Goal: Task Accomplishment & Management: Complete application form

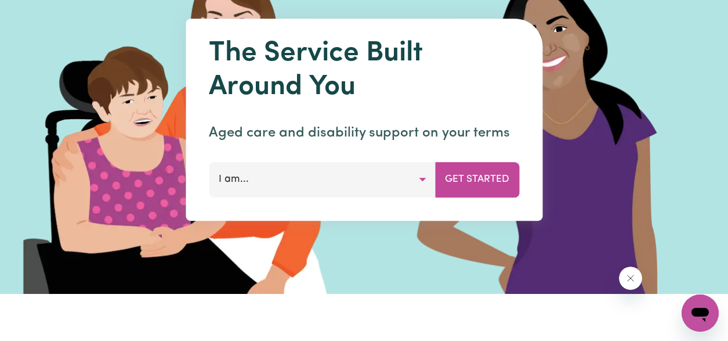
scroll to position [40, 0]
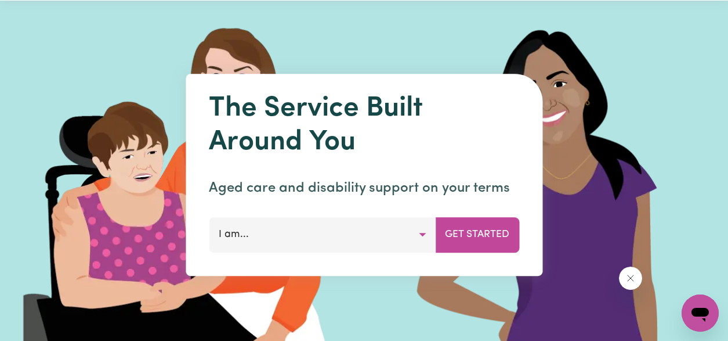
click at [408, 232] on button "I am..." at bounding box center [322, 234] width 227 height 35
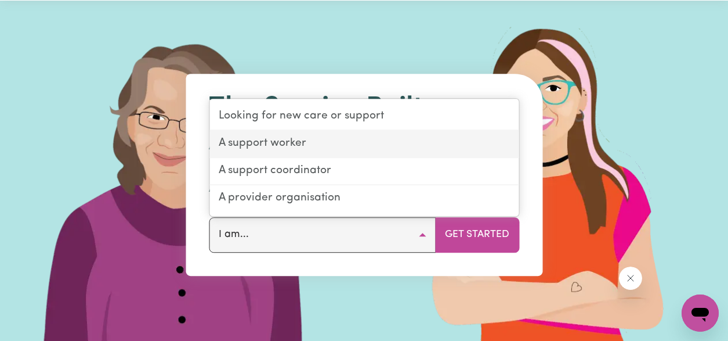
click at [313, 146] on link "A support worker" at bounding box center [363, 144] width 309 height 27
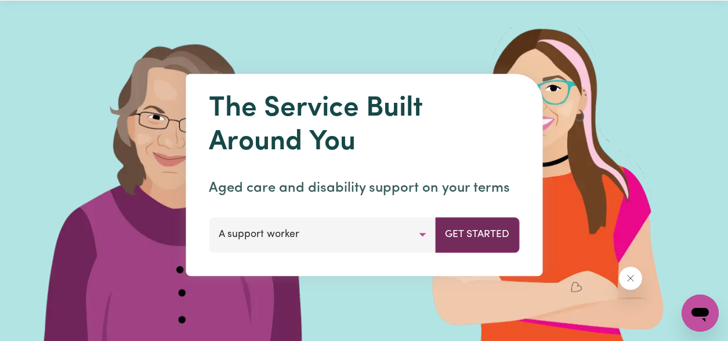
click at [482, 236] on button "Get Started" at bounding box center [477, 234] width 84 height 35
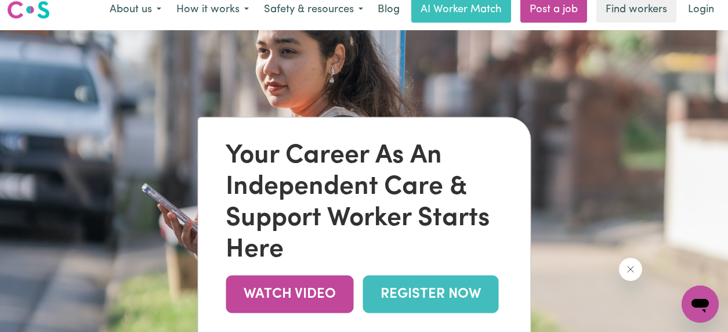
scroll to position [66, 0]
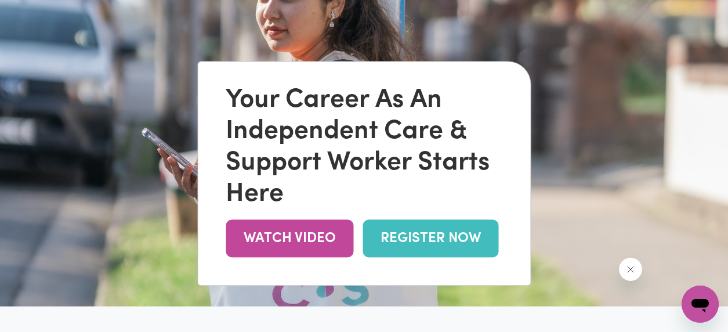
click at [428, 241] on link "REGISTER NOW" at bounding box center [431, 239] width 136 height 38
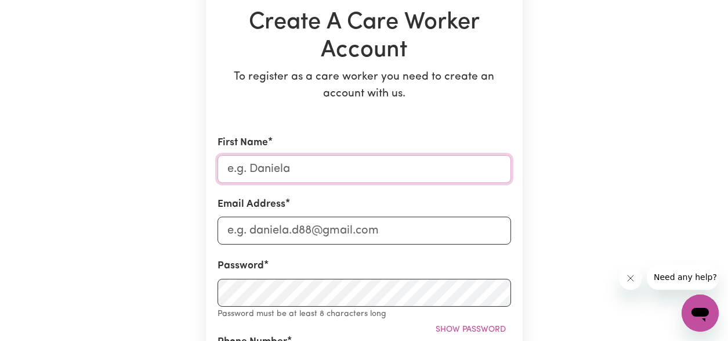
click at [324, 164] on input "First Name" at bounding box center [365, 169] width 294 height 28
type input "[PERSON_NAME]"
type input "leo04021993@gmail.com"
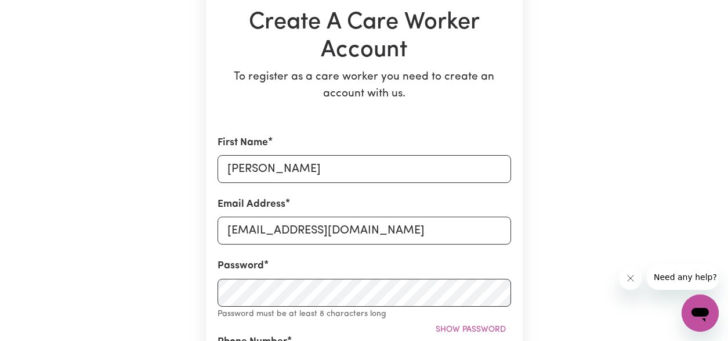
type input "0426800276"
type input "10 Hedlund Street"
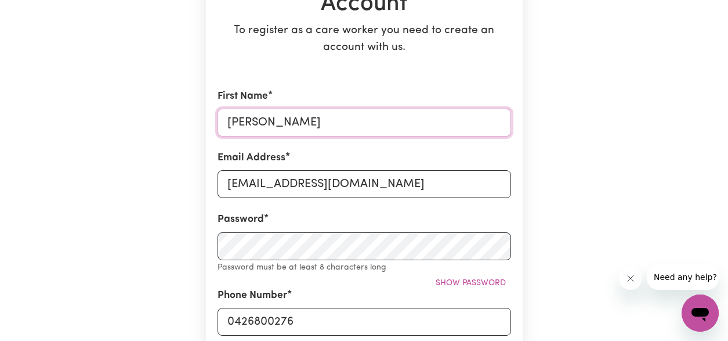
scroll to position [176, 0]
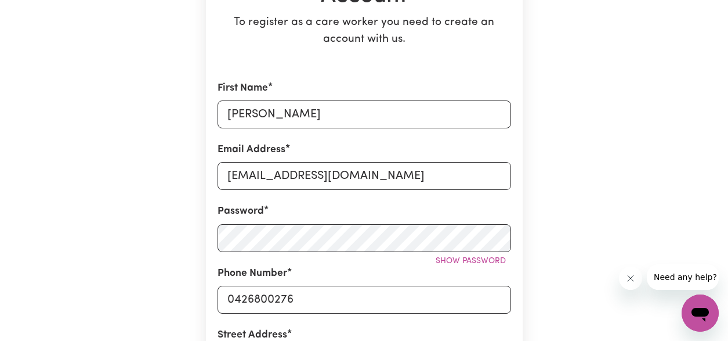
click at [417, 208] on div "Password Show password" at bounding box center [365, 228] width 294 height 48
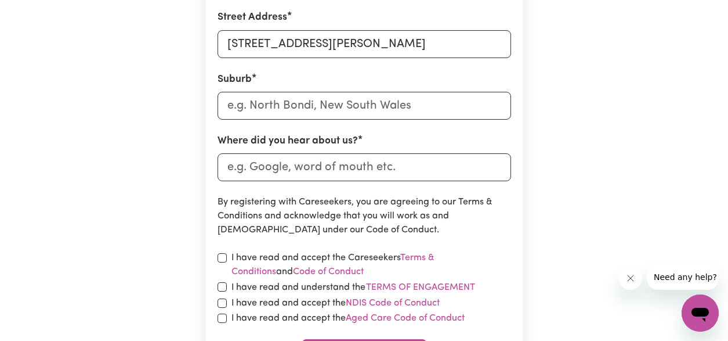
scroll to position [410, 0]
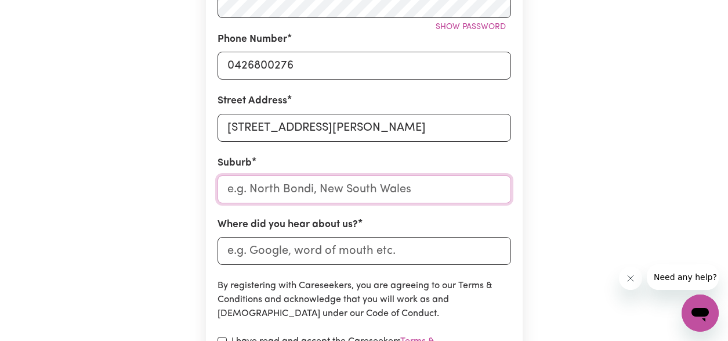
click at [315, 192] on input "text" at bounding box center [365, 189] width 294 height 28
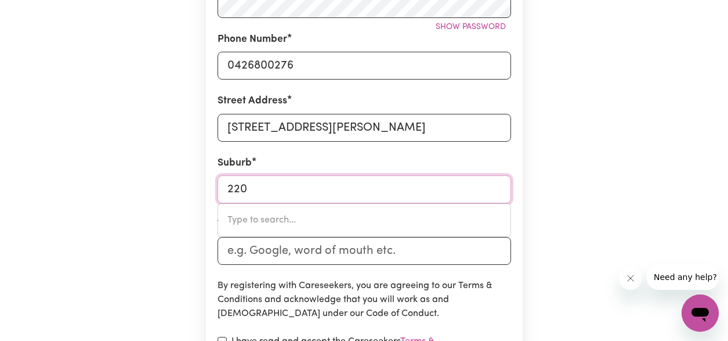
type input "2200"
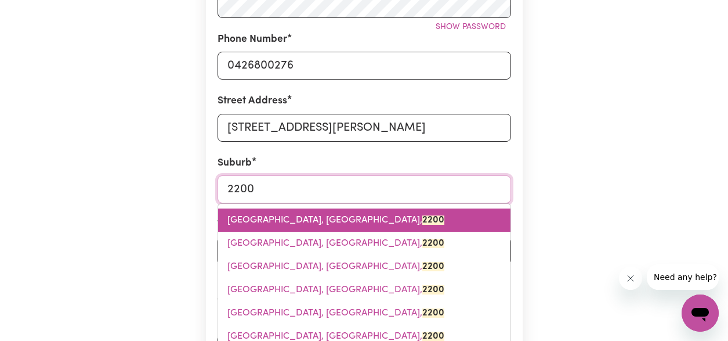
click at [308, 219] on span "BANKSTOWN, New South Wales, 2200" at bounding box center [335, 219] width 217 height 9
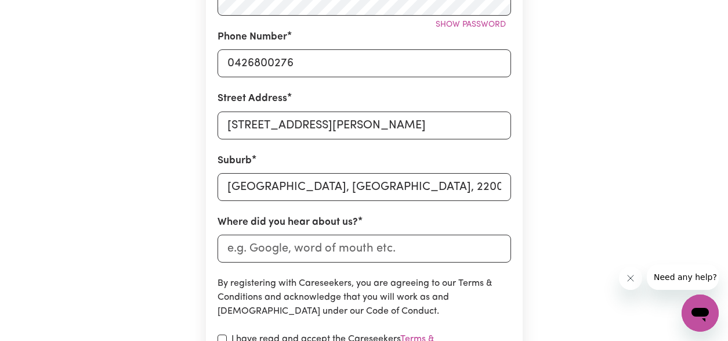
scroll to position [412, 0]
type input "BANKSTOWN, New South Wales, 2200"
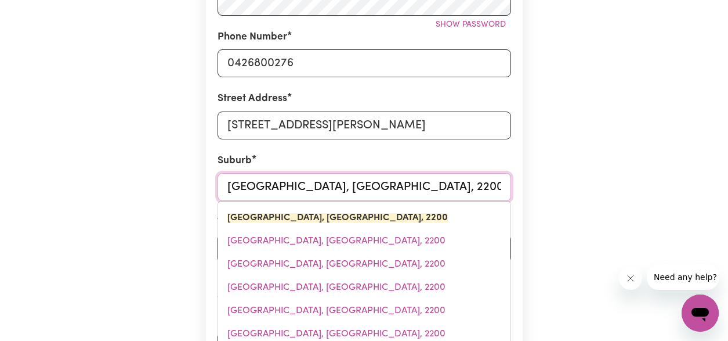
click at [305, 184] on input "BANKSTOWN, New South Wales, 2200" at bounding box center [365, 187] width 294 height 28
type input "p"
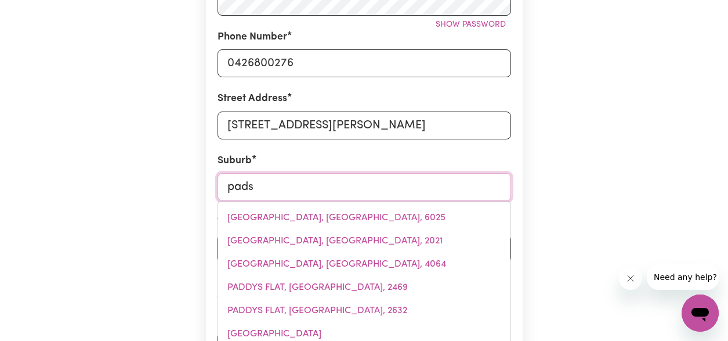
type input "padst"
type input "padstOW, New South Wales, 2211"
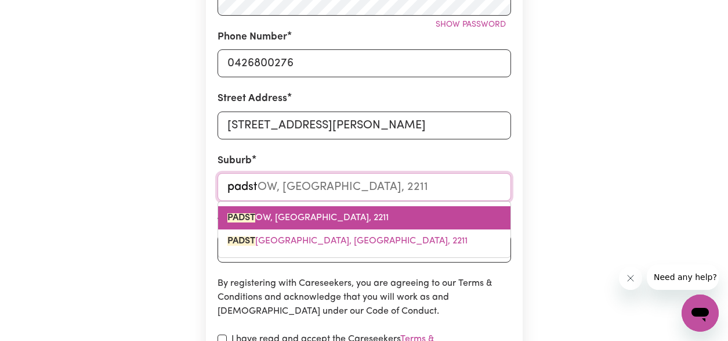
click at [307, 210] on link "PADST OW, New South Wales, 2211" at bounding box center [364, 217] width 292 height 23
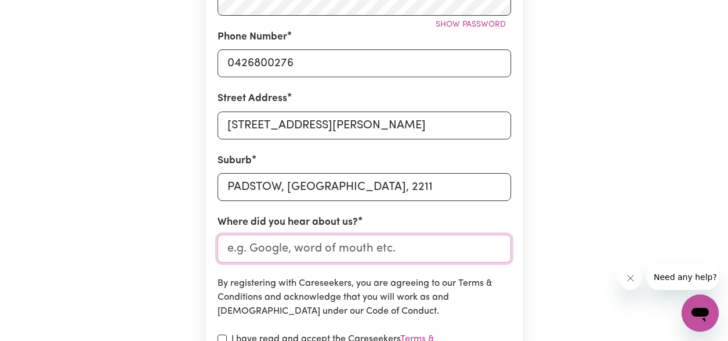
click at [320, 250] on input "Where did you hear about us?" at bounding box center [365, 248] width 294 height 28
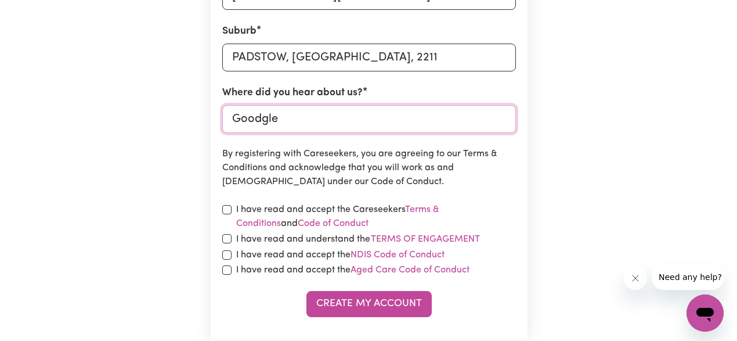
scroll to position [544, 0]
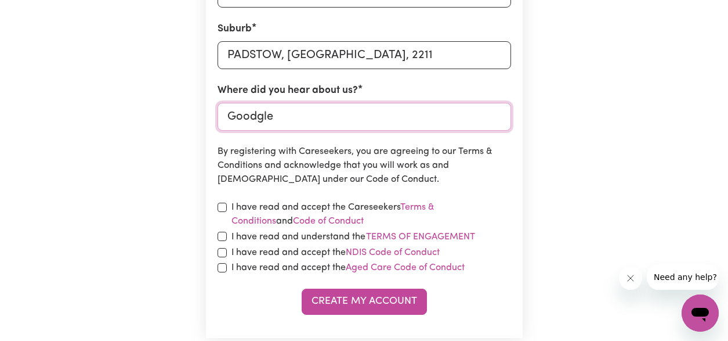
type input "Goodgle"
click at [223, 207] on input "checkbox" at bounding box center [222, 206] width 9 height 9
checkbox input "true"
click at [220, 235] on input "checkbox" at bounding box center [222, 235] width 9 height 9
checkbox input "true"
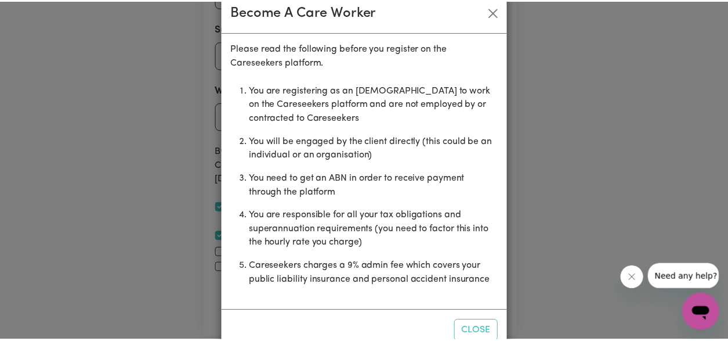
scroll to position [53, 0]
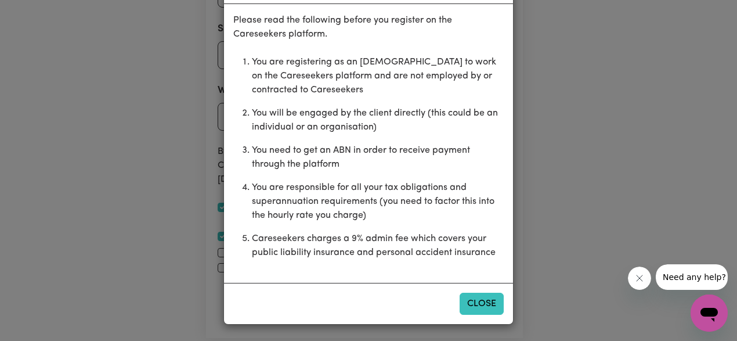
click at [483, 303] on button "Close" at bounding box center [481, 303] width 44 height 22
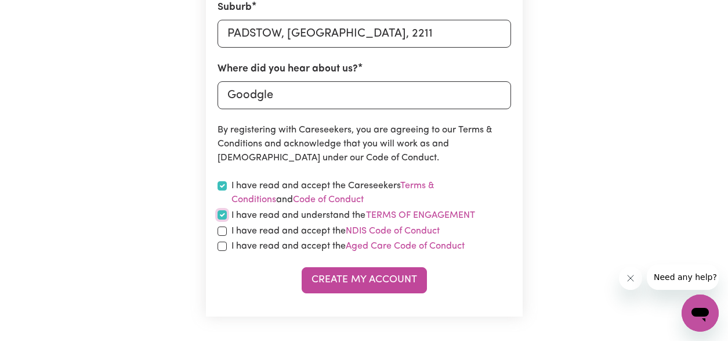
scroll to position [566, 0]
click at [223, 234] on input "checkbox" at bounding box center [222, 230] width 9 height 9
checkbox input "true"
click at [221, 245] on input "checkbox" at bounding box center [222, 245] width 9 height 9
checkbox input "true"
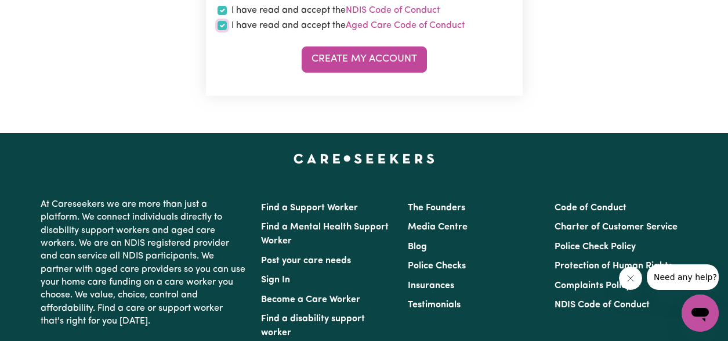
scroll to position [793, 0]
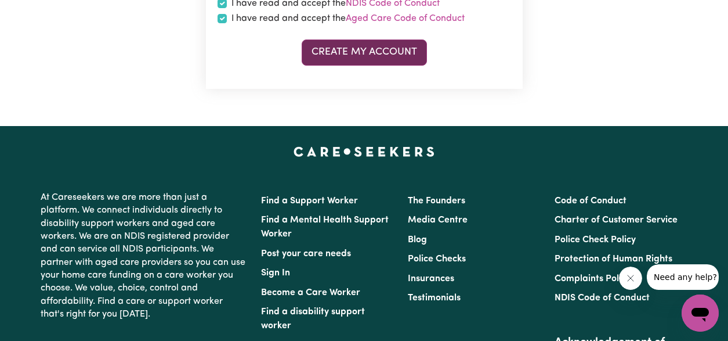
click at [371, 60] on button "Create My Account" at bounding box center [364, 52] width 125 height 26
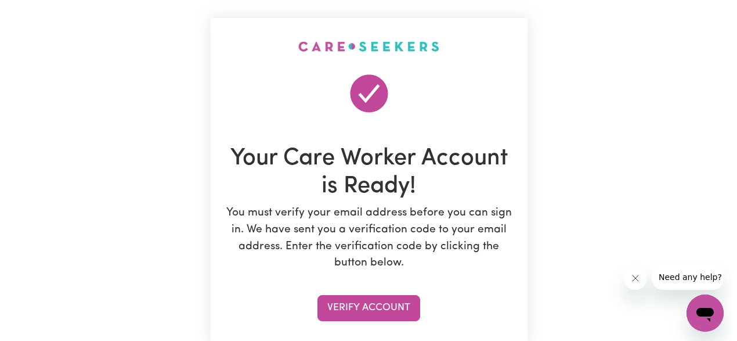
scroll to position [93, 0]
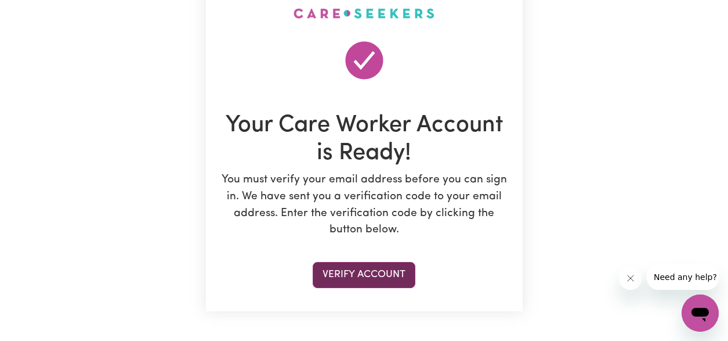
click at [382, 272] on button "Verify Account" at bounding box center [364, 275] width 103 height 26
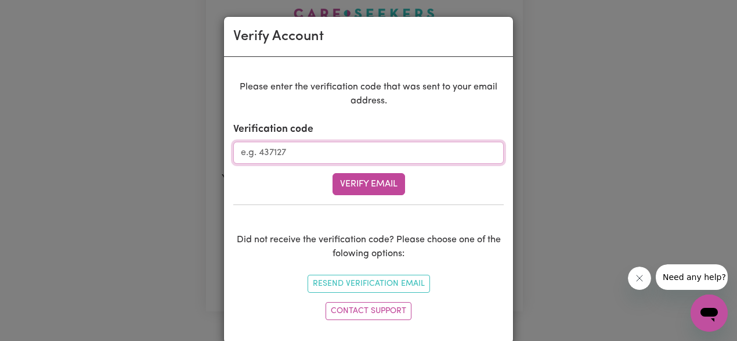
click at [311, 146] on input "Verification code" at bounding box center [368, 153] width 270 height 22
type input "724346"
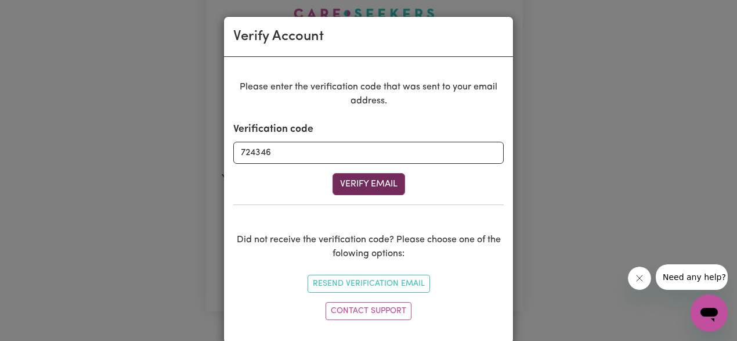
click at [388, 180] on button "Verify Email" at bounding box center [368, 184] width 73 height 22
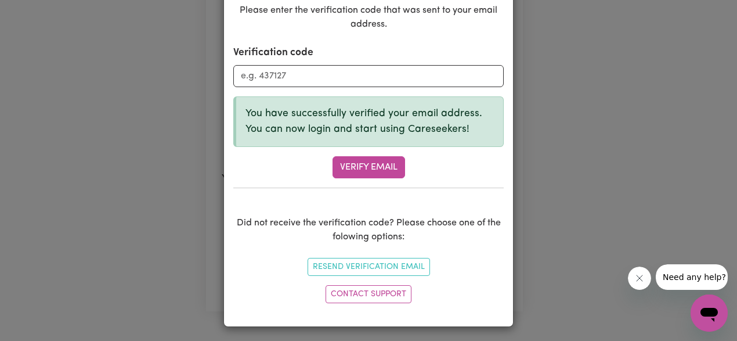
scroll to position [73, 0]
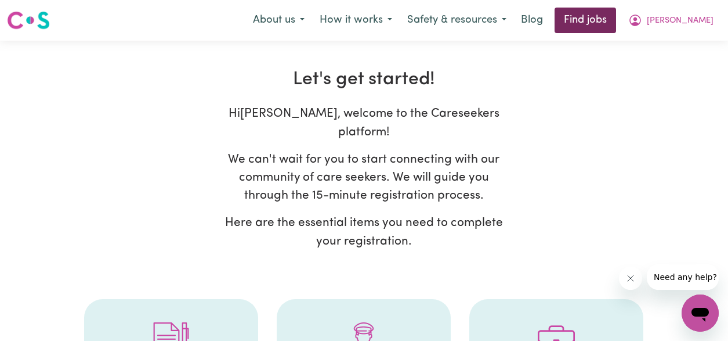
click at [616, 19] on link "Find jobs" at bounding box center [585, 21] width 61 height 26
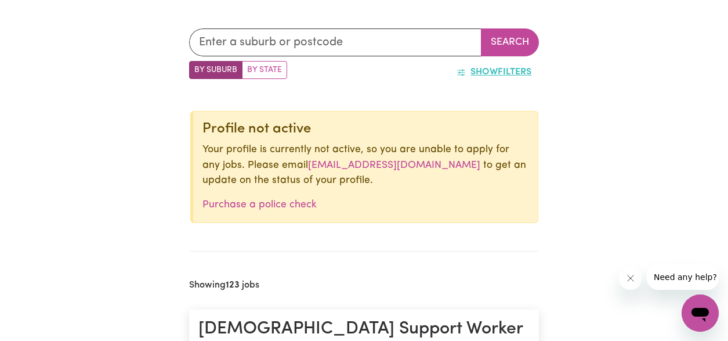
scroll to position [342, 0]
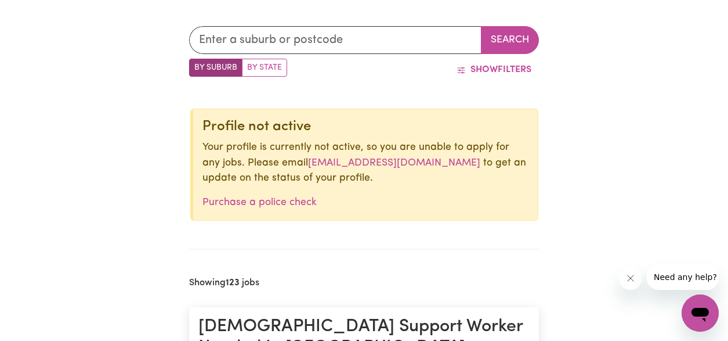
click at [267, 67] on label "By State" at bounding box center [264, 68] width 45 height 18
click at [197, 66] on input "By State" at bounding box center [193, 63] width 8 height 8
radio input "true"
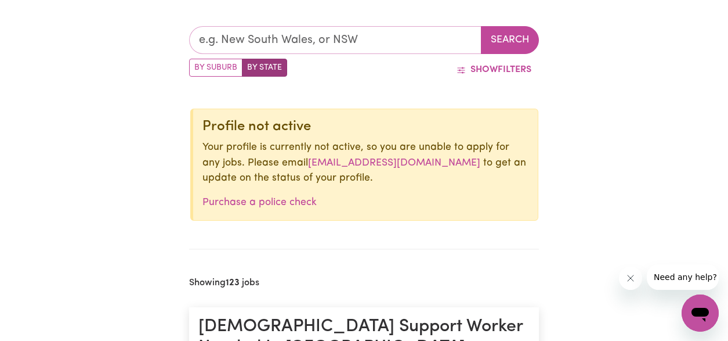
click at [288, 41] on input "text" at bounding box center [335, 40] width 293 height 28
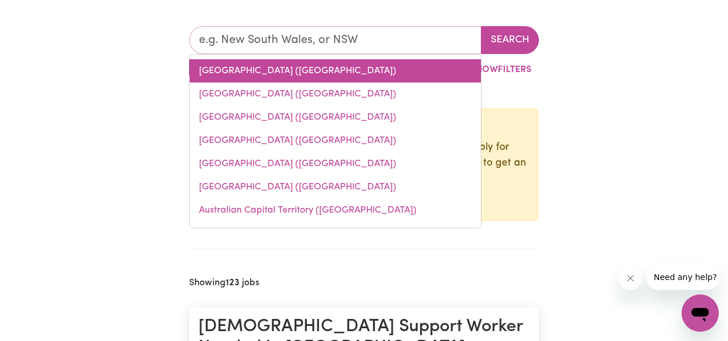
click at [348, 67] on link "New South Wales (NSW)" at bounding box center [335, 70] width 291 height 23
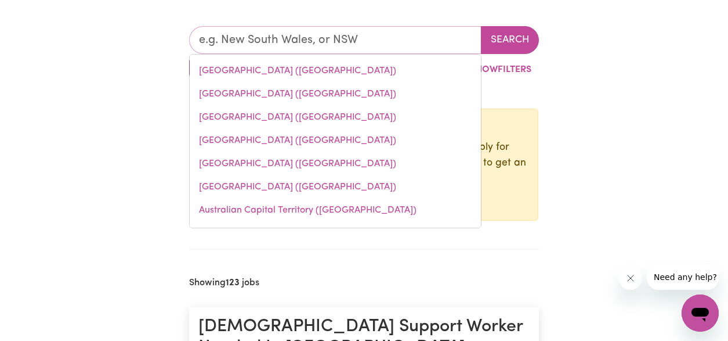
type input "New South Wales (NSW)"
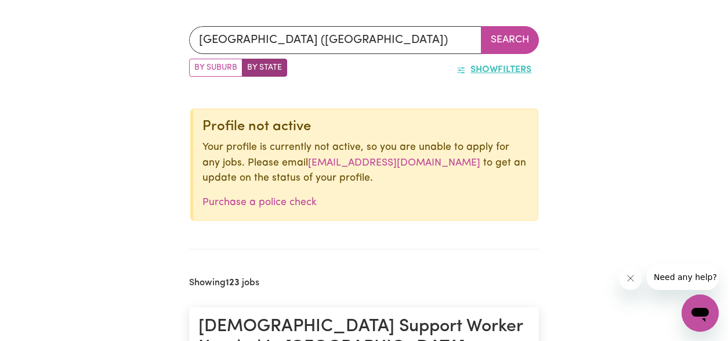
click at [480, 67] on span "Show" at bounding box center [484, 69] width 27 height 9
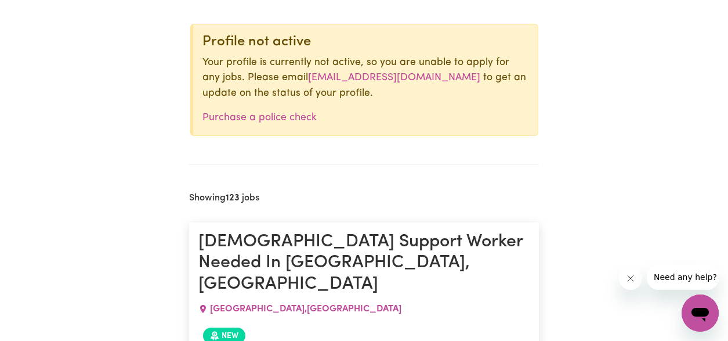
scroll to position [320, 0]
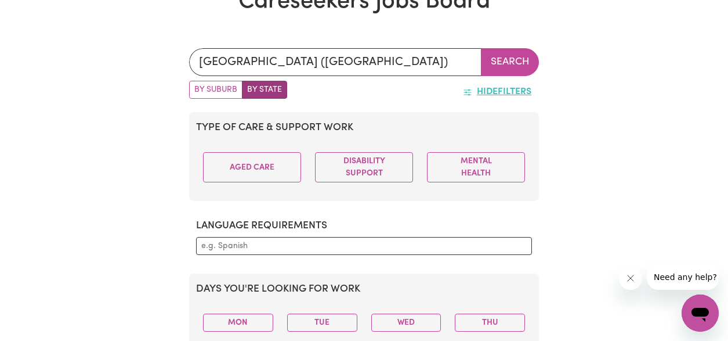
click at [513, 96] on button "Hide Filters" at bounding box center [497, 92] width 84 height 22
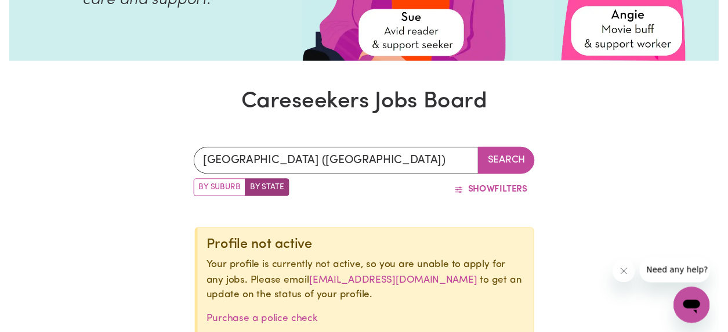
scroll to position [0, 0]
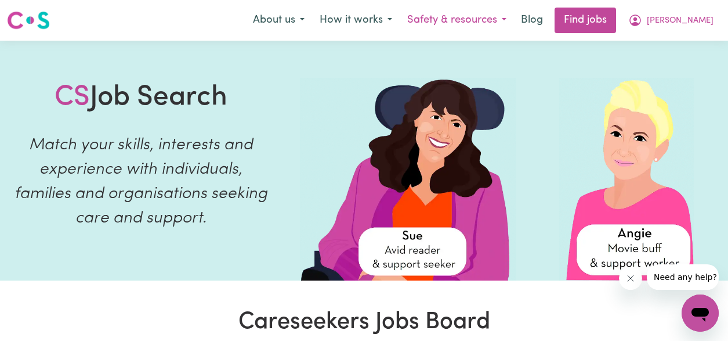
click at [514, 19] on button "Safety & resources" at bounding box center [457, 20] width 114 height 24
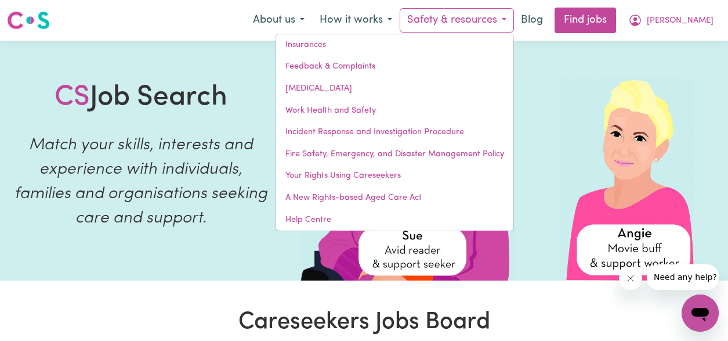
click at [514, 21] on button "Safety & resources" at bounding box center [457, 20] width 114 height 24
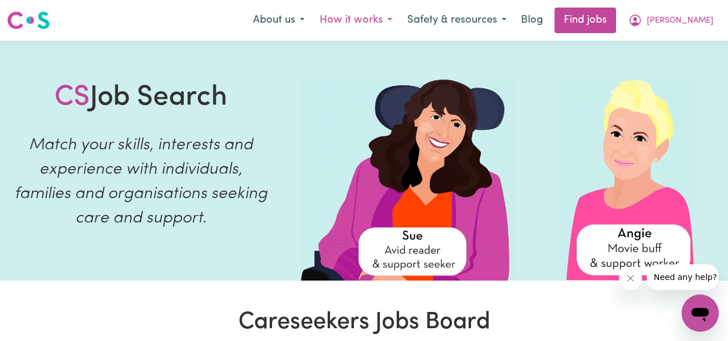
click at [400, 20] on button "How it works" at bounding box center [356, 20] width 88 height 24
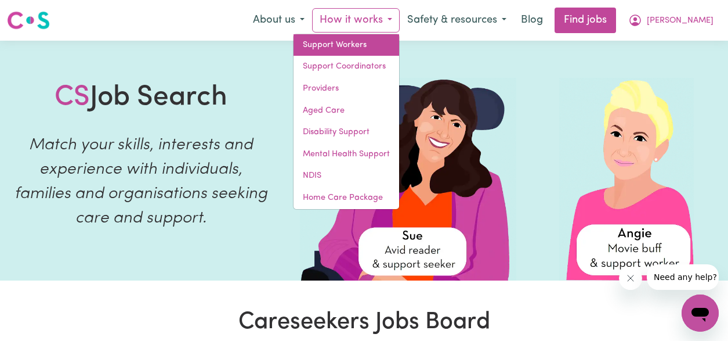
click at [399, 44] on link "Support Workers" at bounding box center [347, 45] width 106 height 22
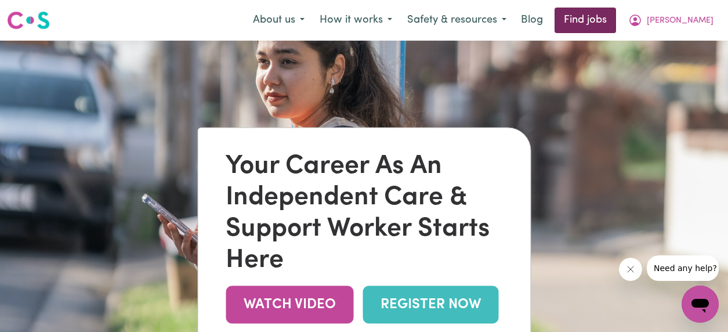
click at [616, 20] on link "Find jobs" at bounding box center [585, 21] width 61 height 26
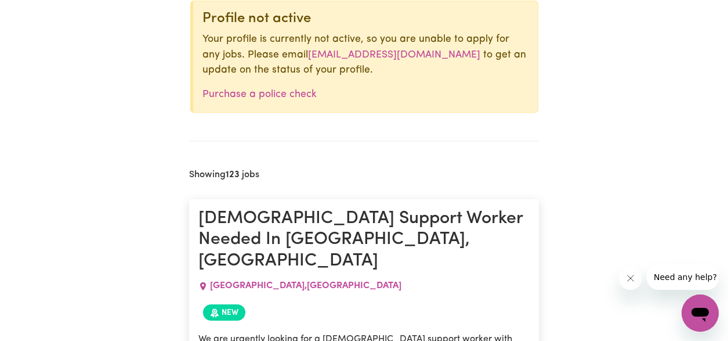
scroll to position [371, 0]
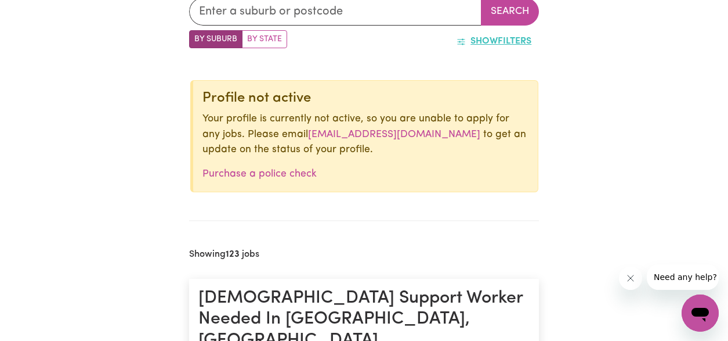
click at [505, 42] on button "Show Filters" at bounding box center [494, 41] width 90 height 22
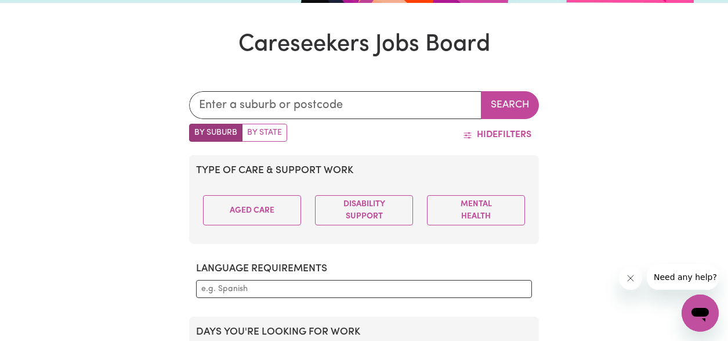
scroll to position [260, 0]
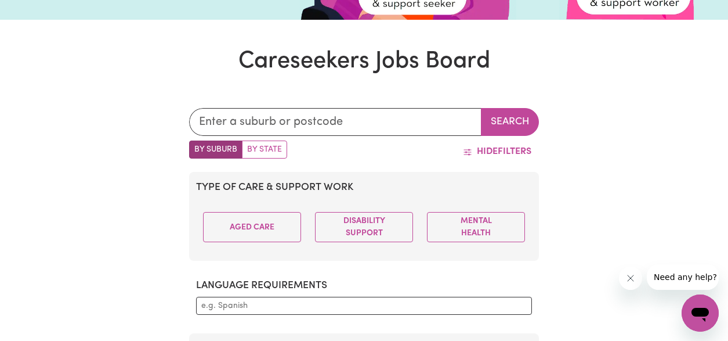
click at [267, 155] on label "By State" at bounding box center [264, 149] width 45 height 18
click at [197, 148] on input "By State" at bounding box center [193, 144] width 8 height 8
radio input "true"
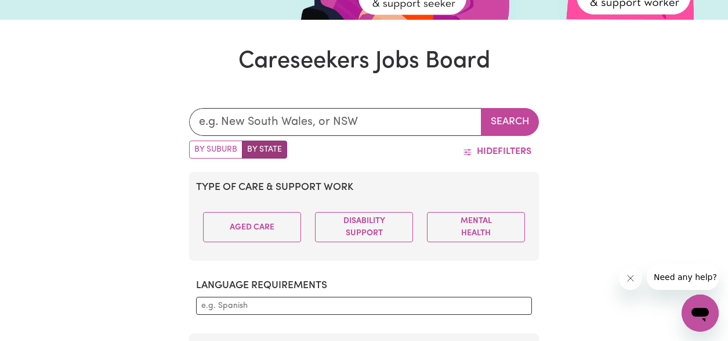
click at [207, 156] on label "By Suburb" at bounding box center [215, 149] width 53 height 18
click at [197, 148] on input "By Suburb" at bounding box center [193, 144] width 8 height 8
radio input "true"
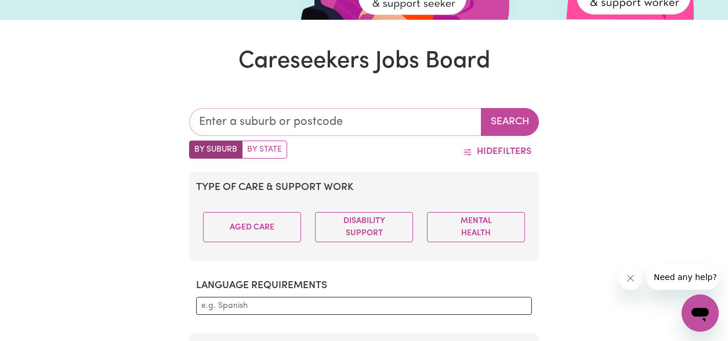
click at [283, 120] on input "text" at bounding box center [335, 122] width 293 height 28
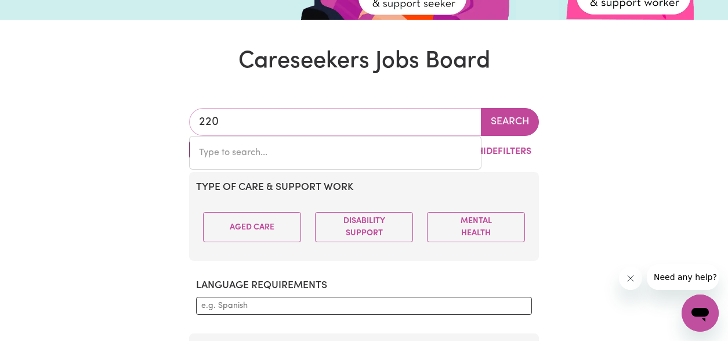
type input "2200"
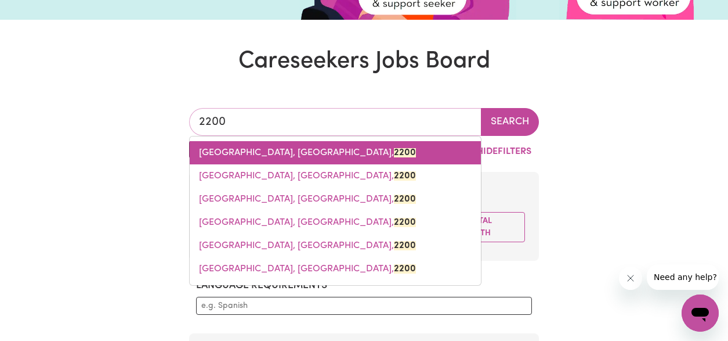
click at [377, 150] on link "BANKSTOWN, New South Wales, 2200" at bounding box center [335, 152] width 291 height 23
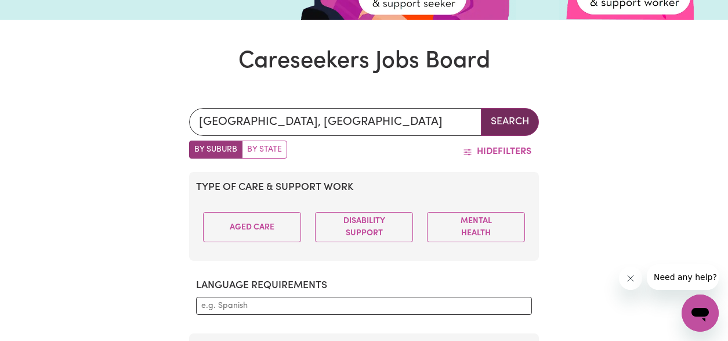
click at [514, 122] on button "Search" at bounding box center [510, 122] width 58 height 28
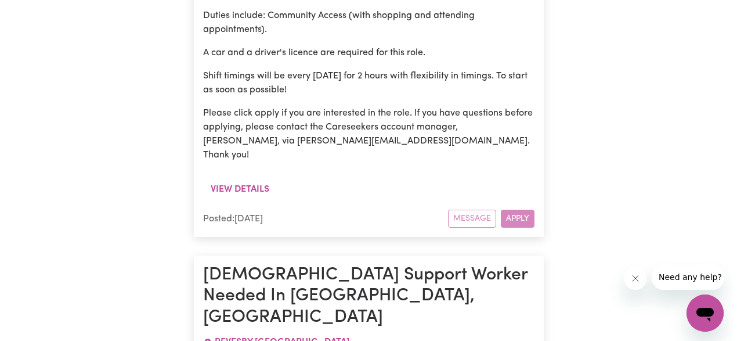
scroll to position [1194, 0]
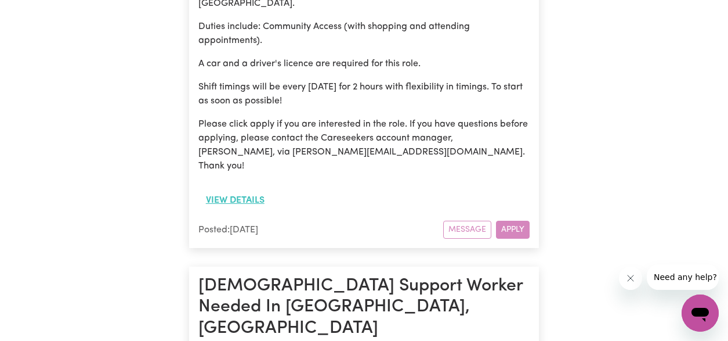
click at [238, 189] on button "View details" at bounding box center [235, 200] width 74 height 22
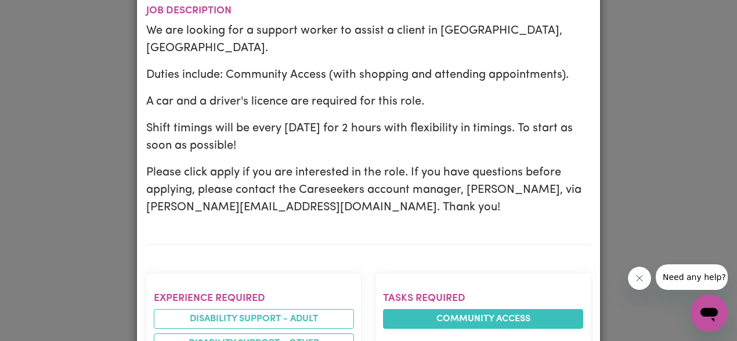
scroll to position [205, 0]
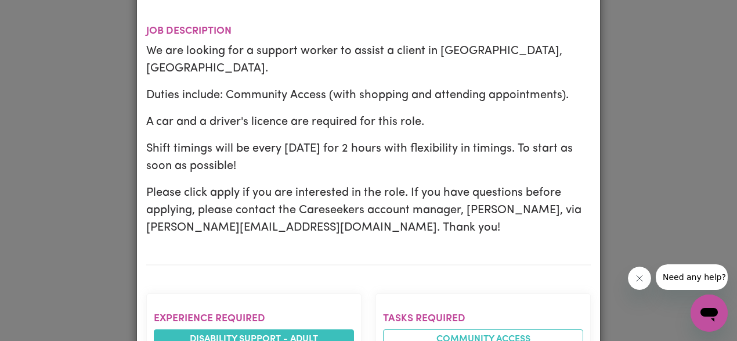
click at [304, 329] on li "Disability support - Adult" at bounding box center [254, 339] width 200 height 20
drag, startPoint x: 281, startPoint y: 266, endPoint x: 283, endPoint y: 272, distance: 6.1
click at [281, 329] on li "Disability support - Adult" at bounding box center [254, 339] width 200 height 20
drag, startPoint x: 629, startPoint y: 112, endPoint x: 622, endPoint y: 115, distance: 8.1
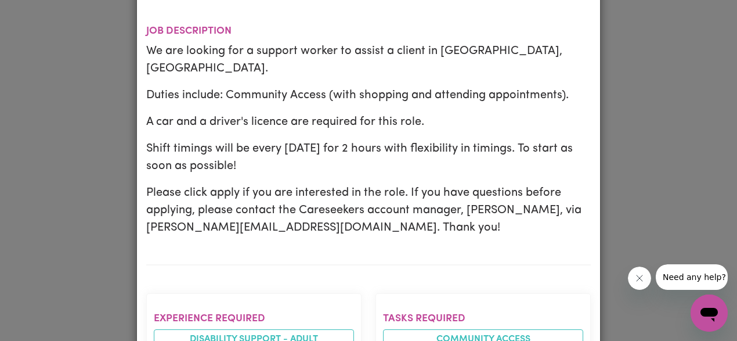
click at [629, 113] on div "Job Details Support Worker Needed in Yagoona, NSW YAGOONA , New South Wales Pos…" at bounding box center [368, 170] width 737 height 341
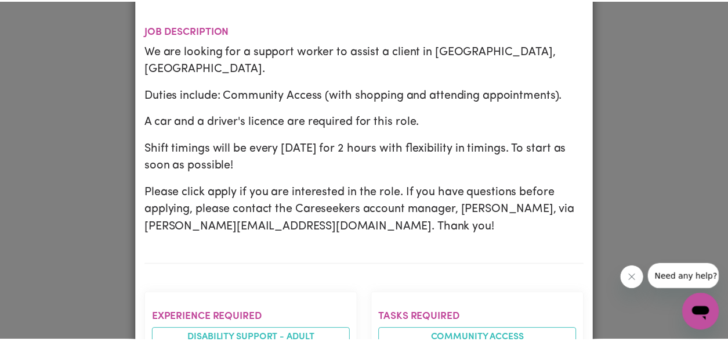
scroll to position [0, 0]
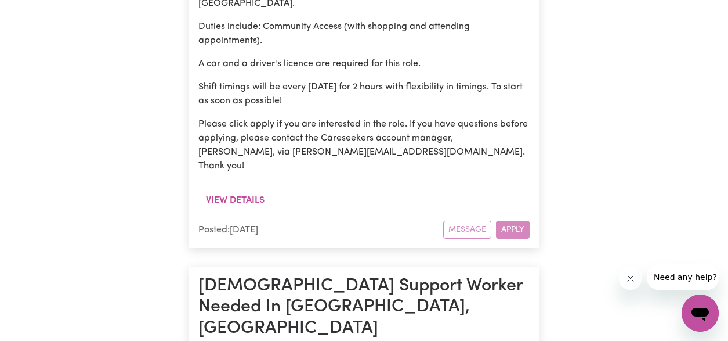
click at [520, 220] on div "Message Apply" at bounding box center [486, 229] width 86 height 18
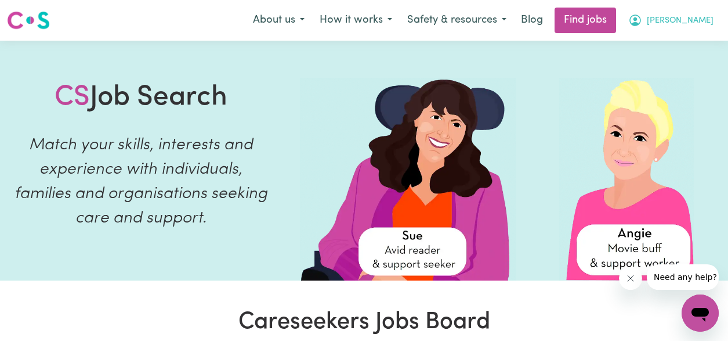
click at [702, 17] on span "leo" at bounding box center [680, 21] width 67 height 13
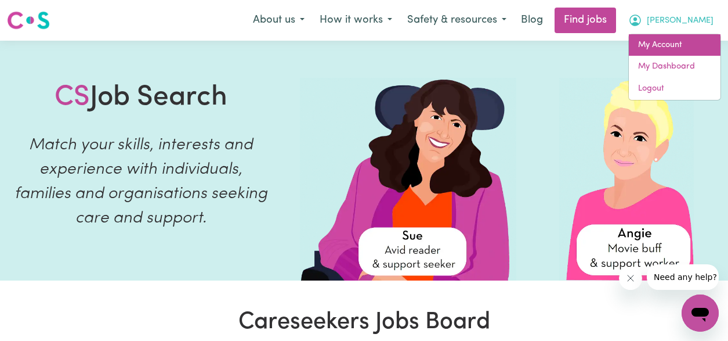
click at [671, 39] on link "My Account" at bounding box center [675, 45] width 92 height 22
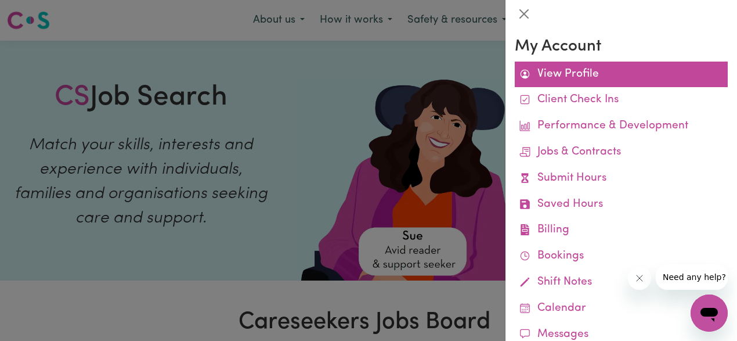
click at [555, 74] on link "View Profile" at bounding box center [621, 74] width 213 height 26
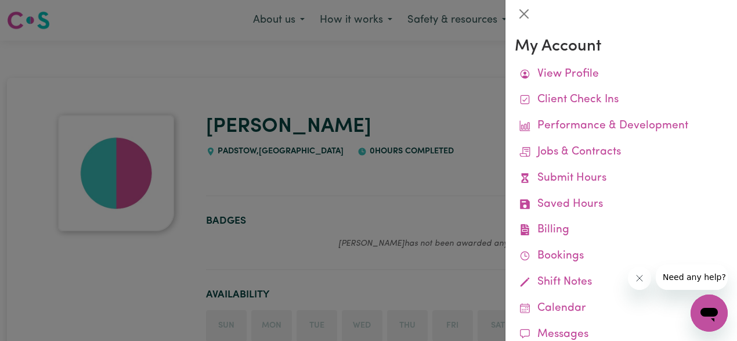
click at [434, 175] on div at bounding box center [368, 170] width 737 height 341
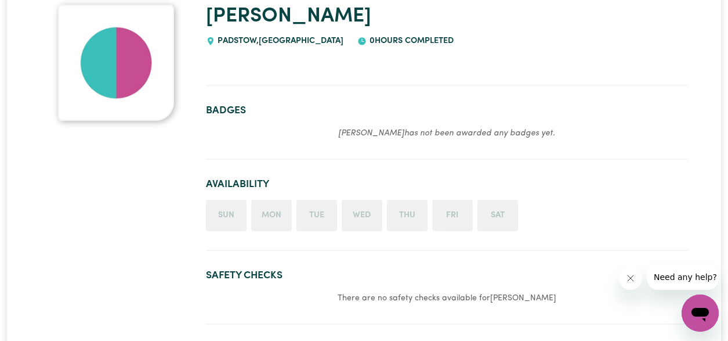
scroll to position [118, 0]
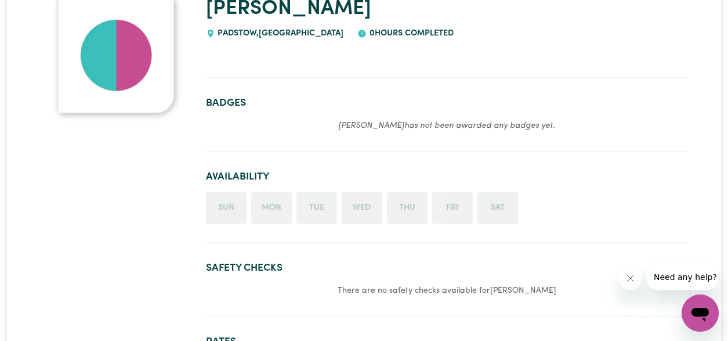
click at [225, 211] on li "Sun" at bounding box center [226, 207] width 41 height 31
click at [299, 205] on li "Tue" at bounding box center [316, 207] width 41 height 31
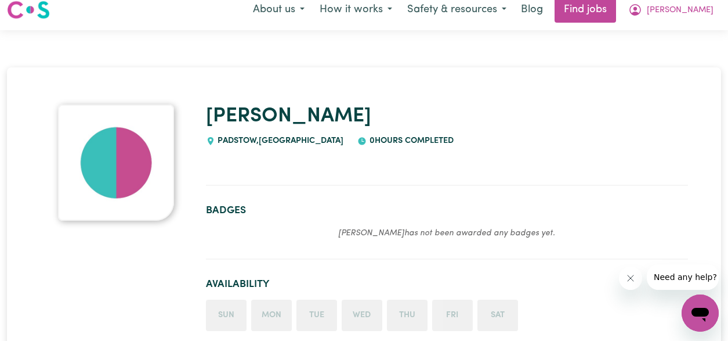
scroll to position [0, 0]
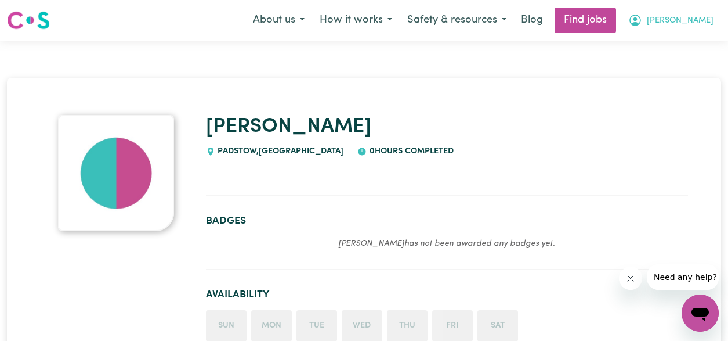
click at [706, 15] on span "leo" at bounding box center [680, 21] width 67 height 13
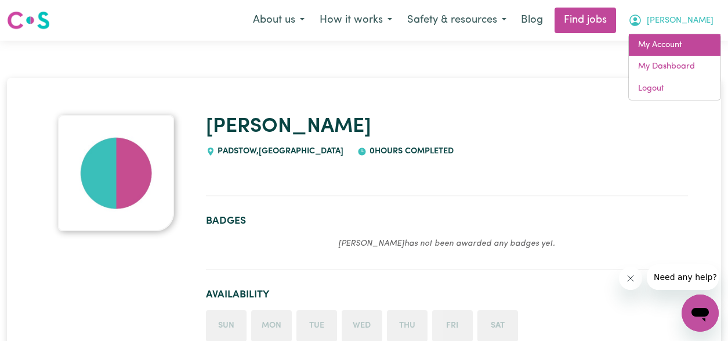
click at [678, 49] on link "My Account" at bounding box center [675, 45] width 92 height 22
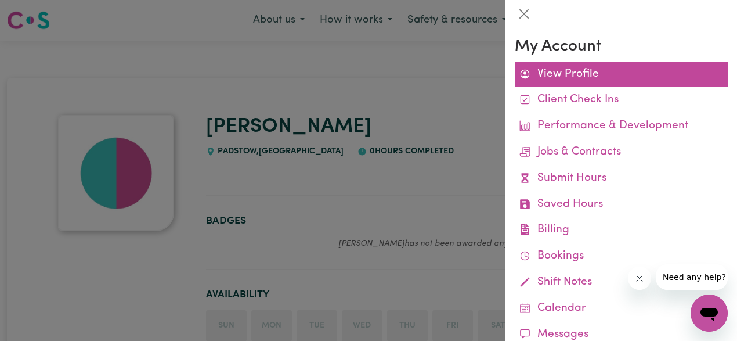
click at [599, 78] on link "View Profile" at bounding box center [621, 74] width 213 height 26
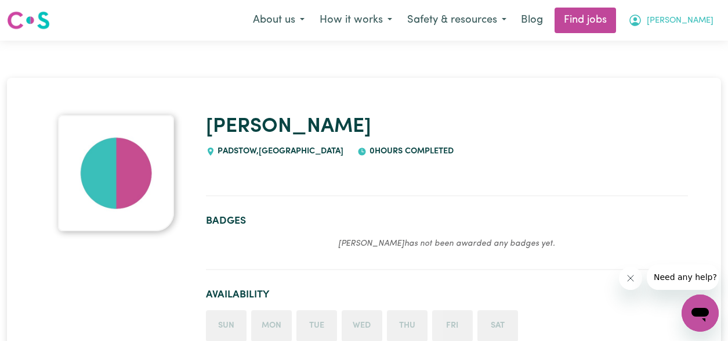
click at [705, 16] on span "leo" at bounding box center [680, 21] width 67 height 13
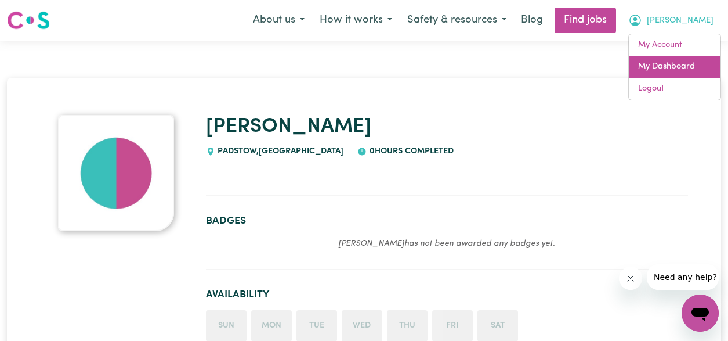
click at [680, 61] on link "My Dashboard" at bounding box center [675, 67] width 92 height 22
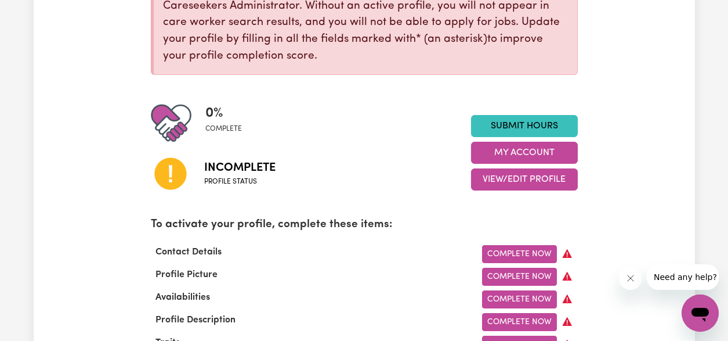
scroll to position [203, 0]
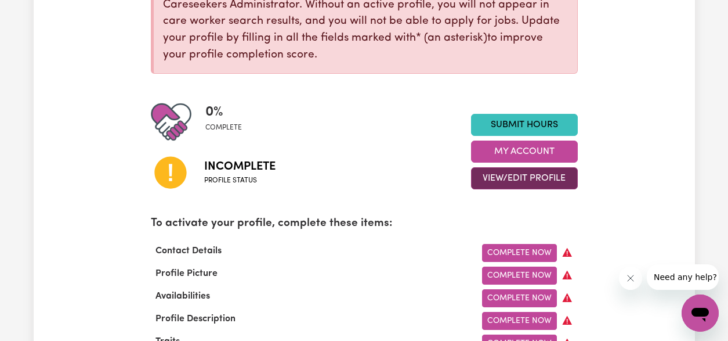
click at [520, 175] on button "View/Edit Profile" at bounding box center [524, 178] width 107 height 22
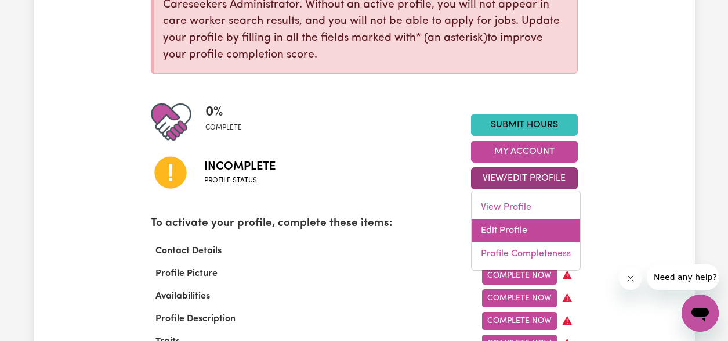
click at [497, 232] on link "Edit Profile" at bounding box center [526, 230] width 108 height 23
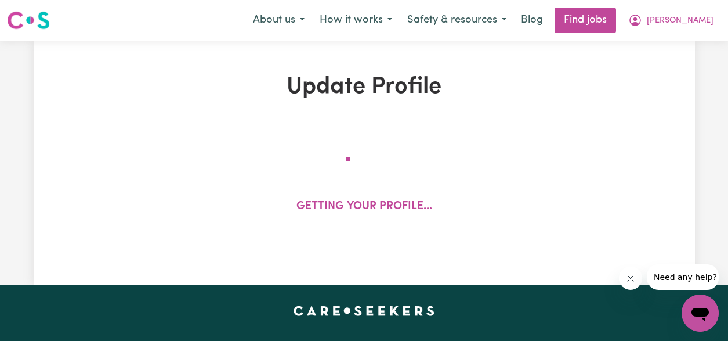
select select "Studying a healthcare related degree or qualification"
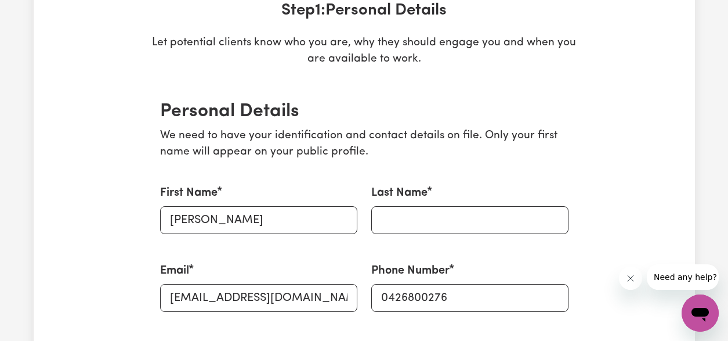
scroll to position [279, 0]
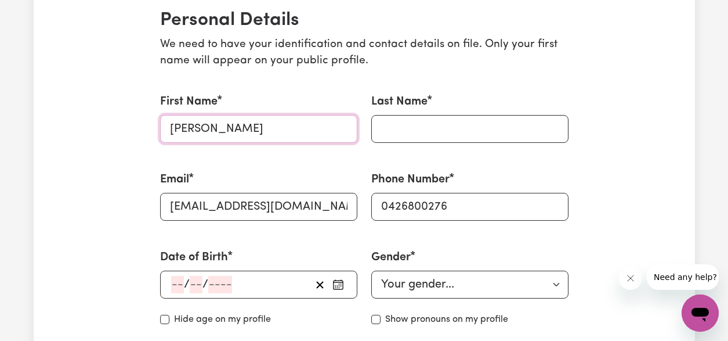
drag, startPoint x: 306, startPoint y: 132, endPoint x: 348, endPoint y: 131, distance: 41.8
click at [306, 132] on input "leo" at bounding box center [258, 129] width 197 height 28
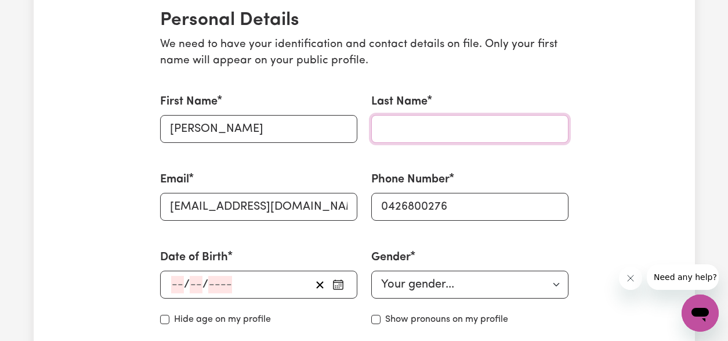
click at [446, 129] on input "Last Name" at bounding box center [469, 129] width 197 height 28
type input "pham"
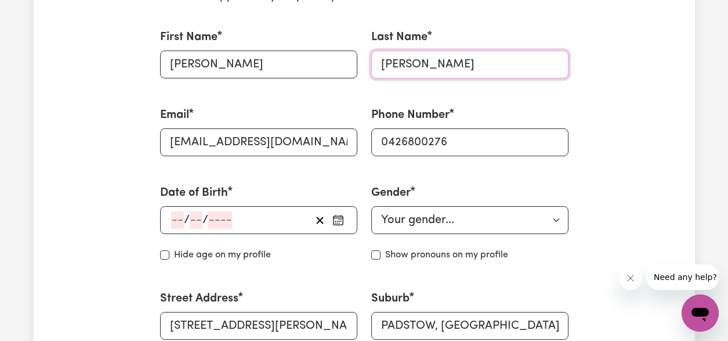
scroll to position [375, 0]
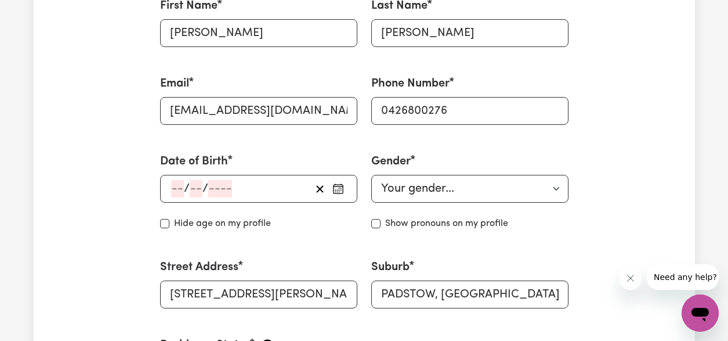
drag, startPoint x: 276, startPoint y: 189, endPoint x: 295, endPoint y: 179, distance: 21.5
click at [276, 189] on div "/ /" at bounding box center [240, 188] width 141 height 17
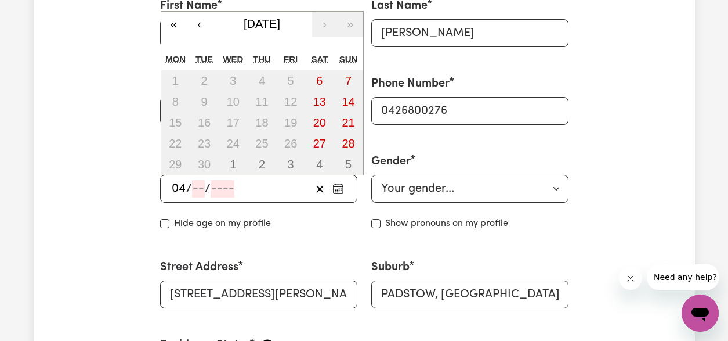
type input "04"
type input "02"
type input "199"
type input "1993-02-04"
type input "4"
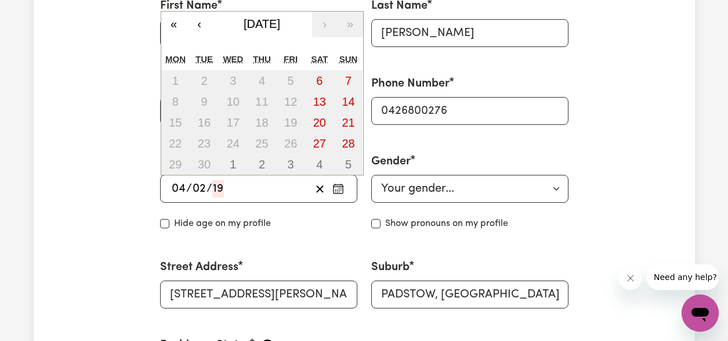
type input "2"
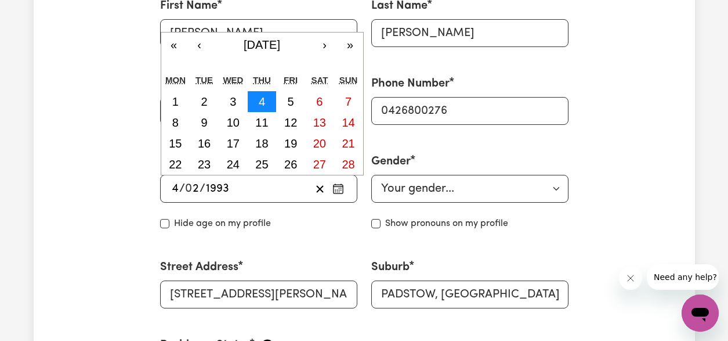
type input "1993"
click at [267, 102] on button "4" at bounding box center [262, 101] width 29 height 21
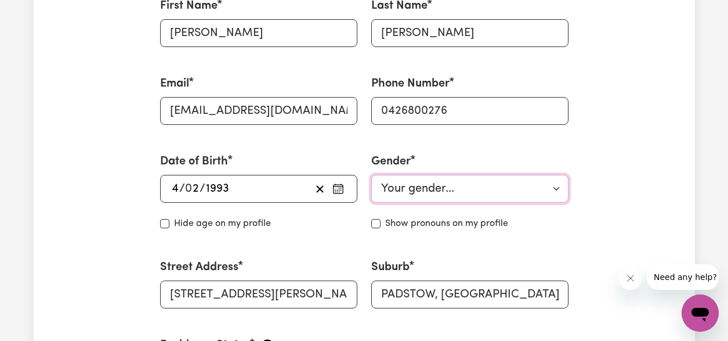
click at [429, 182] on select "Your gender... Female Male Non-binary Other Prefer not to say" at bounding box center [469, 189] width 197 height 28
select select "male"
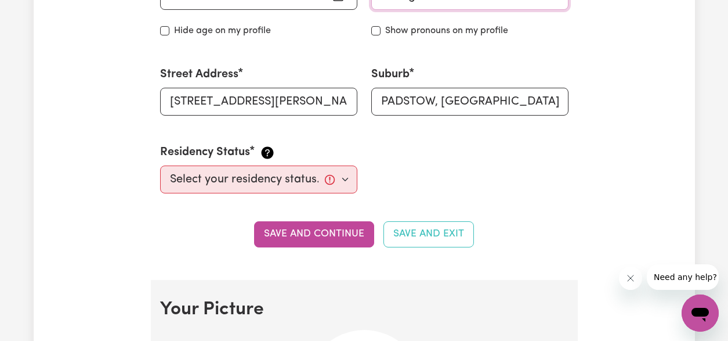
scroll to position [477, 0]
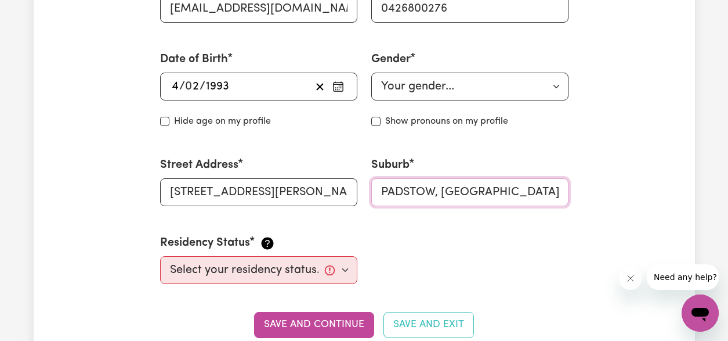
click at [428, 190] on input "PADSTOW, New South Wales, 2211" at bounding box center [469, 192] width 197 height 28
type input "reve"
type input "reveSBY, New South Wales, 2212"
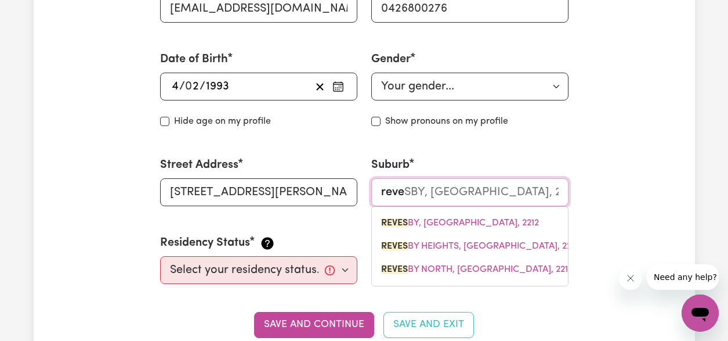
type input "reves"
type input "revesBY, New South Wales, 2212"
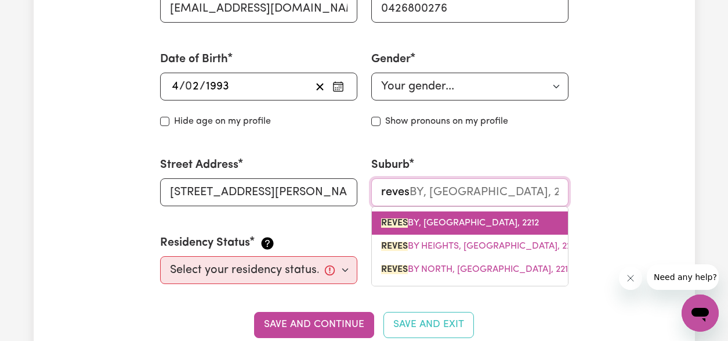
click at [426, 223] on span "REVES BY, New South Wales, 2212" at bounding box center [460, 222] width 158 height 9
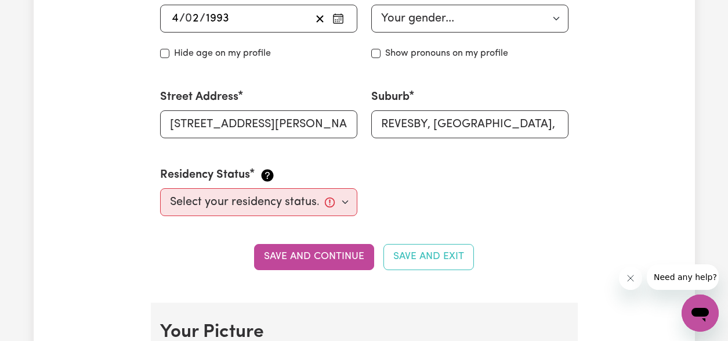
scroll to position [555, 0]
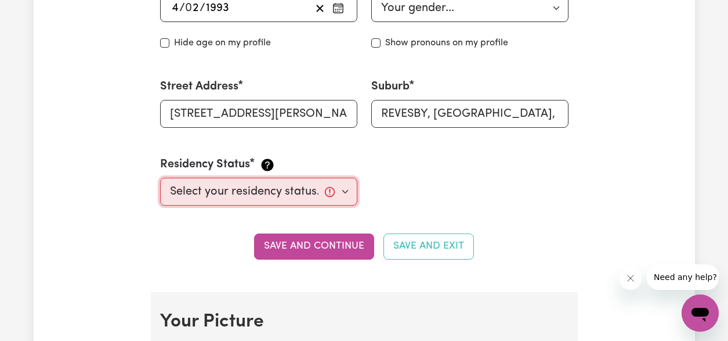
click at [291, 194] on select "Select your residency status... Australian citizen Australian PR Temporary Work…" at bounding box center [258, 192] width 197 height 28
select select "Australian PR"
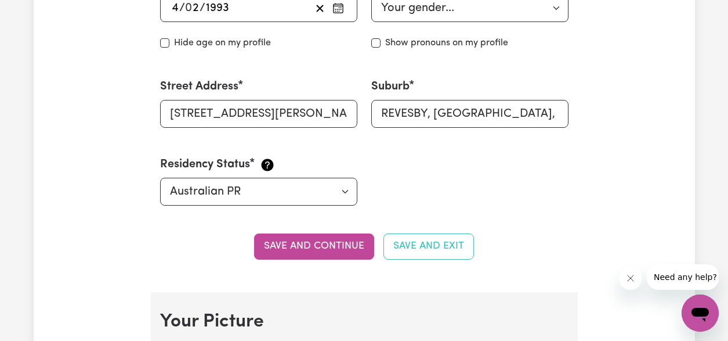
click at [533, 207] on div "First Name leo Last Name pham Email leo04021993@gmail.com Phone Number 04268002…" at bounding box center [364, 11] width 422 height 417
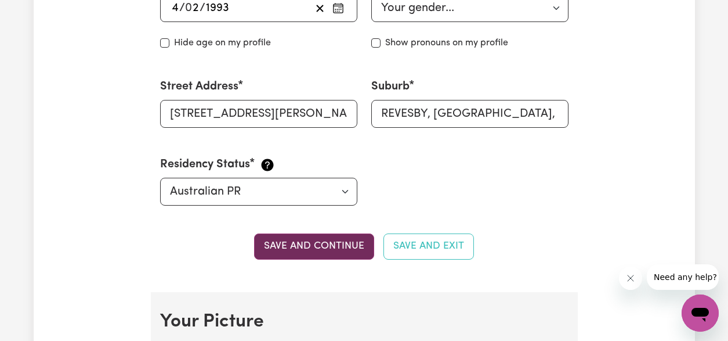
click at [311, 247] on button "Save and continue" at bounding box center [314, 246] width 120 height 26
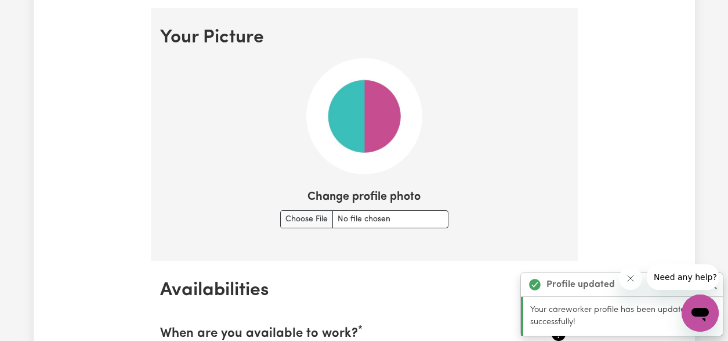
scroll to position [847, 0]
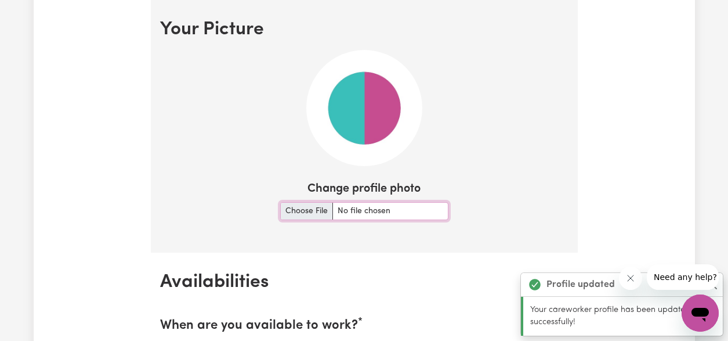
click at [309, 208] on input "Change profile photo" at bounding box center [364, 211] width 168 height 18
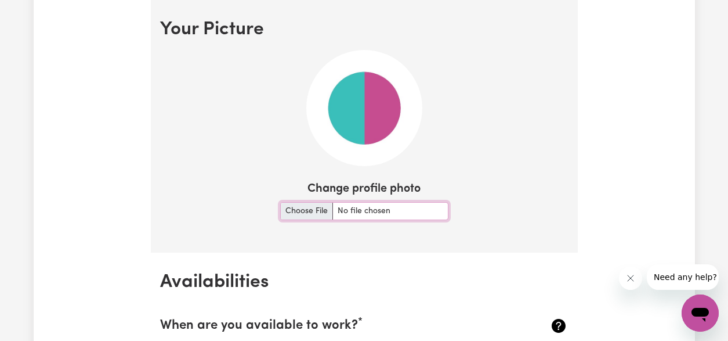
type input "C:\fakepath\Passport photo.jpg"
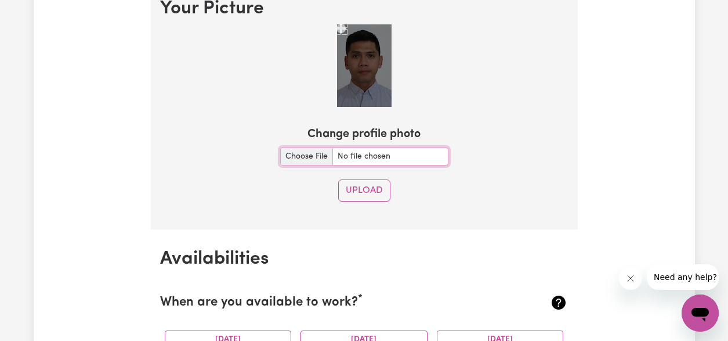
scroll to position [869, 0]
click at [370, 187] on button "Upload" at bounding box center [364, 190] width 52 height 22
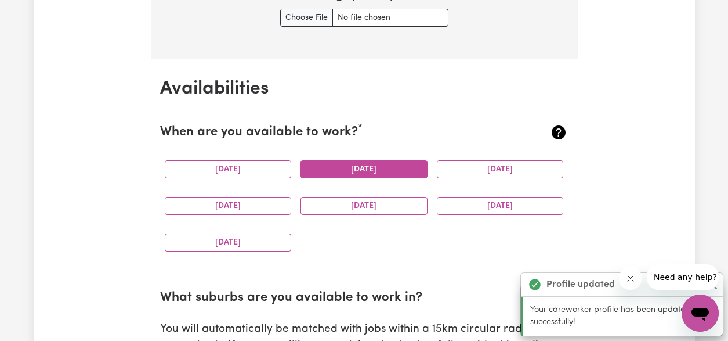
scroll to position [1041, 0]
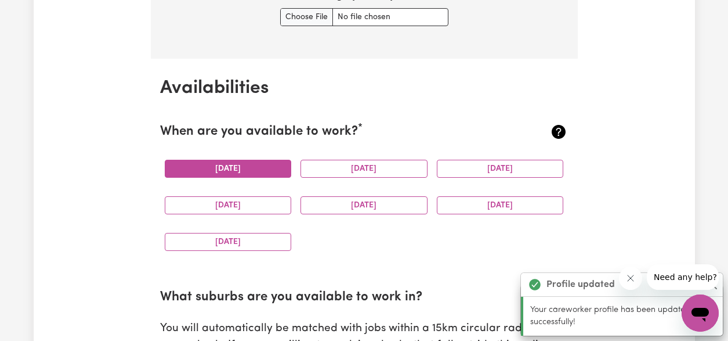
drag, startPoint x: 265, startPoint y: 173, endPoint x: 289, endPoint y: 169, distance: 24.6
click at [264, 173] on button "Monday" at bounding box center [228, 169] width 127 height 18
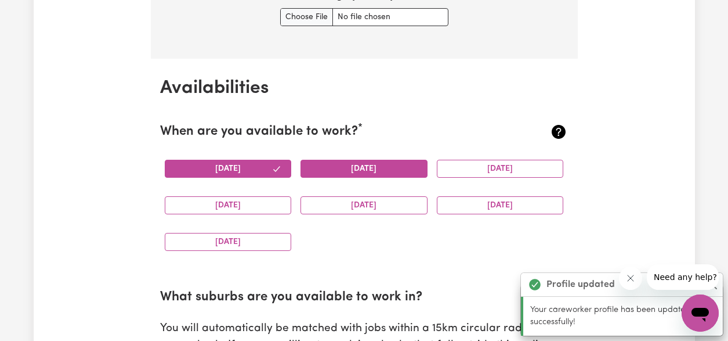
click at [345, 173] on button "Tuesday" at bounding box center [364, 169] width 127 height 18
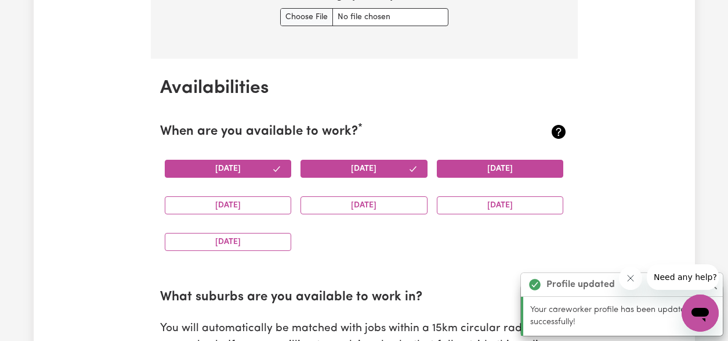
click at [493, 165] on button "Wednesday" at bounding box center [500, 169] width 127 height 18
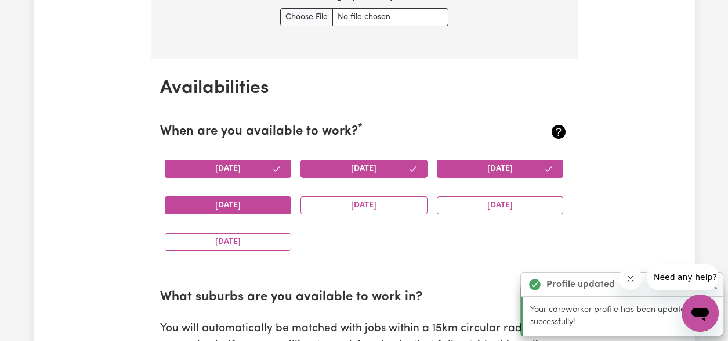
click at [234, 204] on button "Thursday" at bounding box center [228, 205] width 127 height 18
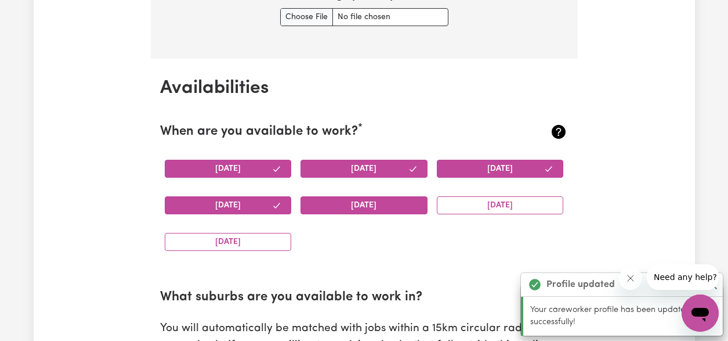
click at [366, 208] on button "Friday" at bounding box center [364, 205] width 127 height 18
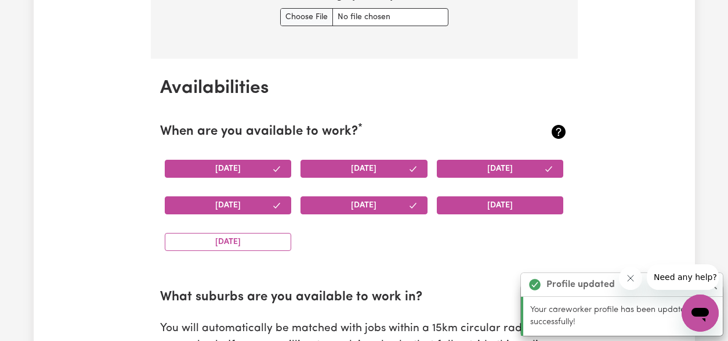
drag, startPoint x: 506, startPoint y: 202, endPoint x: 373, endPoint y: 215, distance: 134.0
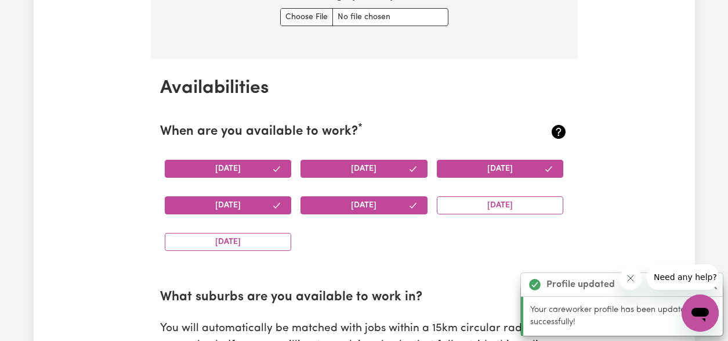
click at [506, 202] on button "Saturday" at bounding box center [500, 205] width 127 height 18
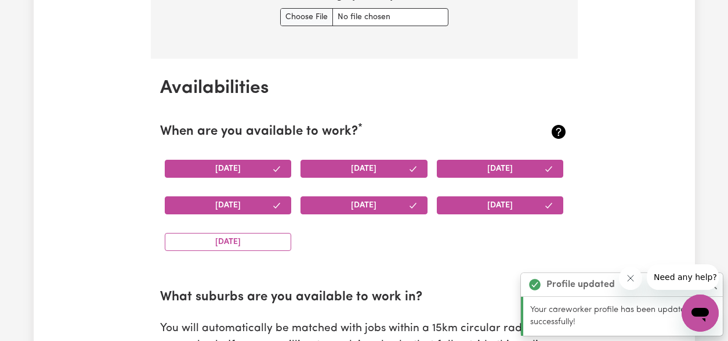
drag, startPoint x: 260, startPoint y: 241, endPoint x: 287, endPoint y: 231, distance: 28.1
click at [260, 241] on button "Sunday" at bounding box center [228, 242] width 127 height 18
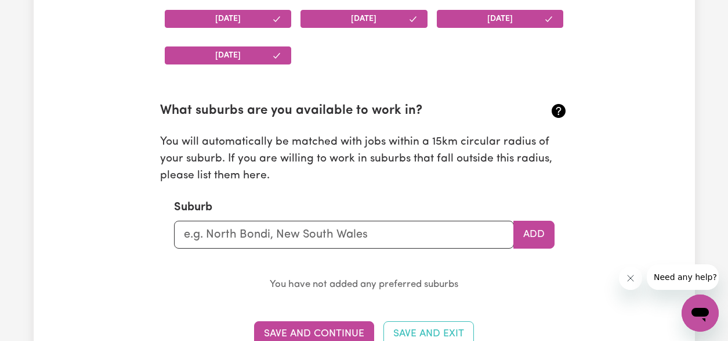
scroll to position [1228, 0]
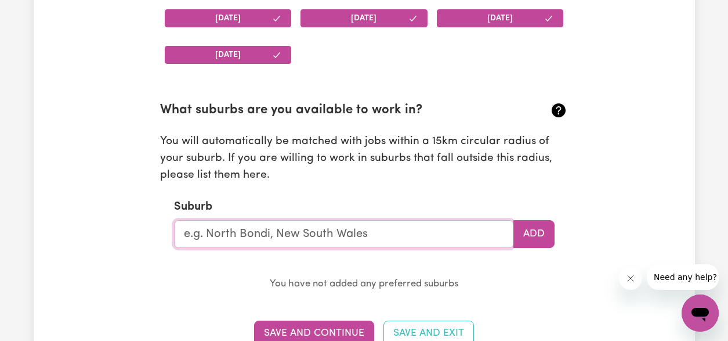
click at [339, 227] on input "text" at bounding box center [344, 234] width 340 height 28
type input "pad"
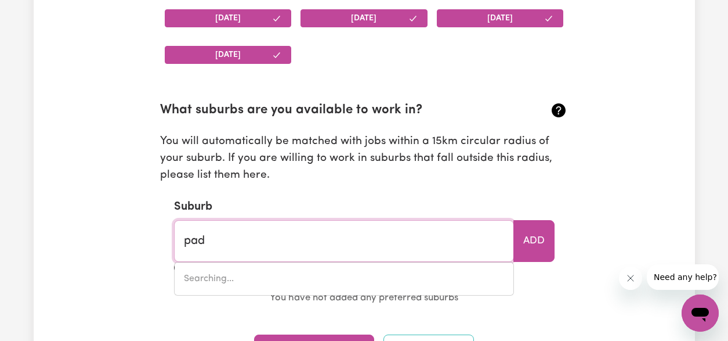
type input "padBURY, Western Australia, 6025"
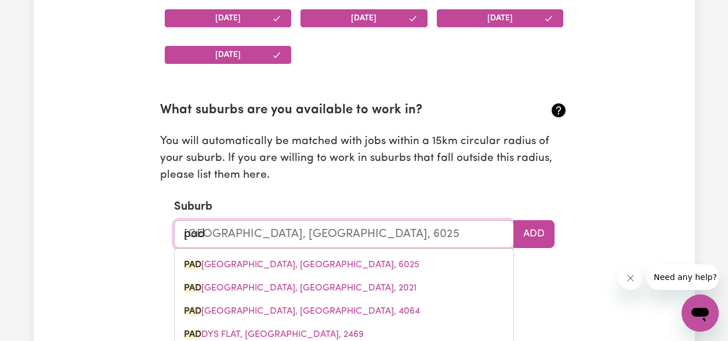
type input "pads"
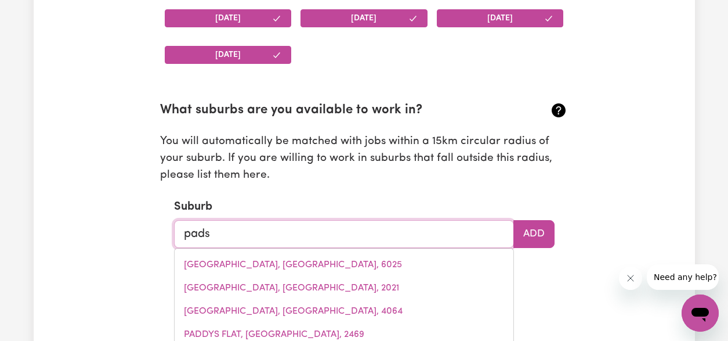
type input "padsTOW, New South Wales, 2211"
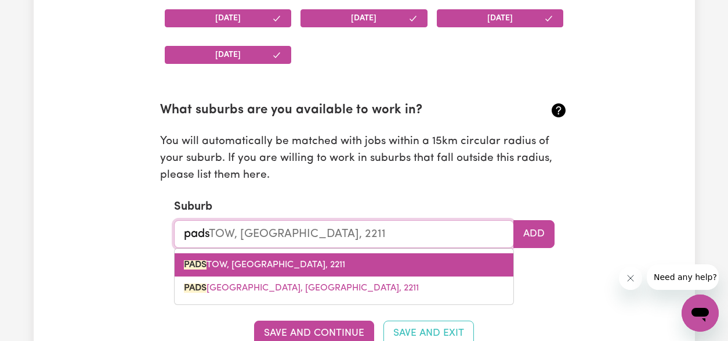
click at [244, 265] on span "PADS TOW, New South Wales, 2211" at bounding box center [264, 264] width 161 height 9
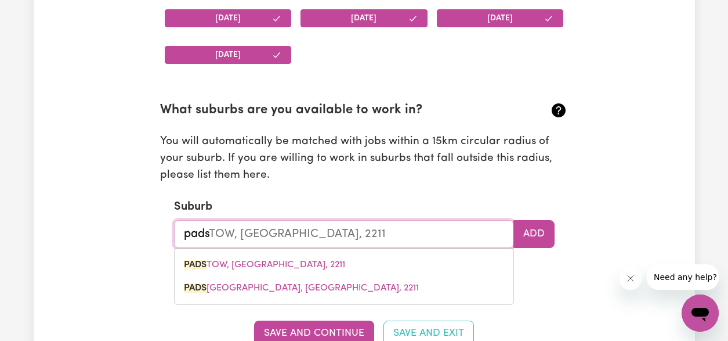
type input "PADSTOW, New South Wales, 2211"
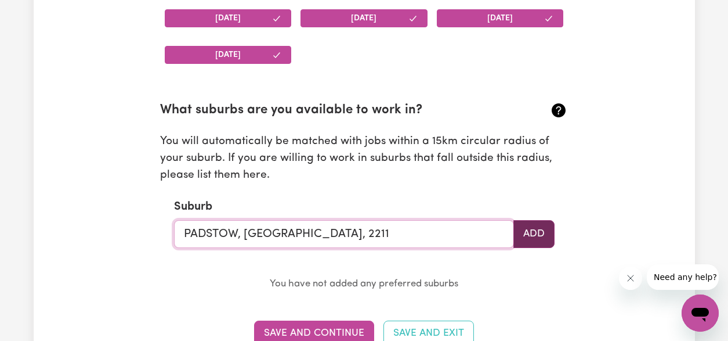
type input "PADSTOW, New South Wales, 2211"
click at [526, 241] on button "Add" at bounding box center [533, 234] width 41 height 28
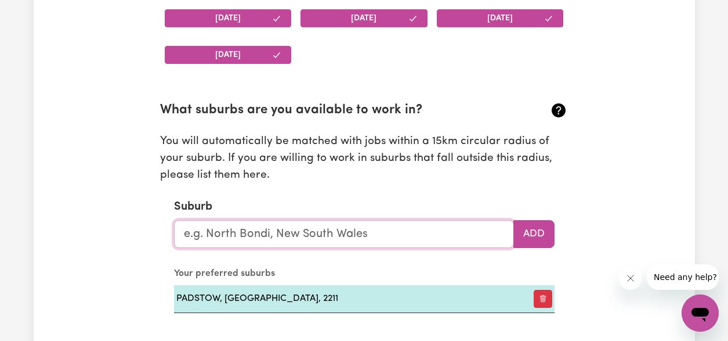
click at [260, 229] on input "text" at bounding box center [344, 234] width 340 height 28
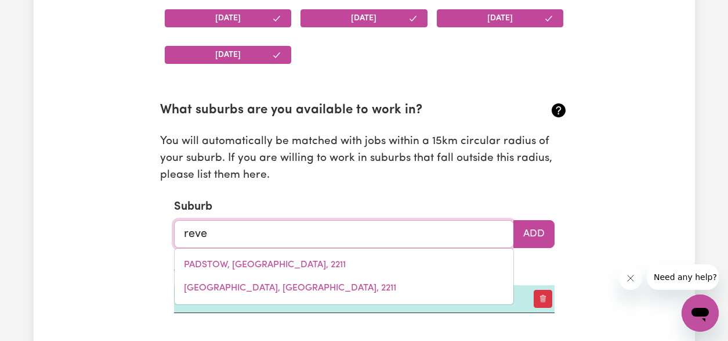
type input "reves"
type input "revesBY, New South Wales, 2212"
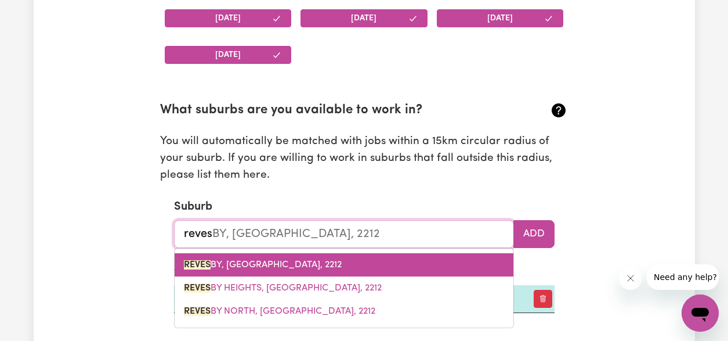
type input "Revesby"
type input "Revesby, New South Wales, 2212"
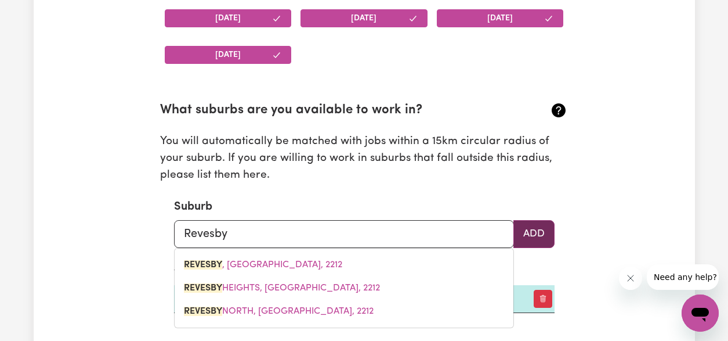
click at [546, 241] on button "Add" at bounding box center [533, 234] width 41 height 28
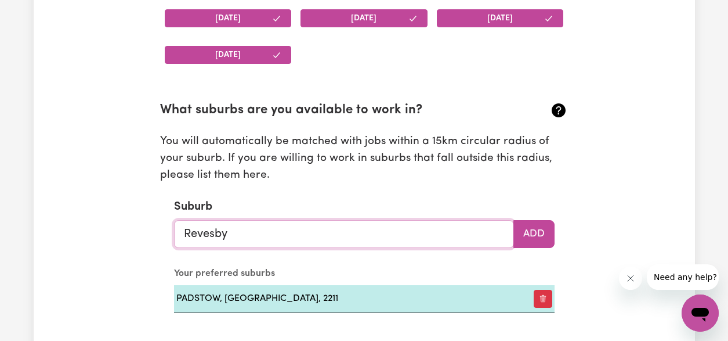
type input "Revesby, New South Wales, 2212"
click at [418, 238] on input "Revesby" at bounding box center [344, 234] width 340 height 28
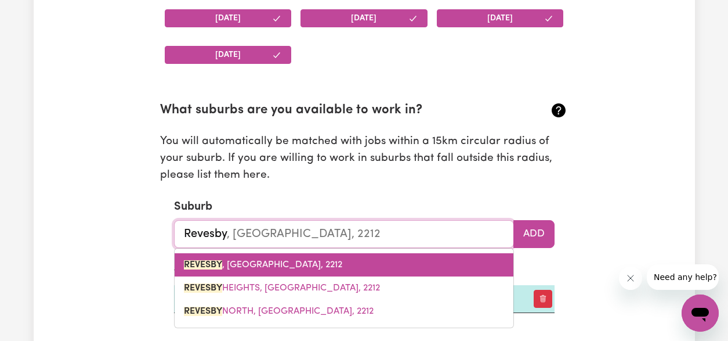
click at [271, 261] on span "REVESBY , New South Wales, 2212" at bounding box center [263, 264] width 158 height 9
type input "REVESBY, New South Wales, 2212"
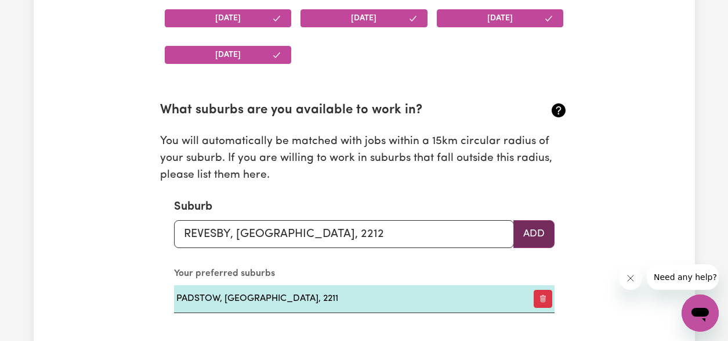
click at [541, 231] on button "Add" at bounding box center [533, 234] width 41 height 28
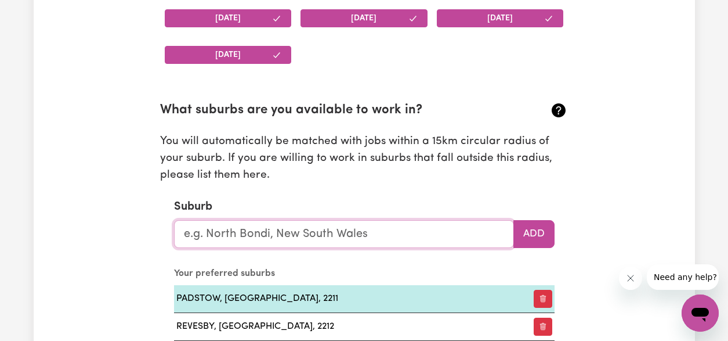
click at [271, 240] on input "text" at bounding box center [344, 234] width 340 height 28
type input "ban"
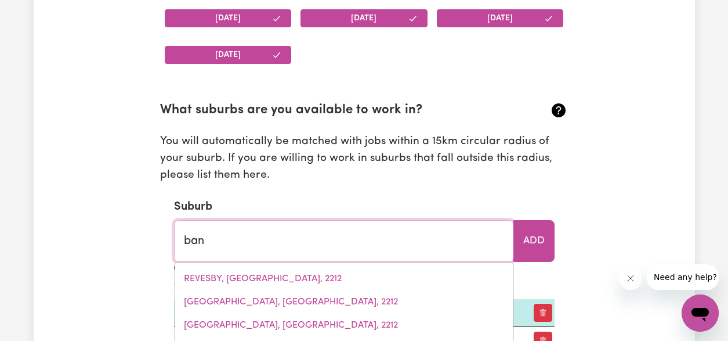
type input "ban BAN, Queensland, 4625"
type input "bans"
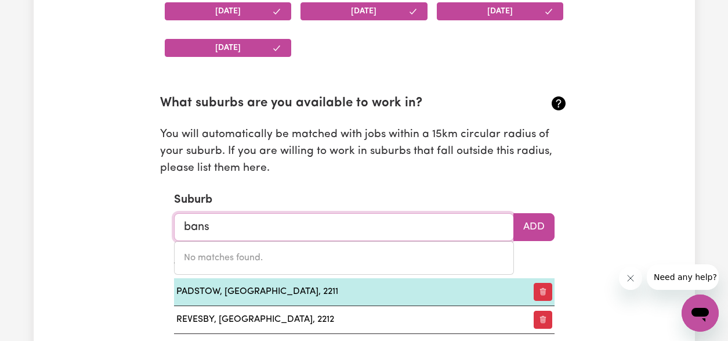
scroll to position [1246, 0]
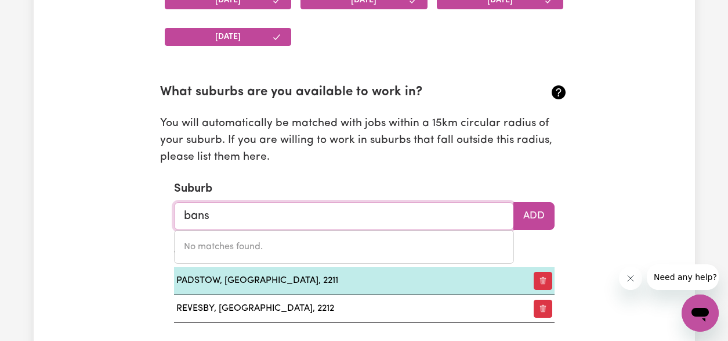
type input "ban"
type input "ban BAN, Queensland, 4625"
type input "bank"
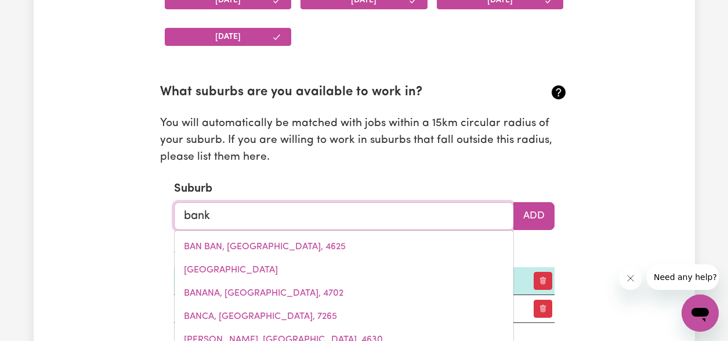
type input "bankS, Australian Capital Territory, 2906"
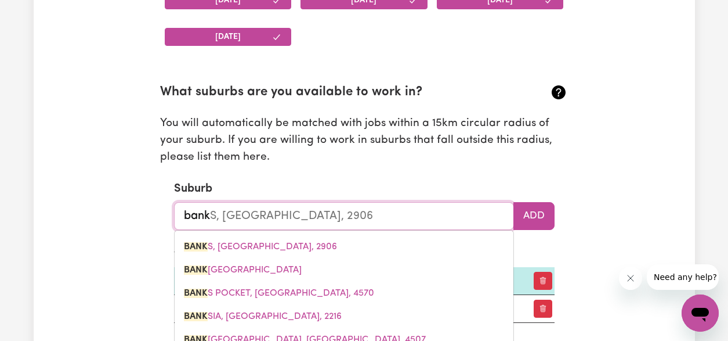
type input "banks"
type input "banks, Australian Capital Territory, 2906"
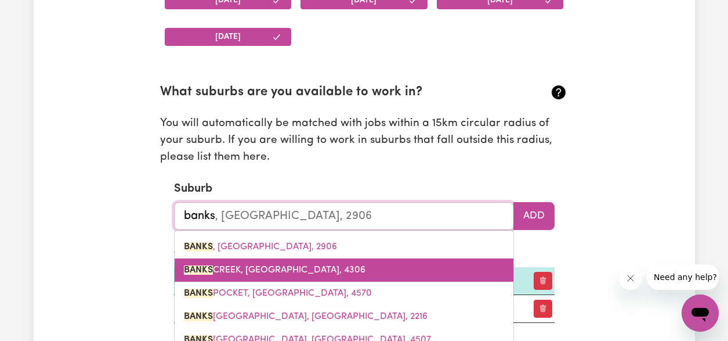
type input "bankst"
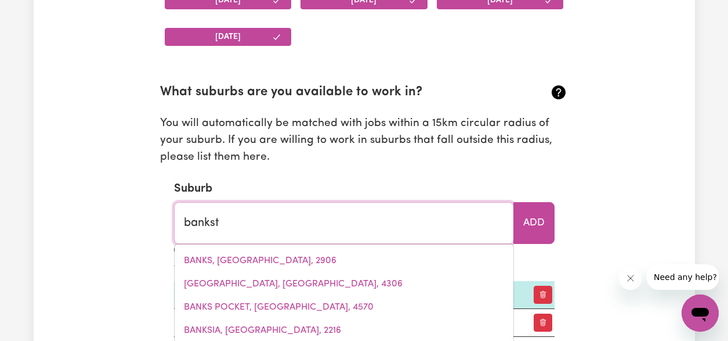
type input "bankstOWN, New South Wales, 2200"
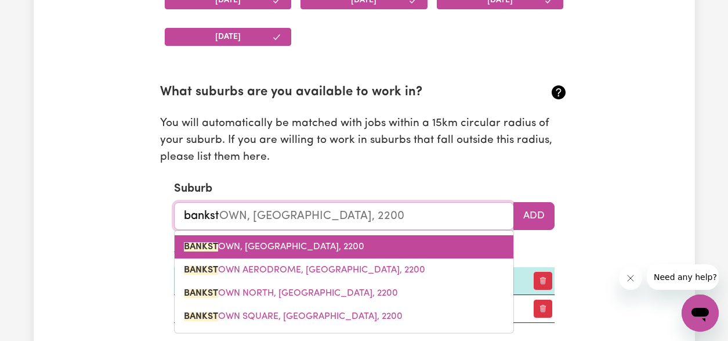
click at [296, 247] on span "BANKST OWN, New South Wales, 2200" at bounding box center [274, 246] width 180 height 9
type input "BANKSTOWN, New South Wales, 2200"
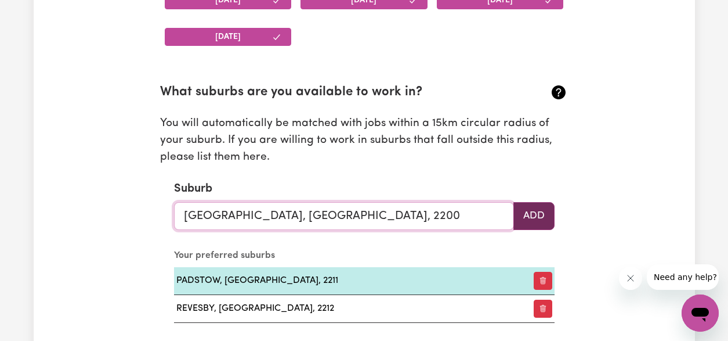
type input "BANKSTOWN, New South Wales, 2200"
click at [525, 215] on button "Add" at bounding box center [533, 216] width 41 height 28
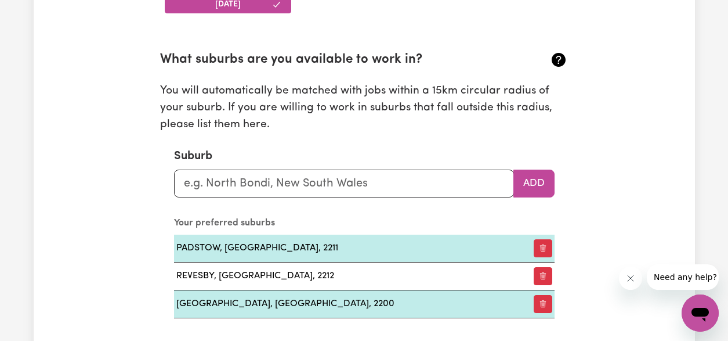
scroll to position [1290, 0]
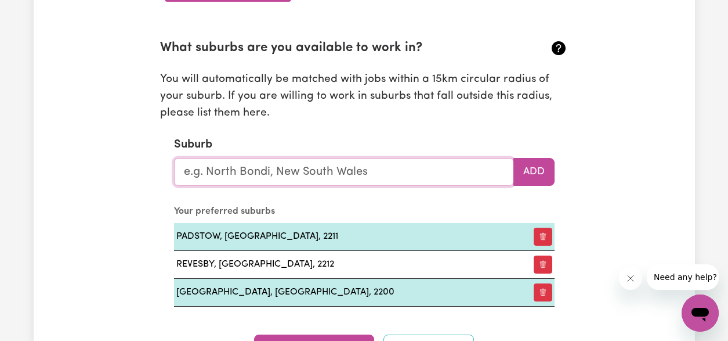
click at [309, 169] on input "text" at bounding box center [344, 172] width 340 height 28
type input "pan"
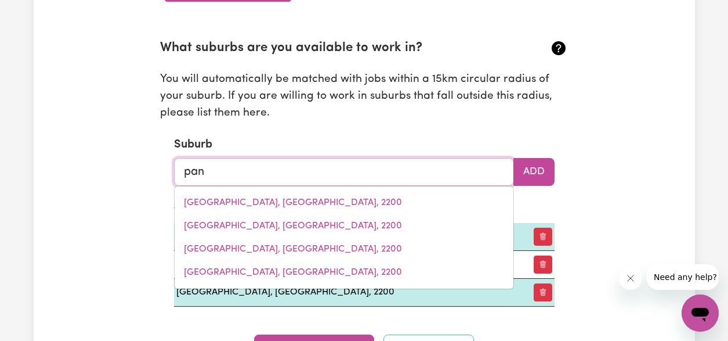
type input "pan BAN, New South Wales, 2648"
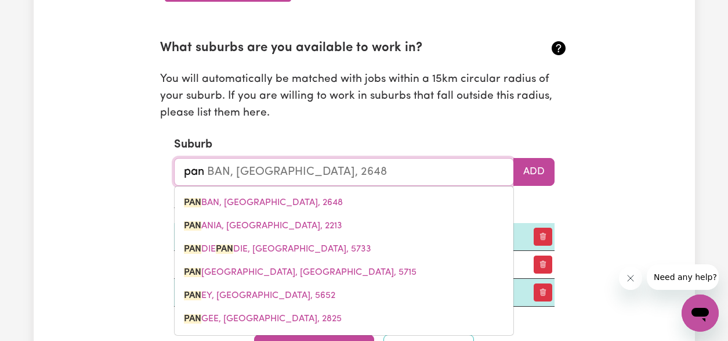
type input "pann"
type input "panna"
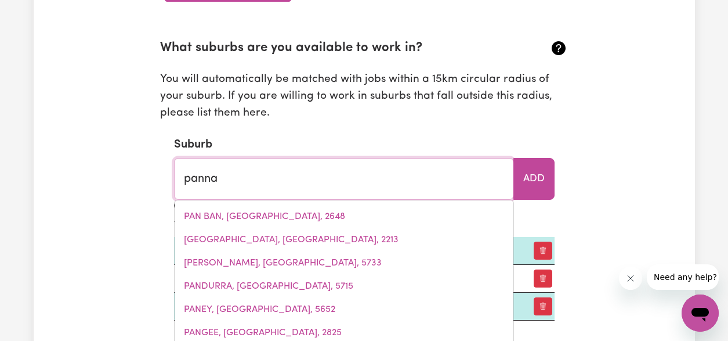
type input "pannaWONICA, Western Australia, 6716"
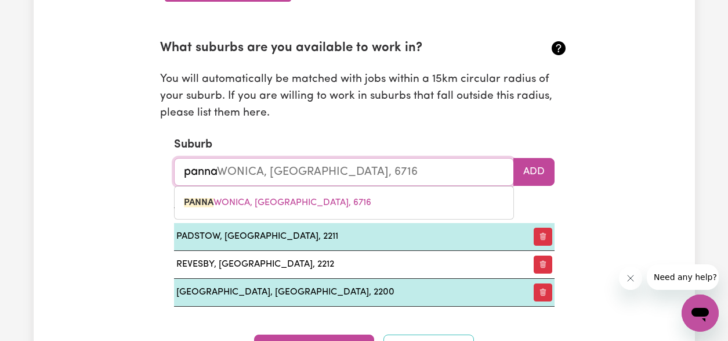
type input "pannan"
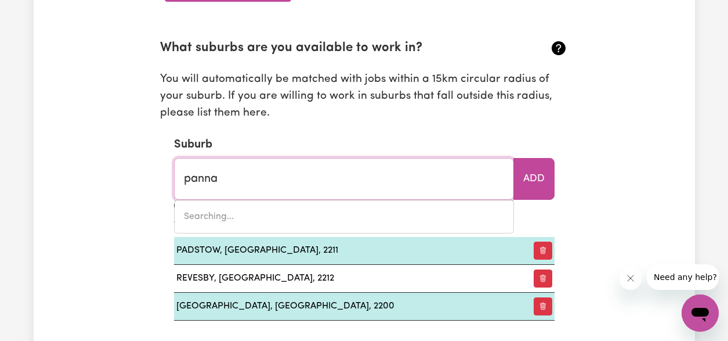
type input "pann"
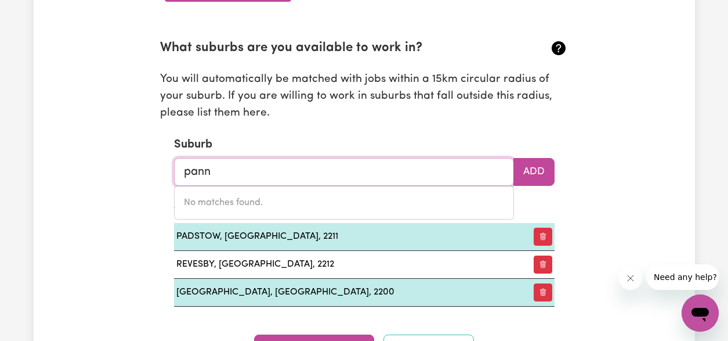
type input "pannAWONICA, Western Australia, 6716"
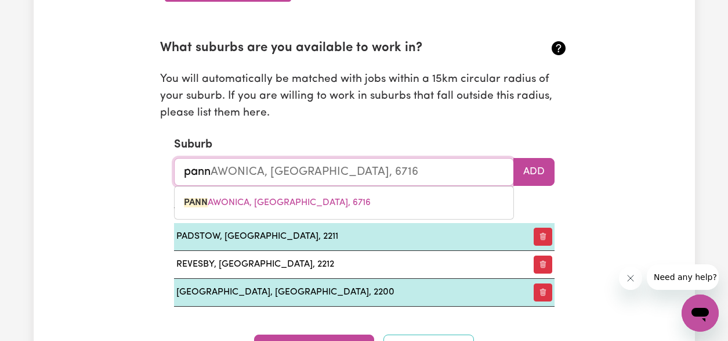
type input "pan"
type input "pan BAN, New South Wales, 2648"
type input "pana"
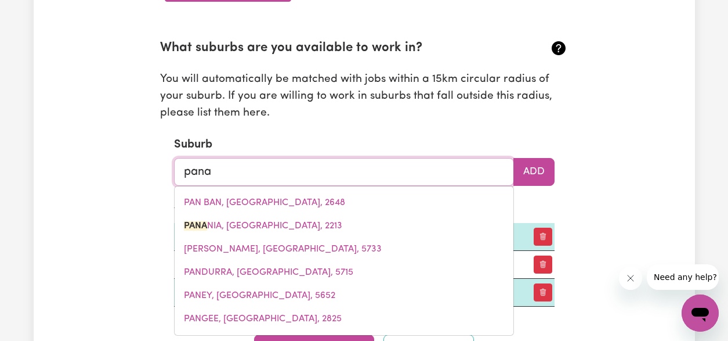
type input "panan"
type input "pananIA, New South Wales, 2213"
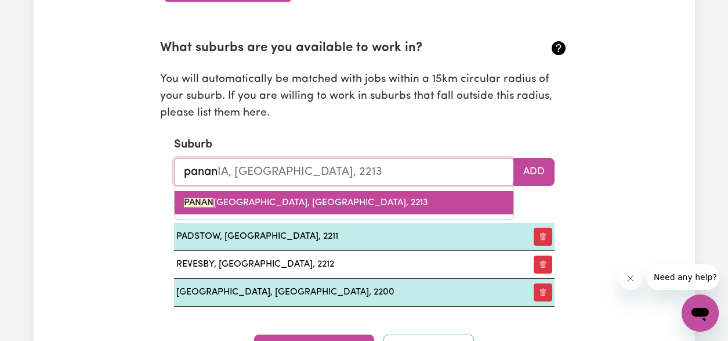
click at [306, 206] on span "PANAN IA, New South Wales, 2213" at bounding box center [306, 202] width 244 height 9
type input "PANANIA, New South Wales, 2213"
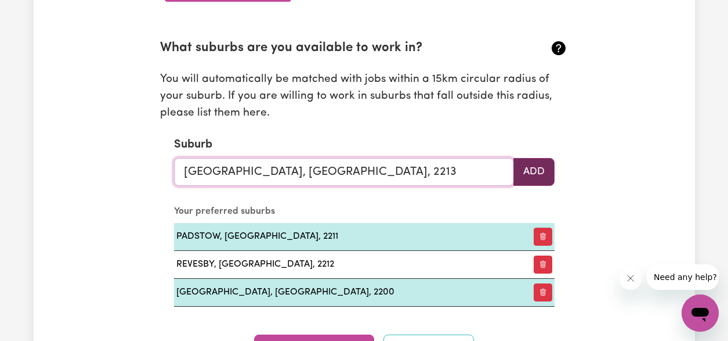
type input "PANANIA, New South Wales, 2213"
click at [531, 169] on button "Add" at bounding box center [533, 172] width 41 height 28
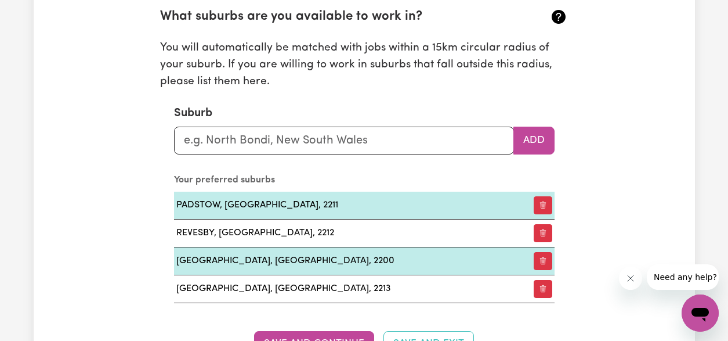
scroll to position [1296, 0]
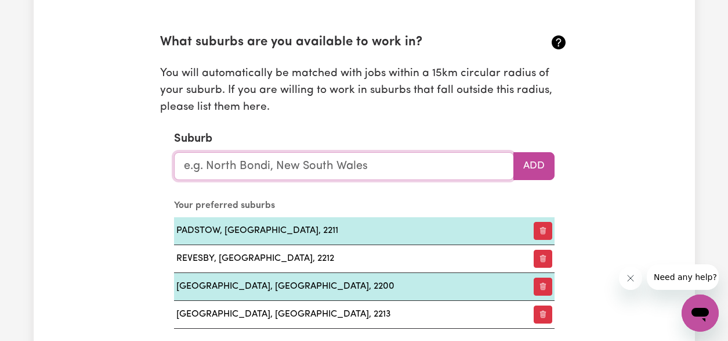
click at [330, 165] on input "text" at bounding box center [344, 166] width 340 height 28
type input "Yagoona"
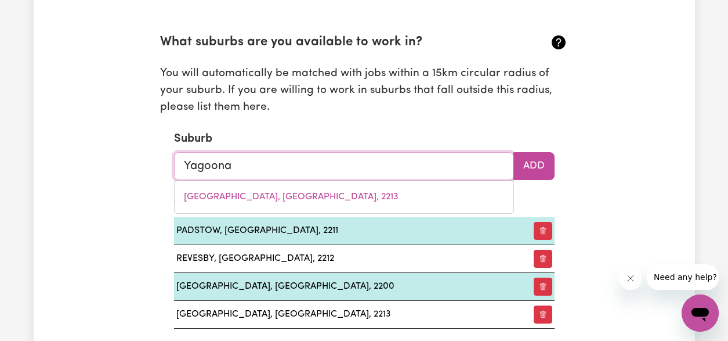
type input "Yagoona, New South Wales, 2199"
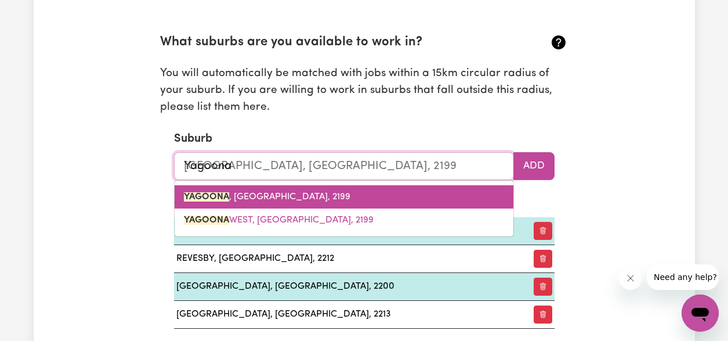
click at [260, 197] on span "YAGOONA , New South Wales, 2199" at bounding box center [267, 196] width 167 height 9
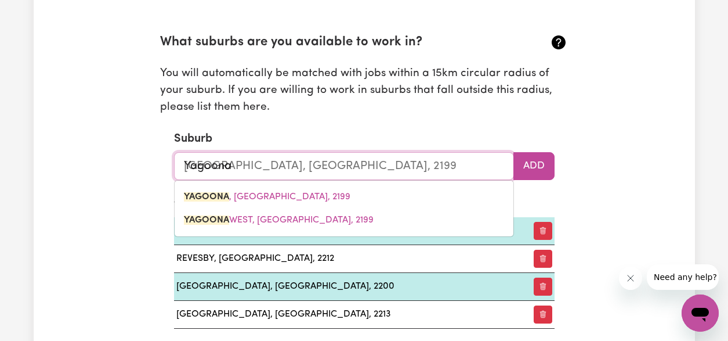
type input "YAGOONA, New South Wales, 2199"
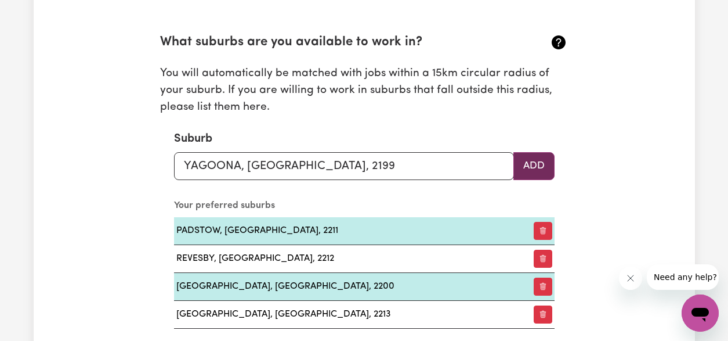
click at [542, 168] on button "Add" at bounding box center [533, 166] width 41 height 28
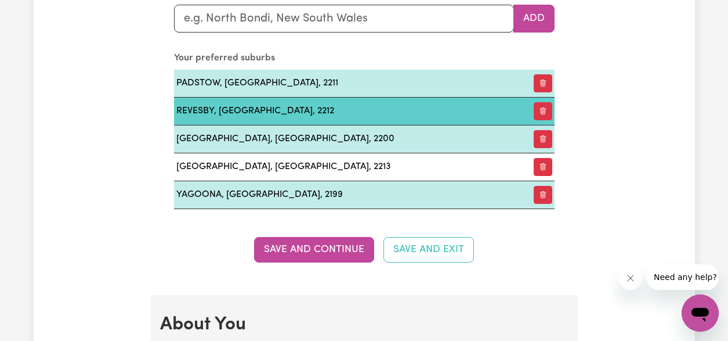
scroll to position [1520, 0]
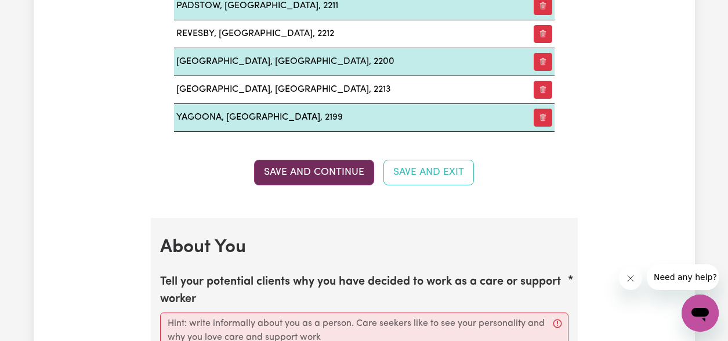
click at [312, 173] on button "Save and Continue" at bounding box center [314, 173] width 120 height 26
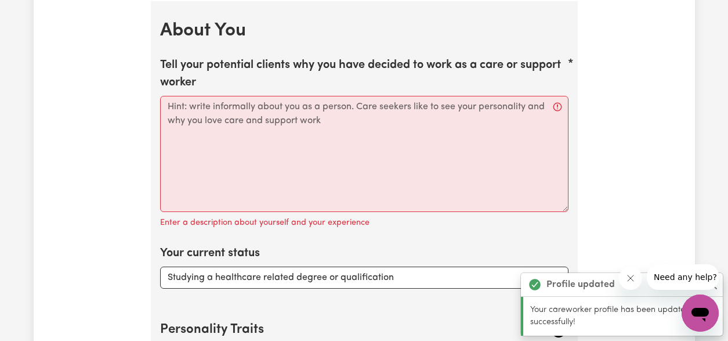
scroll to position [1738, 0]
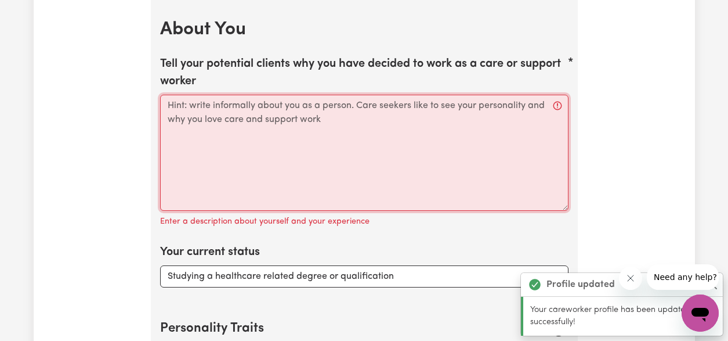
click at [302, 141] on textarea "Tell your potential clients why you have decided to work as a care or support w…" at bounding box center [364, 153] width 408 height 116
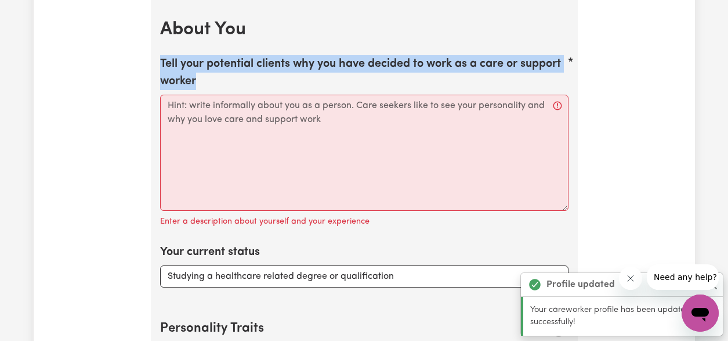
drag, startPoint x: 203, startPoint y: 82, endPoint x: 174, endPoint y: 55, distance: 39.8
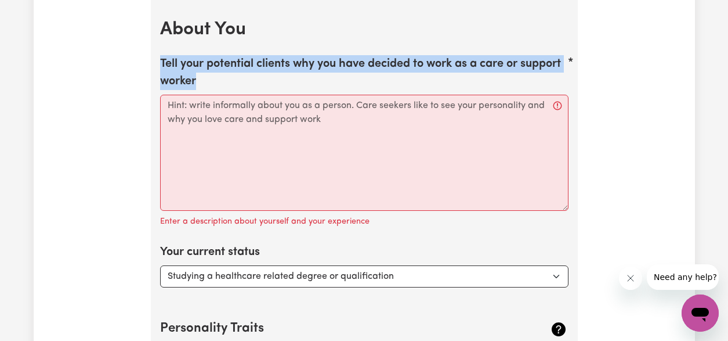
copy label "Tell your potential clients why you have decided to work as a care or support w…"
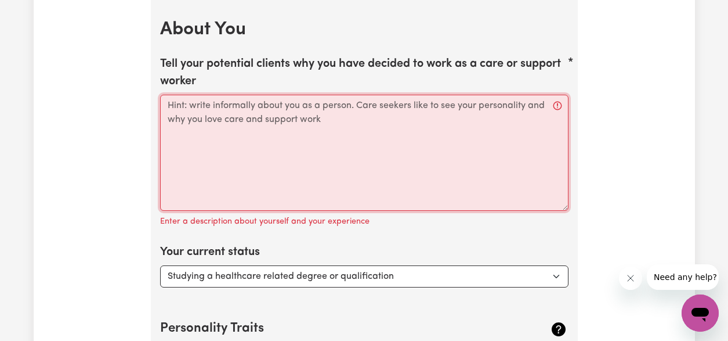
click at [264, 149] on textarea "Tell your potential clients why you have decided to work as a care or support w…" at bounding box center [364, 153] width 408 height 116
paste textarea "I chose to become a support worker because I enjoy helping people live safely, …"
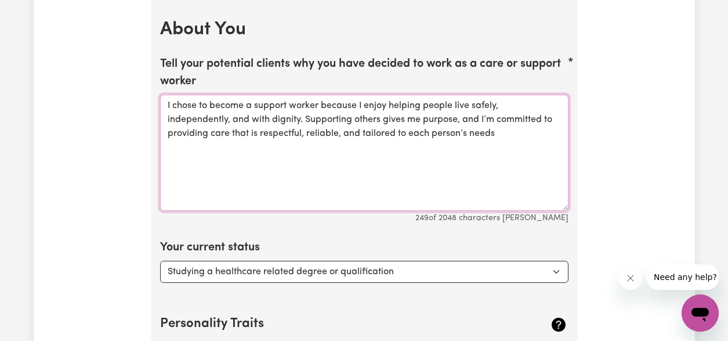
click at [401, 175] on textarea "I chose to become a support worker because I enjoy helping people live safely, …" at bounding box center [364, 153] width 408 height 116
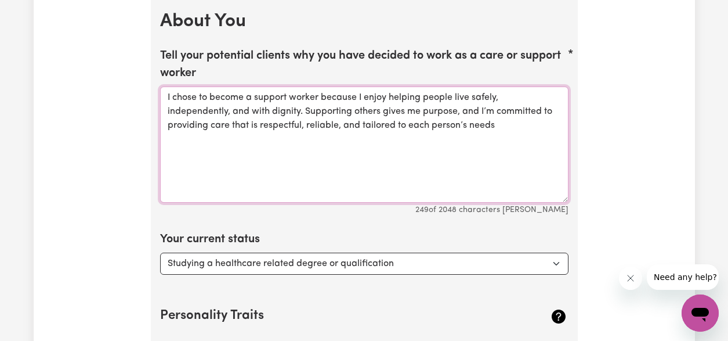
scroll to position [1823, 0]
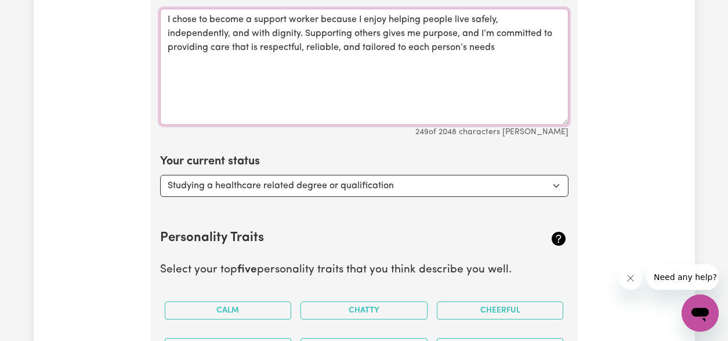
type textarea "I chose to become a support worker because I enjoy helping people live safely, …"
click at [350, 178] on select "Select... Studying a healthcare related degree or qualification Studying a non-…" at bounding box center [364, 186] width 408 height 22
select select "Looking for extra work to fill my week and/or weekends"
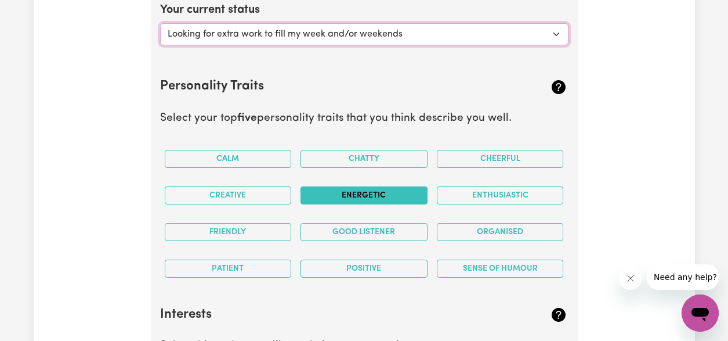
scroll to position [1975, 0]
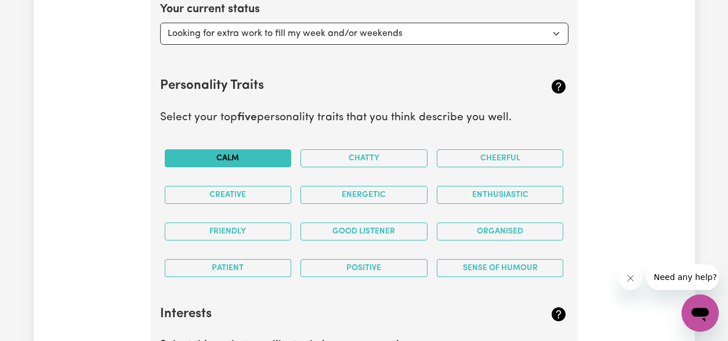
click at [282, 154] on button "Calm" at bounding box center [228, 158] width 127 height 18
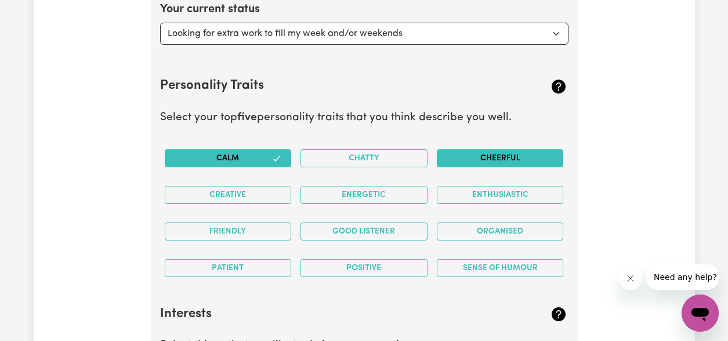
drag, startPoint x: 378, startPoint y: 157, endPoint x: 532, endPoint y: 155, distance: 153.8
click at [379, 157] on button "Chatty" at bounding box center [364, 158] width 127 height 18
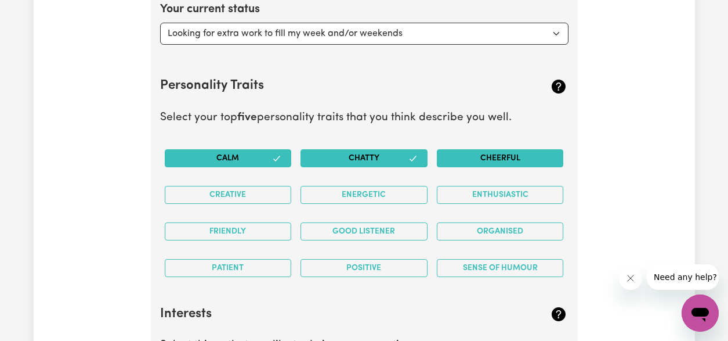
click at [551, 159] on button "Cheerful" at bounding box center [500, 158] width 127 height 18
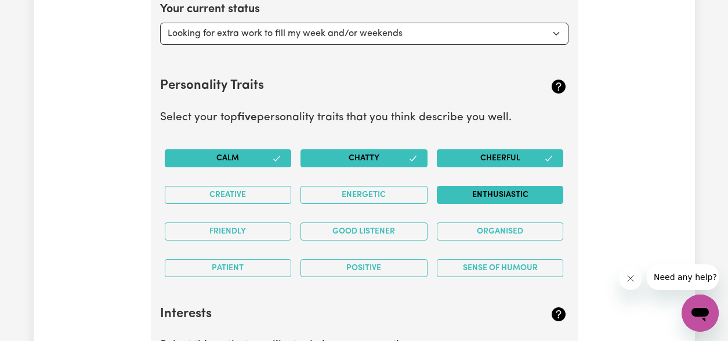
click at [504, 188] on button "Enthusiastic" at bounding box center [500, 195] width 127 height 18
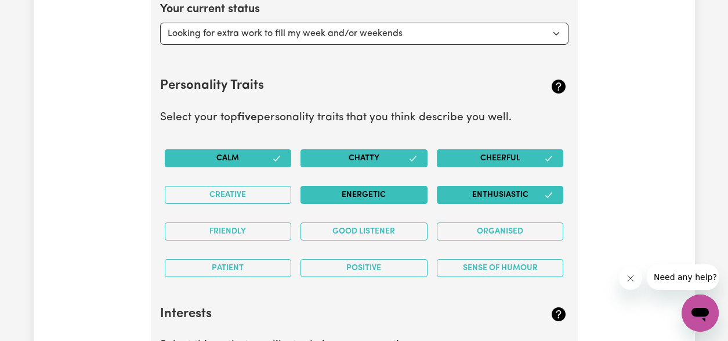
drag, startPoint x: 369, startPoint y: 191, endPoint x: 347, endPoint y: 191, distance: 22.0
click at [368, 191] on button "Energetic" at bounding box center [364, 195] width 127 height 18
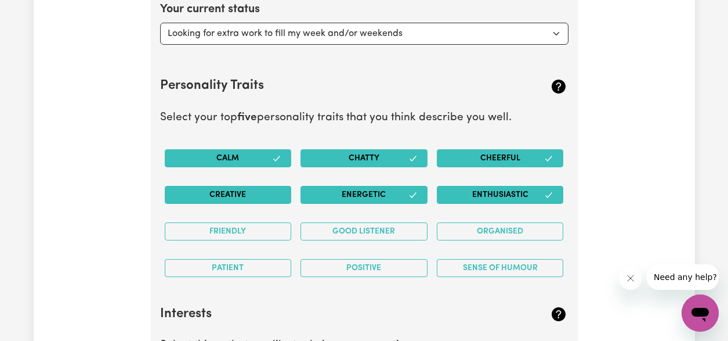
click at [235, 194] on button "Creative" at bounding box center [228, 195] width 127 height 18
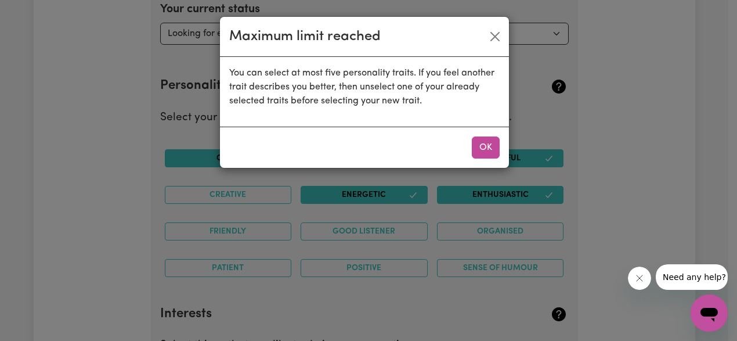
click at [242, 232] on div "Maximum limit reached You can select at most five personality traits. If you fe…" at bounding box center [368, 170] width 737 height 341
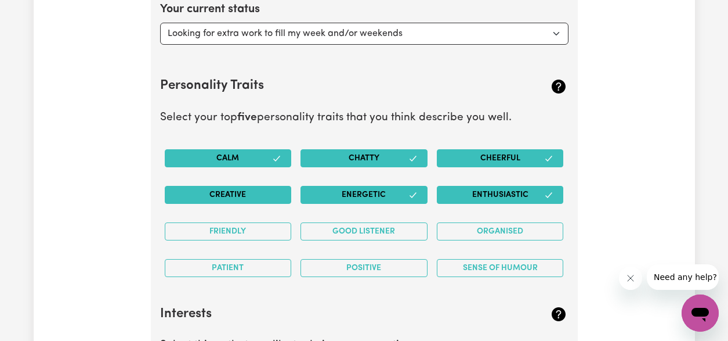
click at [263, 193] on button "Creative" at bounding box center [228, 195] width 127 height 18
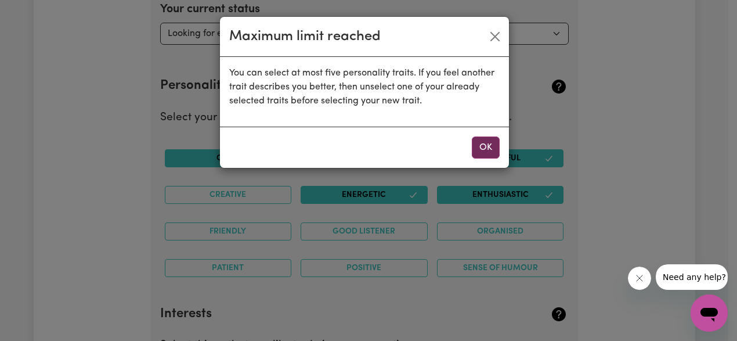
click at [486, 146] on button "OK" at bounding box center [486, 147] width 28 height 22
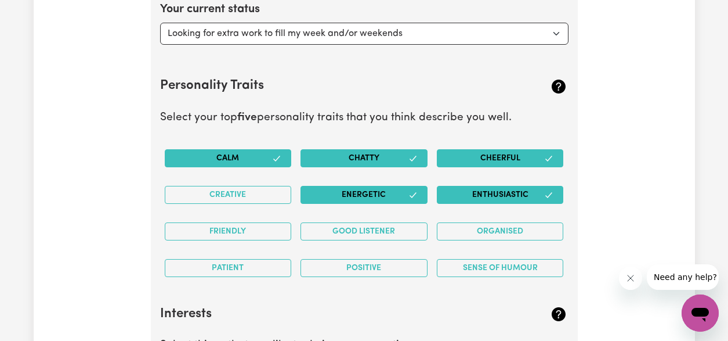
click at [390, 157] on button "Chatty" at bounding box center [364, 158] width 127 height 18
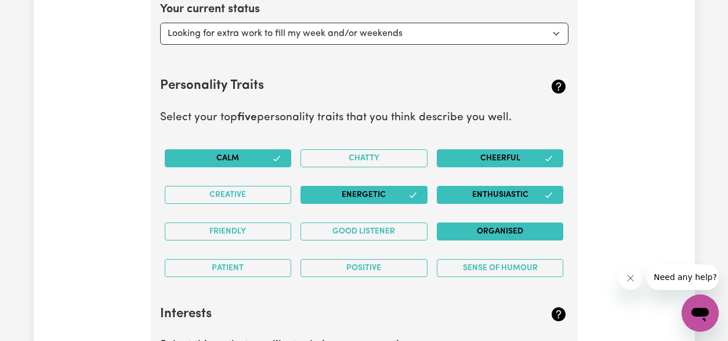
click at [517, 233] on button "Organised" at bounding box center [500, 231] width 127 height 18
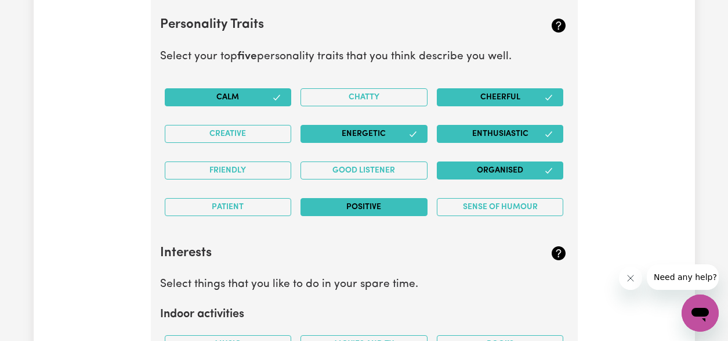
scroll to position [2058, 0]
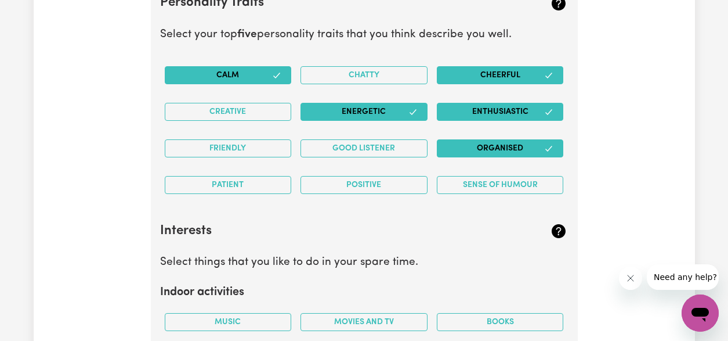
click at [255, 71] on button "Calm" at bounding box center [228, 75] width 127 height 18
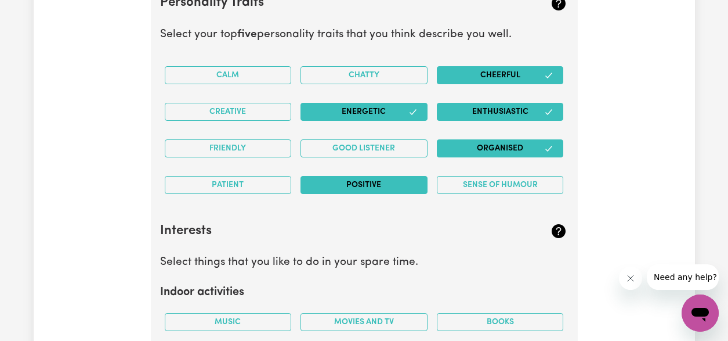
click at [356, 181] on button "Positive" at bounding box center [364, 185] width 127 height 18
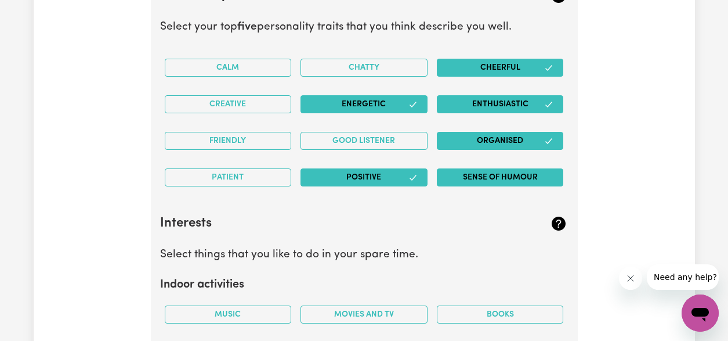
scroll to position [2070, 0]
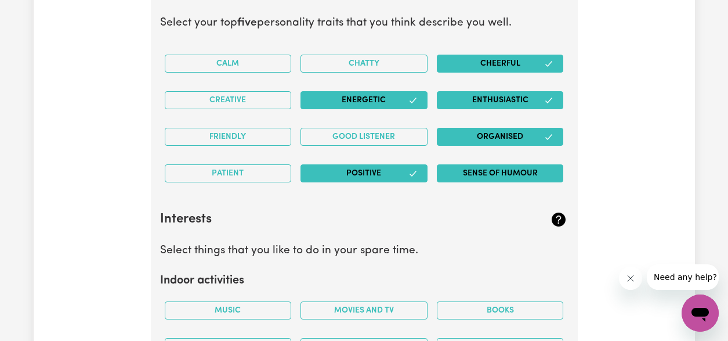
click at [497, 169] on button "Sense of Humour" at bounding box center [500, 173] width 127 height 18
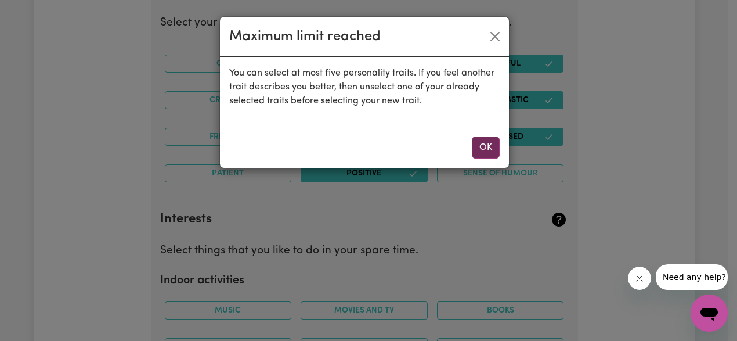
click at [494, 146] on button "OK" at bounding box center [486, 147] width 28 height 22
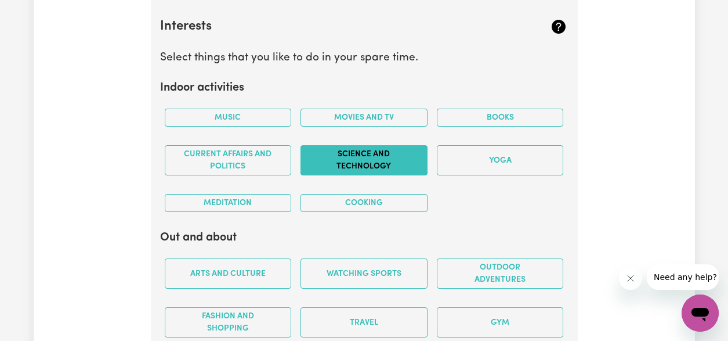
scroll to position [2267, 0]
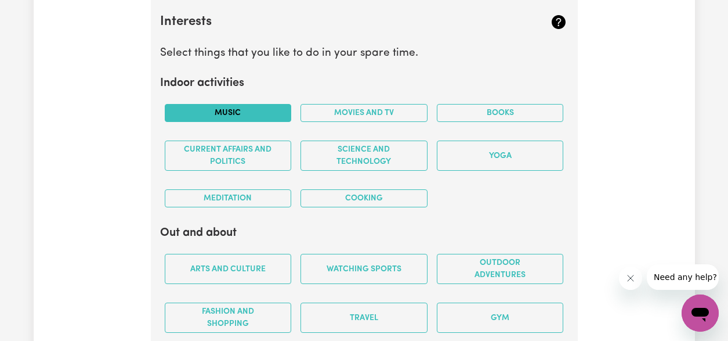
click at [275, 113] on button "Music" at bounding box center [228, 113] width 127 height 18
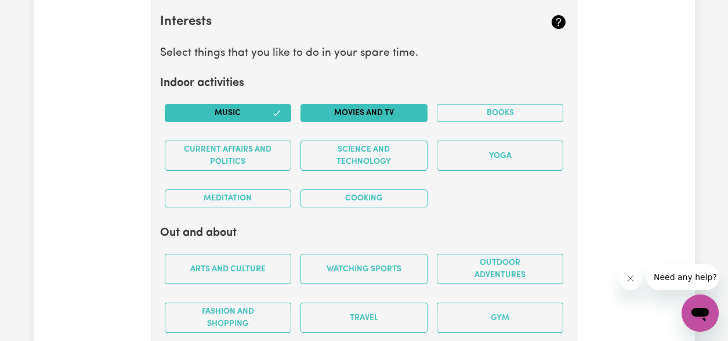
click at [370, 113] on button "Movies and TV" at bounding box center [364, 113] width 127 height 18
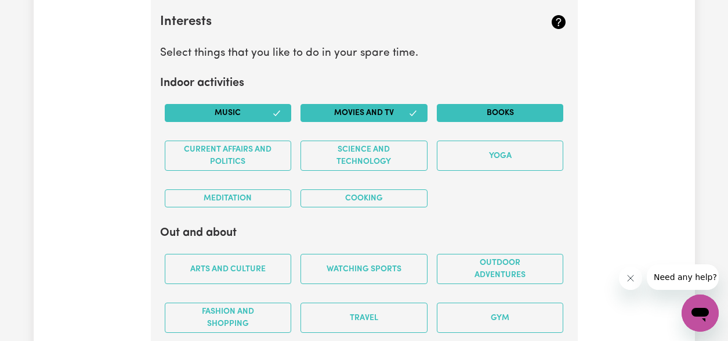
click at [505, 104] on button "Books" at bounding box center [500, 113] width 127 height 18
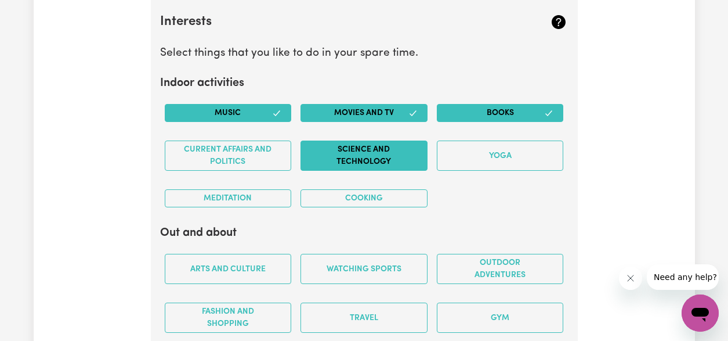
click at [367, 153] on button "Science and Technology" at bounding box center [364, 155] width 127 height 30
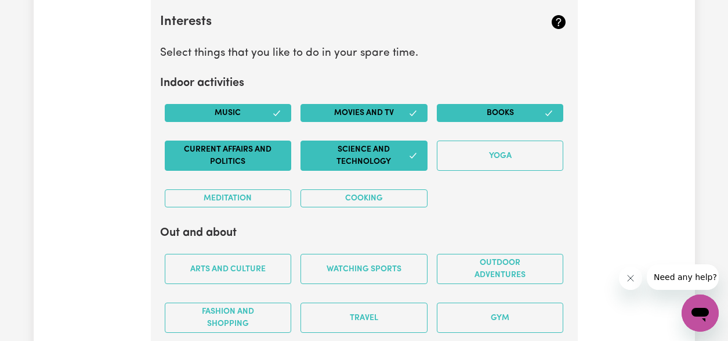
click at [240, 158] on button "Current Affairs and Politics" at bounding box center [228, 155] width 127 height 30
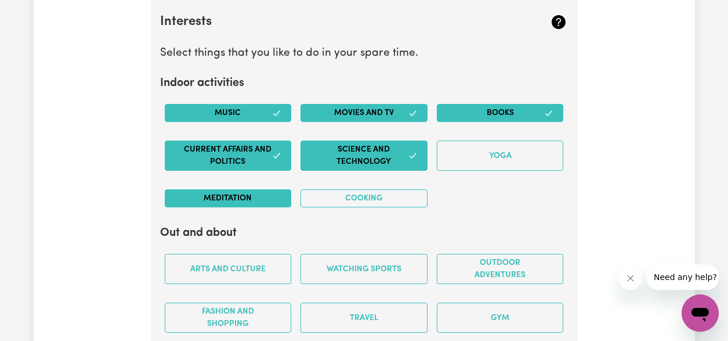
click at [251, 196] on button "Meditation" at bounding box center [228, 198] width 127 height 18
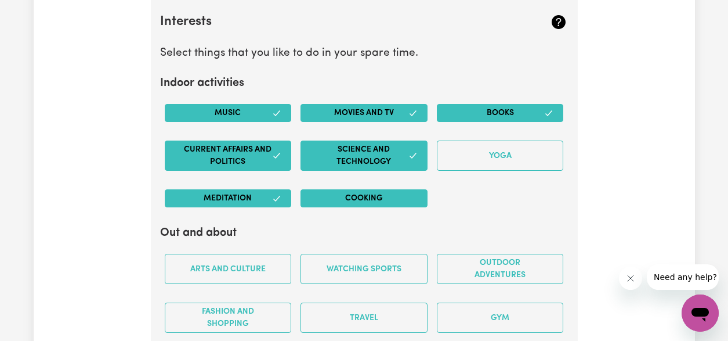
click at [345, 199] on button "Cooking" at bounding box center [364, 198] width 127 height 18
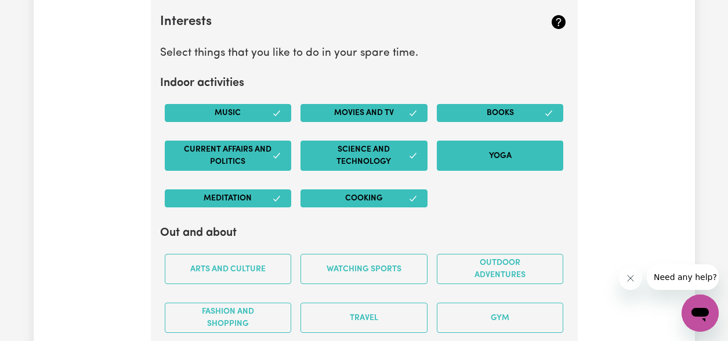
click at [482, 154] on button "Yoga" at bounding box center [500, 155] width 127 height 30
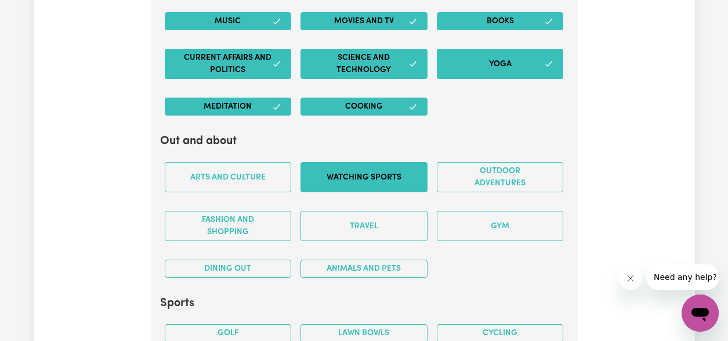
scroll to position [2376, 0]
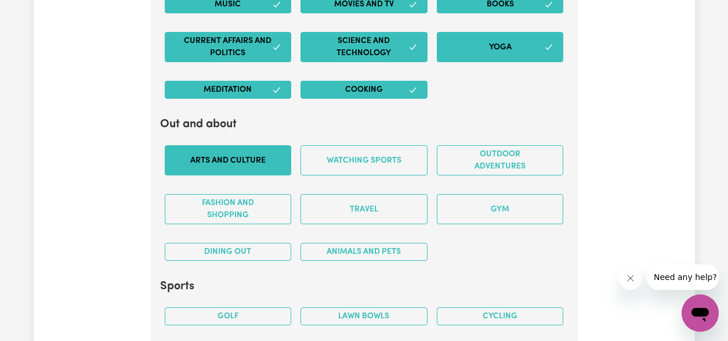
click at [260, 168] on button "Arts and Culture" at bounding box center [228, 160] width 127 height 30
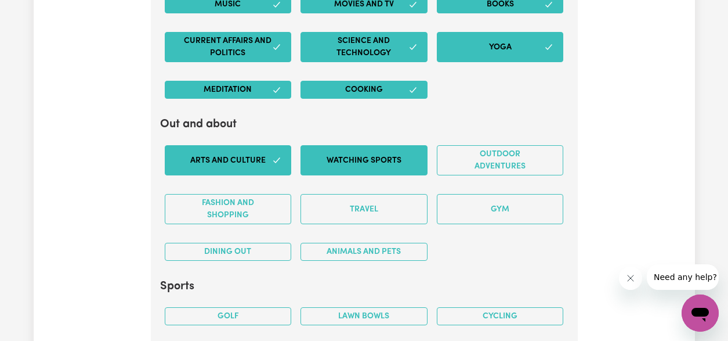
drag, startPoint x: 379, startPoint y: 162, endPoint x: 407, endPoint y: 160, distance: 27.4
click at [379, 162] on button "Watching sports" at bounding box center [364, 160] width 127 height 30
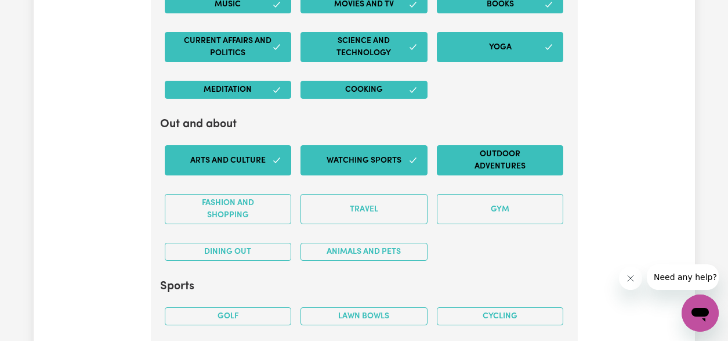
click at [504, 162] on button "Outdoor adventures" at bounding box center [500, 160] width 127 height 30
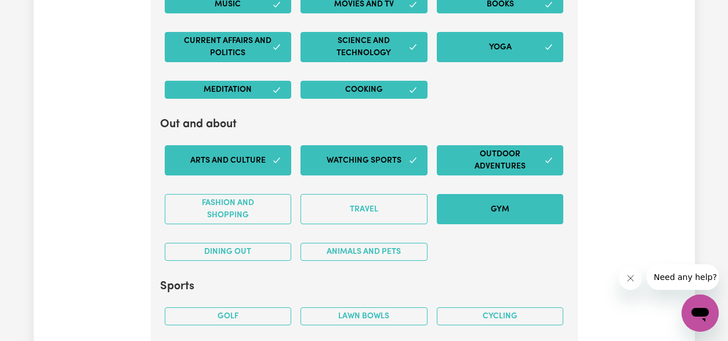
click at [493, 206] on button "Gym" at bounding box center [500, 209] width 127 height 30
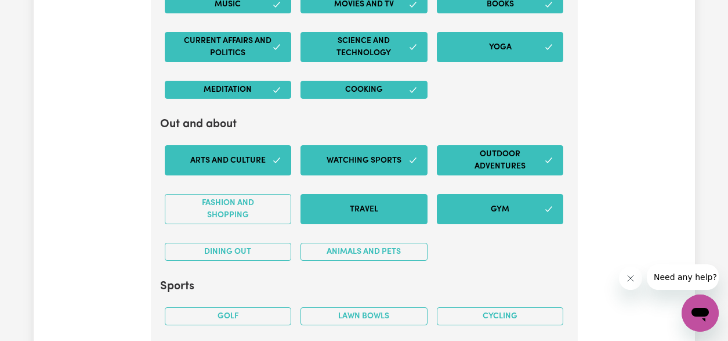
drag, startPoint x: 364, startPoint y: 202, endPoint x: 316, endPoint y: 212, distance: 48.7
click at [364, 202] on button "Travel" at bounding box center [364, 209] width 127 height 30
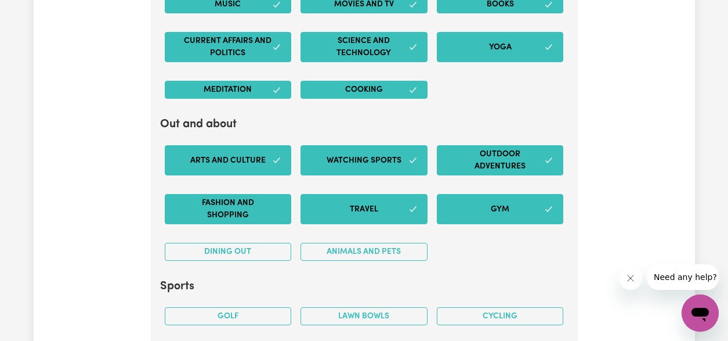
click at [258, 213] on button "Fashion and shopping" at bounding box center [228, 209] width 127 height 30
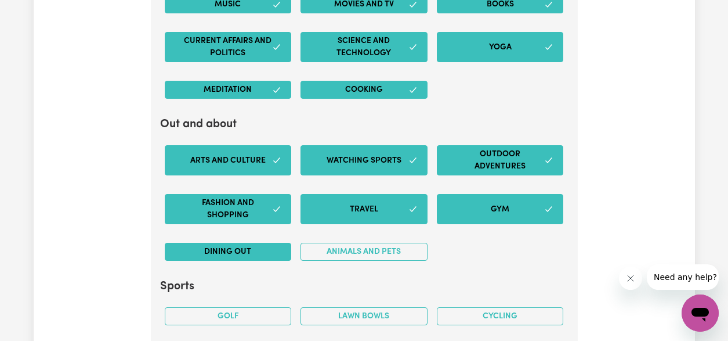
click at [245, 251] on button "Dining out" at bounding box center [228, 252] width 127 height 18
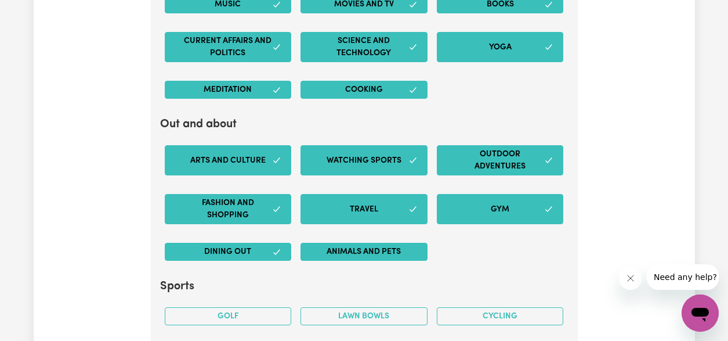
click at [350, 249] on button "Animals and pets" at bounding box center [364, 252] width 127 height 18
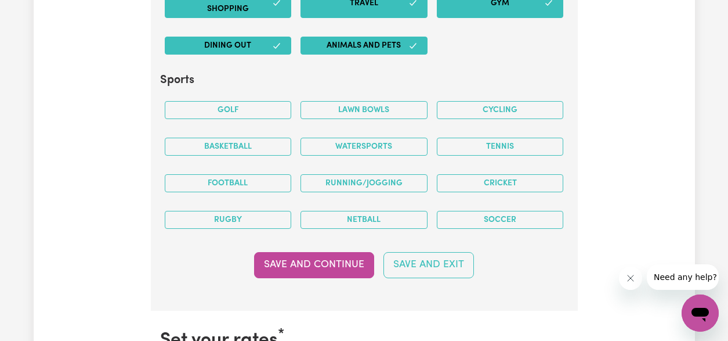
scroll to position [2603, 0]
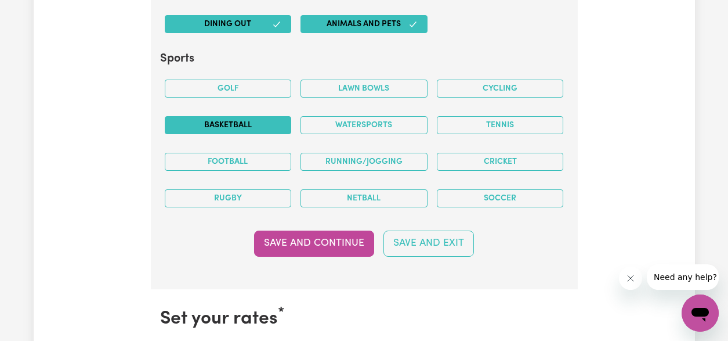
click at [237, 122] on button "Basketball" at bounding box center [228, 125] width 127 height 18
click at [386, 125] on button "Watersports" at bounding box center [364, 125] width 127 height 18
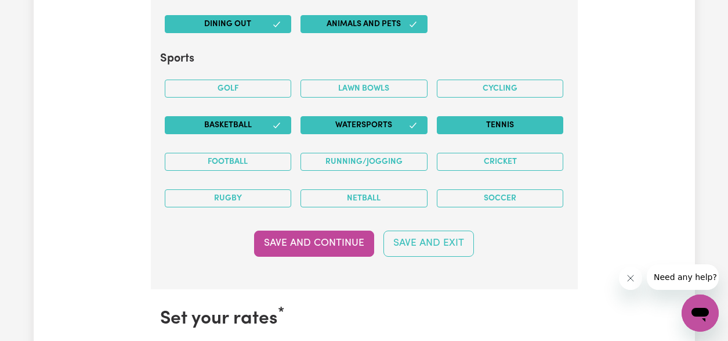
click at [498, 122] on button "Tennis" at bounding box center [500, 125] width 127 height 18
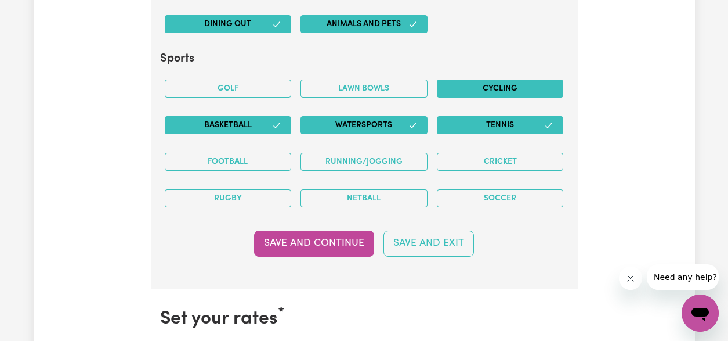
click at [501, 88] on button "Cycling" at bounding box center [500, 88] width 127 height 18
click at [496, 159] on button "Cricket" at bounding box center [500, 162] width 127 height 18
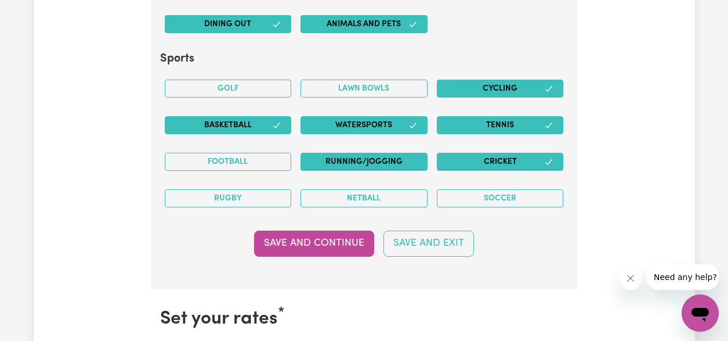
click at [364, 161] on button "Running/Jogging" at bounding box center [364, 162] width 127 height 18
click at [223, 158] on button "Football" at bounding box center [228, 162] width 127 height 18
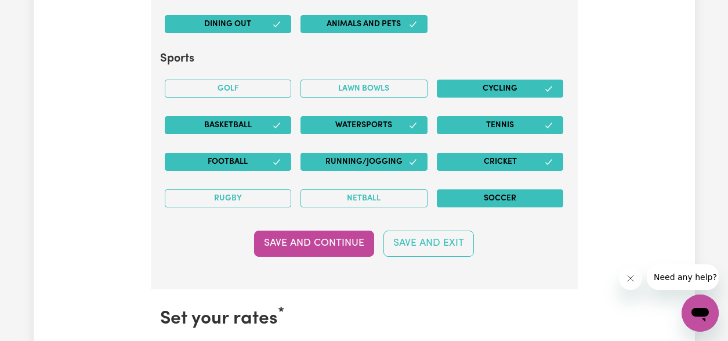
click at [460, 196] on button "Soccer" at bounding box center [500, 198] width 127 height 18
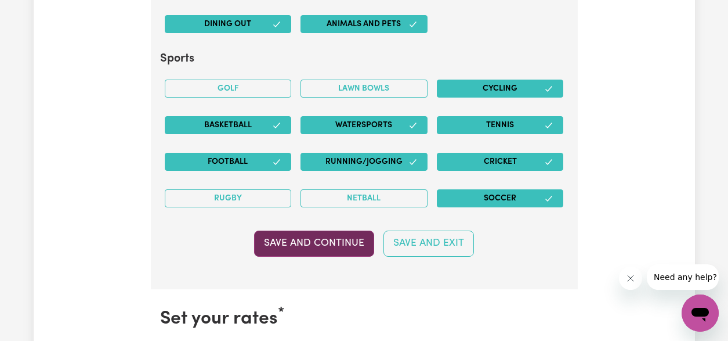
click at [324, 243] on button "Save and Continue" at bounding box center [314, 243] width 120 height 26
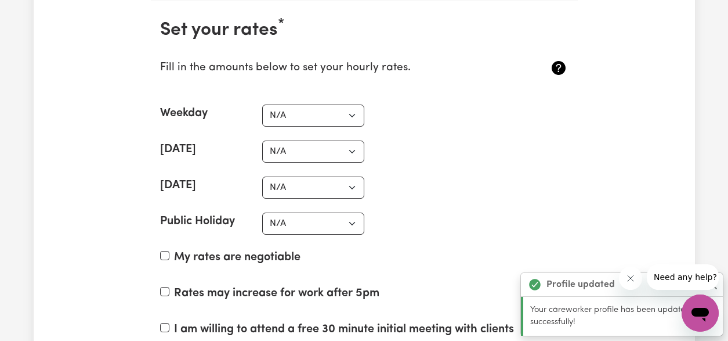
scroll to position [2892, 0]
click at [636, 276] on button "Close message from company" at bounding box center [630, 277] width 23 height 23
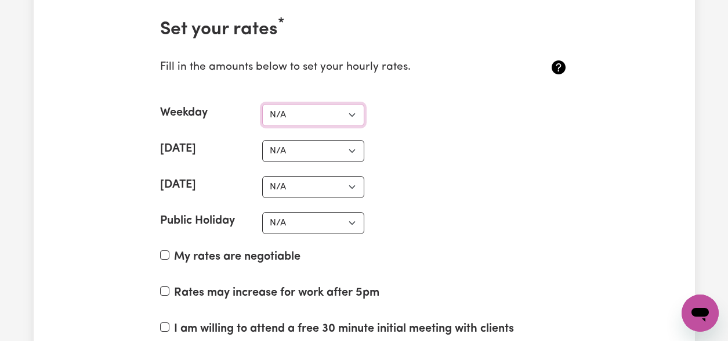
click at [314, 117] on select "N/A $37 $38 $39 $40 $41 $42 $43 $44 $45 $46 $47 $48 $49 $50 $51 $52 $53 $54 $55…" at bounding box center [313, 115] width 102 height 22
click at [316, 117] on select "N/A $37 $38 $39 $40 $41 $42 $43 $44 $45 $46 $47 $48 $49 $50 $51 $52 $53 $54 $55…" at bounding box center [313, 115] width 102 height 22
select select "50"
click at [442, 163] on section "Set your rates * Fill in the amounts below to set your hourly rates. Weekday N/…" at bounding box center [364, 207] width 427 height 414
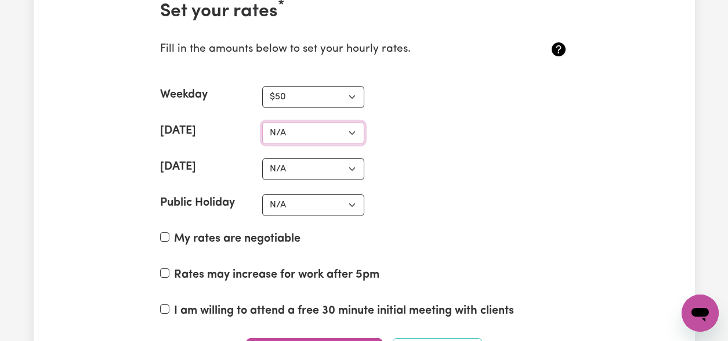
click at [335, 131] on select "N/A $37 $38 $39 $40 $41 $42 $43 $44 $45 $46 $47 $48 $49 $50 $51 $52 $53 $54 $55…" at bounding box center [313, 133] width 102 height 22
select select "65"
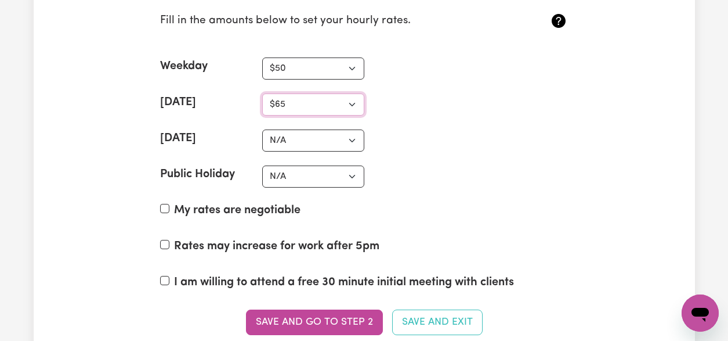
scroll to position [2954, 0]
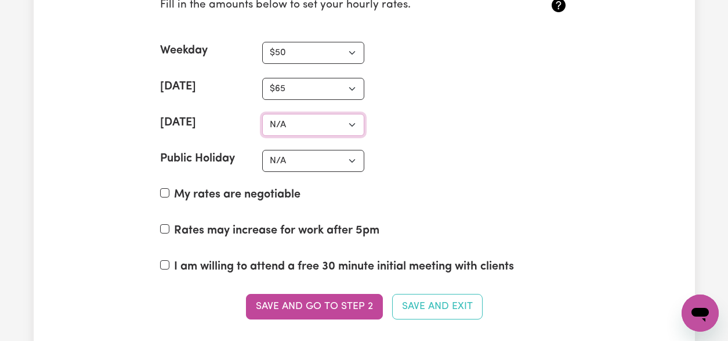
click at [332, 120] on select "N/A $37 $38 $39 $40 $41 $42 $43 $44 $45 $46 $47 $48 $49 $50 $51 $52 $53 $54 $55…" at bounding box center [313, 125] width 102 height 22
select select "70"
click at [559, 156] on div "Public Holiday N/A $37 $38 $39 $40 $41 $42 $43 $44 $45 $46 $47 $48 $49 $50 $51 …" at bounding box center [364, 161] width 408 height 22
click at [333, 164] on select "N/A $37 $38 $39 $40 $41 $42 $43 $44 $45 $46 $47 $48 $49 $50 $51 $52 $53 $54 $55…" at bounding box center [313, 161] width 102 height 22
select select "100"
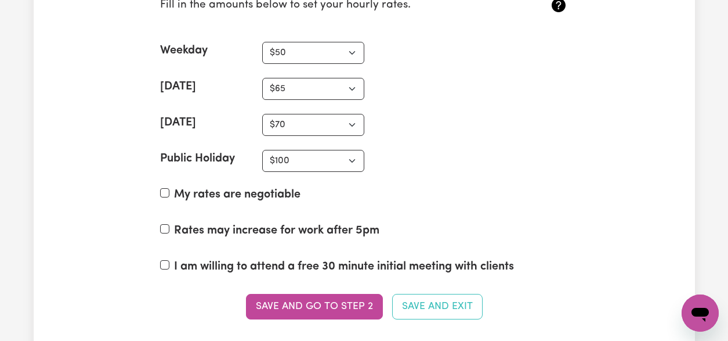
click at [514, 150] on div "Public Holiday N/A $37 $38 $39 $40 $41 $42 $43 $44 $45 $46 $47 $48 $49 $50 $51 …" at bounding box center [364, 161] width 408 height 22
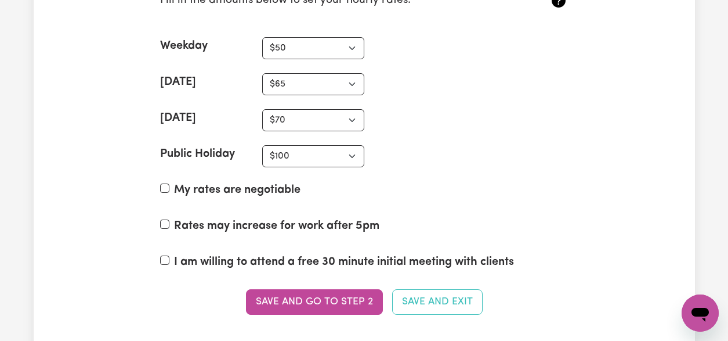
click at [211, 190] on label "My rates are negotiable" at bounding box center [237, 189] width 126 height 17
click at [169, 190] on input "My rates are negotiable" at bounding box center [164, 187] width 9 height 9
checkbox input "true"
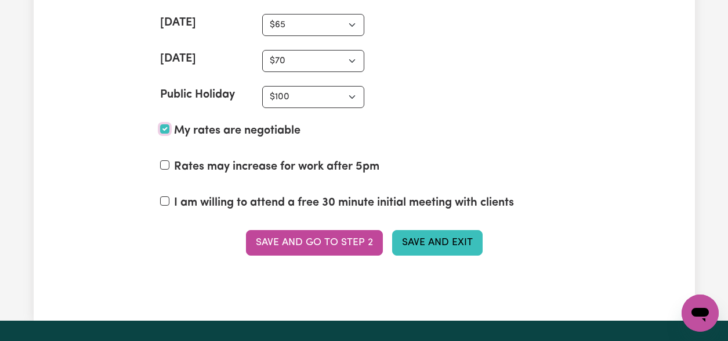
scroll to position [3064, 0]
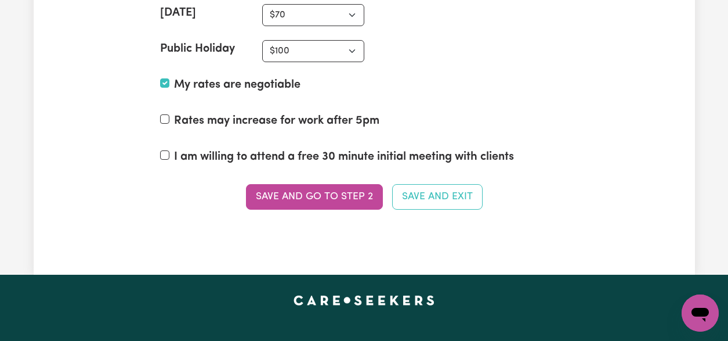
click at [235, 117] on label "Rates may increase for work after 5pm" at bounding box center [276, 120] width 205 height 17
click at [169, 117] on input "Rates may increase for work after 5pm" at bounding box center [164, 118] width 9 height 9
checkbox input "true"
click at [229, 157] on label "I am willing to attend a free 30 minute initial meeting with clients" at bounding box center [344, 156] width 340 height 17
click at [169, 157] on input "I am willing to attend a free 30 minute initial meeting with clients" at bounding box center [164, 154] width 9 height 9
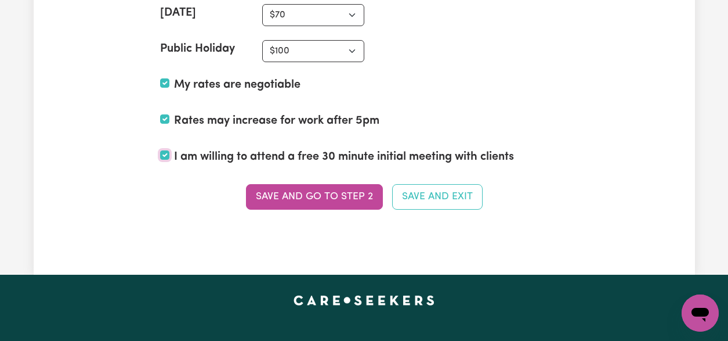
checkbox input "true"
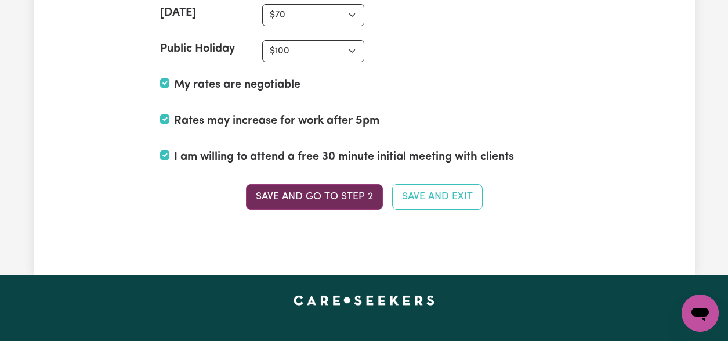
click at [336, 198] on button "Save and go to Step 2" at bounding box center [314, 197] width 137 height 26
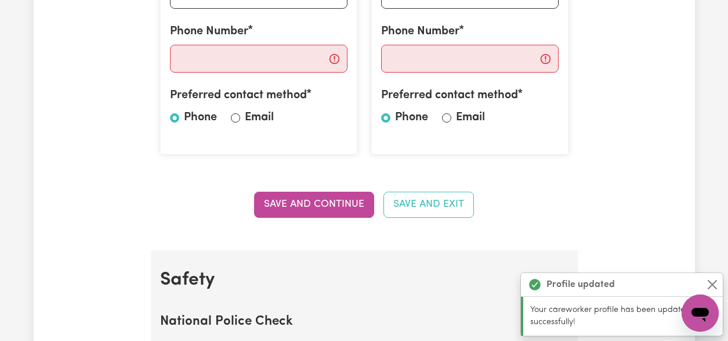
scroll to position [260, 0]
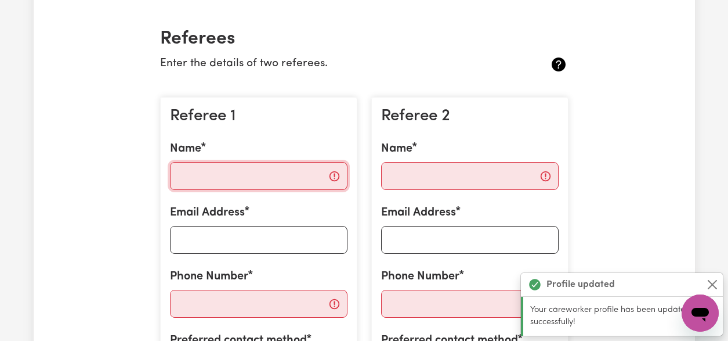
click at [276, 179] on input "Name" at bounding box center [259, 176] width 178 height 28
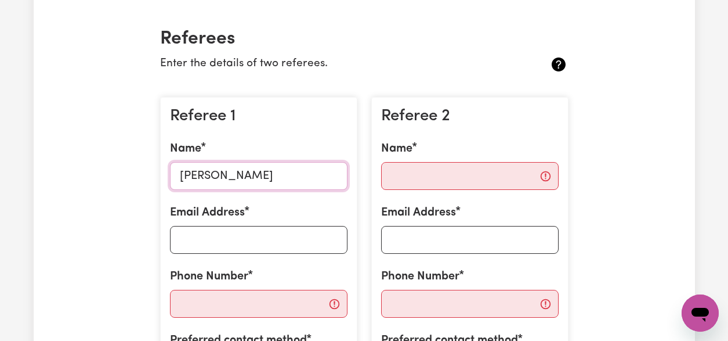
type input "CHau Gowman"
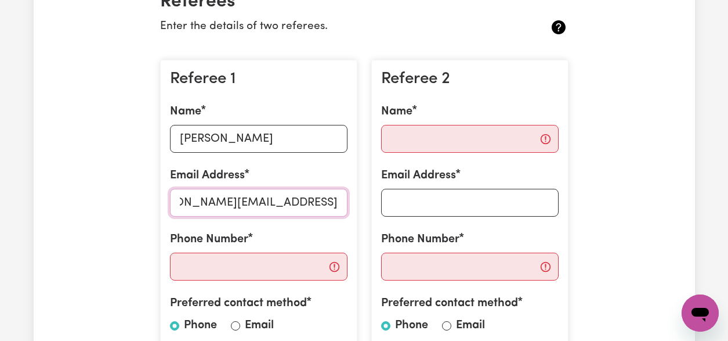
scroll to position [305, 0]
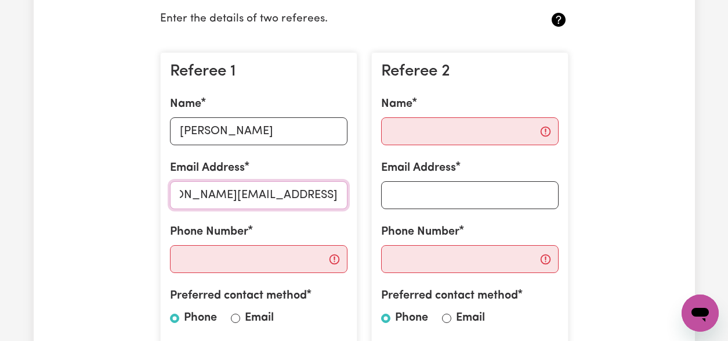
type input "chau.gowman@homecaring.com.au"
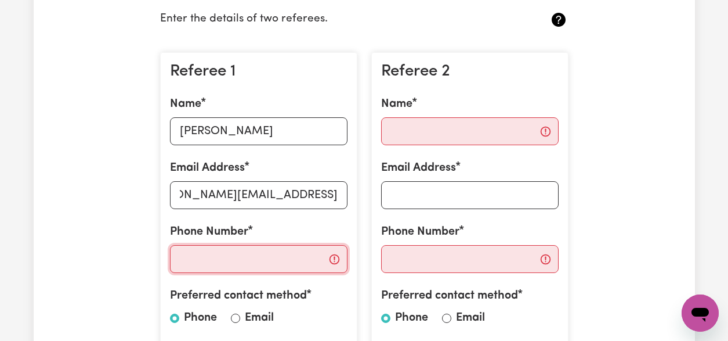
click at [216, 253] on input "Phone Number" at bounding box center [259, 259] width 178 height 28
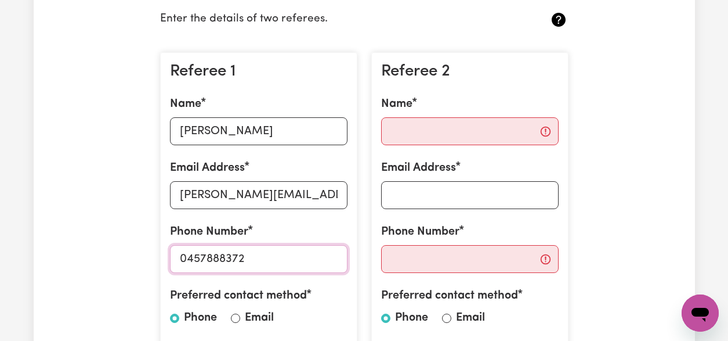
type input "0457888372"
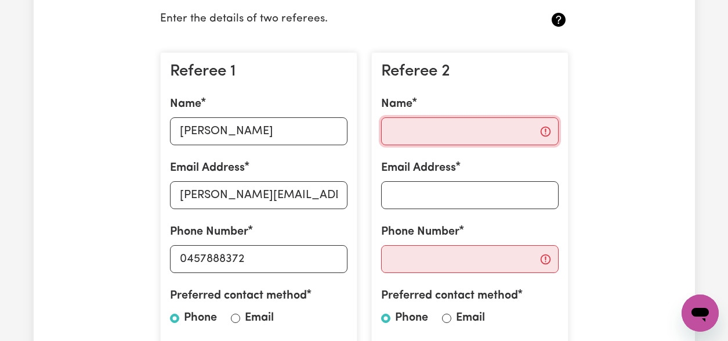
click at [414, 143] on input "Name" at bounding box center [470, 131] width 178 height 28
click at [412, 147] on div "Referee 2 Name Email Address Phone Number Preferred contact method Phone Email" at bounding box center [469, 203] width 197 height 303
click at [418, 132] on input "Name" at bounding box center [470, 131] width 178 height 28
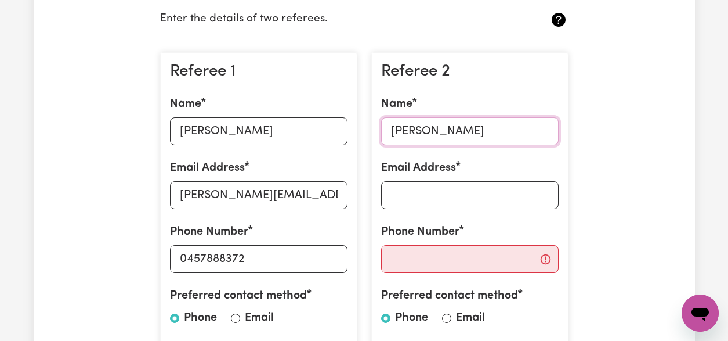
type input "Natalie"
click at [493, 189] on input "Email Address" at bounding box center [470, 195] width 178 height 28
click at [508, 204] on input "Email Address" at bounding box center [470, 195] width 178 height 28
click at [430, 191] on input "Email Address" at bounding box center [470, 195] width 178 height 28
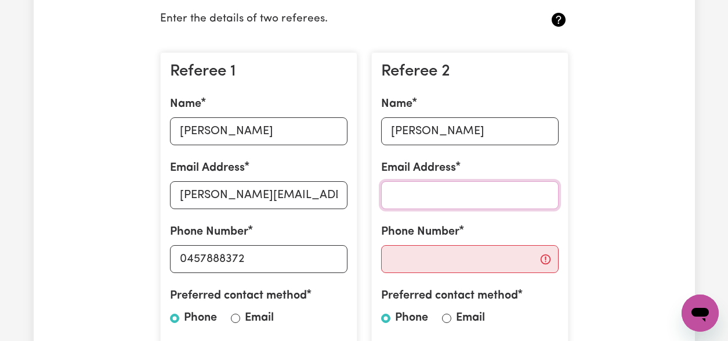
type input "b"
type input "N"
type input "nataleotran@gmail.com"
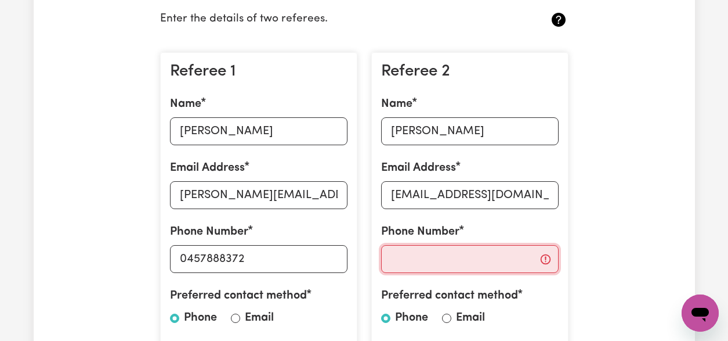
click at [473, 264] on input "Phone Number" at bounding box center [470, 259] width 178 height 28
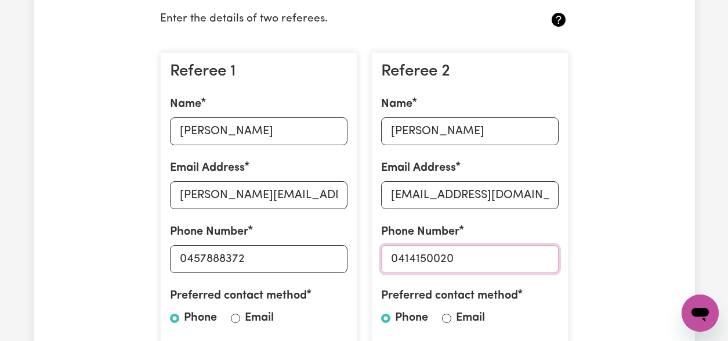
type input "0414150020"
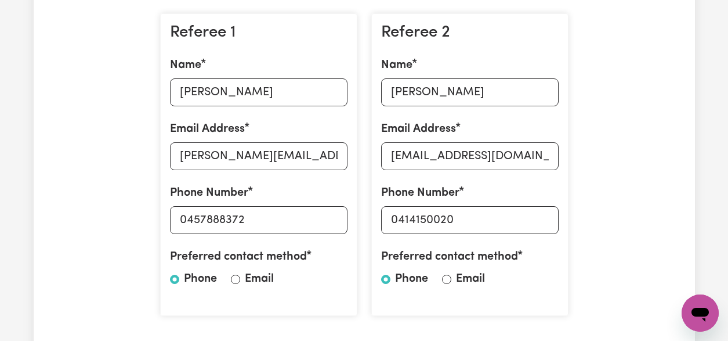
scroll to position [511, 0]
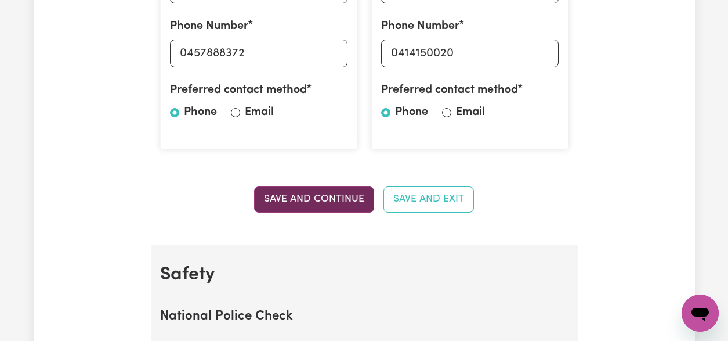
click at [329, 196] on button "Save and Continue" at bounding box center [314, 199] width 120 height 26
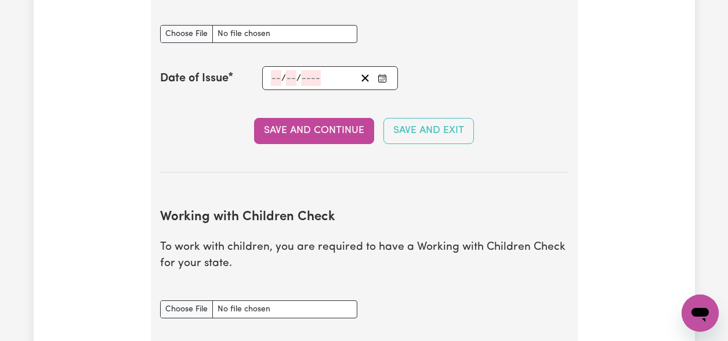
scroll to position [661, 0]
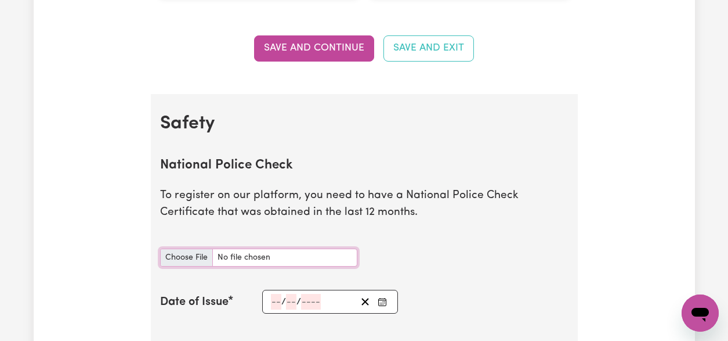
click at [251, 260] on input "National Police Check document" at bounding box center [258, 257] width 197 height 18
type input "C:\fakepath\Police check 2024.pdf"
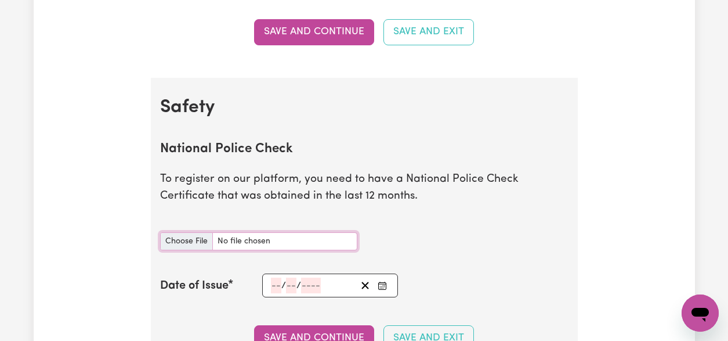
scroll to position [834, 0]
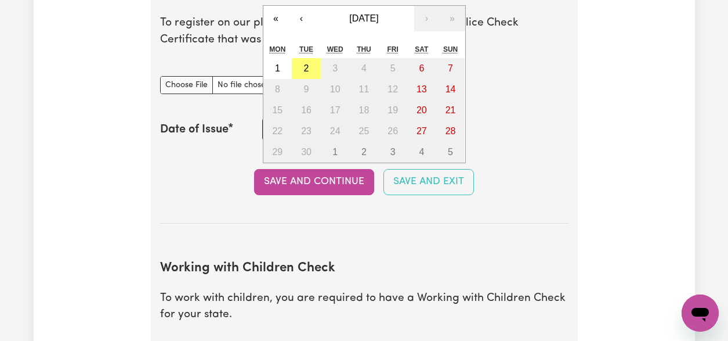
click at [279, 129] on div "/ / « ‹ September 2025 › » Mon Tue Wed Thu Fri Sat Sun 1 2 3 4 5 6 7 8 9 10 11 …" at bounding box center [330, 129] width 136 height 24
type input "24"
type input "11"
click at [298, 22] on button "‹" at bounding box center [302, 19] width 26 height 26
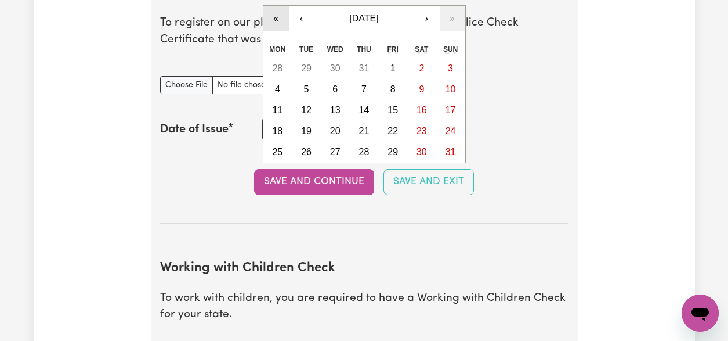
click at [283, 19] on button "«" at bounding box center [276, 19] width 26 height 26
click at [425, 18] on button "›" at bounding box center [427, 19] width 26 height 26
click at [425, 17] on button "›" at bounding box center [427, 19] width 26 height 26
click at [426, 16] on button "›" at bounding box center [427, 19] width 26 height 26
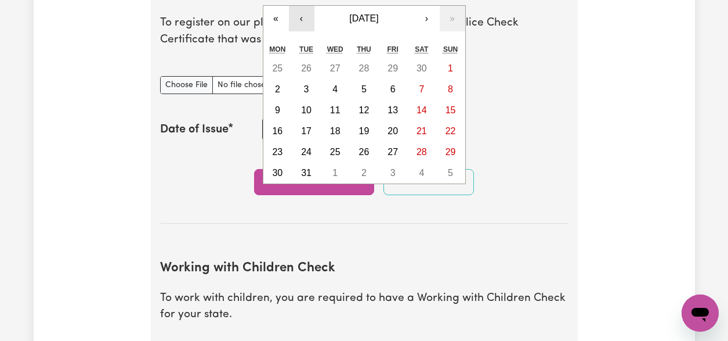
click at [306, 17] on button "‹" at bounding box center [302, 19] width 26 height 26
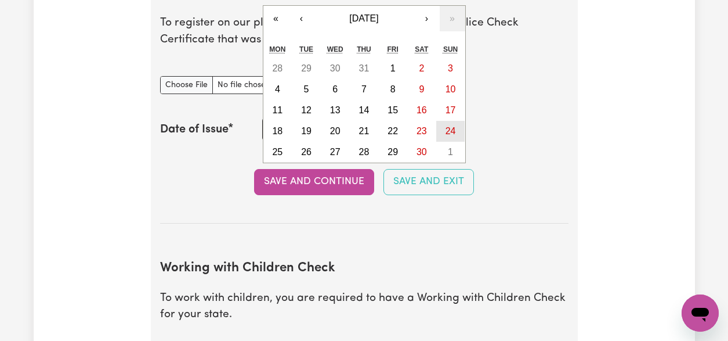
click at [450, 134] on abbr "24" at bounding box center [451, 131] width 10 height 10
type input "2024-11-24"
type input "11"
type input "2024"
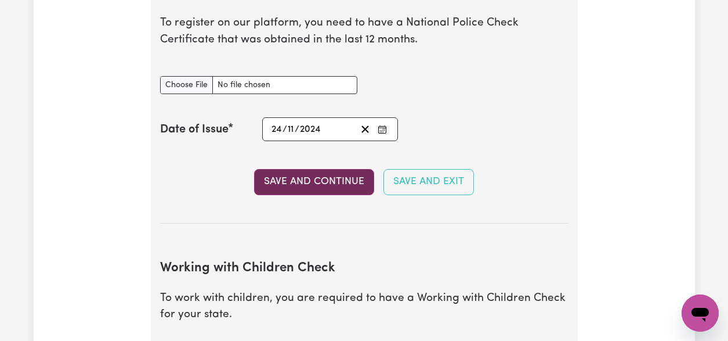
click at [334, 179] on button "Save and Continue" at bounding box center [314, 182] width 120 height 26
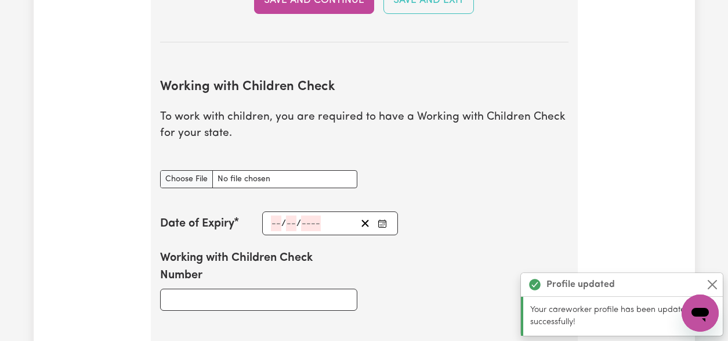
scroll to position [1128, 0]
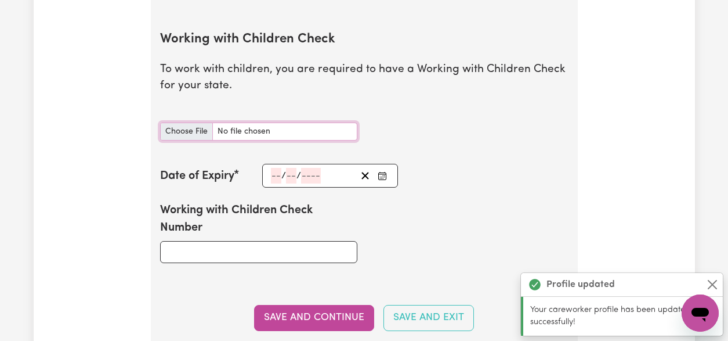
click at [195, 136] on input "Working with Children Check document" at bounding box center [258, 131] width 197 height 18
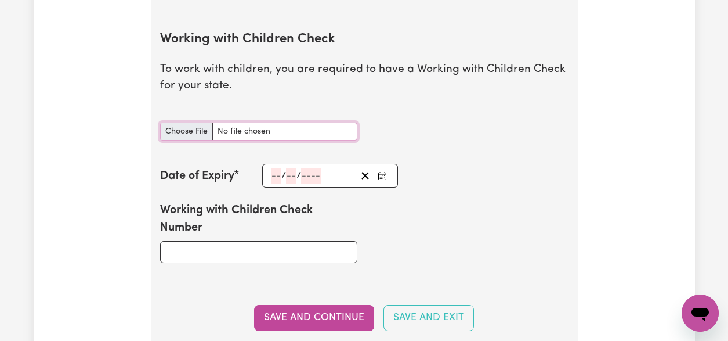
type input "C:\fakepath\WWC 2024.pdf"
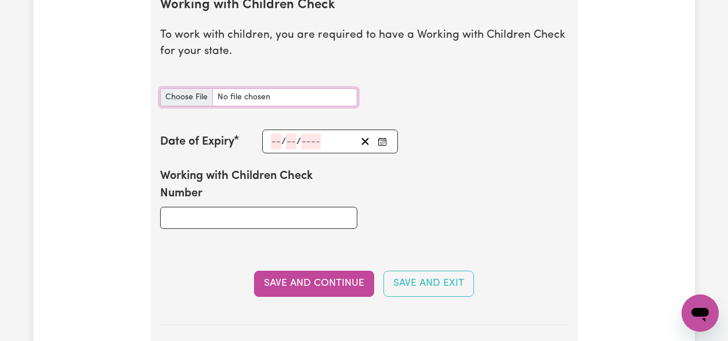
scroll to position [1185, 0]
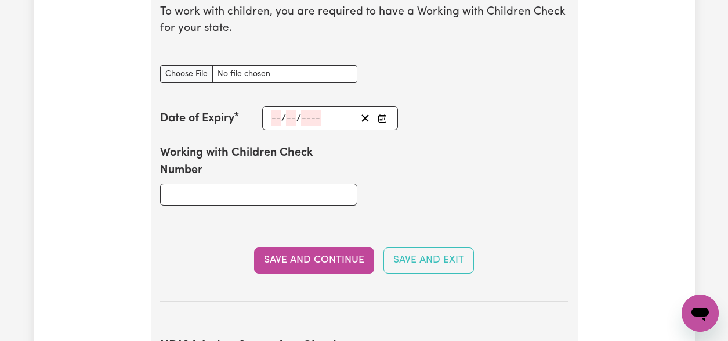
click at [279, 119] on div "/ /" at bounding box center [330, 118] width 136 height 24
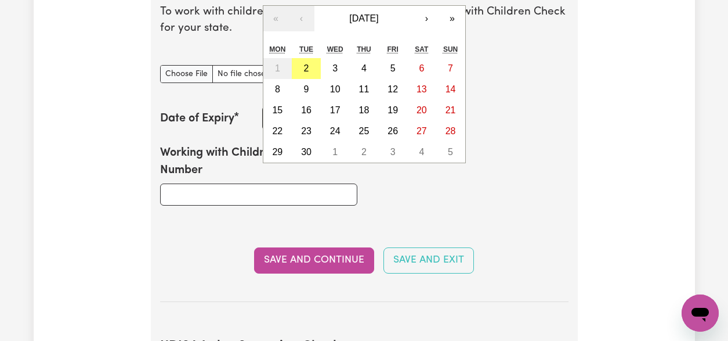
drag, startPoint x: 548, startPoint y: 167, endPoint x: 531, endPoint y: 174, distance: 18.4
click at [546, 167] on div "Working with Children Check Number" at bounding box center [364, 174] width 422 height 89
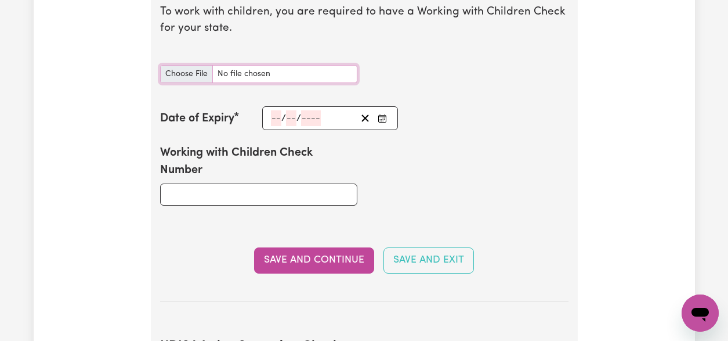
click at [222, 73] on input "Working with Children Check document" at bounding box center [258, 74] width 197 height 18
click at [278, 118] on div "/ / « ‹ September 2025 › » Mon Tue Wed Thu Fri Sat Sun 1 2 3 4 5 6 7 8 9 10 11 …" at bounding box center [330, 118] width 136 height 24
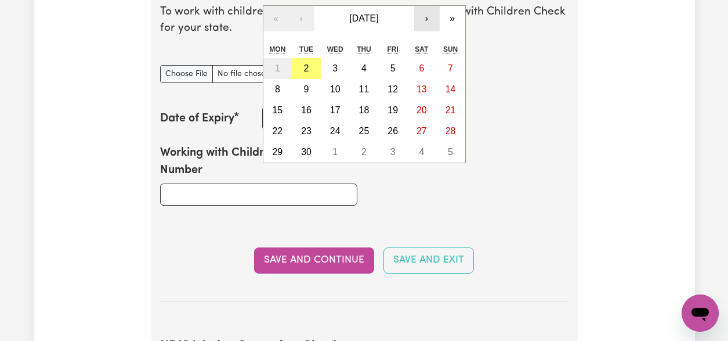
click at [428, 19] on button "›" at bounding box center [427, 19] width 26 height 26
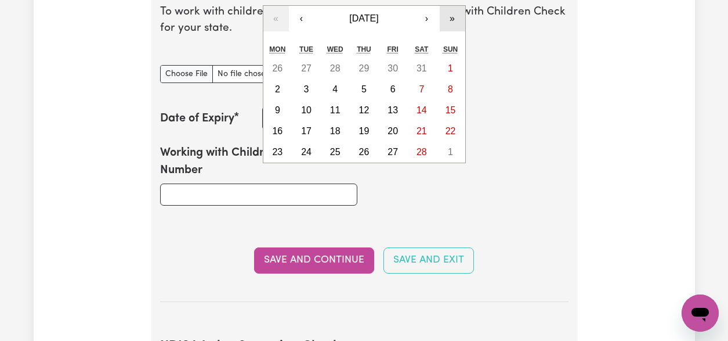
click at [456, 17] on button "»" at bounding box center [453, 19] width 26 height 26
click at [456, 18] on button "»" at bounding box center [453, 19] width 26 height 26
click at [345, 113] on button "14" at bounding box center [335, 110] width 29 height 21
type input "2029-02-14"
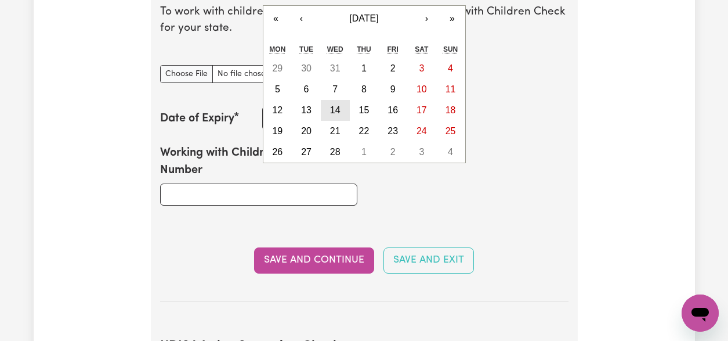
type input "14"
type input "2"
type input "2029"
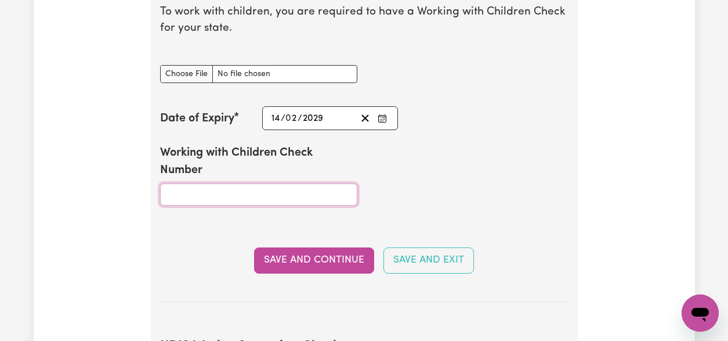
click at [319, 197] on input "Working with Children Check Number" at bounding box center [258, 194] width 197 height 22
click at [272, 200] on input "Working with Children Check Number" at bounding box center [258, 194] width 197 height 22
paste input "WWC1276087E"
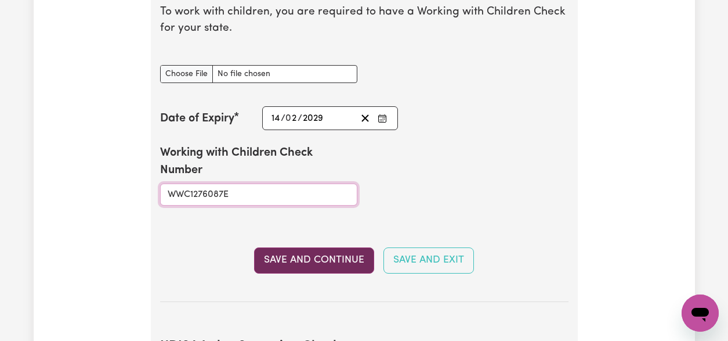
type input "WWC1276087E"
click at [299, 254] on button "Save and Continue" at bounding box center [314, 260] width 120 height 26
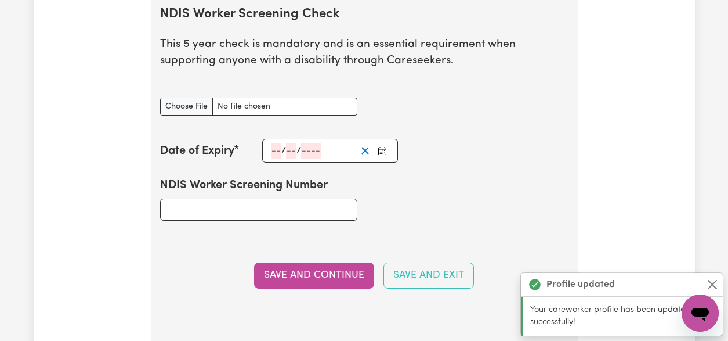
scroll to position [1517, 0]
click at [185, 105] on input "NDIS Worker Screening Check document" at bounding box center [258, 106] width 197 height 18
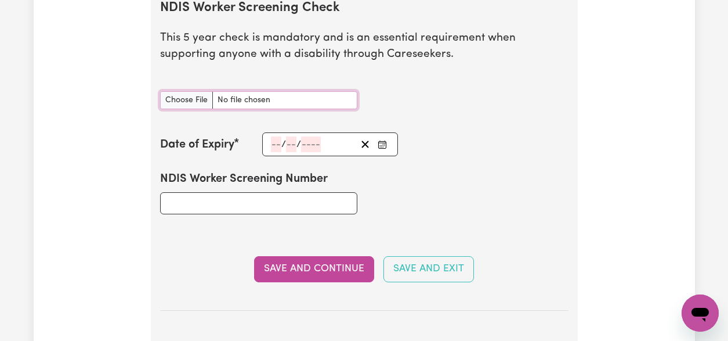
scroll to position [1536, 0]
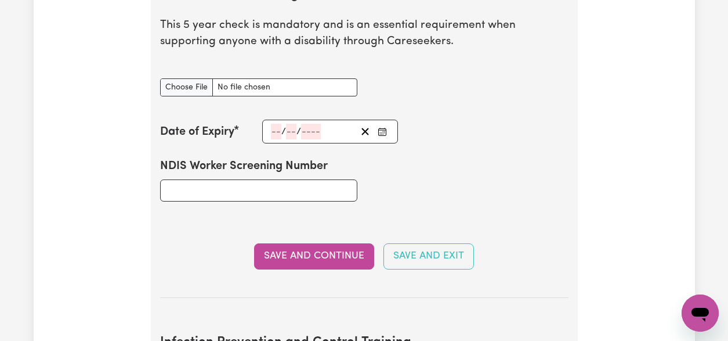
click at [435, 173] on div "NDIS Worker Screening Number" at bounding box center [364, 179] width 422 height 72
click at [251, 191] on input "NDIS Worker Screening Number" at bounding box center [258, 190] width 197 height 22
paste input "48250073"
type input "48250073"
click at [279, 131] on div "/ /" at bounding box center [330, 132] width 136 height 24
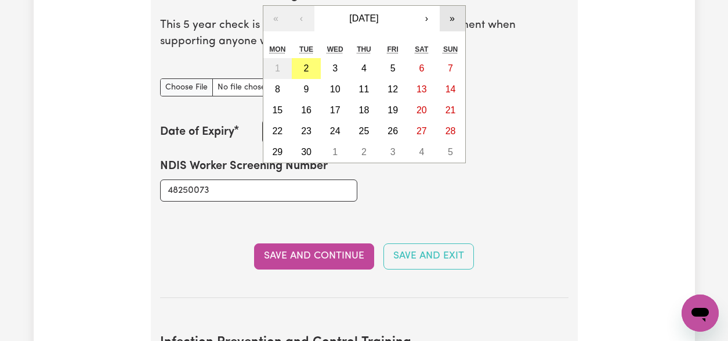
click at [448, 19] on button "»" at bounding box center [453, 19] width 26 height 26
click at [449, 19] on button "»" at bounding box center [453, 19] width 26 height 26
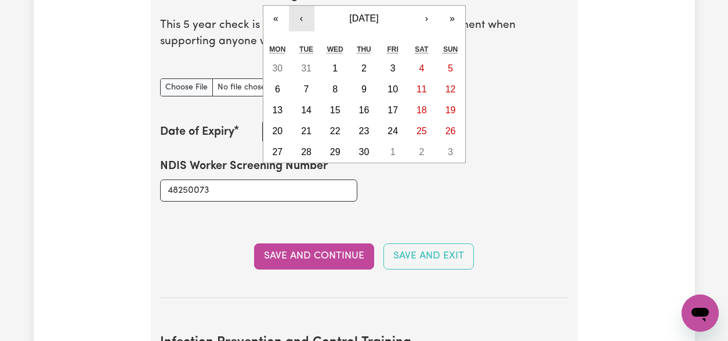
click at [310, 20] on button "‹" at bounding box center [302, 19] width 26 height 26
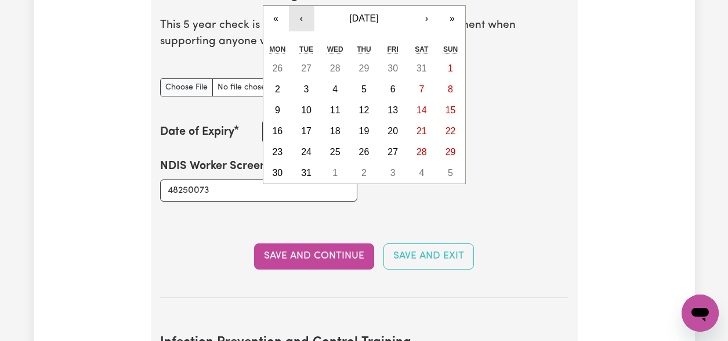
click at [310, 20] on button "‹" at bounding box center [302, 19] width 26 height 26
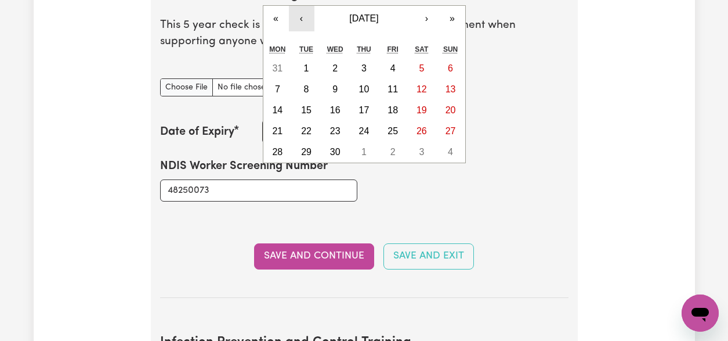
click at [310, 19] on button "‹" at bounding box center [302, 19] width 26 height 26
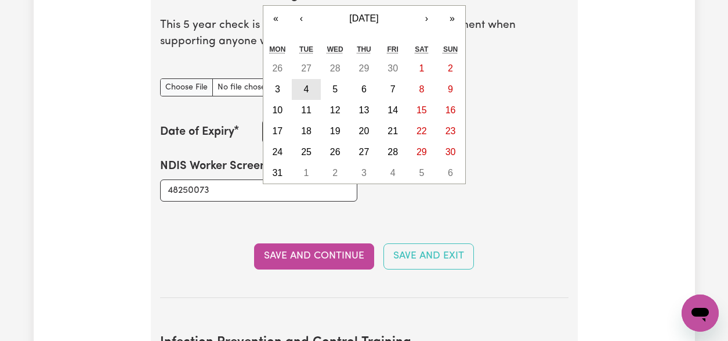
click at [307, 90] on abbr "4" at bounding box center [306, 89] width 5 height 10
type input "2027-05-04"
type input "4"
type input "5"
type input "2027"
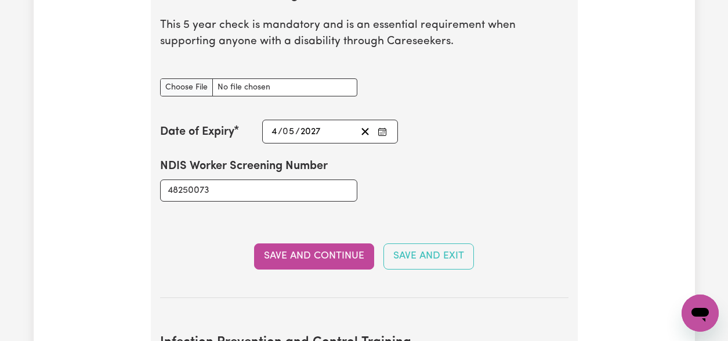
click at [372, 232] on section "NDIS Worker Screening Check This 5 year check is mandatory and is an essential …" at bounding box center [364, 133] width 408 height 328
click at [317, 258] on button "Save and Continue" at bounding box center [314, 256] width 120 height 26
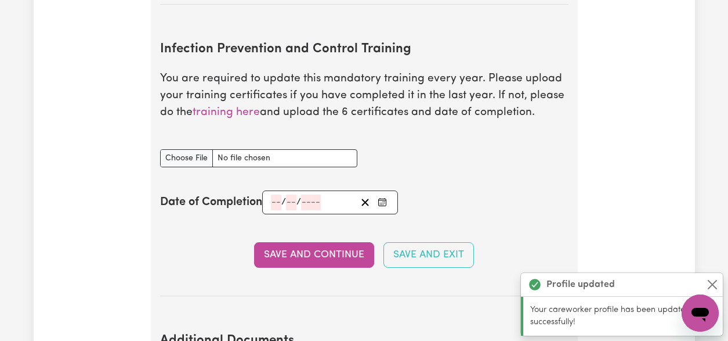
scroll to position [1831, 0]
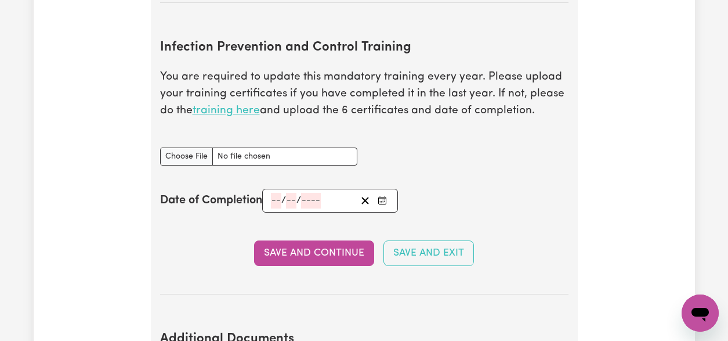
click at [241, 113] on link "training here" at bounding box center [226, 110] width 67 height 11
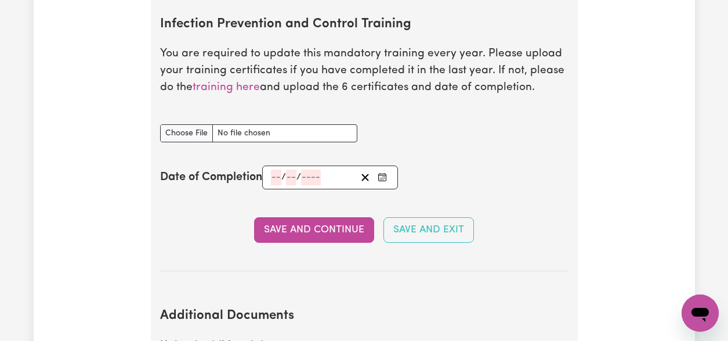
scroll to position [1884, 0]
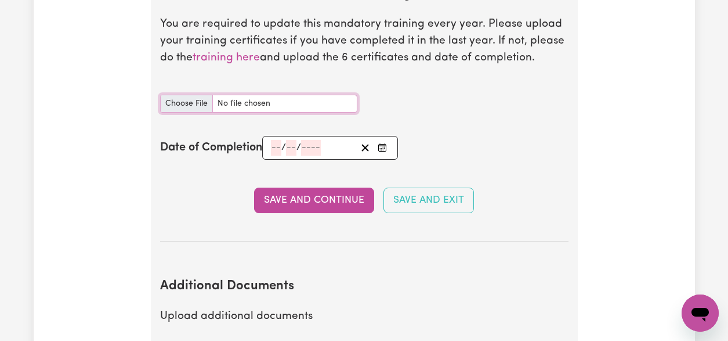
click at [201, 103] on input "Infection Prevention and Control Training document" at bounding box center [258, 104] width 197 height 18
type input "C:\fakepath\certificate infection control.pdf"
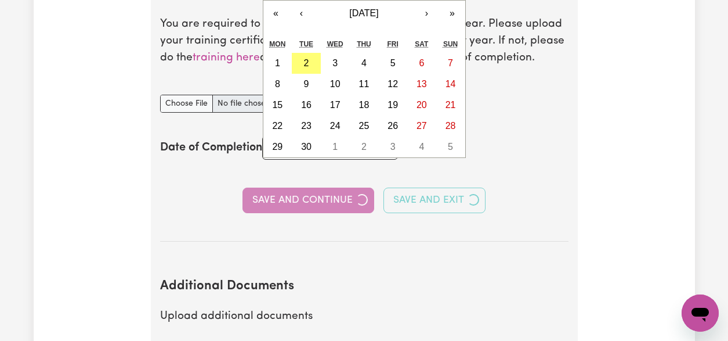
click at [275, 153] on div "/ / « ‹ September 2025 › » Mon Tue Wed Thu Fri Sat Sun 1 2 3 4 5 6 7 8 9 10 11 …" at bounding box center [330, 148] width 136 height 24
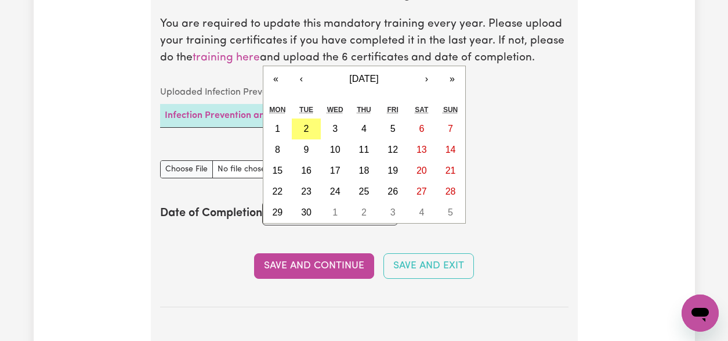
click at [310, 66] on p "You are required to update this mandatory training every year. Please upload yo…" at bounding box center [364, 41] width 408 height 50
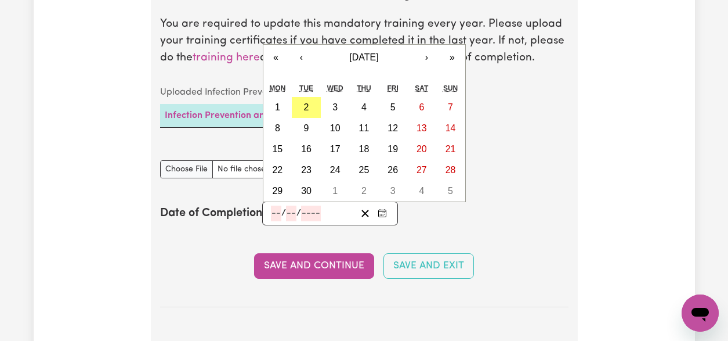
click at [278, 219] on input "number" at bounding box center [276, 213] width 10 height 16
click at [313, 107] on button "2" at bounding box center [306, 107] width 29 height 21
type input "2025-09-02"
type input "2"
type input "9"
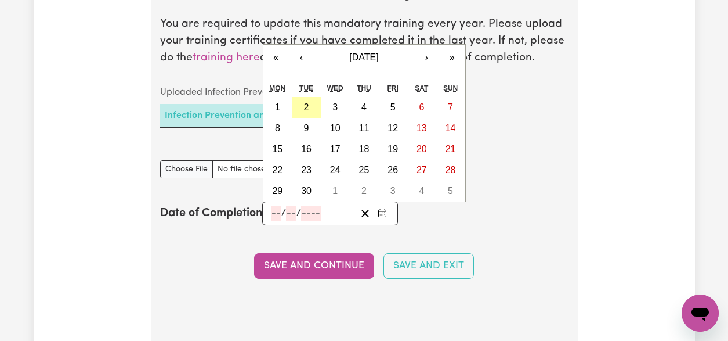
type input "2025"
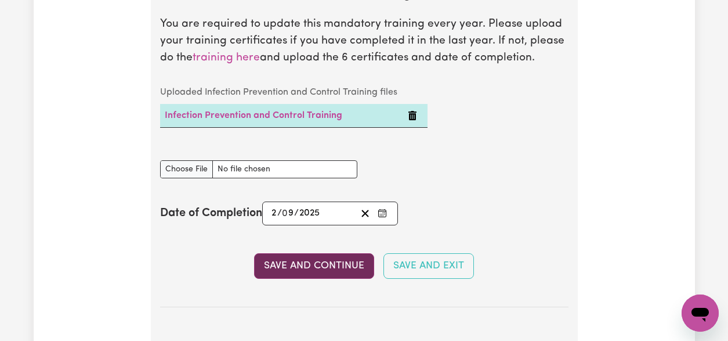
click at [325, 278] on button "Save and Continue" at bounding box center [314, 266] width 120 height 26
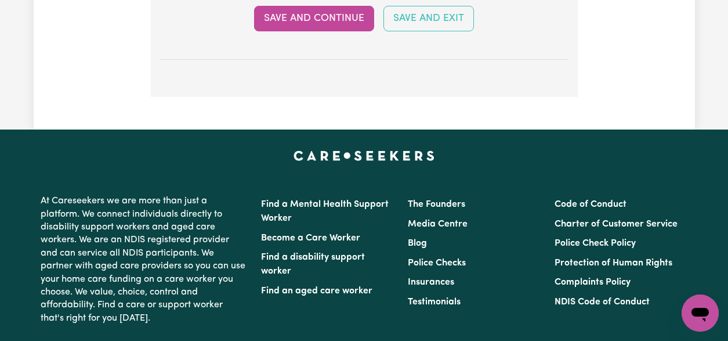
scroll to position [2233, 0]
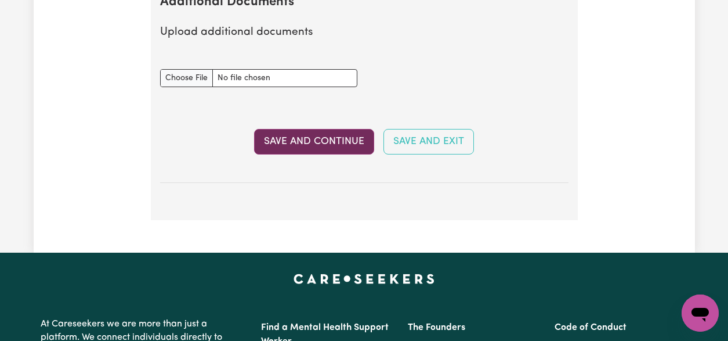
click at [315, 151] on button "Save and Continue" at bounding box center [314, 142] width 120 height 26
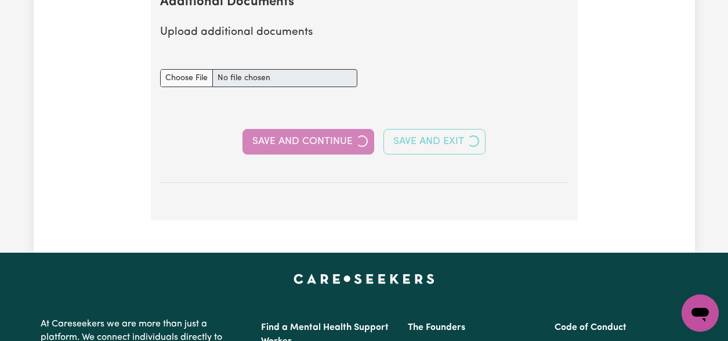
select select "Certificate III (Individual Support)"
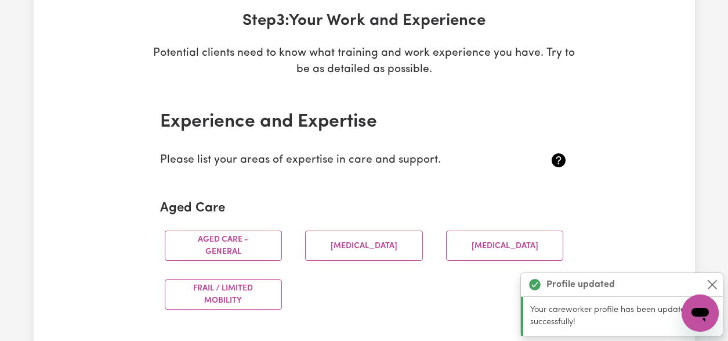
scroll to position [252, 0]
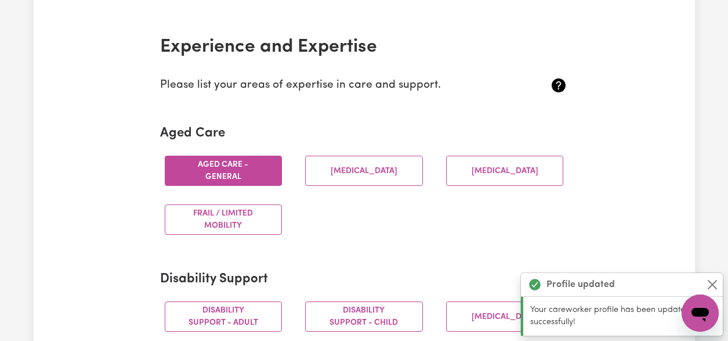
click at [247, 169] on button "Aged care - General" at bounding box center [224, 170] width 118 height 30
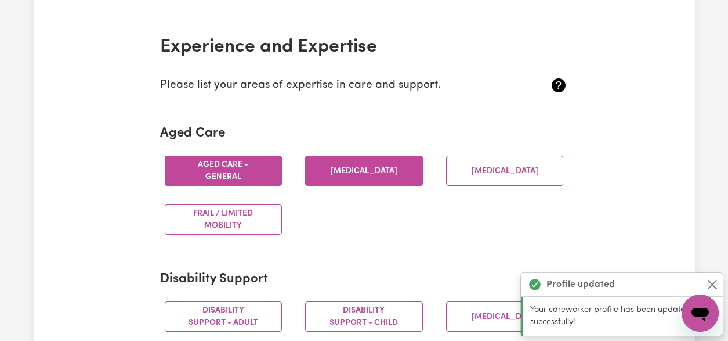
drag, startPoint x: 376, startPoint y: 175, endPoint x: 382, endPoint y: 174, distance: 6.4
click at [377, 175] on button "Dementia" at bounding box center [364, 170] width 118 height 30
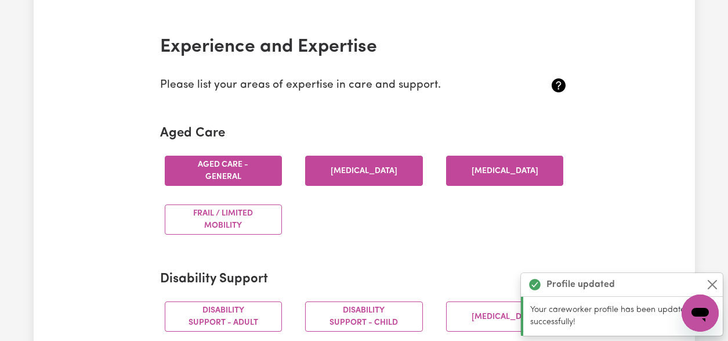
click at [519, 164] on button "Parkinsons" at bounding box center [505, 170] width 118 height 30
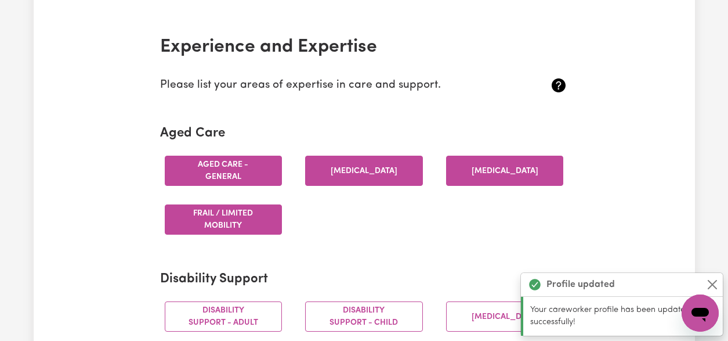
click at [199, 221] on button "Frail / limited mobility" at bounding box center [224, 219] width 118 height 30
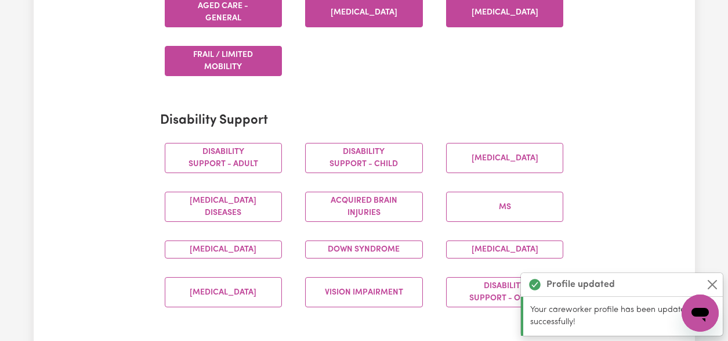
scroll to position [504, 0]
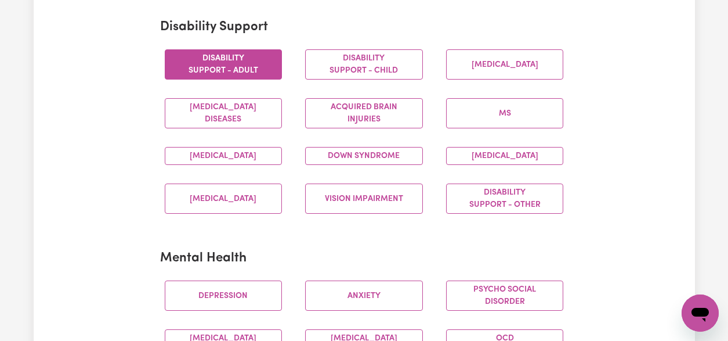
click at [246, 72] on button "Disability support - Adult" at bounding box center [224, 64] width 118 height 30
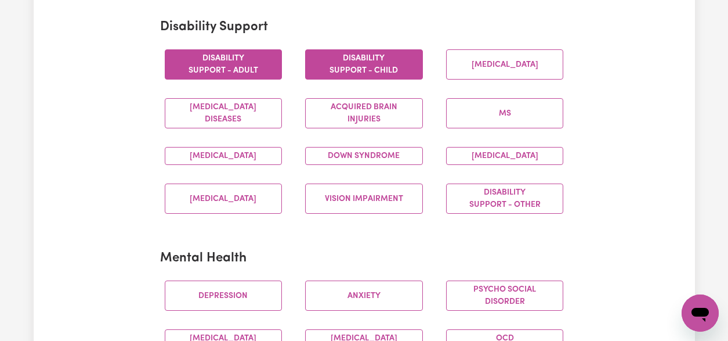
drag, startPoint x: 368, startPoint y: 63, endPoint x: 384, endPoint y: 59, distance: 16.6
click at [368, 63] on button "Disability support - Child" at bounding box center [364, 64] width 118 height 30
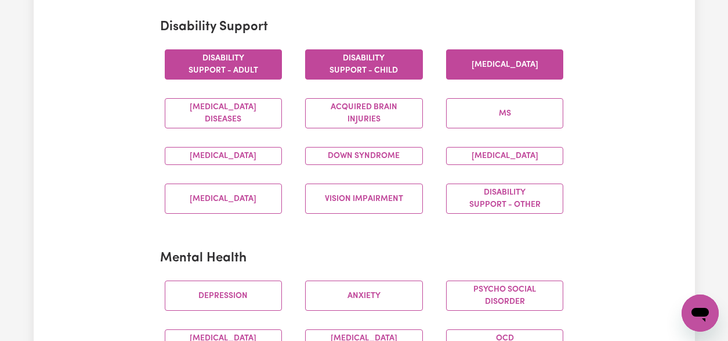
click at [503, 61] on button "Cerebral Palsy" at bounding box center [505, 64] width 118 height 30
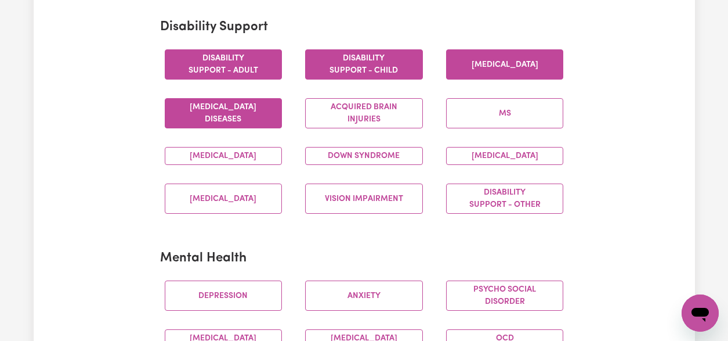
drag, startPoint x: 252, startPoint y: 114, endPoint x: 265, endPoint y: 114, distance: 13.3
click at [253, 115] on button "Motor Neuron Diseases" at bounding box center [224, 113] width 118 height 30
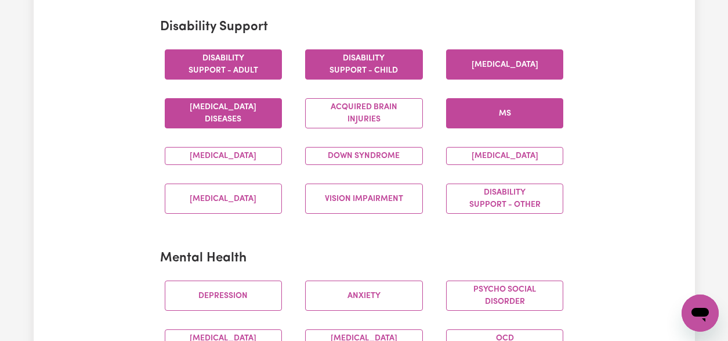
drag, startPoint x: 349, startPoint y: 114, endPoint x: 461, endPoint y: 117, distance: 112.0
click at [349, 114] on button "Acquired Brain Injuries" at bounding box center [364, 113] width 118 height 30
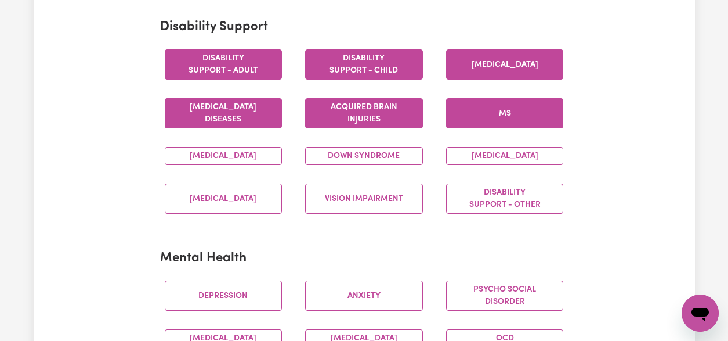
drag, startPoint x: 504, startPoint y: 117, endPoint x: 450, endPoint y: 119, distance: 53.4
click at [502, 117] on button "MS" at bounding box center [505, 113] width 118 height 30
click at [252, 162] on button "Autism" at bounding box center [224, 156] width 118 height 18
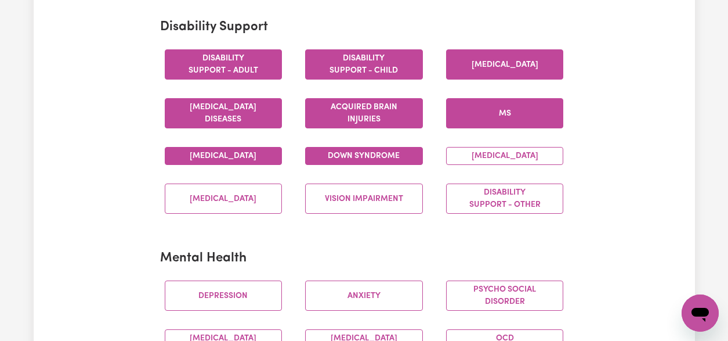
drag, startPoint x: 382, startPoint y: 158, endPoint x: 397, endPoint y: 156, distance: 15.8
click at [382, 158] on button "Down syndrome" at bounding box center [364, 156] width 118 height 18
click at [520, 161] on button "Intellectual Disability" at bounding box center [505, 156] width 118 height 18
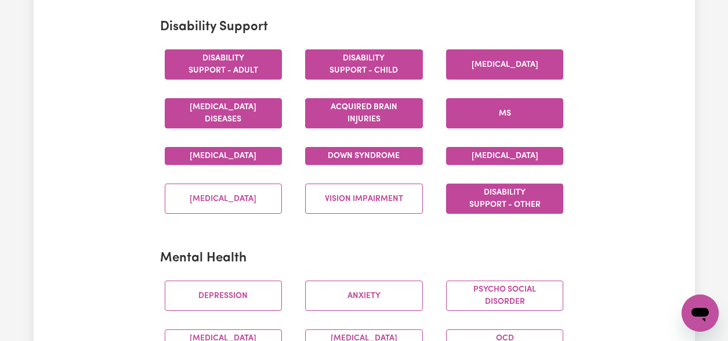
click at [518, 213] on button "Disability support - Other" at bounding box center [505, 198] width 118 height 30
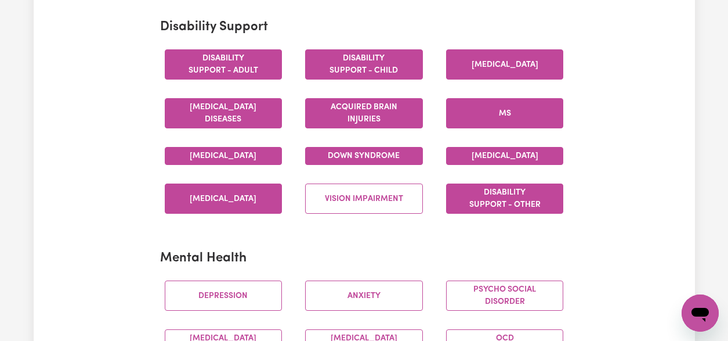
drag, startPoint x: 392, startPoint y: 213, endPoint x: 258, endPoint y: 223, distance: 134.4
click at [390, 213] on button "Vision impairment" at bounding box center [364, 198] width 118 height 30
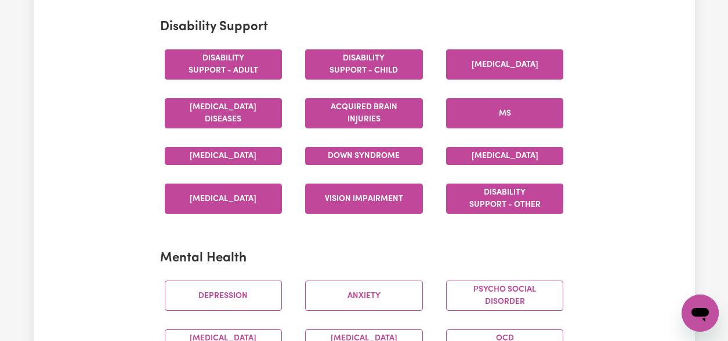
click at [233, 213] on button "Spinal cord injury" at bounding box center [224, 198] width 118 height 30
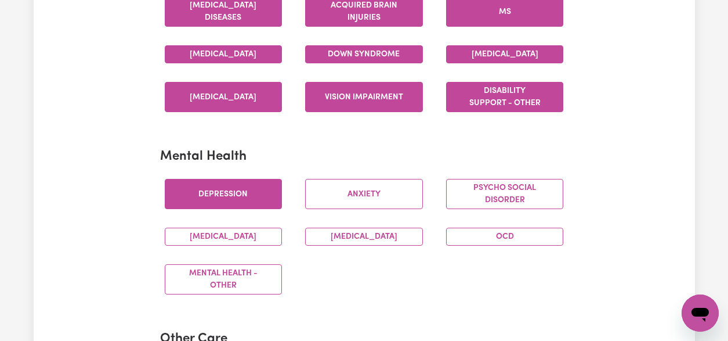
scroll to position [606, 0]
drag, startPoint x: 246, startPoint y: 197, endPoint x: 262, endPoint y: 193, distance: 16.0
click at [246, 198] on button "Depression" at bounding box center [224, 194] width 118 height 30
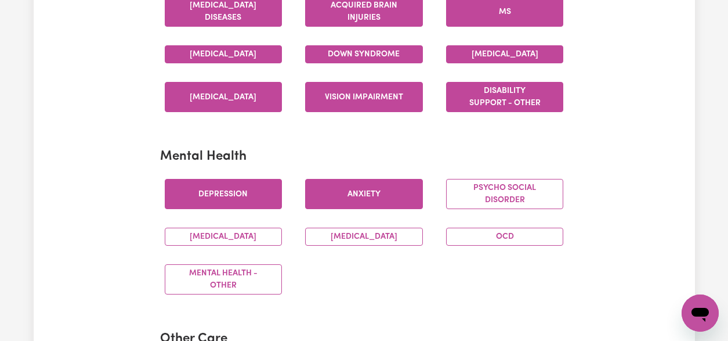
click at [394, 202] on button "Anxiety" at bounding box center [364, 194] width 118 height 30
click at [530, 190] on div "Psycho social disorder" at bounding box center [505, 193] width 141 height 49
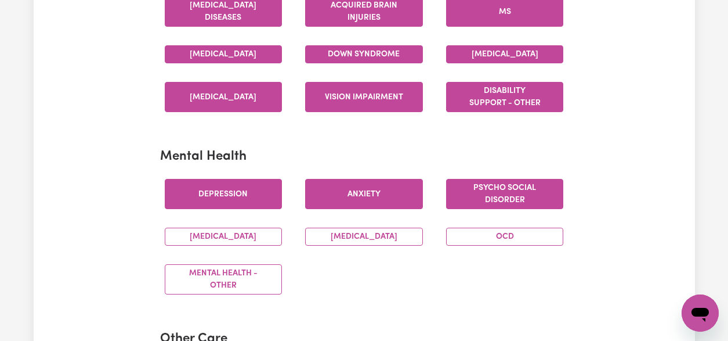
click at [520, 201] on button "Psycho social disorder" at bounding box center [505, 194] width 118 height 30
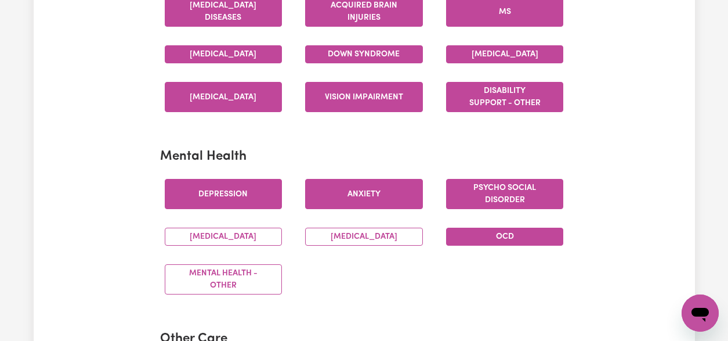
drag, startPoint x: 506, startPoint y: 250, endPoint x: 395, endPoint y: 237, distance: 112.1
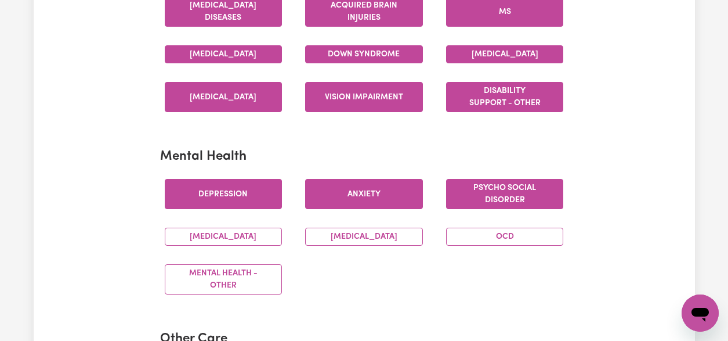
click at [505, 245] on button "OCD" at bounding box center [505, 236] width 118 height 18
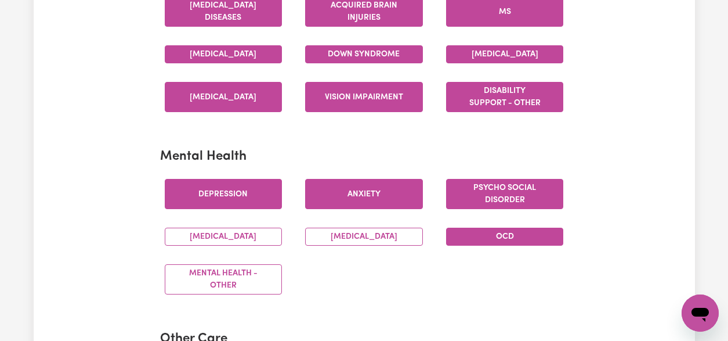
click at [380, 238] on div "Bipolar Disorder" at bounding box center [364, 236] width 141 height 37
click at [364, 245] on button "Bipolar Disorder" at bounding box center [364, 236] width 118 height 18
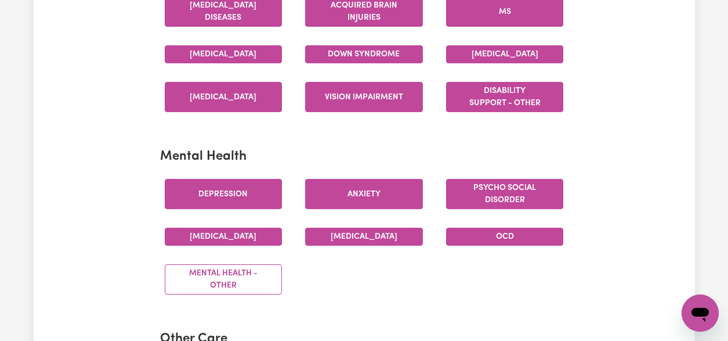
click at [254, 245] on button "Schizophrenia" at bounding box center [224, 236] width 118 height 18
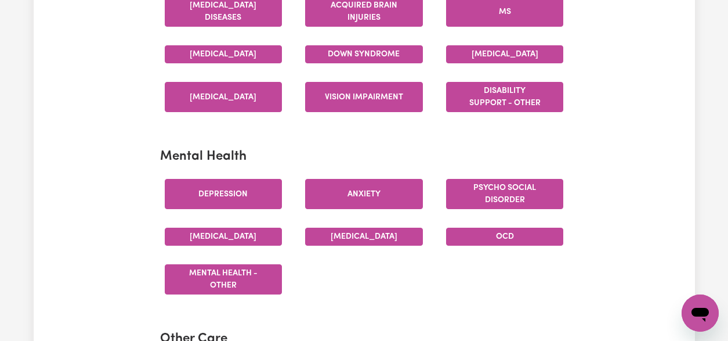
click at [234, 294] on button "Mental Health - Other" at bounding box center [224, 279] width 118 height 30
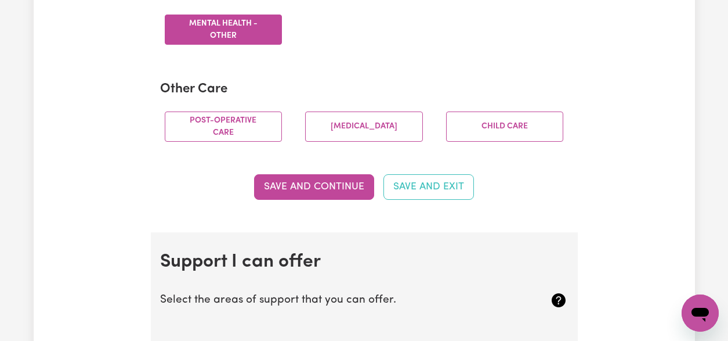
scroll to position [855, 0]
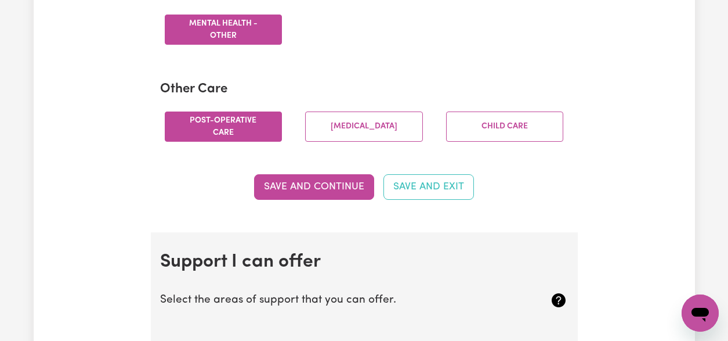
click at [243, 137] on button "Post-operative care" at bounding box center [224, 126] width 118 height 30
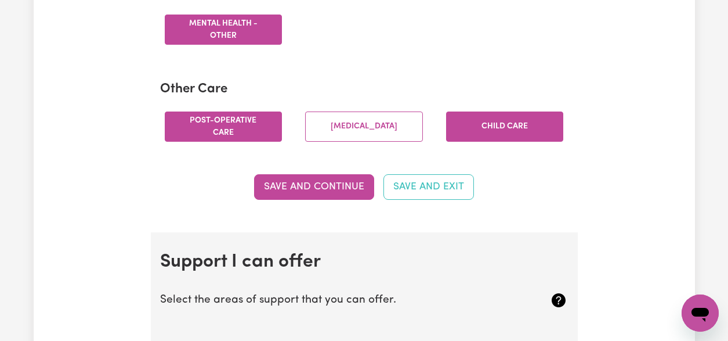
drag, startPoint x: 350, startPoint y: 132, endPoint x: 497, endPoint y: 126, distance: 146.3
click at [352, 132] on button "Palliative care" at bounding box center [364, 126] width 118 height 30
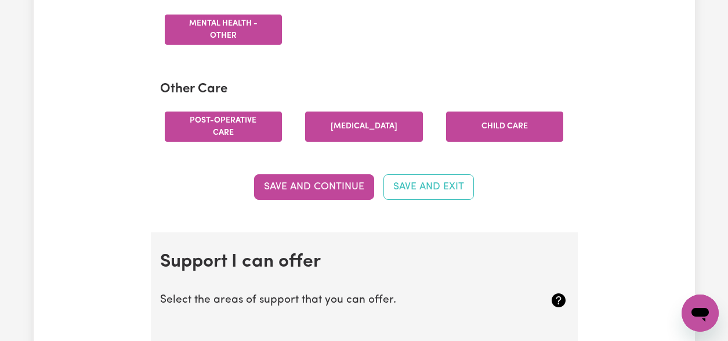
click at [538, 142] on button "Child care" at bounding box center [505, 126] width 118 height 30
drag, startPoint x: 502, startPoint y: 146, endPoint x: 503, endPoint y: 152, distance: 6.4
click at [502, 142] on button "Child care" at bounding box center [505, 126] width 118 height 30
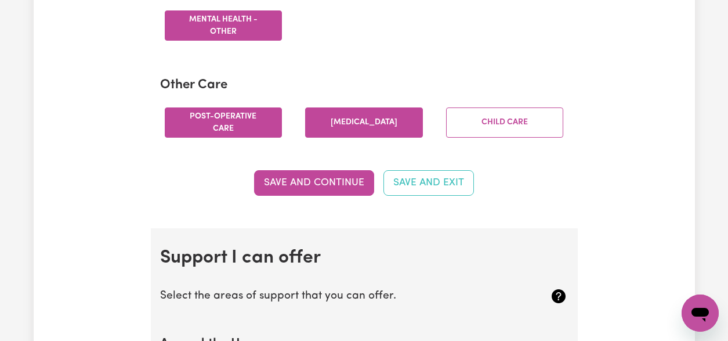
scroll to position [860, 0]
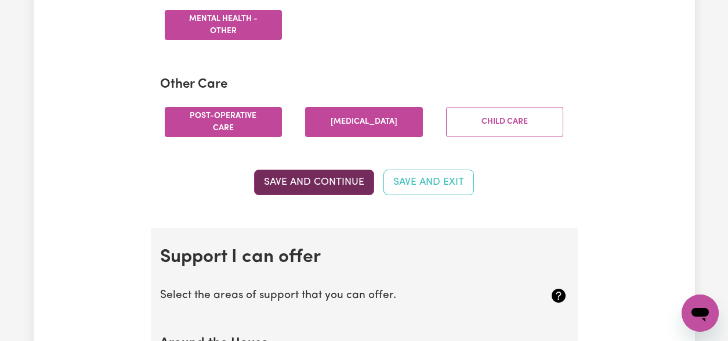
click at [312, 194] on button "Save and Continue" at bounding box center [314, 182] width 120 height 26
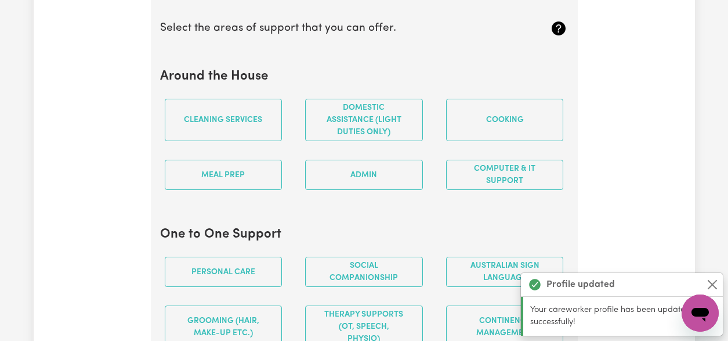
scroll to position [1127, 0]
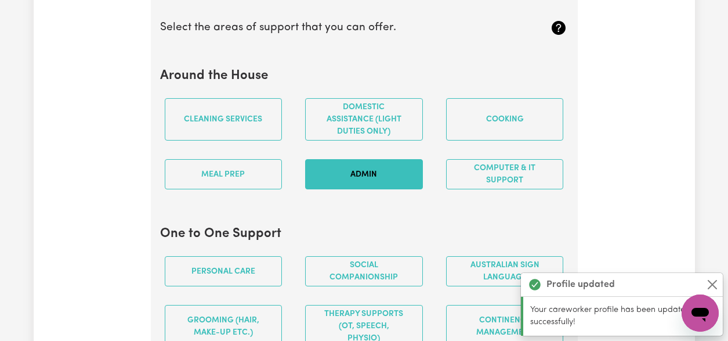
click at [396, 187] on button "Admin" at bounding box center [364, 174] width 118 height 30
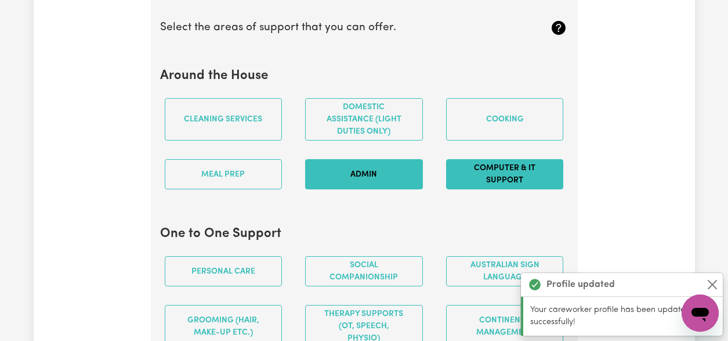
click at [506, 186] on button "Computer & IT Support" at bounding box center [505, 174] width 118 height 30
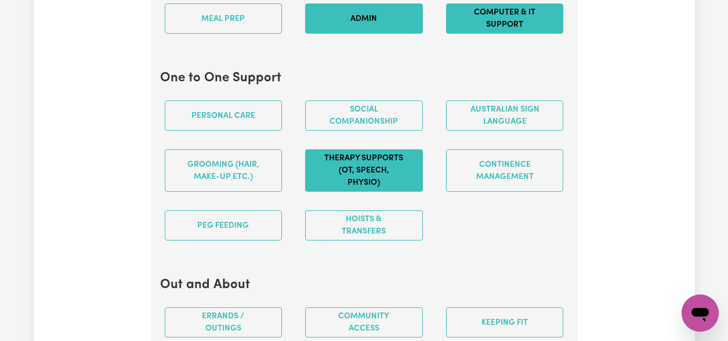
scroll to position [1310, 0]
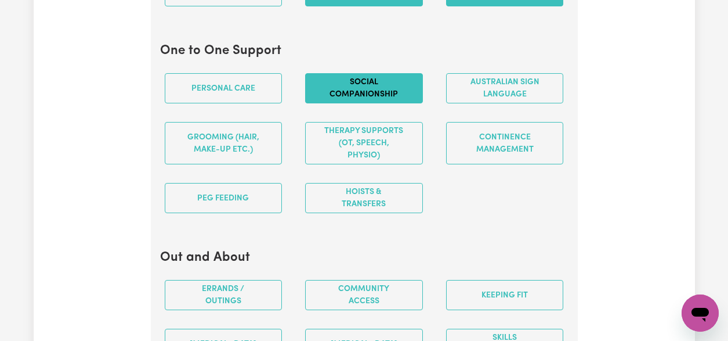
click at [364, 103] on button "Social companionship" at bounding box center [364, 88] width 118 height 30
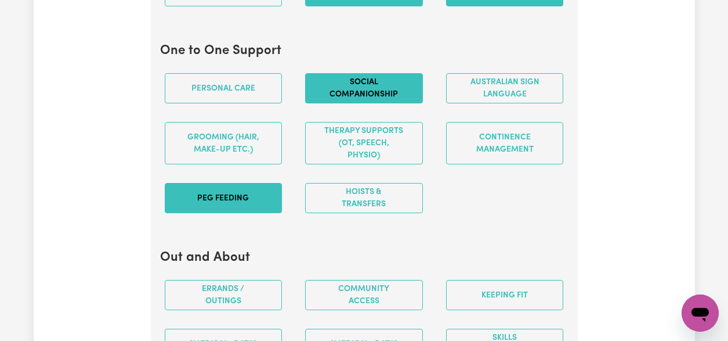
click at [251, 211] on button "PEG feeding" at bounding box center [224, 198] width 118 height 30
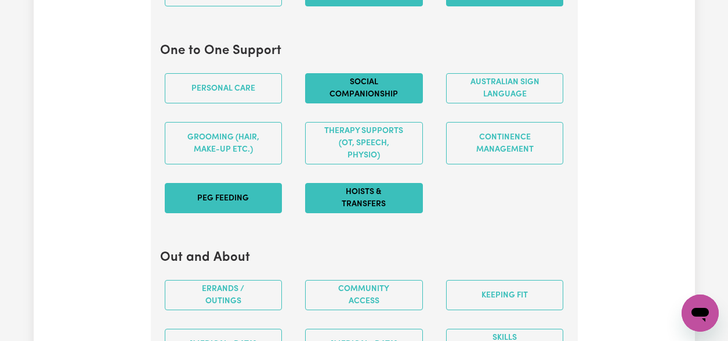
click at [363, 213] on button "Hoists & transfers" at bounding box center [364, 198] width 118 height 30
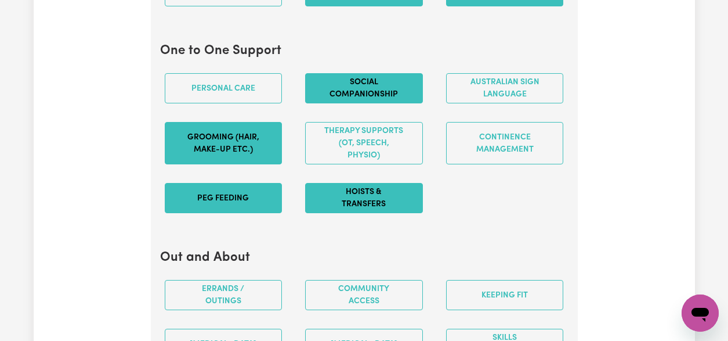
click at [251, 161] on button "Grooming (hair, make-up etc.)" at bounding box center [224, 143] width 118 height 42
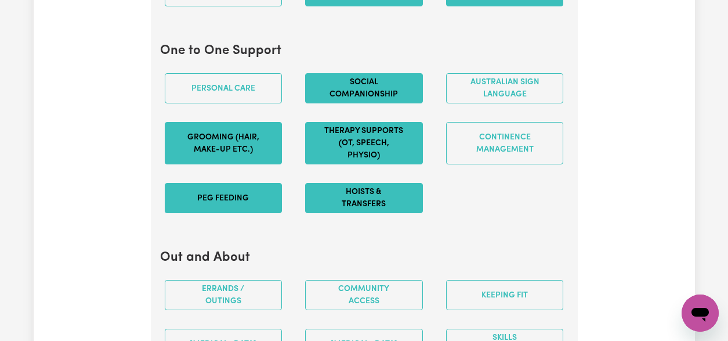
click at [364, 157] on button "Therapy Supports (OT, speech, physio)" at bounding box center [364, 143] width 118 height 42
drag, startPoint x: 372, startPoint y: 154, endPoint x: 381, endPoint y: 175, distance: 23.2
click at [372, 154] on button "Therapy Supports (OT, speech, physio)" at bounding box center [364, 143] width 118 height 42
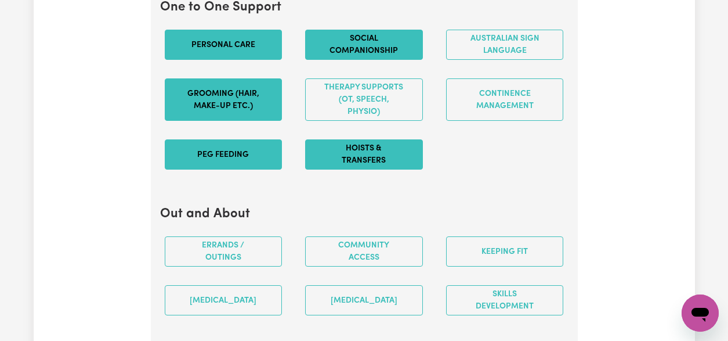
click at [230, 57] on button "Personal care" at bounding box center [224, 45] width 118 height 30
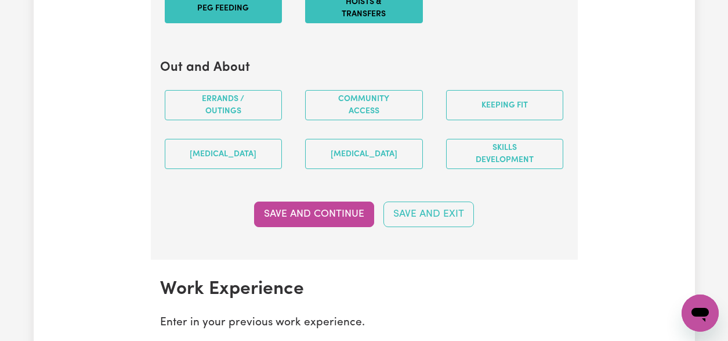
scroll to position [1506, 0]
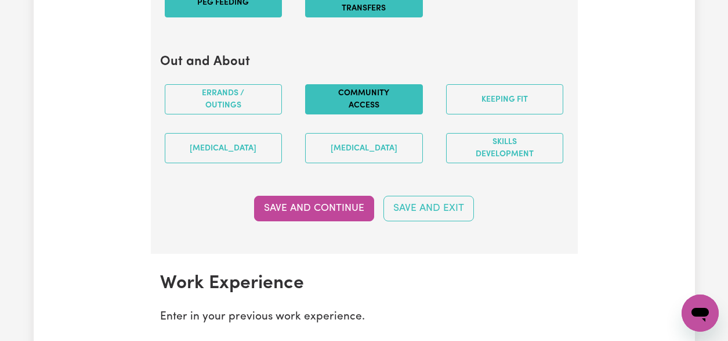
click at [392, 97] on button "Community access" at bounding box center [364, 99] width 118 height 30
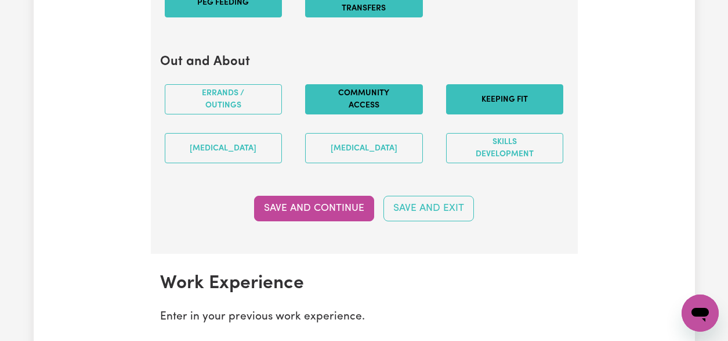
click at [509, 107] on button "Keeping fit" at bounding box center [505, 99] width 118 height 30
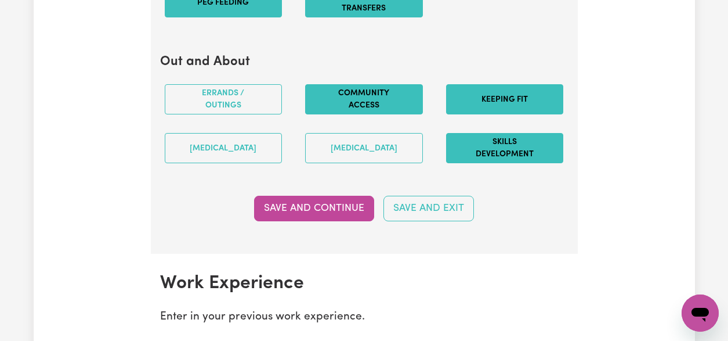
click at [519, 155] on button "Skills Development" at bounding box center [505, 148] width 118 height 30
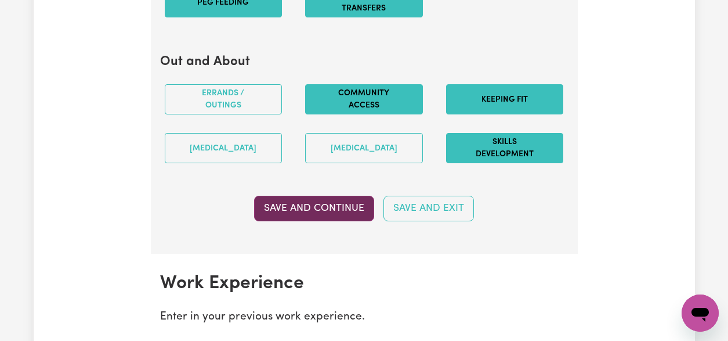
click at [331, 221] on button "Save and Continue" at bounding box center [314, 209] width 120 height 26
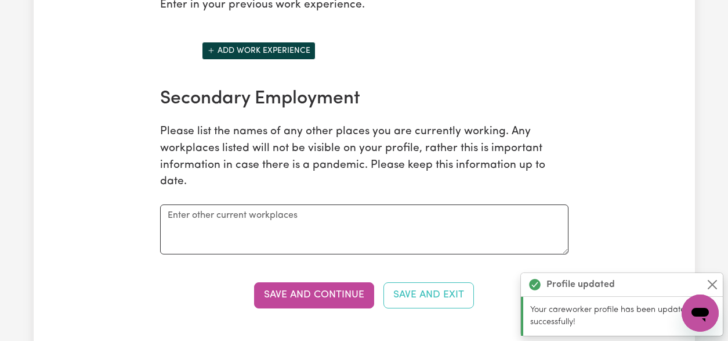
scroll to position [1826, 0]
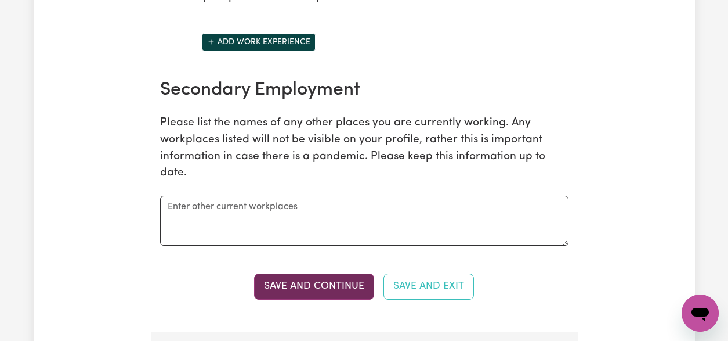
click at [314, 299] on button "Save and Continue" at bounding box center [314, 286] width 120 height 26
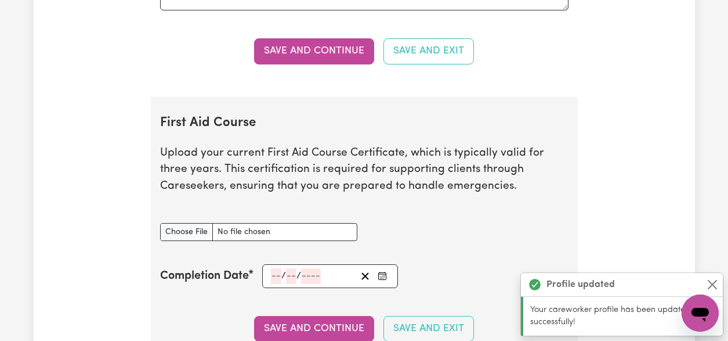
scroll to position [2170, 0]
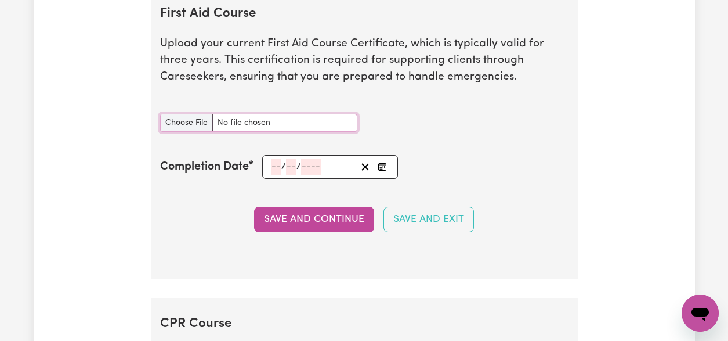
click at [196, 132] on input "First Aid Course document" at bounding box center [258, 123] width 197 height 18
type input "C:\fakepath\First aid cert 2025.pdf"
click at [277, 175] on input "number" at bounding box center [276, 167] width 10 height 16
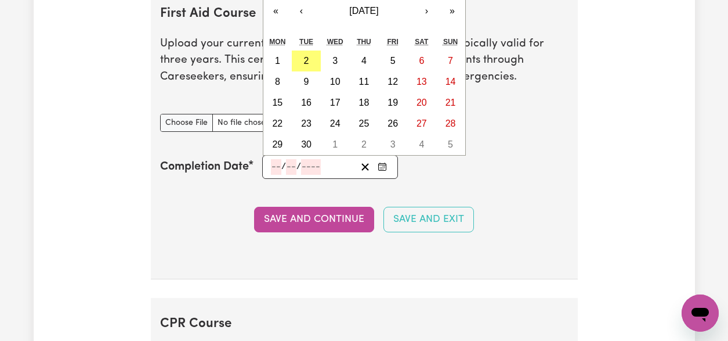
click at [531, 164] on section "First Aid Course Upload your current First Aid Course Certificate, which is typ…" at bounding box center [364, 134] width 427 height 292
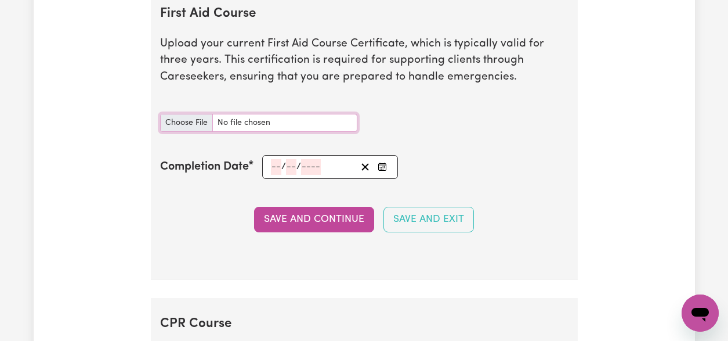
click at [248, 131] on input "First Aid Course document" at bounding box center [258, 123] width 197 height 18
click at [258, 132] on input "First Aid Course document" at bounding box center [258, 123] width 197 height 18
type input "C:\fakepath\First aid cert 2025.pdf"
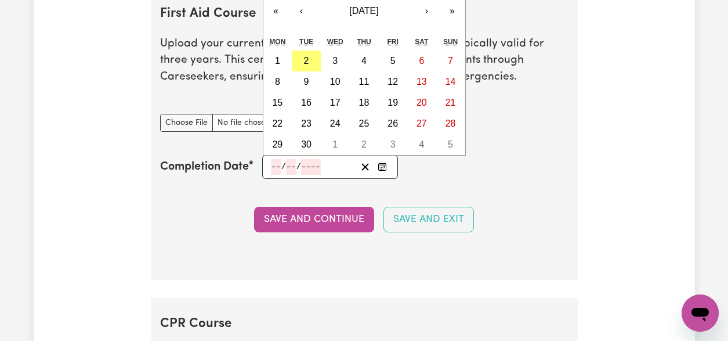
click at [277, 175] on input "number" at bounding box center [276, 167] width 10 height 16
type input "15"
type input "06"
type input "202"
type input "2025-06-15"
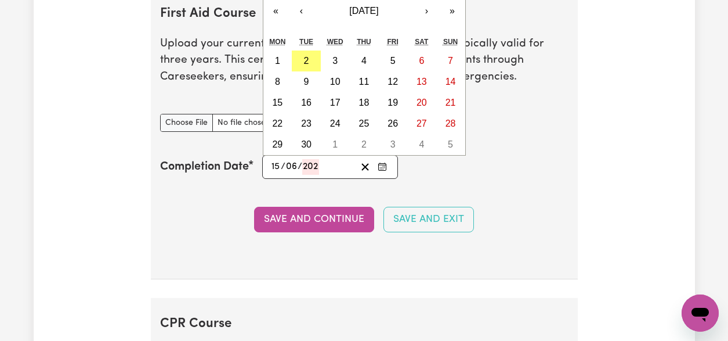
type input "6"
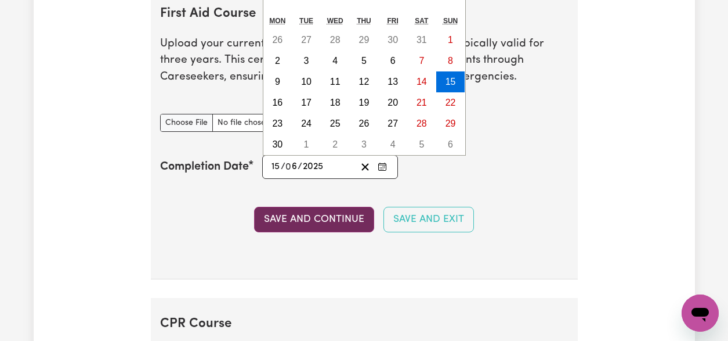
type input "2025"
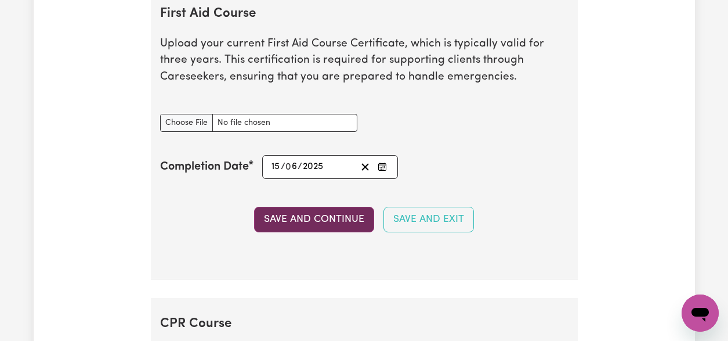
click at [279, 232] on button "Save and Continue" at bounding box center [314, 220] width 120 height 26
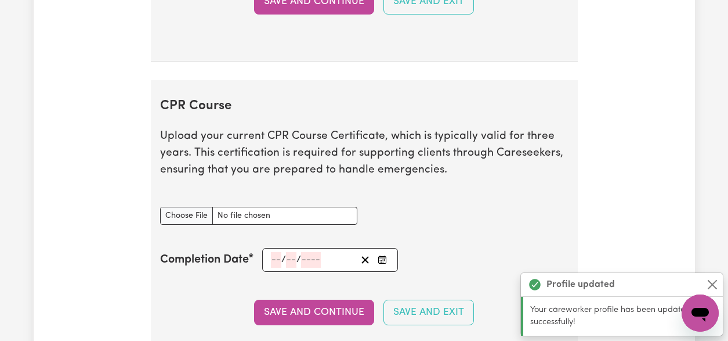
scroll to position [2480, 0]
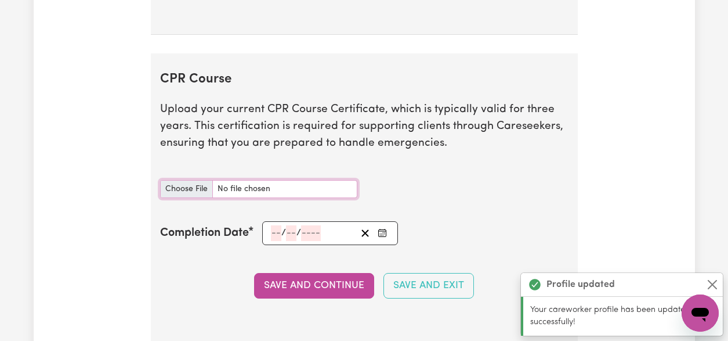
click at [191, 198] on input "CPR Course document" at bounding box center [258, 189] width 197 height 18
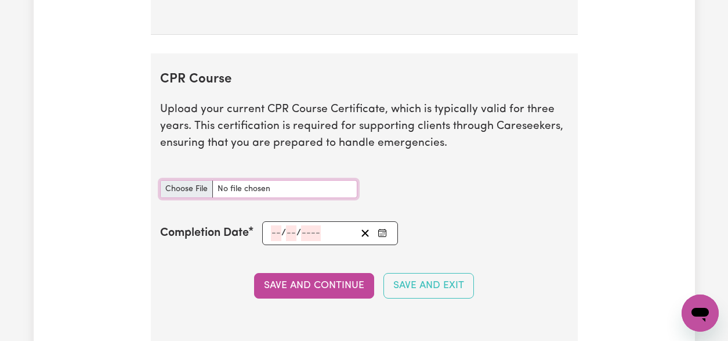
type input "C:\fakepath\First aid cert 2025.pdf"
click at [275, 241] on input "number" at bounding box center [276, 233] width 10 height 16
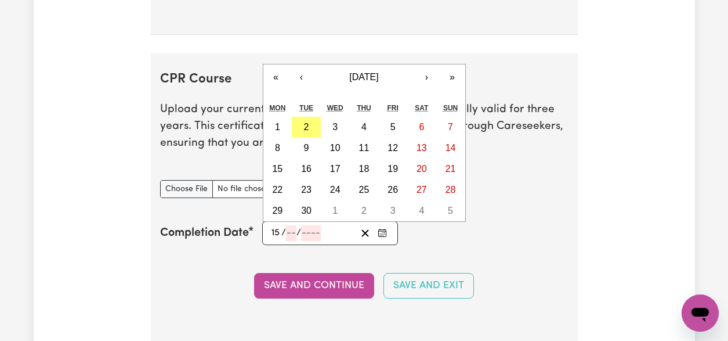
type input "15"
type input "06"
type input "202"
type input "2024-06-15"
type input "6"
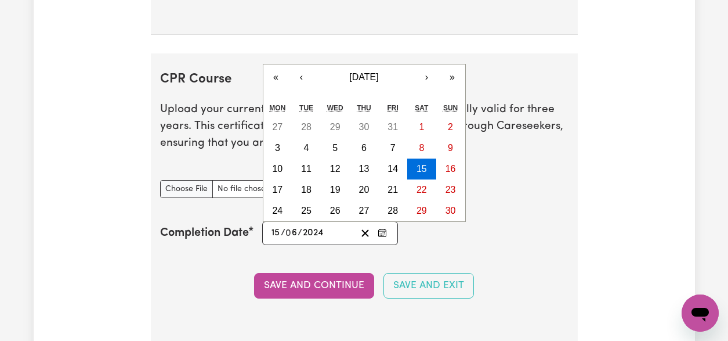
type input "202"
type input "2025-06-15"
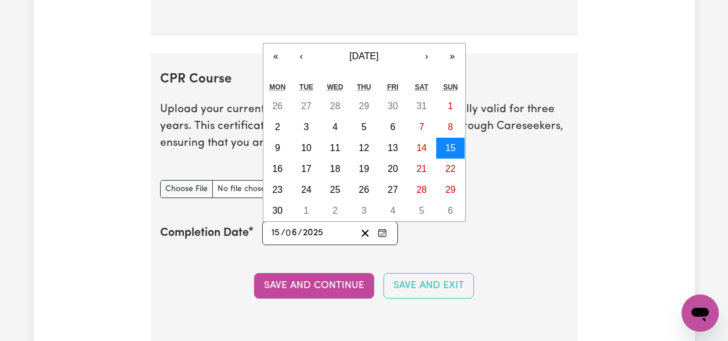
type input "2025"
click at [452, 153] on abbr "15" at bounding box center [451, 148] width 10 height 10
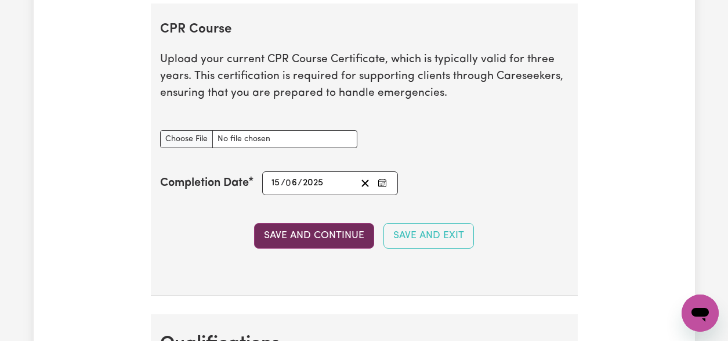
scroll to position [2532, 0]
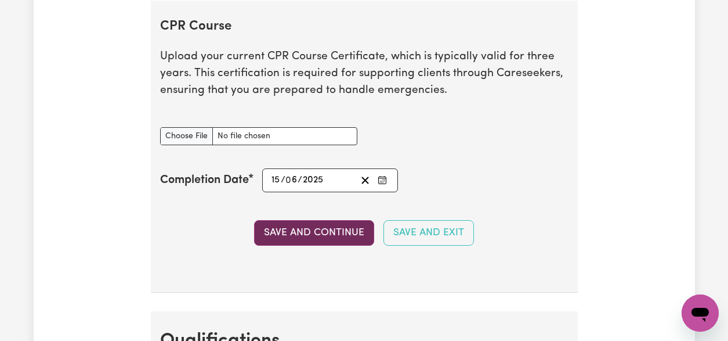
click at [341, 239] on button "Save and Continue" at bounding box center [314, 233] width 120 height 26
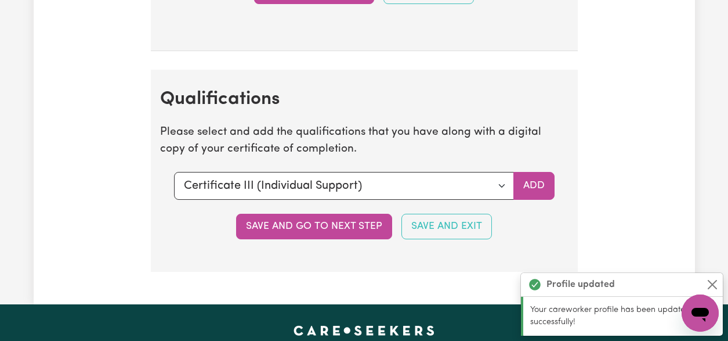
scroll to position [2856, 0]
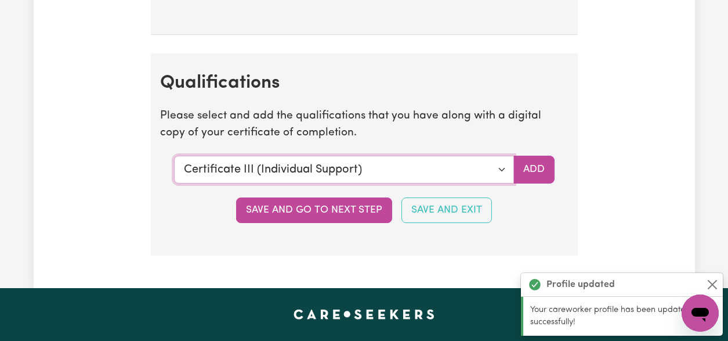
click at [504, 179] on select "Select a qualification to add... Certificate III (Individual Support) Certifica…" at bounding box center [344, 169] width 340 height 28
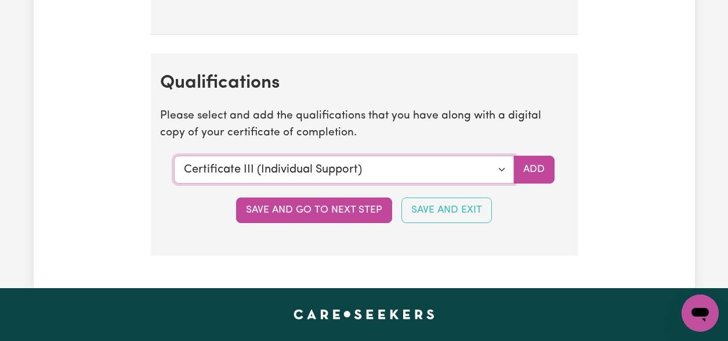
select select "Bachelor of Nursing - Australian registered nurse"
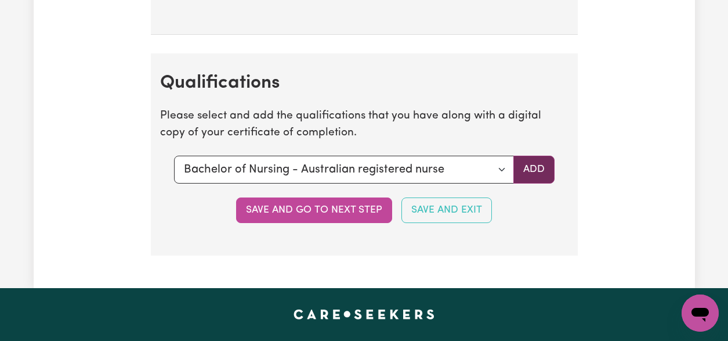
click at [527, 180] on button "Add" at bounding box center [533, 169] width 41 height 28
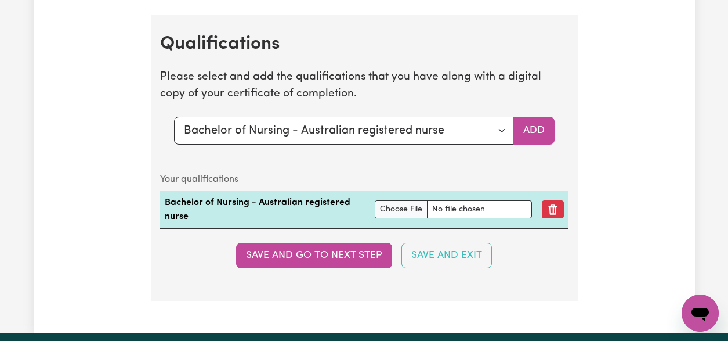
scroll to position [2955, 0]
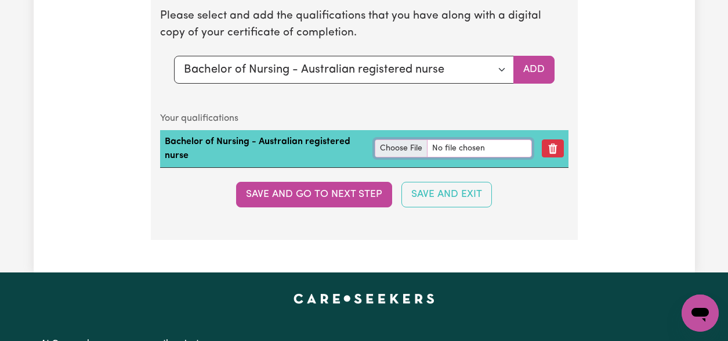
click at [401, 157] on input "file" at bounding box center [454, 148] width 158 height 18
type input "C:\fakepath\Certificate of Registration 2026.pdf"
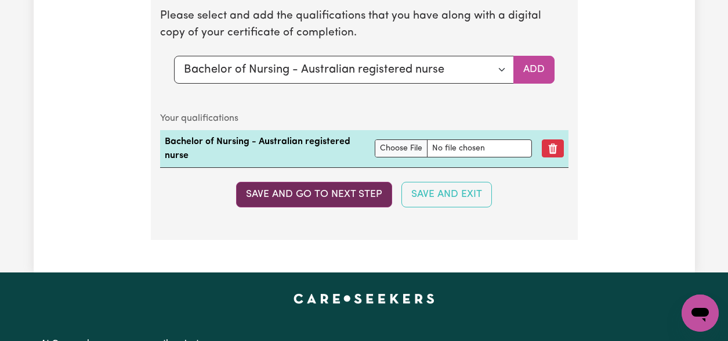
click at [341, 207] on button "Save and go to next step" at bounding box center [314, 195] width 156 height 26
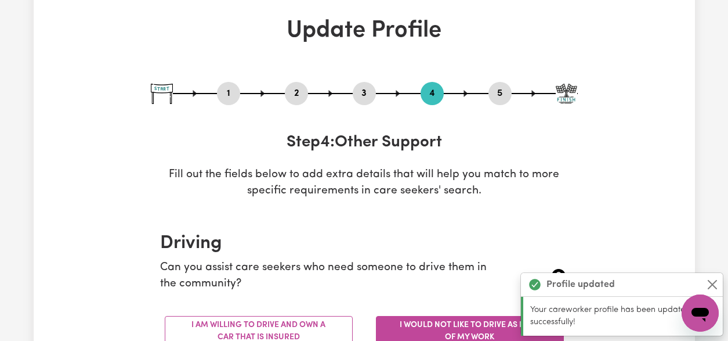
scroll to position [55, 0]
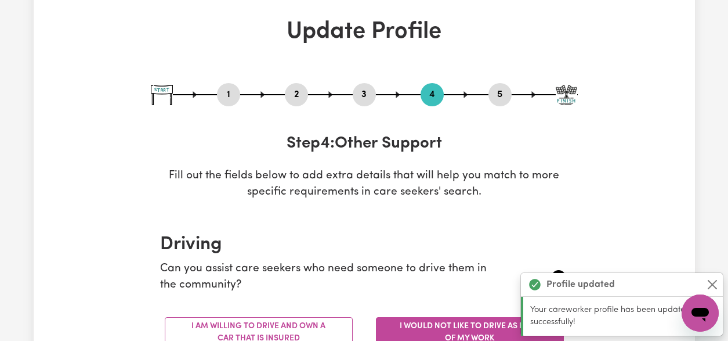
click at [227, 95] on button "1" at bounding box center [228, 94] width 23 height 15
select select "male"
select select "Australian PR"
select select "Studying a healthcare related degree or qualification"
select select "50"
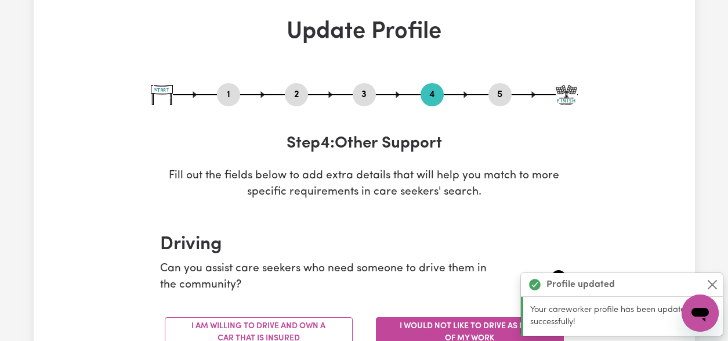
select select "65"
select select "70"
select select "100"
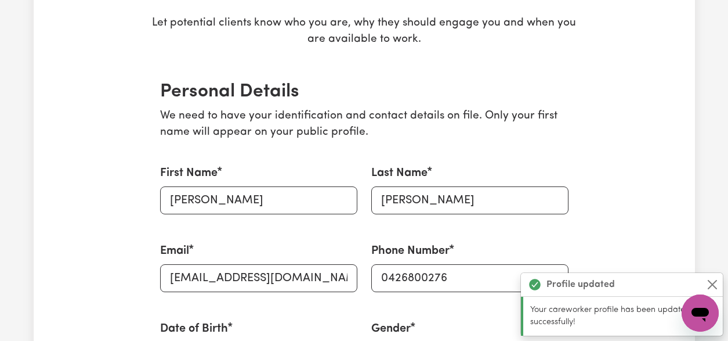
scroll to position [304, 0]
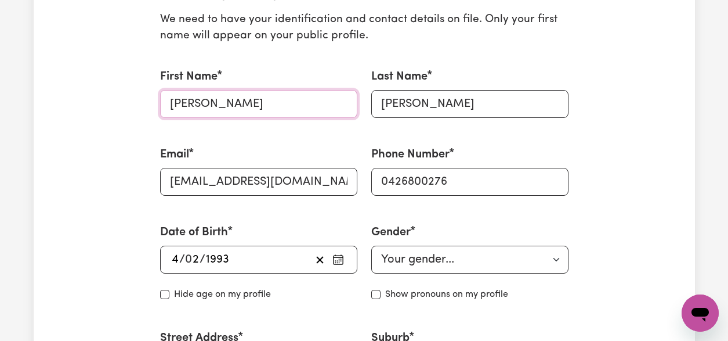
drag, startPoint x: 201, startPoint y: 103, endPoint x: 142, endPoint y: 102, distance: 59.2
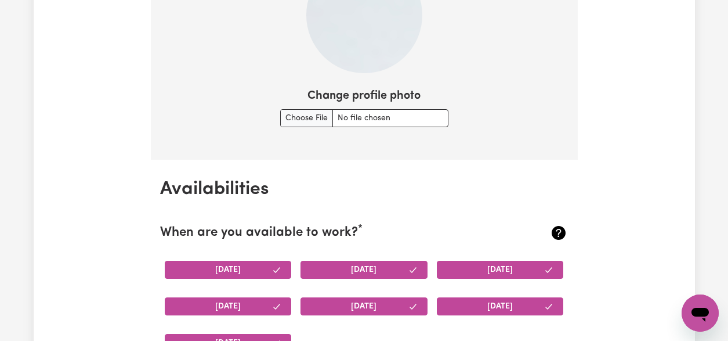
scroll to position [892, 0]
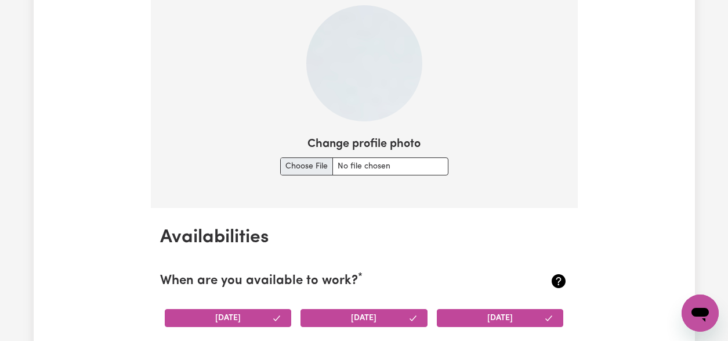
type input "Huu Loc"
click at [309, 159] on input "Change profile photo" at bounding box center [364, 166] width 168 height 18
click at [404, 169] on input "Change profile photo" at bounding box center [364, 166] width 168 height 18
type input "C:\fakepath\Passport photo.jpg"
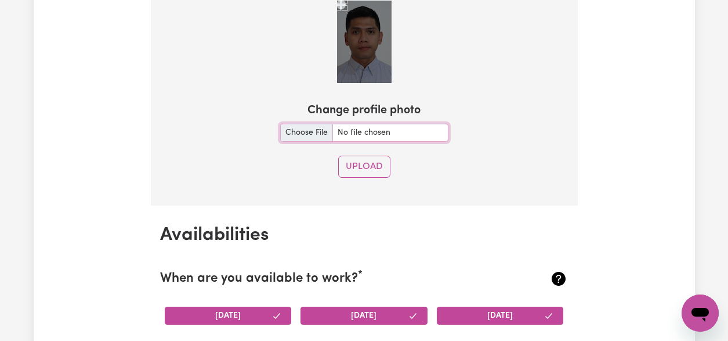
scroll to position [858, 0]
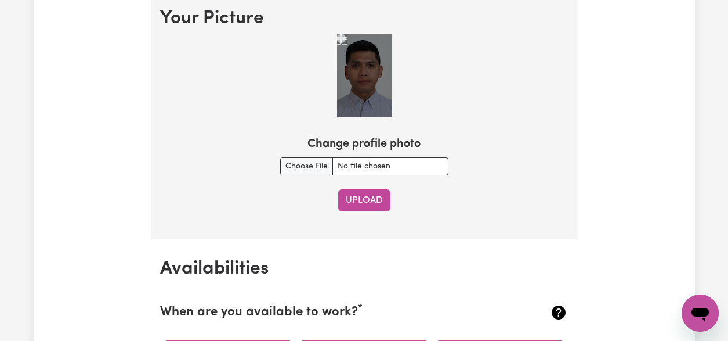
click at [379, 201] on button "Upload" at bounding box center [364, 200] width 52 height 22
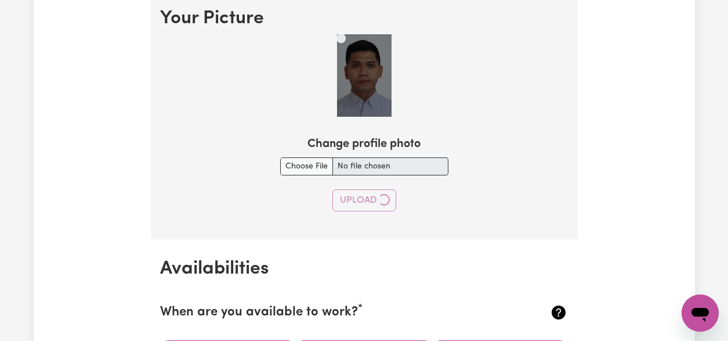
type input "leo"
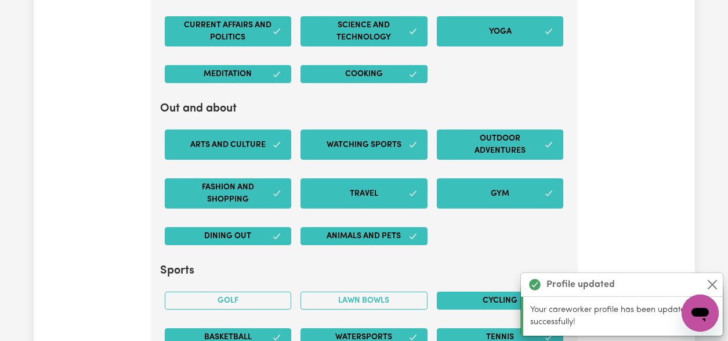
scroll to position [2568, 0]
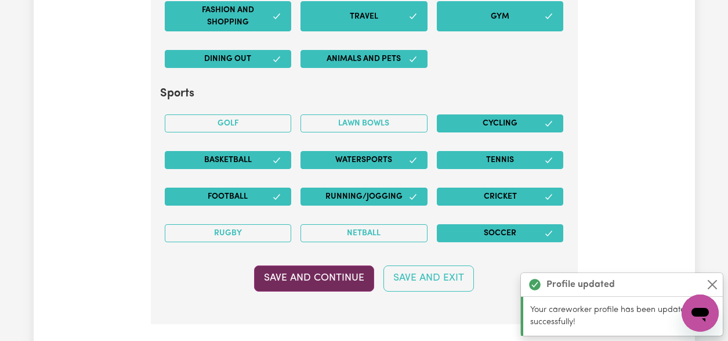
click at [350, 281] on button "Save and Continue" at bounding box center [314, 278] width 120 height 26
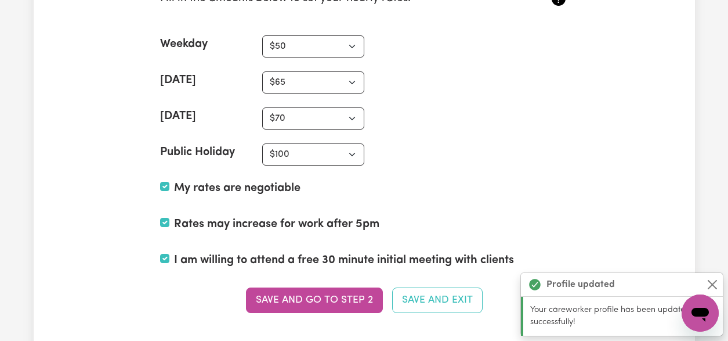
scroll to position [2948, 0]
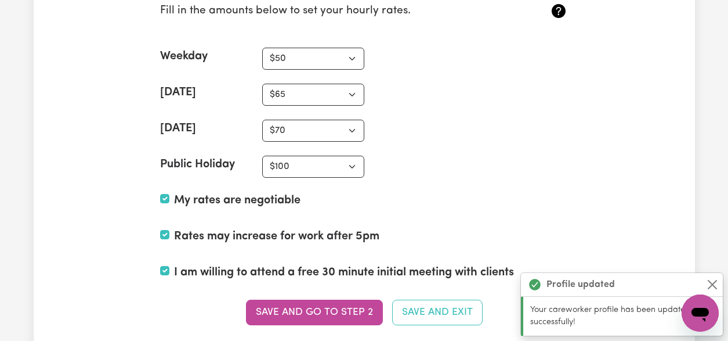
click at [324, 310] on button "Save and go to Step 2" at bounding box center [314, 312] width 137 height 26
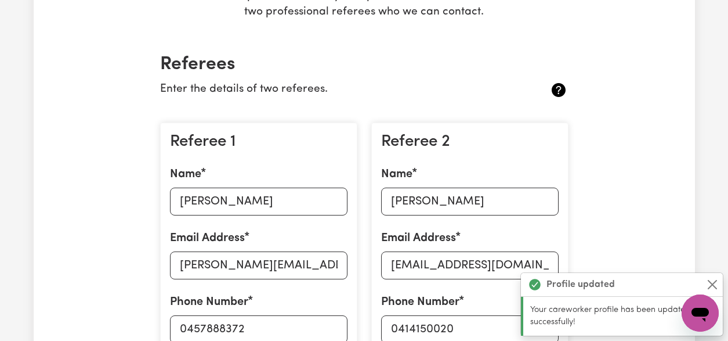
scroll to position [0, 0]
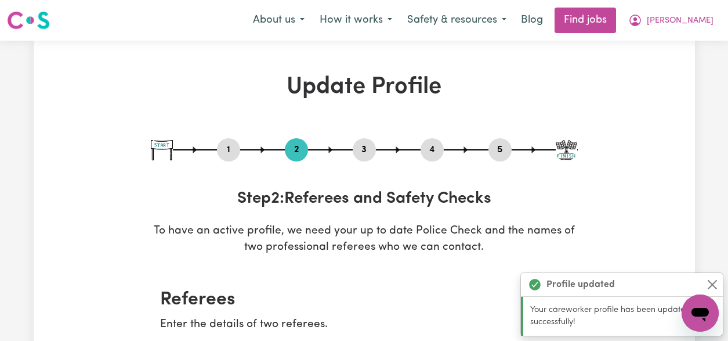
click at [437, 150] on button "4" at bounding box center [432, 149] width 23 height 15
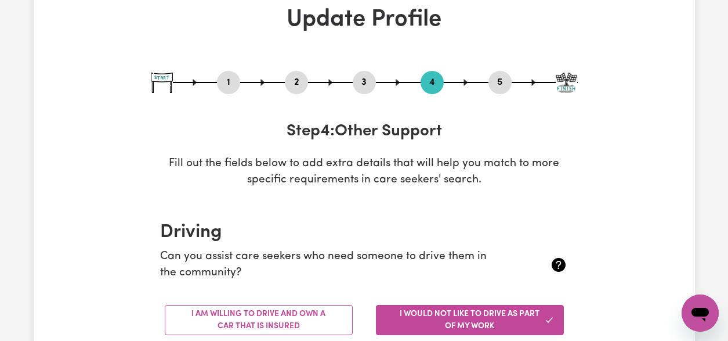
scroll to position [227, 0]
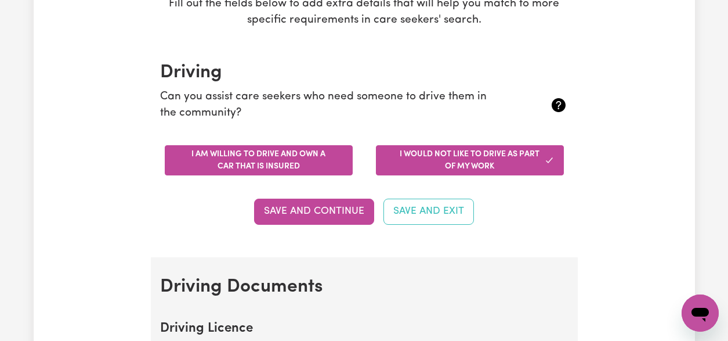
click at [270, 159] on button "I am willing to drive and own a car that is insured" at bounding box center [259, 160] width 188 height 30
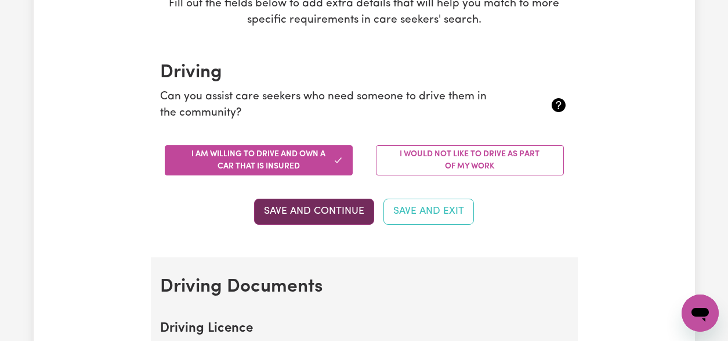
click at [335, 209] on button "Save and Continue" at bounding box center [314, 211] width 120 height 26
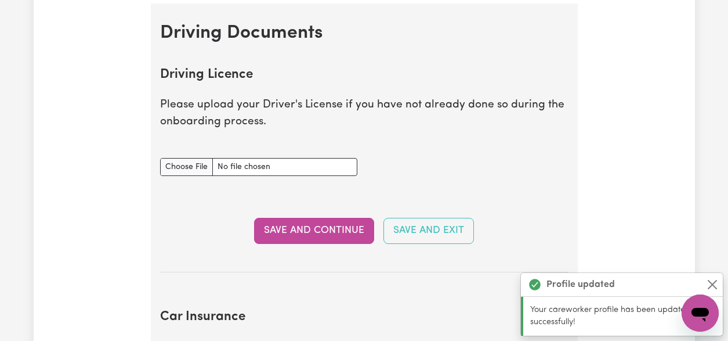
scroll to position [574, 0]
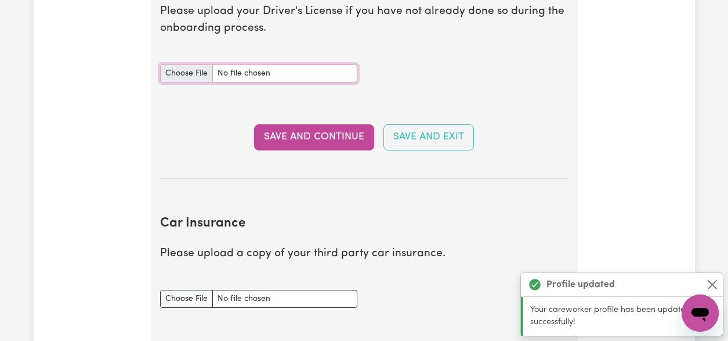
click at [196, 71] on input "Driving Licence document" at bounding box center [258, 73] width 197 height 18
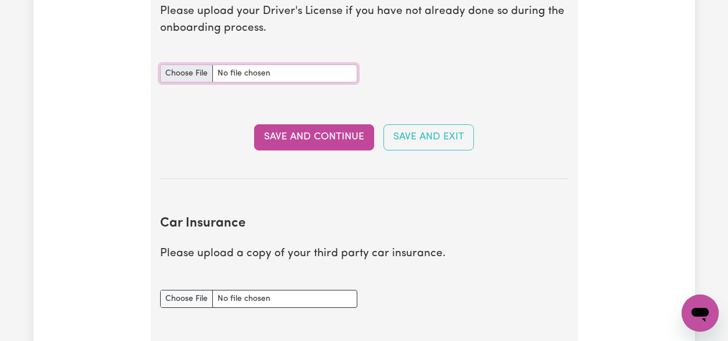
type input "C:\fakepath\Cert driver license .pdf"
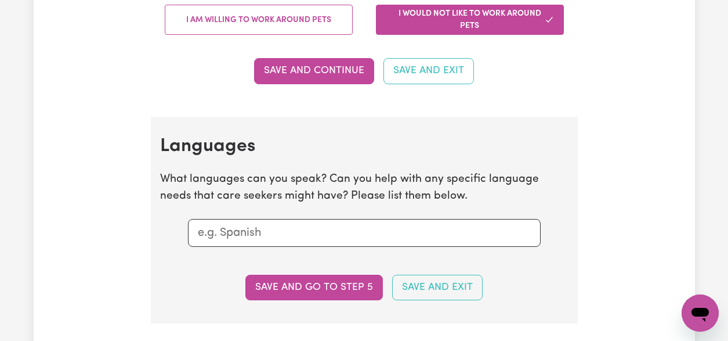
scroll to position [1182, 0]
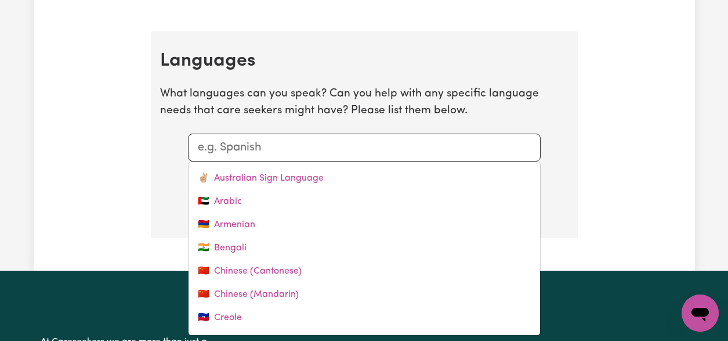
click at [343, 147] on input "text" at bounding box center [364, 147] width 333 height 17
type input "v"
type input "vietnamese"
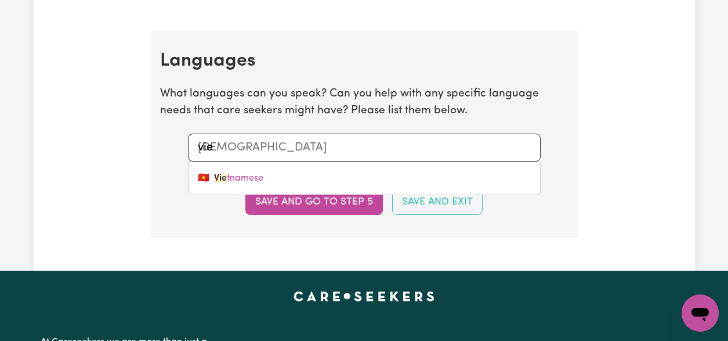
type input "viey"
type input "vie"
type input "vietnamese"
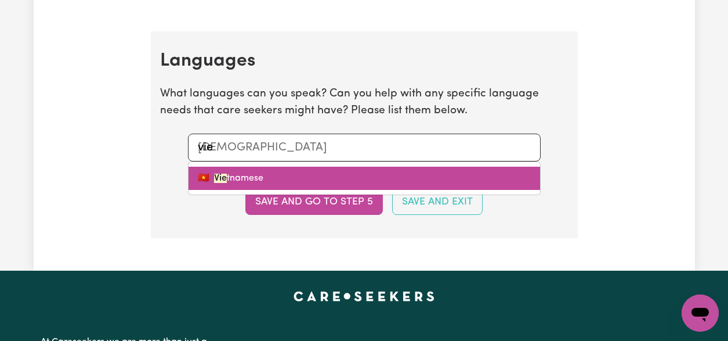
click at [314, 174] on link "🇻🇳 Vie tnamese" at bounding box center [365, 178] width 352 height 23
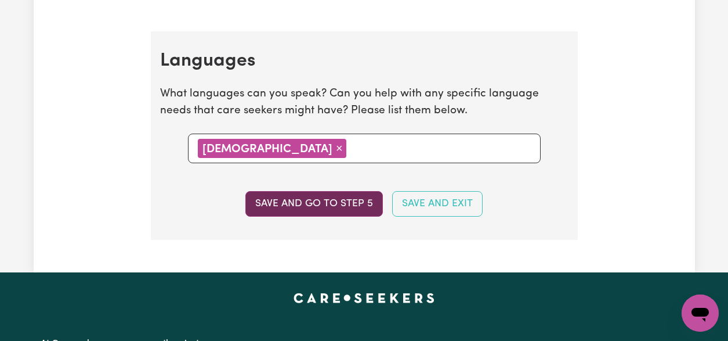
click at [316, 206] on button "Save and go to step 5" at bounding box center [313, 204] width 137 height 26
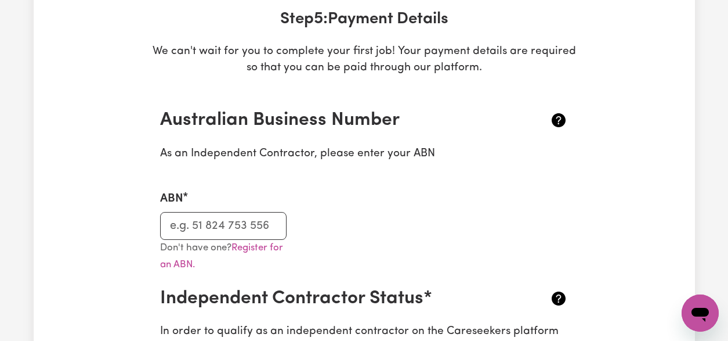
scroll to position [232, 0]
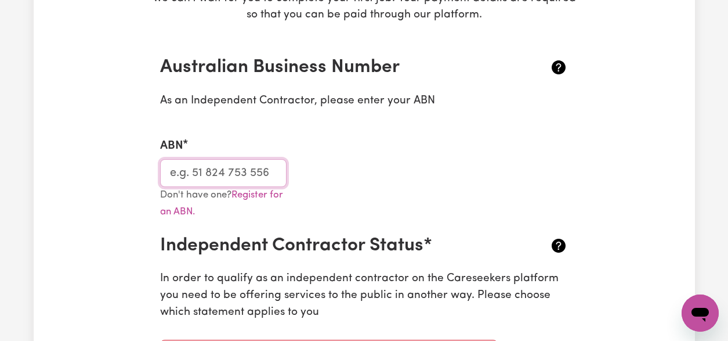
click at [256, 178] on input "ABN" at bounding box center [223, 173] width 127 height 28
type input "92337683633"
click at [449, 129] on div "ABN 92337683633" at bounding box center [364, 155] width 422 height 64
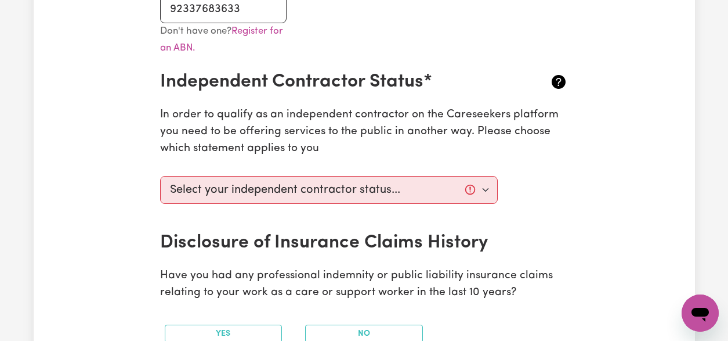
scroll to position [452, 0]
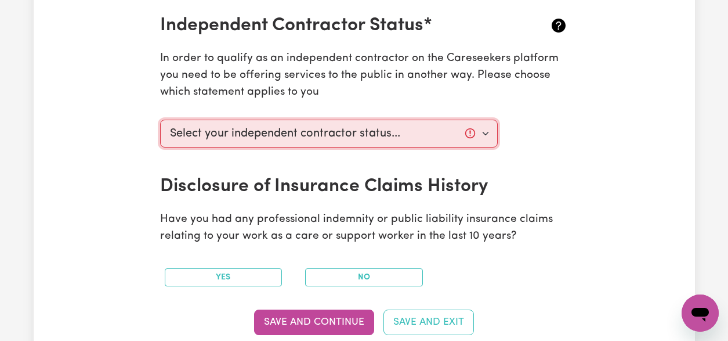
click at [455, 131] on select "Select your independent contractor status... I am providing services through an…" at bounding box center [329, 134] width 338 height 28
select select "I am providing services privately on my own"
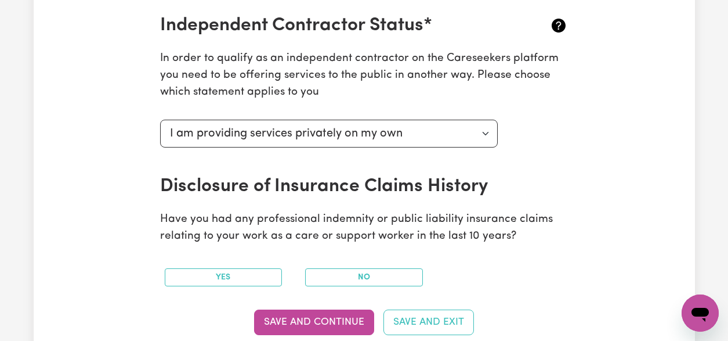
click at [567, 148] on div "Select your independent contractor status... I am providing services through an…" at bounding box center [364, 145] width 422 height 60
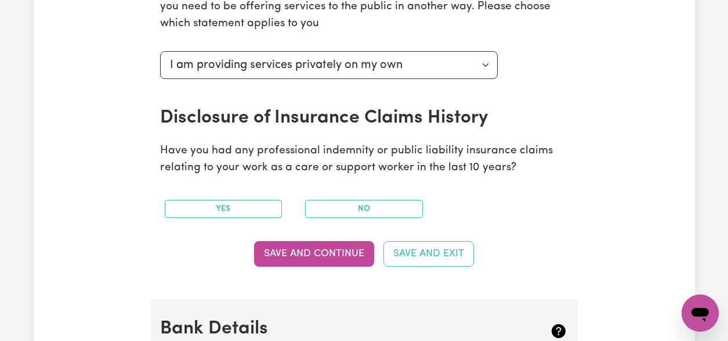
scroll to position [536, 0]
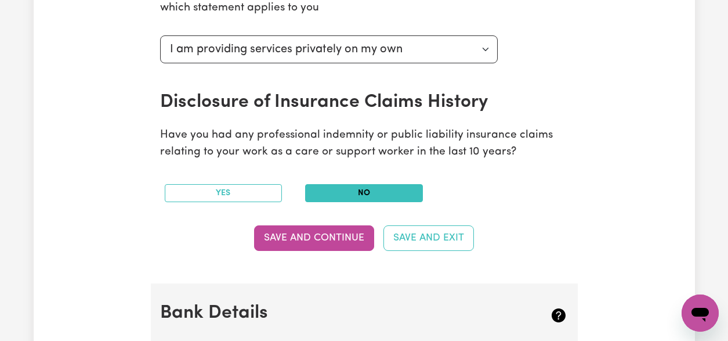
click at [366, 187] on button "No" at bounding box center [364, 193] width 118 height 18
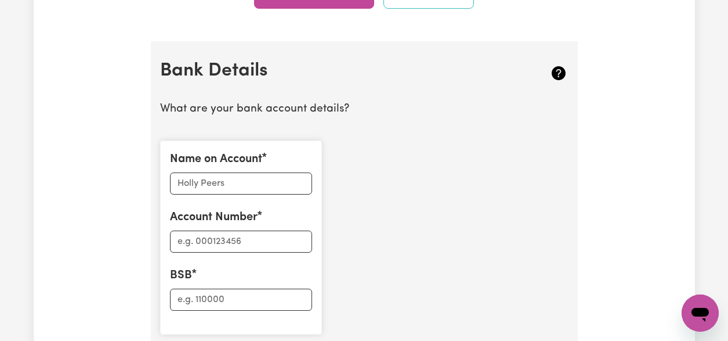
scroll to position [790, 0]
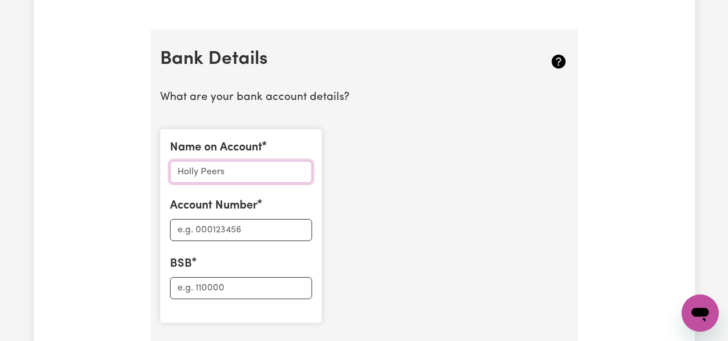
click at [276, 180] on input "Name on Account" at bounding box center [241, 172] width 142 height 22
type input "huu pham"
click at [215, 231] on input "Account Number" at bounding box center [241, 230] width 142 height 22
click at [227, 234] on input "Account Number" at bounding box center [241, 230] width 142 height 22
type input "315843149"
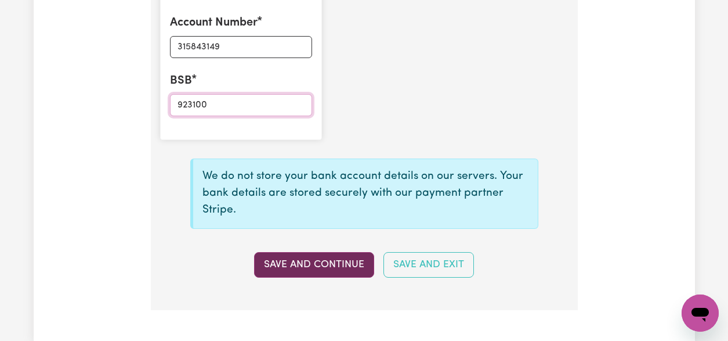
scroll to position [1030, 0]
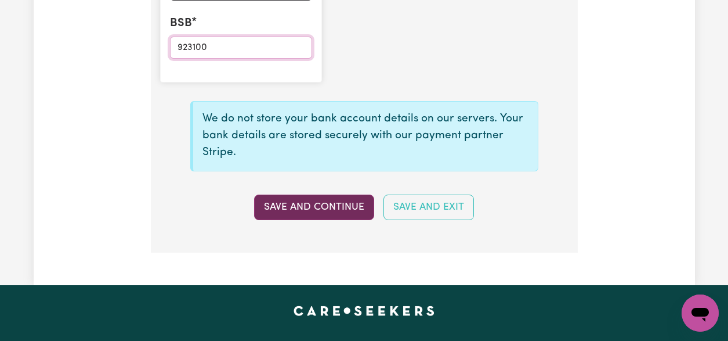
type input "923100"
click at [325, 201] on button "Save and Continue" at bounding box center [314, 207] width 120 height 26
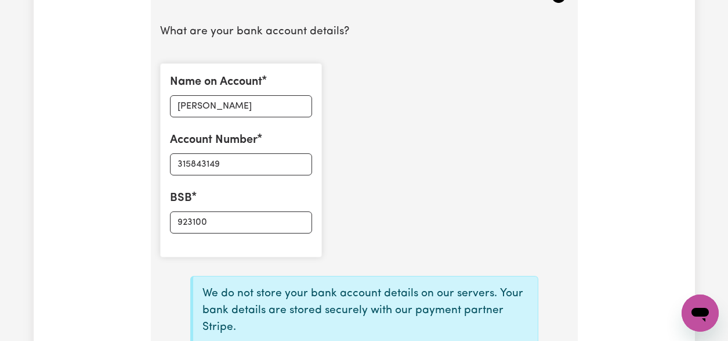
scroll to position [831, 0]
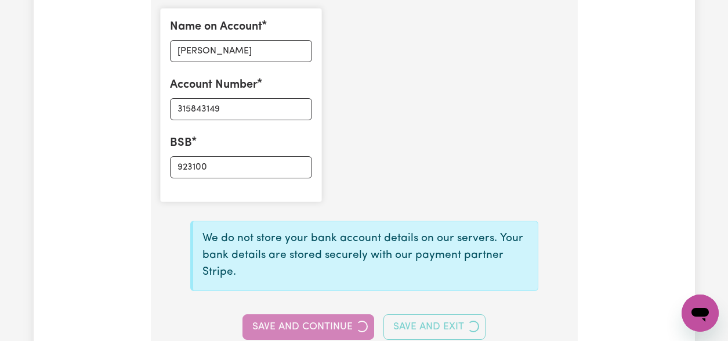
select select
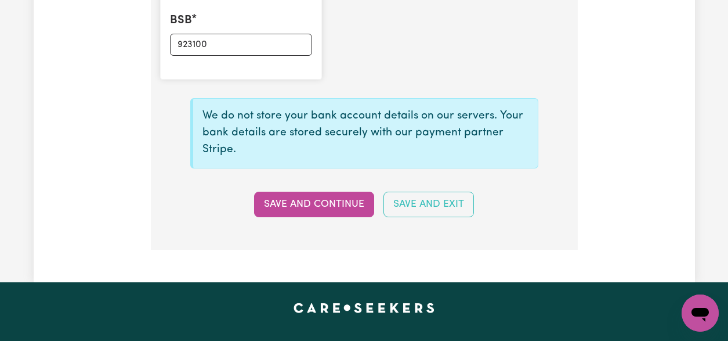
type input "****3149"
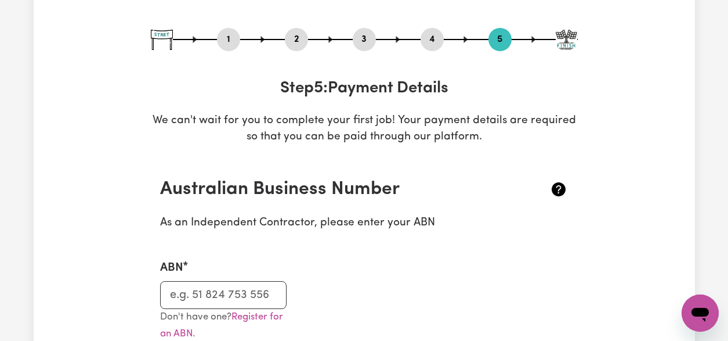
scroll to position [303, 0]
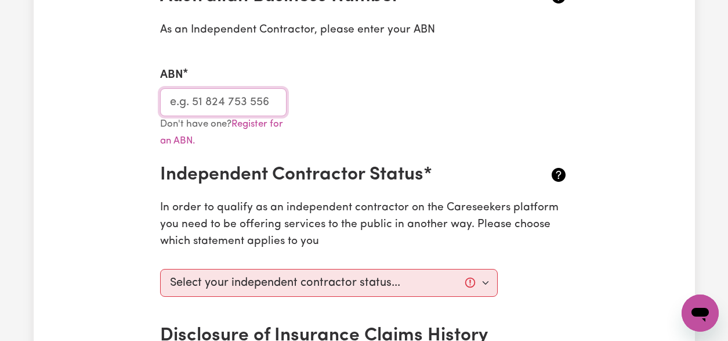
click at [253, 99] on input "ABN" at bounding box center [223, 102] width 127 height 28
type input "92337683633"
click at [403, 154] on div "Don't have one? Register for an ABN." at bounding box center [364, 140] width 422 height 48
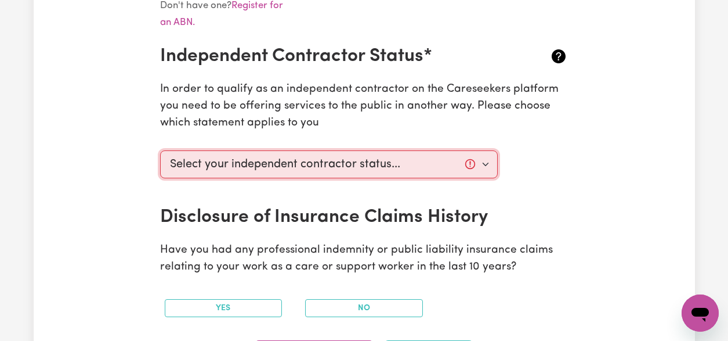
click at [434, 166] on select "Select your independent contractor status... I am providing services through an…" at bounding box center [329, 164] width 338 height 28
select select "I am providing services privately on my own"
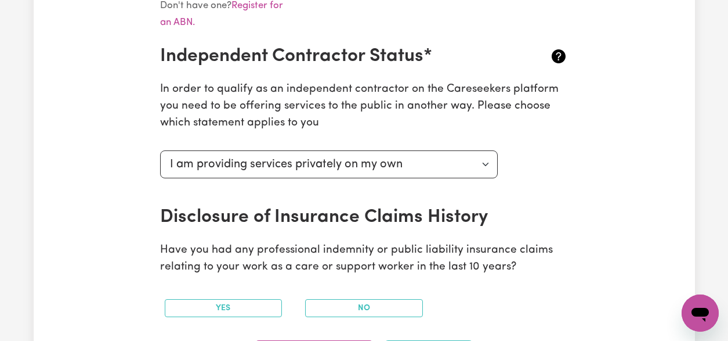
click at [555, 187] on div "Select your independent contractor status... I am providing services through an…" at bounding box center [364, 176] width 422 height 60
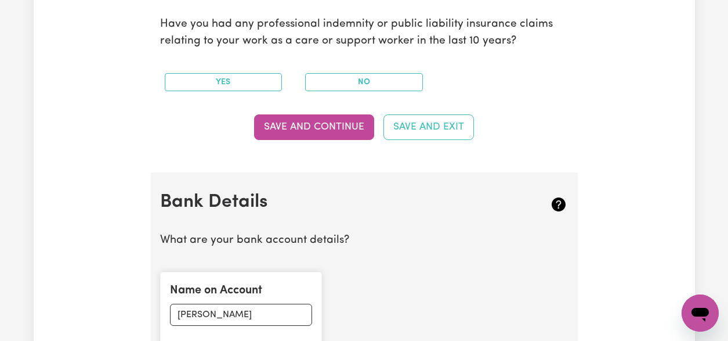
scroll to position [599, 0]
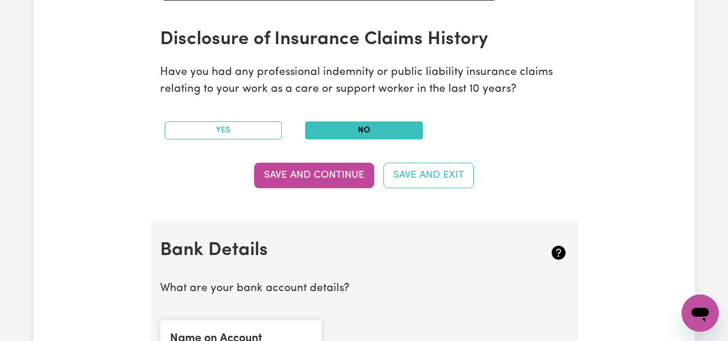
click at [380, 132] on button "No" at bounding box center [364, 130] width 118 height 18
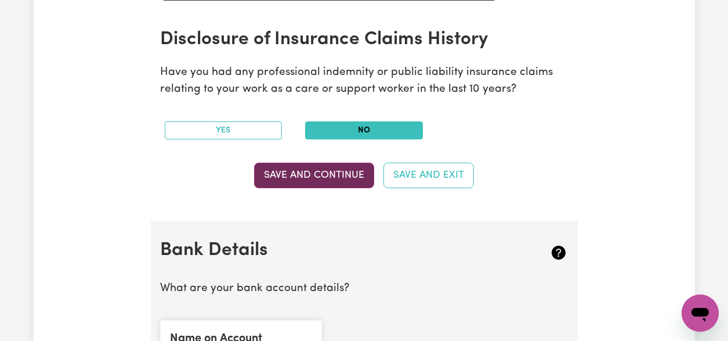
click at [345, 173] on button "Save and Continue" at bounding box center [314, 175] width 120 height 26
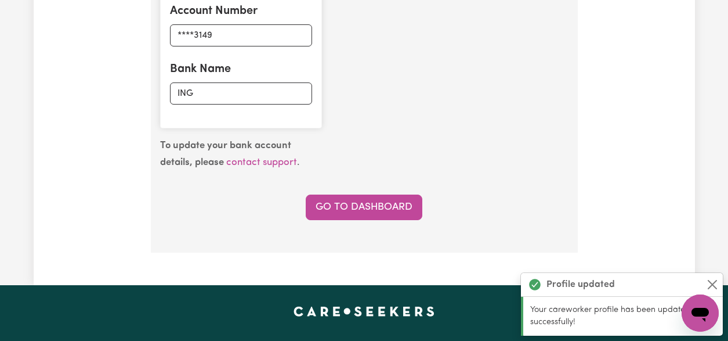
scroll to position [1011, 0]
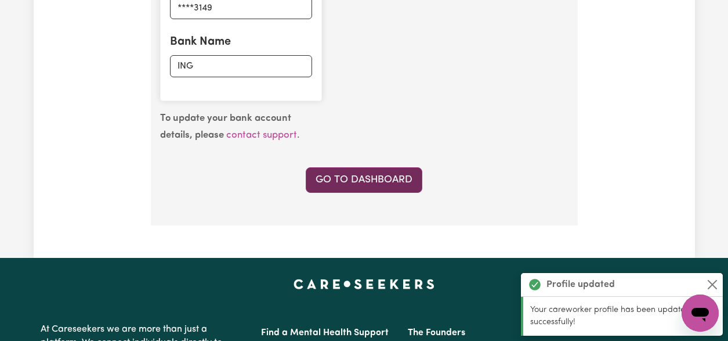
click at [415, 181] on link "Go to Dashboard" at bounding box center [364, 180] width 117 height 26
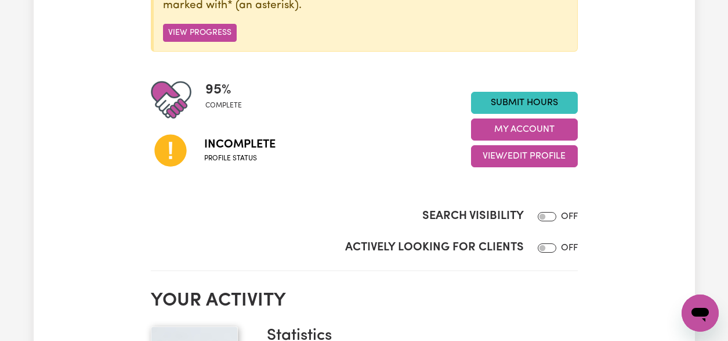
scroll to position [169, 0]
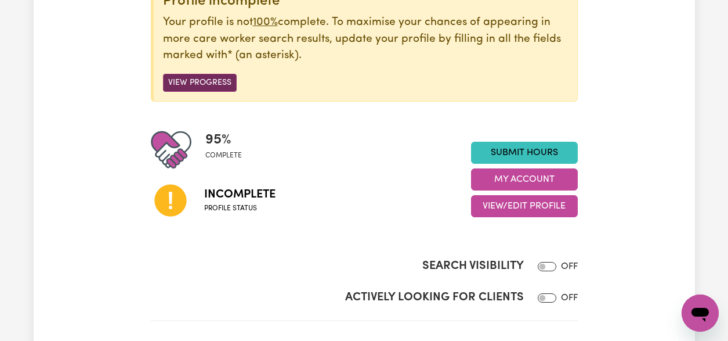
click at [200, 87] on button "View Progress" at bounding box center [200, 83] width 74 height 18
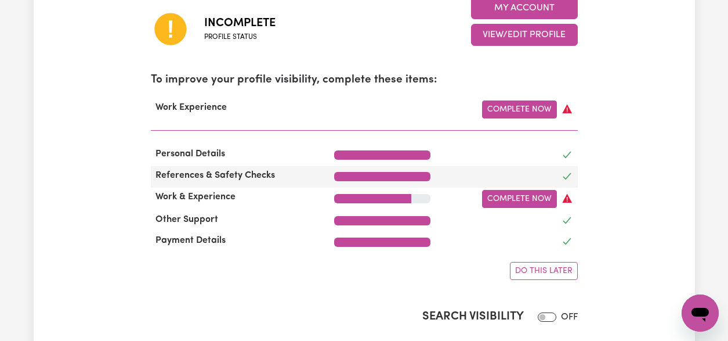
scroll to position [343, 0]
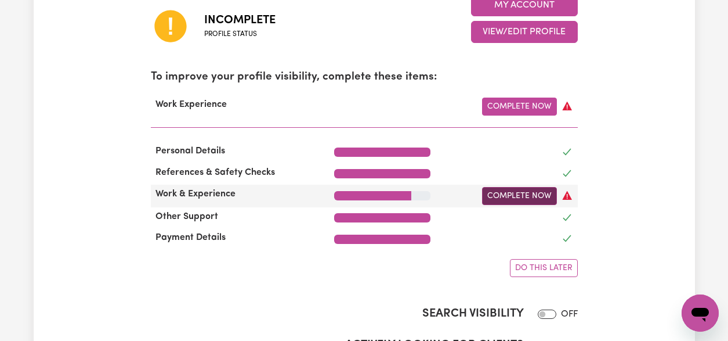
click at [521, 198] on link "Complete Now" at bounding box center [519, 196] width 75 height 18
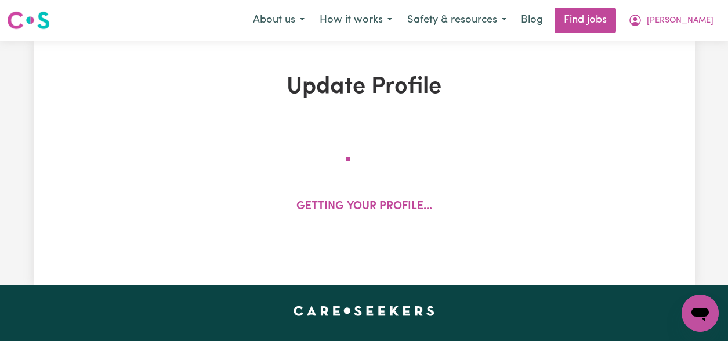
select select "Certificate III (Individual Support)"
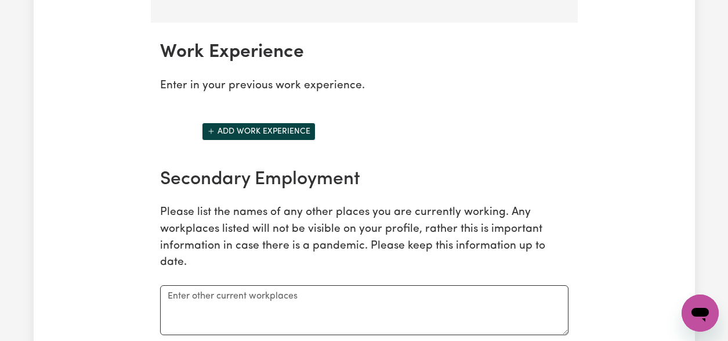
scroll to position [1711, 0]
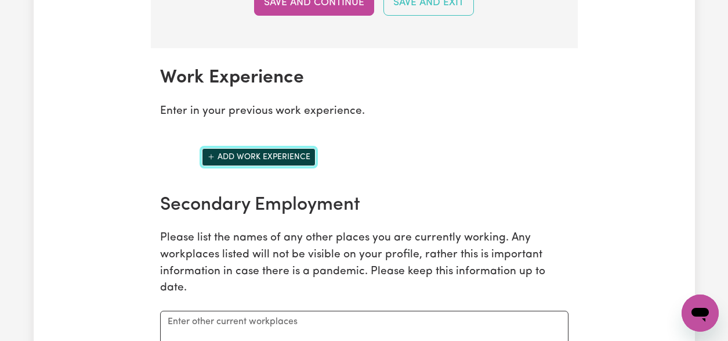
click at [294, 164] on button "Add work experience" at bounding box center [259, 157] width 114 height 18
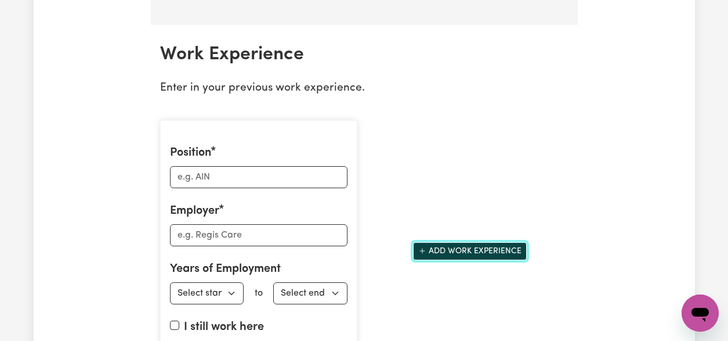
scroll to position [1735, 0]
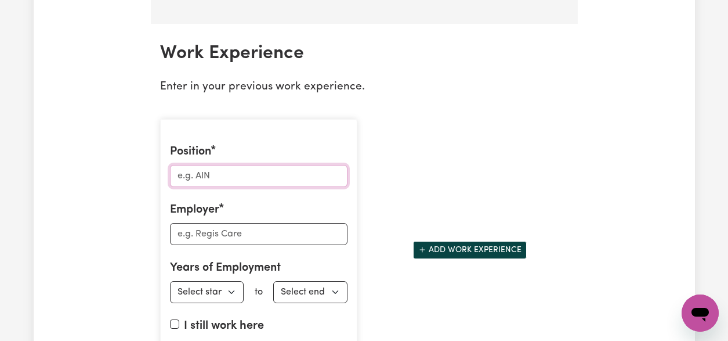
click at [280, 181] on input "Position" at bounding box center [259, 176] width 178 height 22
type input "AIN"
click at [267, 245] on input "Employer" at bounding box center [259, 234] width 178 height 22
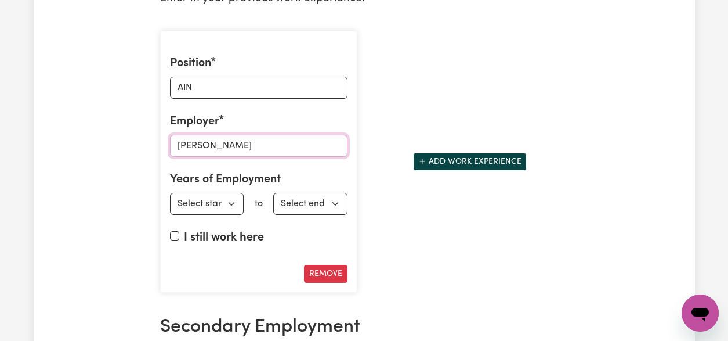
scroll to position [1844, 0]
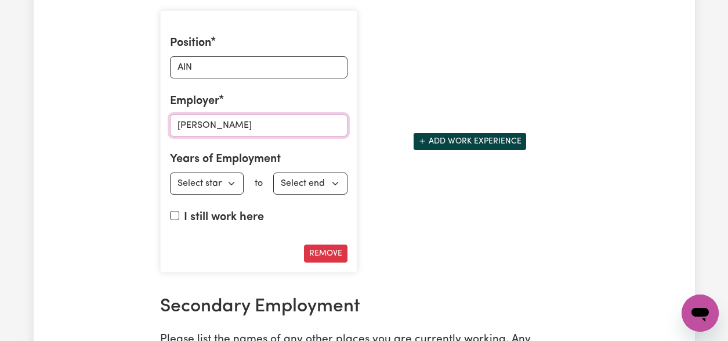
type input "Mark Moran"
click at [230, 190] on select "Select start year 1951 1952 1953 1954 1955 1956 1957 1958 1959 1960 1961 1962 1…" at bounding box center [207, 183] width 74 height 22
select select "2017"
click at [297, 193] on select "Select end year 1951 1952 1953 1954 1955 1956 1957 1958 1959 1960 1961 1962 196…" at bounding box center [310, 183] width 74 height 22
select select "2021"
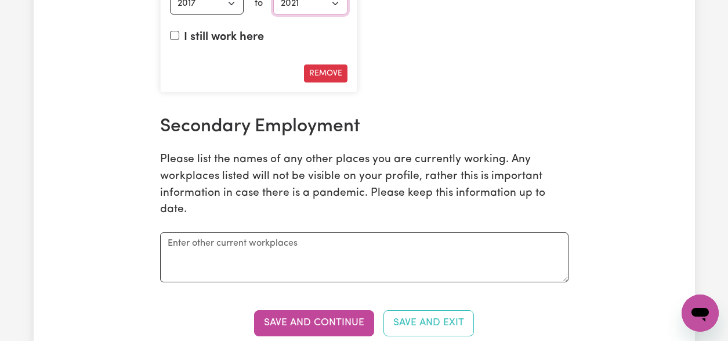
scroll to position [1967, 0]
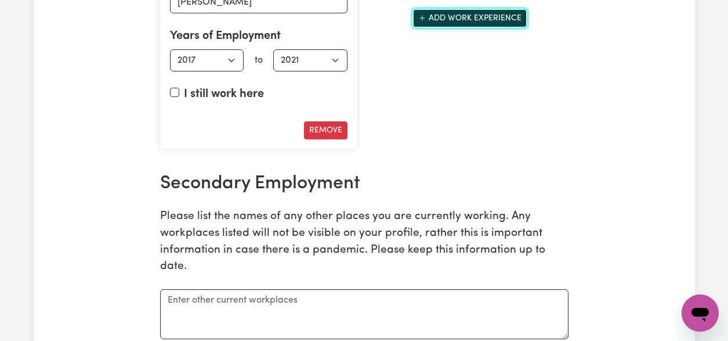
click at [458, 27] on button "Add work experience" at bounding box center [470, 18] width 114 height 18
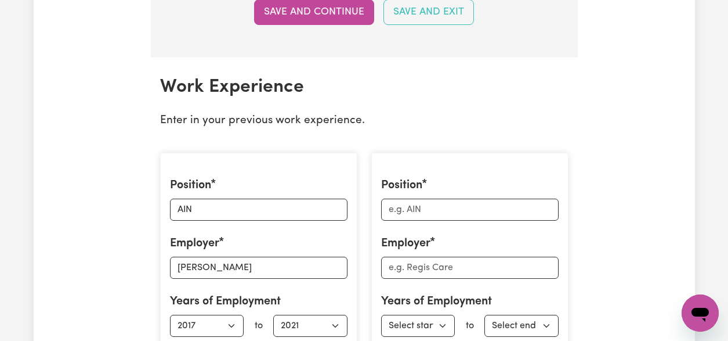
scroll to position [1810, 0]
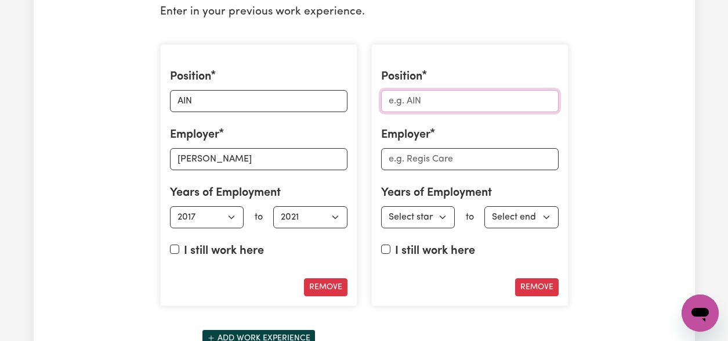
click at [440, 105] on input "Position" at bounding box center [470, 101] width 178 height 22
type input "RN"
click at [455, 170] on input "Employer" at bounding box center [470, 159] width 178 height 22
type input "Anglicare"
click at [441, 228] on select "Select start year 1951 1952 1953 1954 1955 1956 1957 1958 1959 1960 1961 1962 1…" at bounding box center [418, 217] width 74 height 22
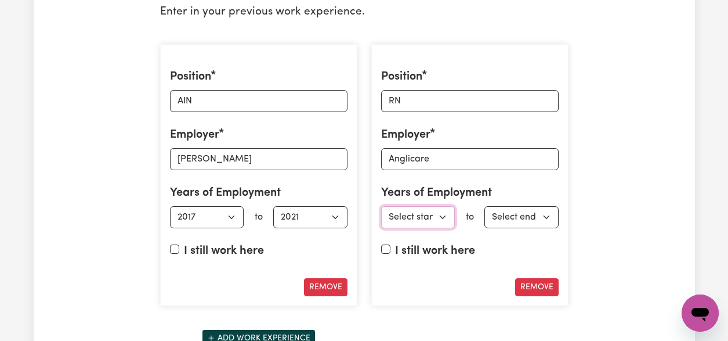
select select "2021"
click at [521, 228] on select "Select end year 1951 1952 1953 1954 1955 1956 1957 1958 1959 1960 1961 1962 196…" at bounding box center [521, 217] width 74 height 22
select select "2022"
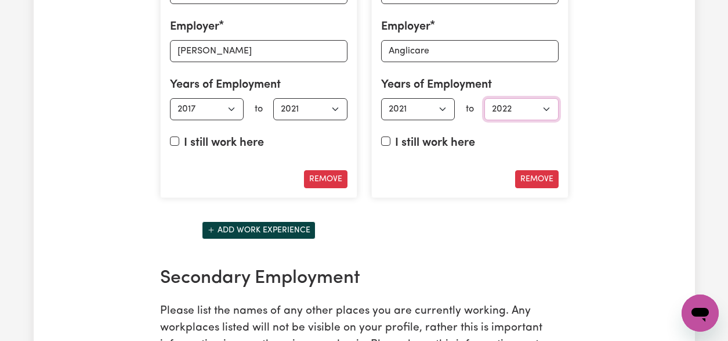
scroll to position [1954, 0]
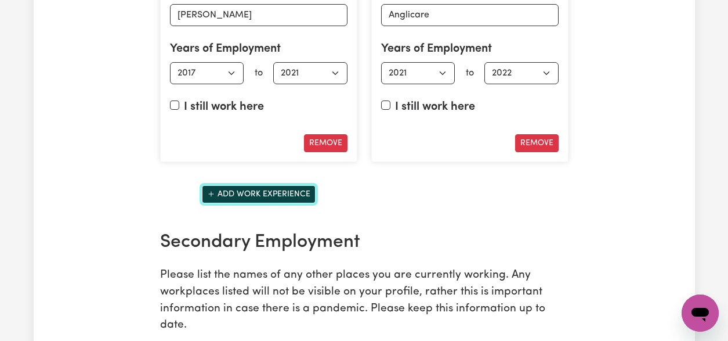
click at [303, 201] on button "Add work experience" at bounding box center [259, 194] width 114 height 18
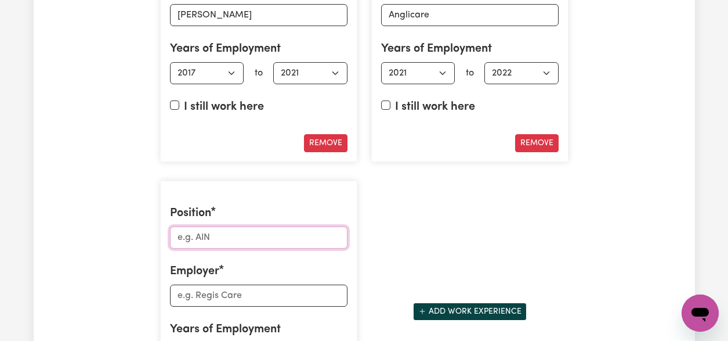
click at [253, 240] on input "Position" at bounding box center [259, 237] width 178 height 22
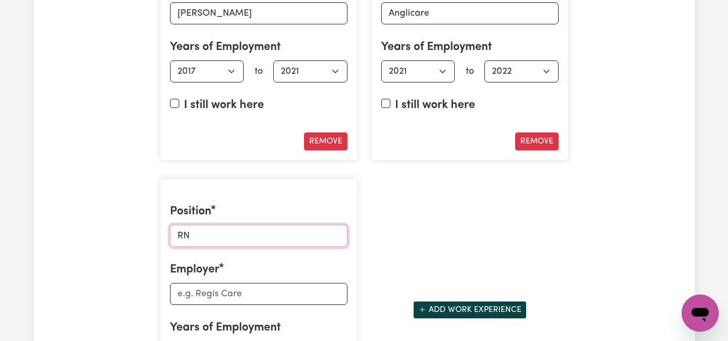
scroll to position [2181, 0]
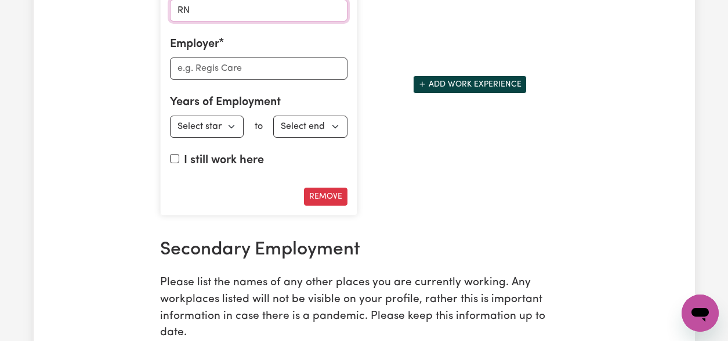
type input "RN"
click at [259, 77] on input "Employer" at bounding box center [259, 68] width 178 height 22
type input "Homecaring"
click at [233, 137] on select "Select start year 1951 1952 1953 1954 1955 1956 1957 1958 1959 1960 1961 1962 1…" at bounding box center [207, 126] width 74 height 22
select select "2022"
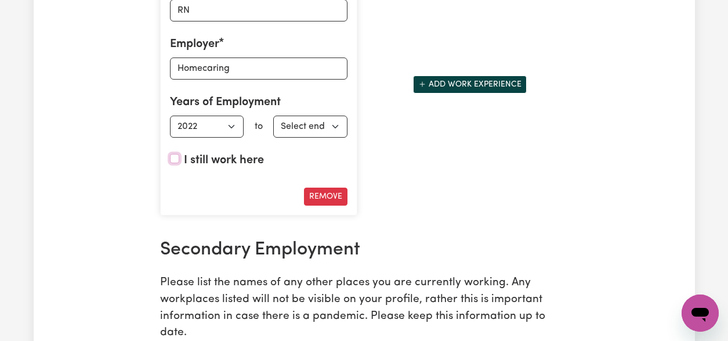
click at [176, 163] on input "I still work here" at bounding box center [174, 158] width 9 height 9
checkbox input "true"
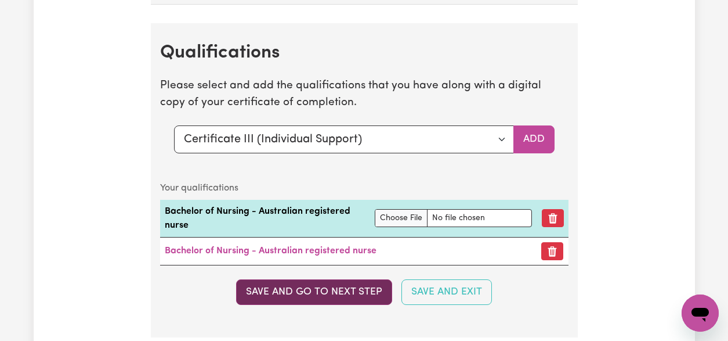
click at [343, 303] on button "Save and go to next step" at bounding box center [314, 292] width 156 height 26
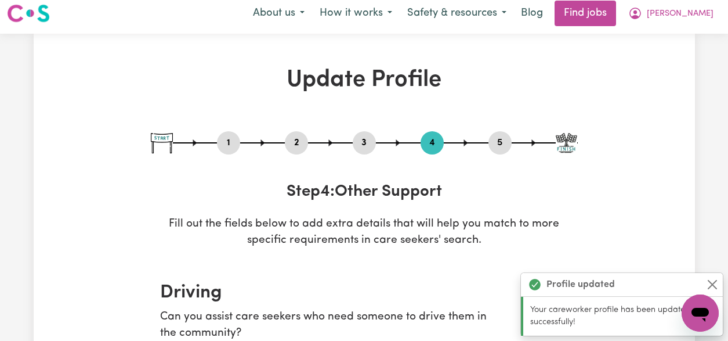
scroll to position [0, 0]
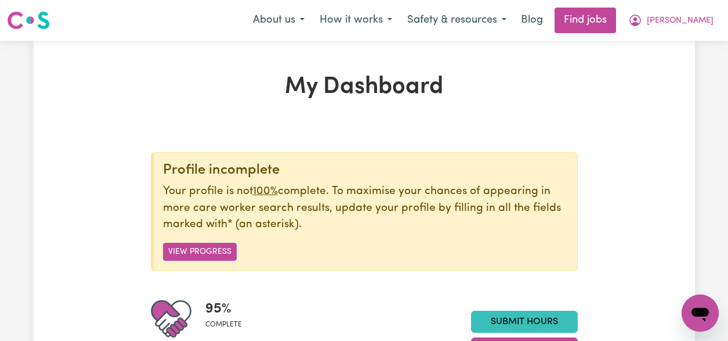
select select "male"
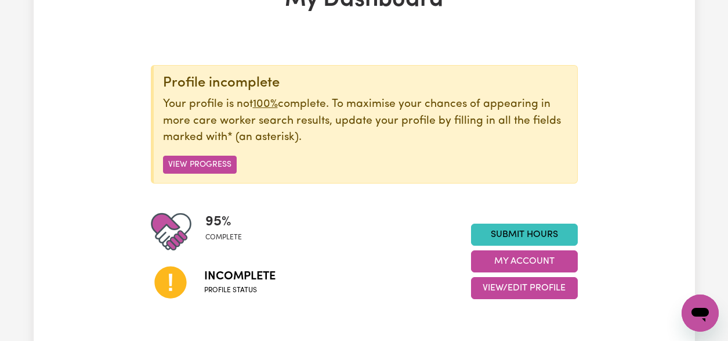
scroll to position [173, 0]
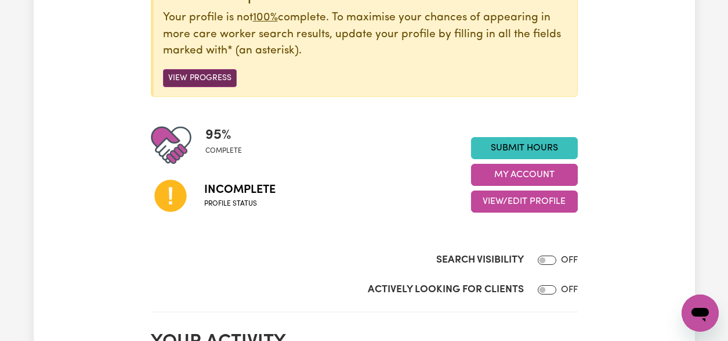
click at [183, 78] on button "View Progress" at bounding box center [200, 78] width 74 height 18
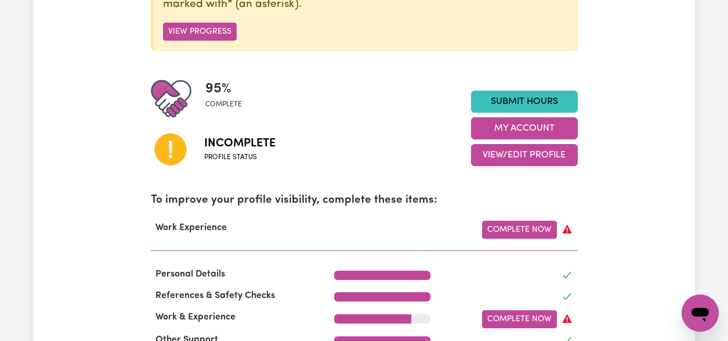
scroll to position [283, 0]
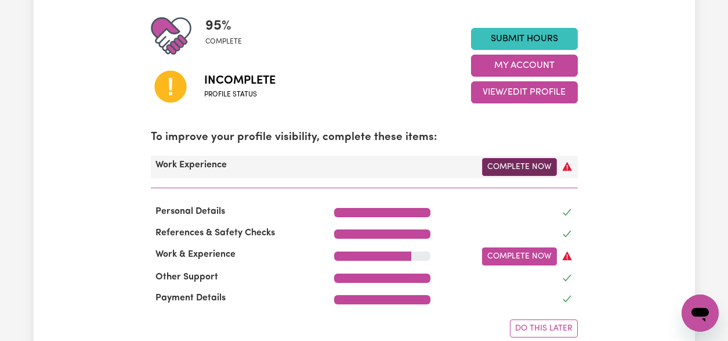
click at [498, 169] on link "Complete Now" at bounding box center [519, 167] width 75 height 18
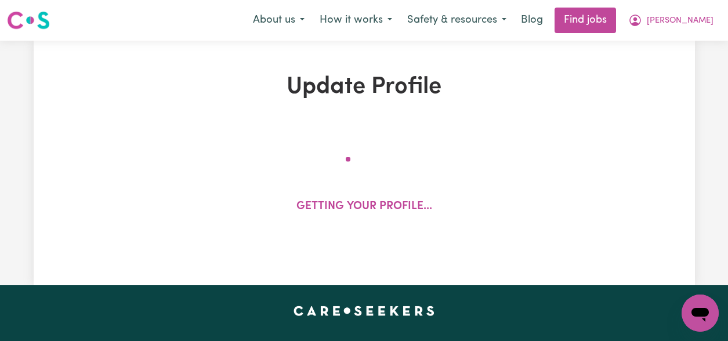
select select "Certificate III (Individual Support)"
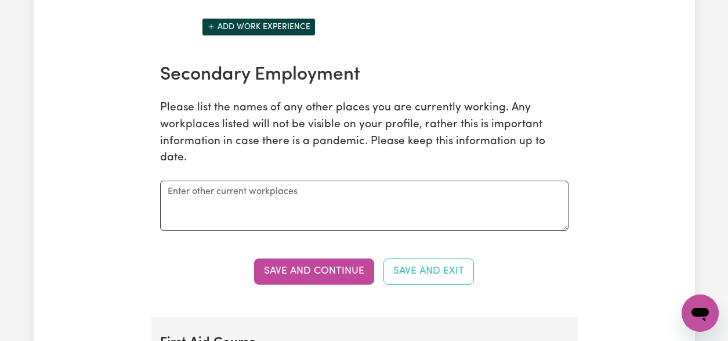
scroll to position [1819, 0]
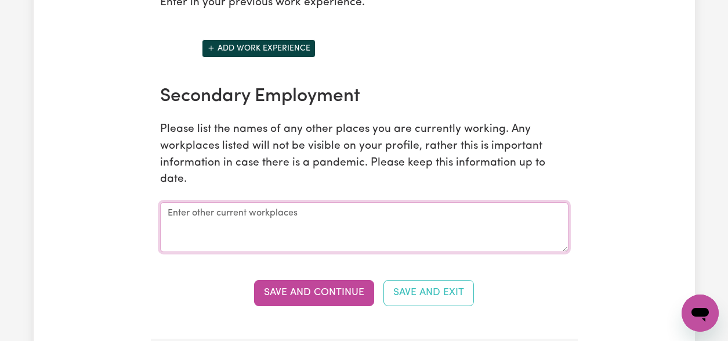
click at [299, 226] on textarea at bounding box center [364, 227] width 408 height 50
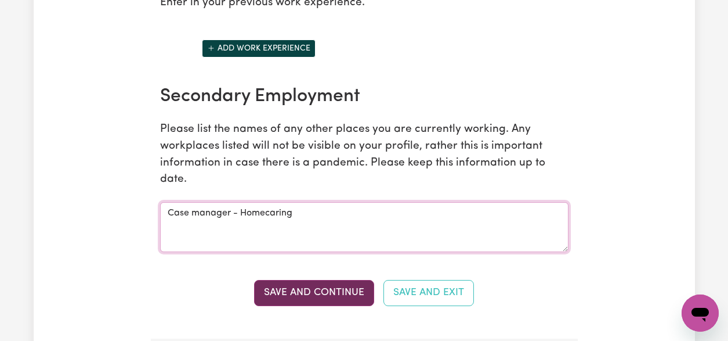
type textarea "Case manager - Homecaring"
click at [341, 305] on button "Save and Continue" at bounding box center [314, 293] width 120 height 26
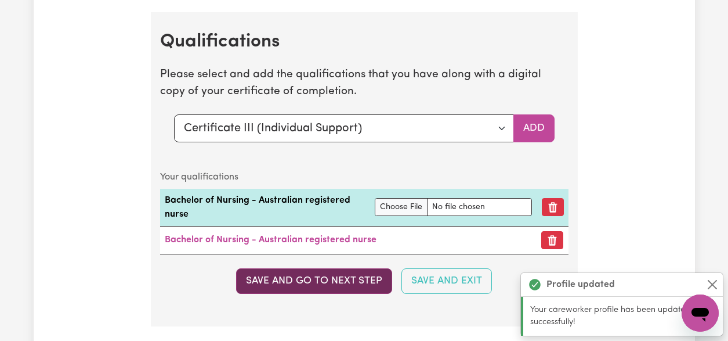
click at [348, 291] on button "Save and go to next step" at bounding box center [314, 281] width 156 height 26
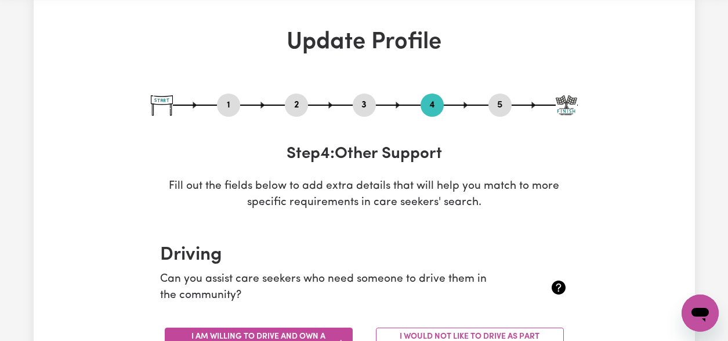
scroll to position [0, 0]
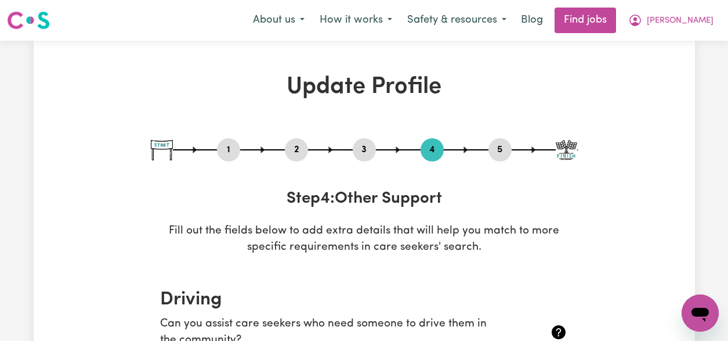
click at [574, 144] on img at bounding box center [566, 150] width 21 height 20
click at [568, 153] on img at bounding box center [566, 150] width 21 height 20
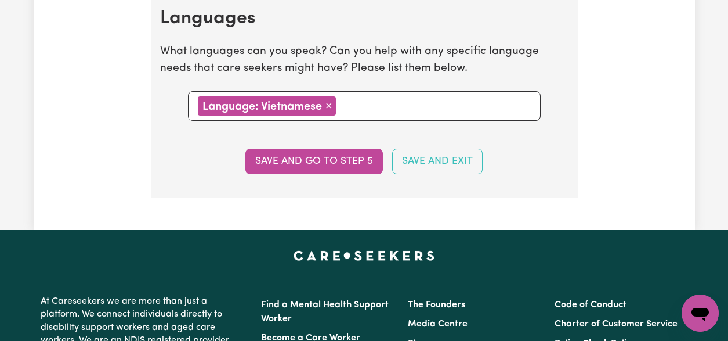
scroll to position [1222, 0]
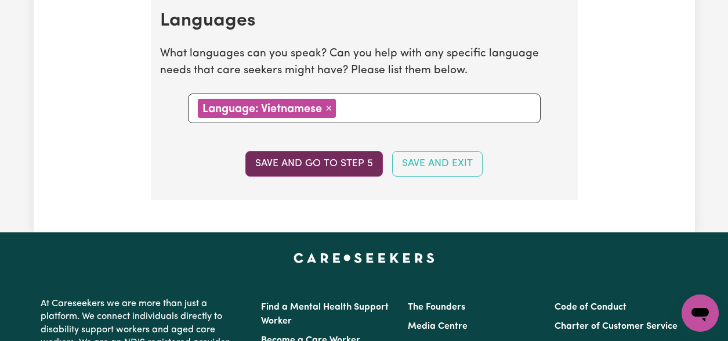
click at [316, 168] on button "Save and go to step 5" at bounding box center [313, 164] width 137 height 26
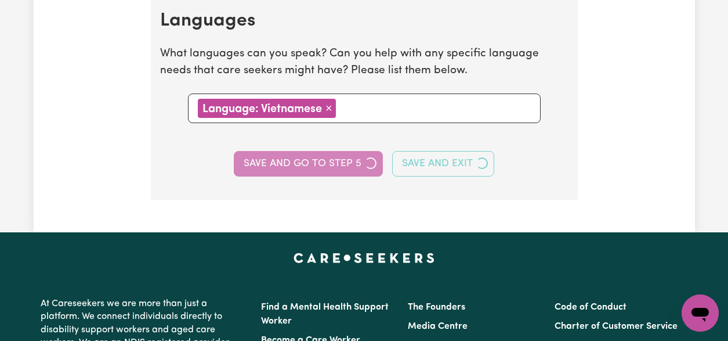
select select "I am providing services privately on my own"
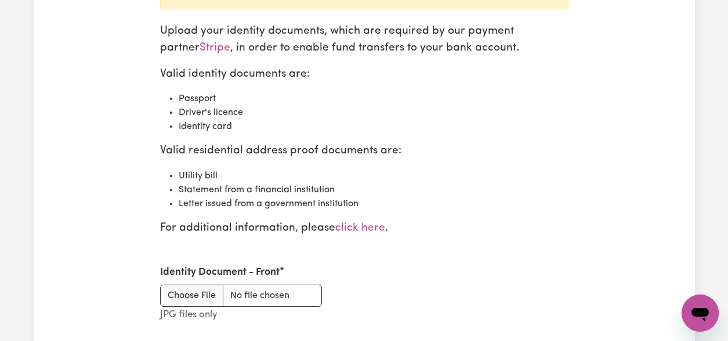
scroll to position [1448, 0]
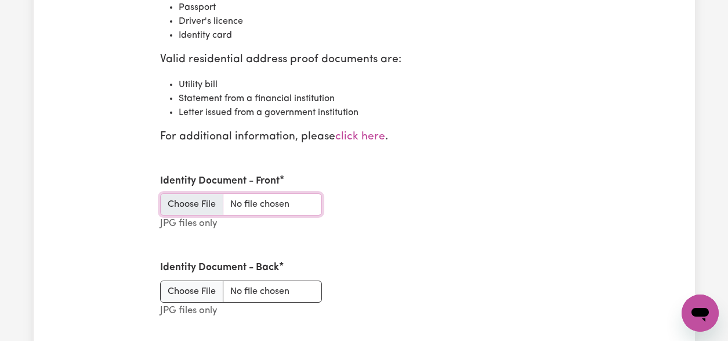
click at [196, 205] on input "Identity Document - Front" at bounding box center [241, 204] width 162 height 22
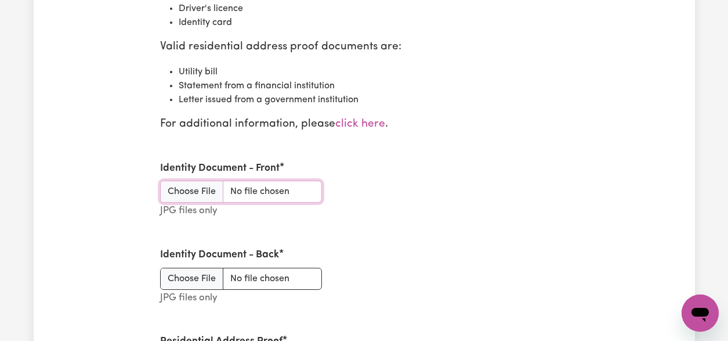
scroll to position [1482, 0]
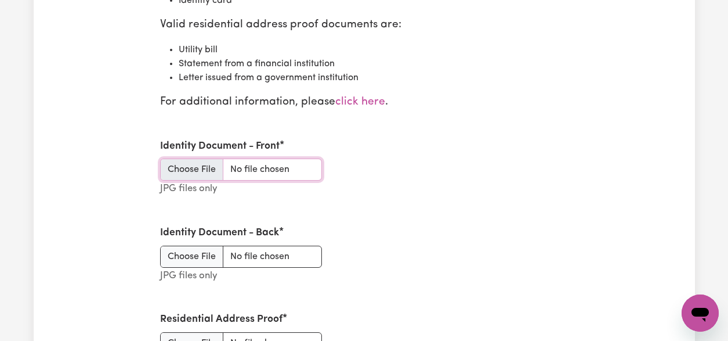
click at [255, 172] on input "Identity Document - Front" at bounding box center [241, 169] width 162 height 22
type input "C:\fakepath\driver licence full front .jpeg"
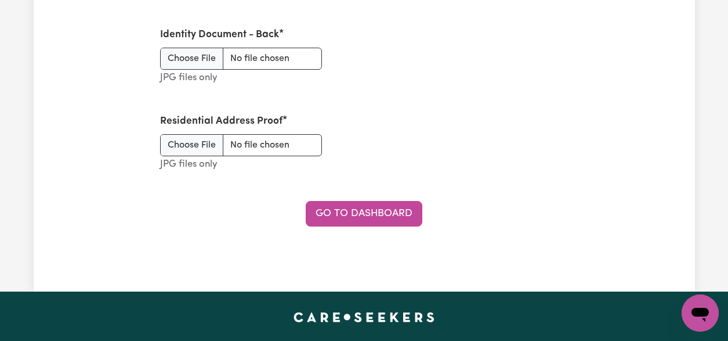
scroll to position [1611, 0]
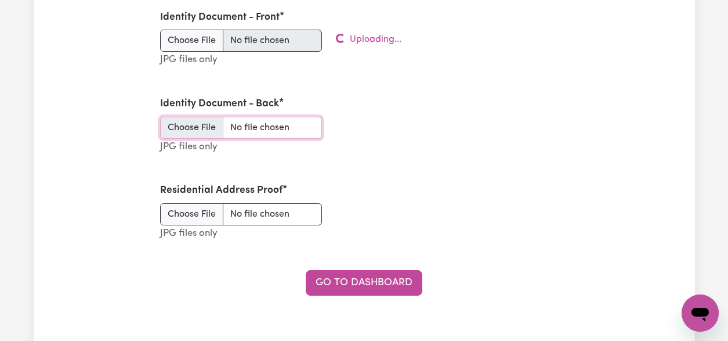
click at [194, 131] on input "Identity Document - Back" at bounding box center [241, 128] width 162 height 22
type input "C:\fakepath\driver licence full back.jpeg"
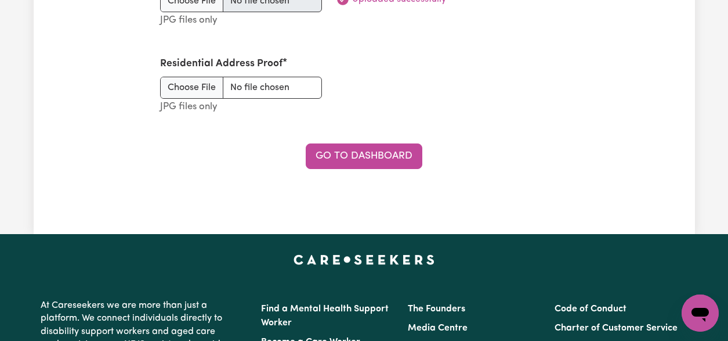
scroll to position [1801, 0]
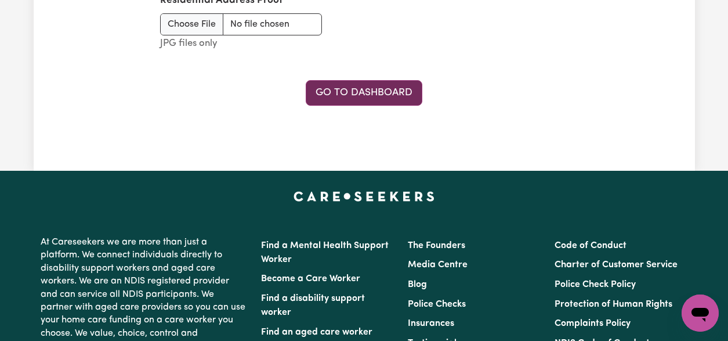
click at [370, 96] on link "Go to Dashboard" at bounding box center [364, 93] width 117 height 26
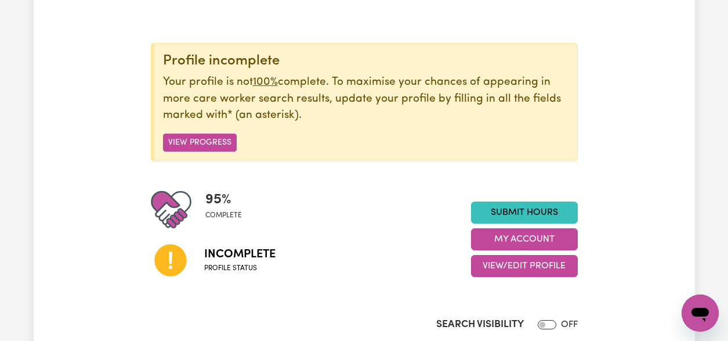
scroll to position [108, 0]
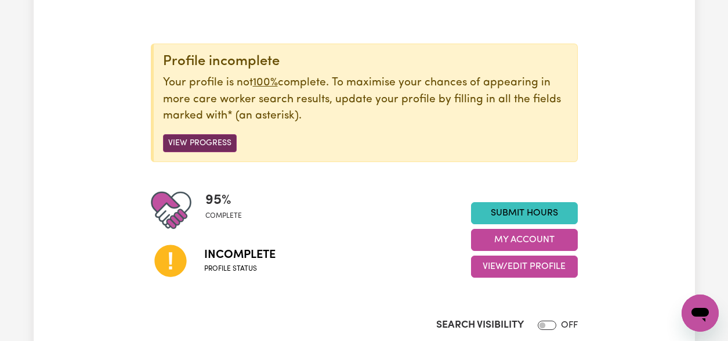
click at [223, 146] on button "View Progress" at bounding box center [200, 143] width 74 height 18
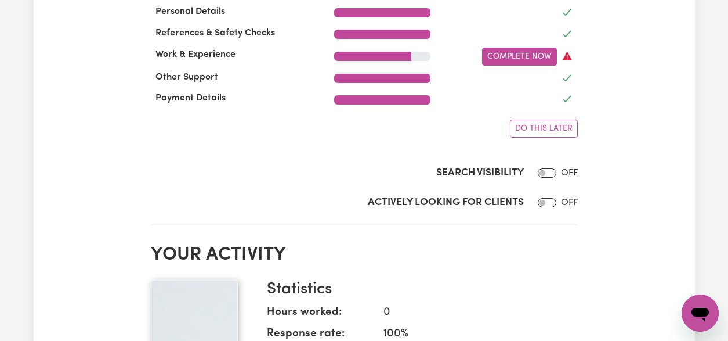
scroll to position [424, 0]
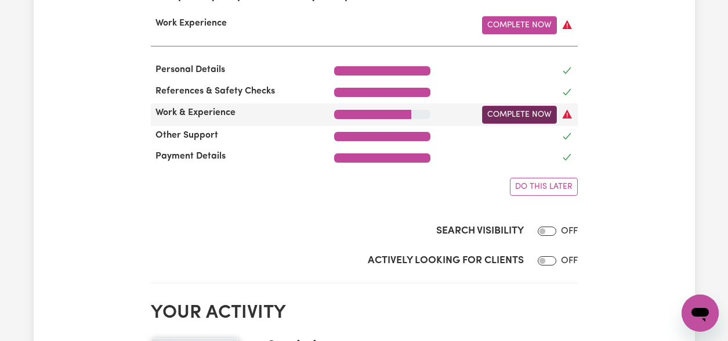
click at [513, 115] on link "Complete Now" at bounding box center [519, 115] width 75 height 18
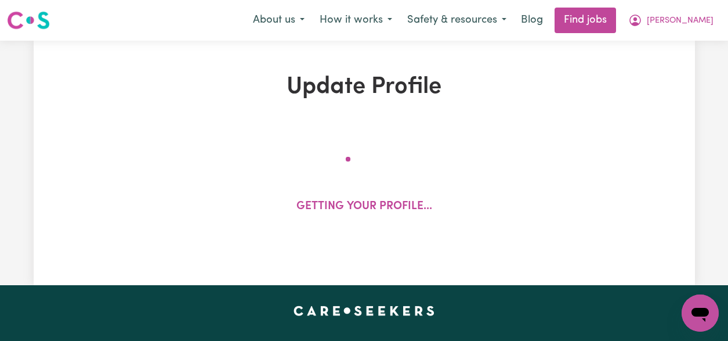
select select "Certificate III (Individual Support)"
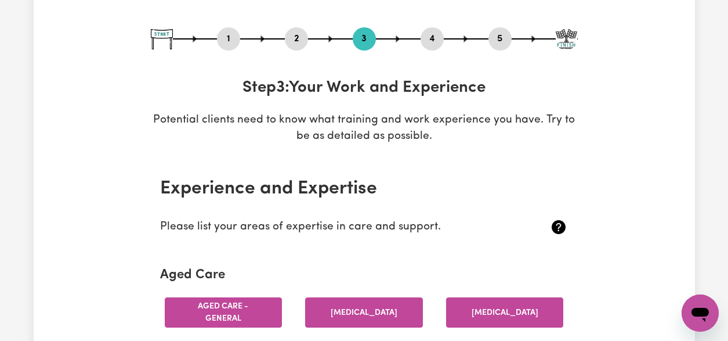
scroll to position [198, 0]
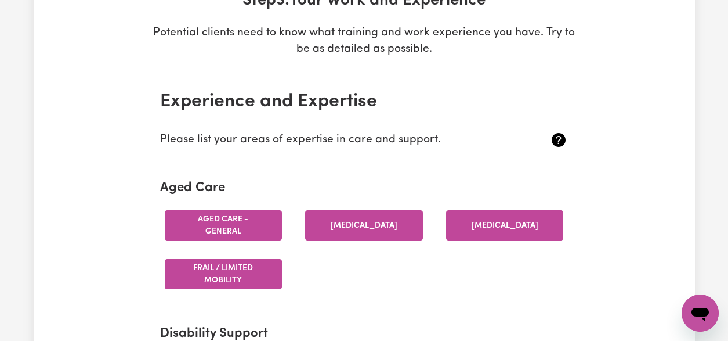
click at [241, 225] on button "Aged care - General" at bounding box center [224, 225] width 118 height 30
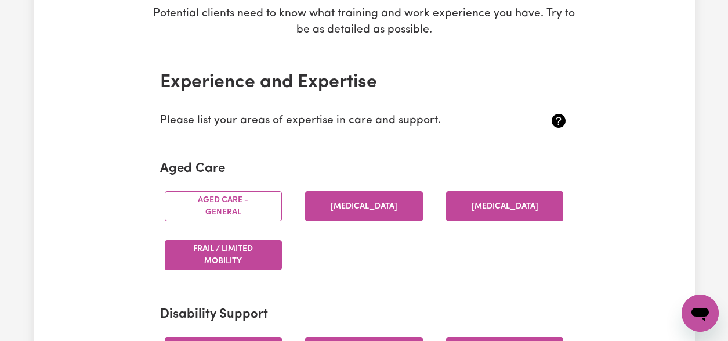
scroll to position [239, 0]
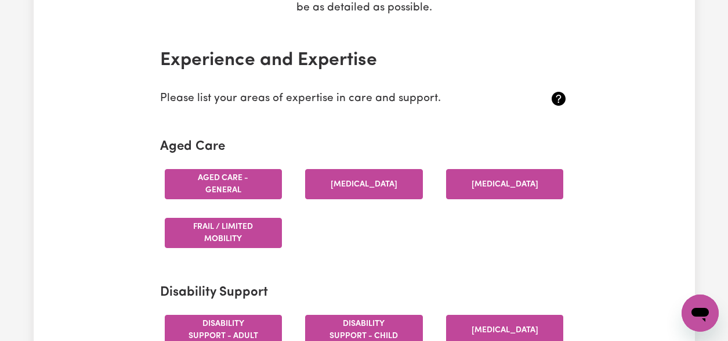
click at [244, 180] on button "Aged care - General" at bounding box center [224, 184] width 118 height 30
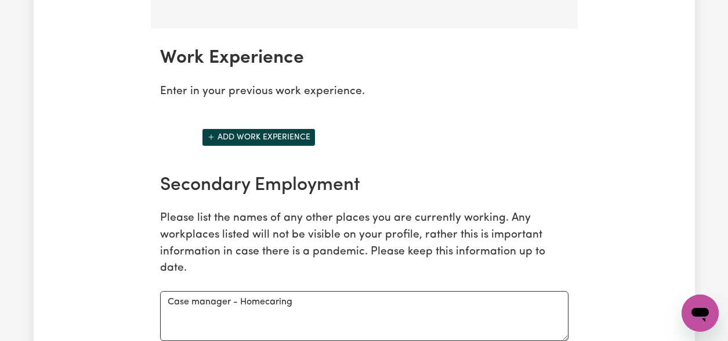
scroll to position [1684, 0]
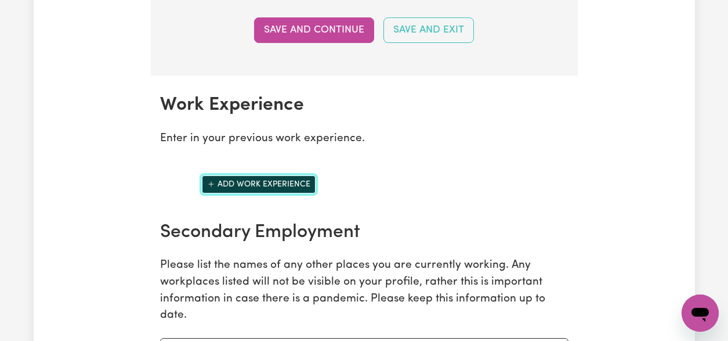
click at [291, 193] on button "Add work experience" at bounding box center [259, 184] width 114 height 18
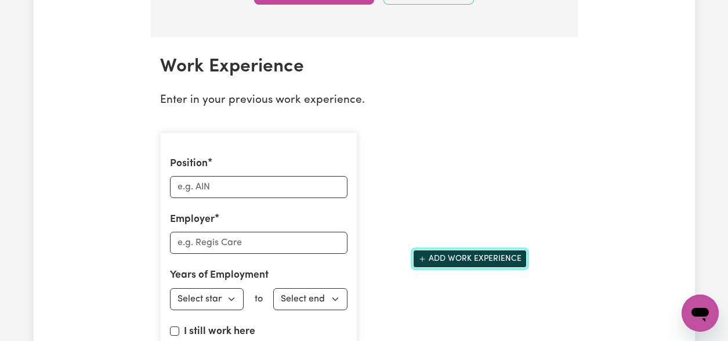
scroll to position [1727, 0]
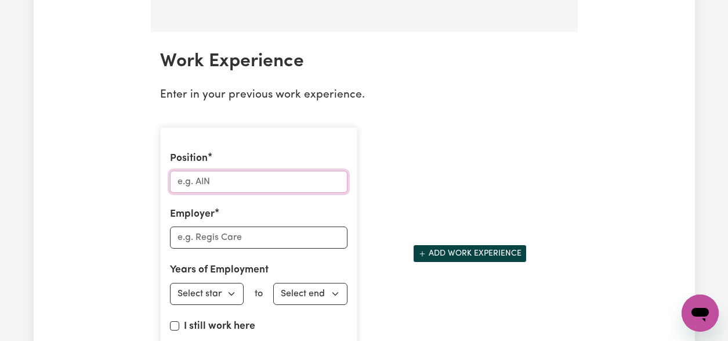
click at [261, 193] on input "Position" at bounding box center [259, 182] width 178 height 22
type input "AIN"
click at [235, 248] on input "Employer" at bounding box center [259, 237] width 178 height 22
type input "Mark Moran"
click at [229, 299] on select "Select start year 1951 1952 1953 1954 1955 1956 1957 1958 1959 1960 1961 1962 1…" at bounding box center [207, 294] width 74 height 22
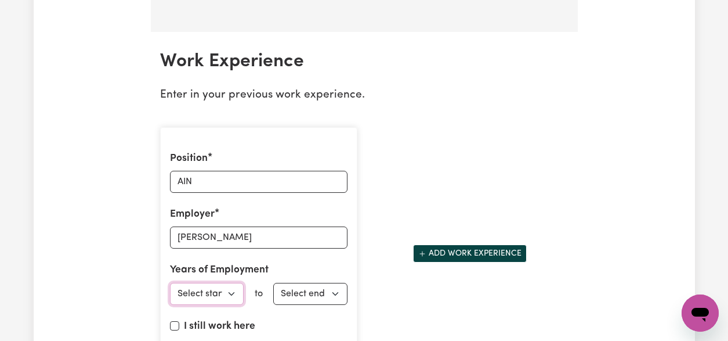
select select "2017"
click at [304, 305] on select "Select end year 1951 1952 1953 1954 1955 1956 1957 1958 1959 1960 1961 1962 196…" at bounding box center [310, 294] width 74 height 22
select select "2021"
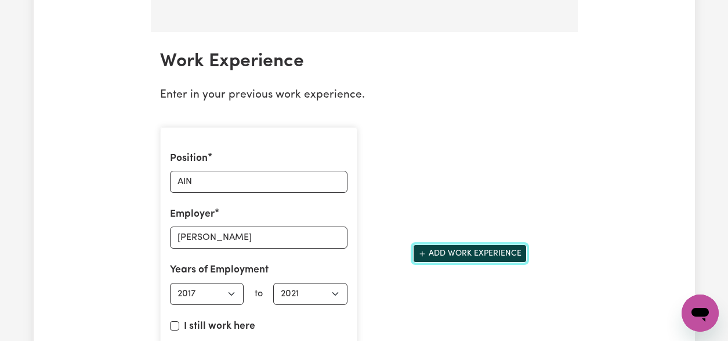
click at [464, 262] on button "Add work experience" at bounding box center [470, 253] width 114 height 18
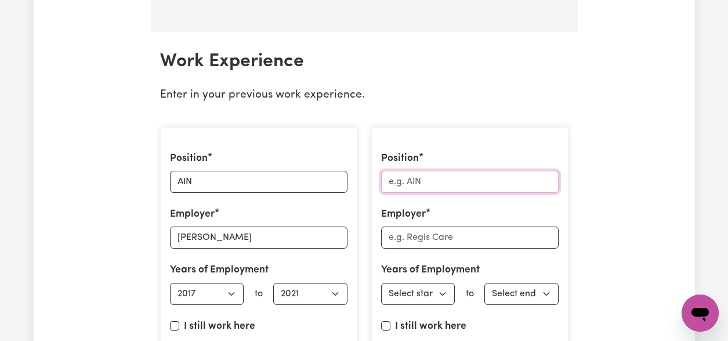
click at [502, 193] on input "Position" at bounding box center [470, 182] width 178 height 22
type input "RN"
click at [444, 248] on input "Employer" at bounding box center [470, 237] width 178 height 22
type input "Anglicare"
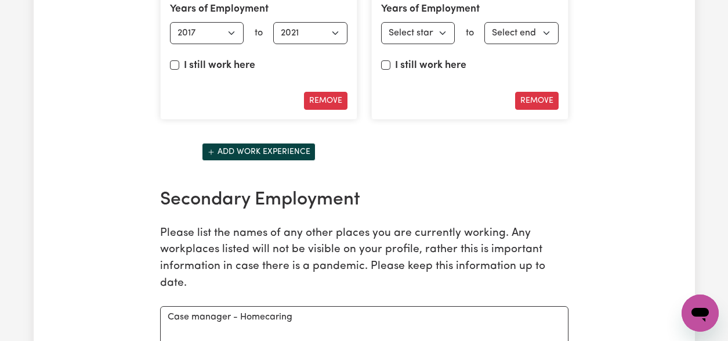
scroll to position [1895, 0]
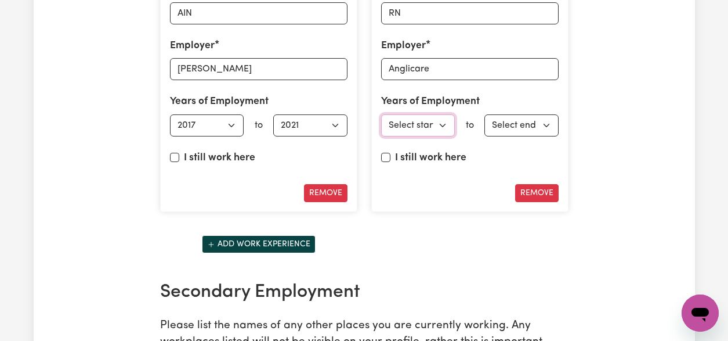
click at [431, 134] on select "Select start year 1951 1952 1953 1954 1955 1956 1957 1958 1959 1960 1961 1962 1…" at bounding box center [418, 125] width 74 height 22
select select "2021"
click at [512, 136] on select "Select end year 1951 1952 1953 1954 1955 1956 1957 1958 1959 1960 1961 1962 196…" at bounding box center [521, 125] width 74 height 22
select select "2022"
click at [290, 253] on button "Add work experience" at bounding box center [259, 244] width 114 height 18
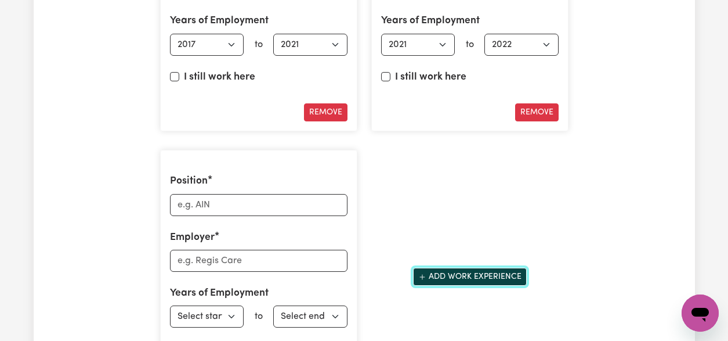
scroll to position [2000, 0]
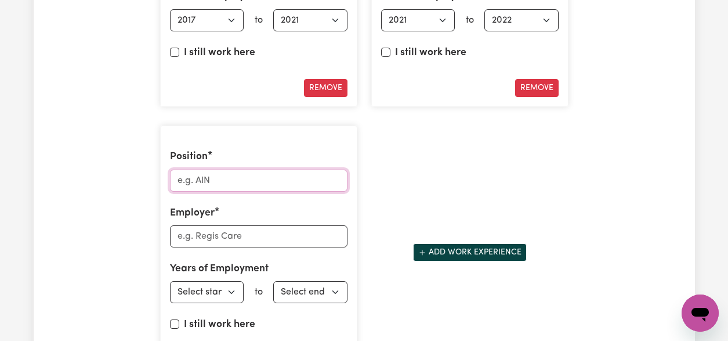
click at [217, 191] on input "Position" at bounding box center [259, 180] width 178 height 22
type input "RN"
click at [226, 242] on input "Employer" at bounding box center [259, 236] width 178 height 22
type input "Homecaring"
click at [207, 303] on select "Select start year 1951 1952 1953 1954 1955 1956 1957 1958 1959 1960 1961 1962 1…" at bounding box center [207, 292] width 74 height 22
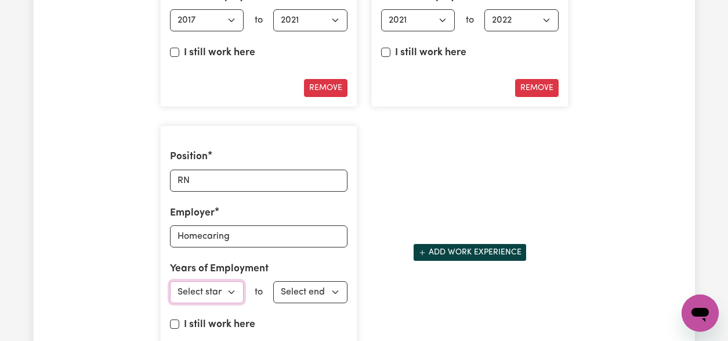
select select "2022"
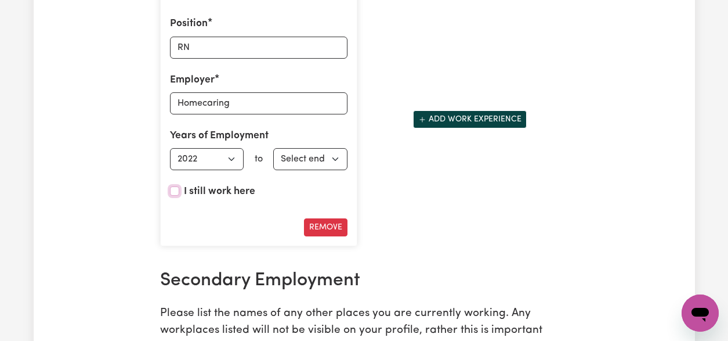
click at [174, 196] on input "I still work here" at bounding box center [174, 190] width 9 height 9
checkbox input "true"
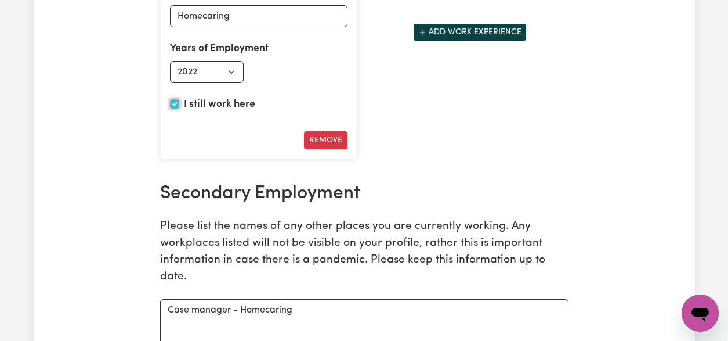
scroll to position [2478, 0]
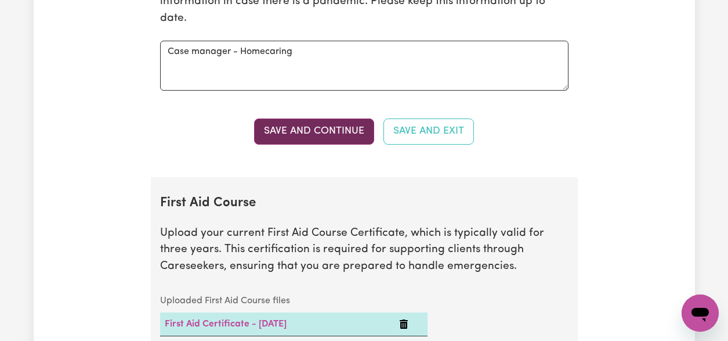
click at [320, 140] on button "Save and Continue" at bounding box center [314, 131] width 120 height 26
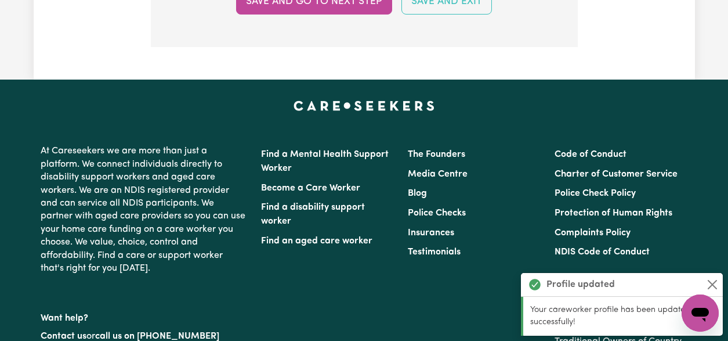
scroll to position [3521, 0]
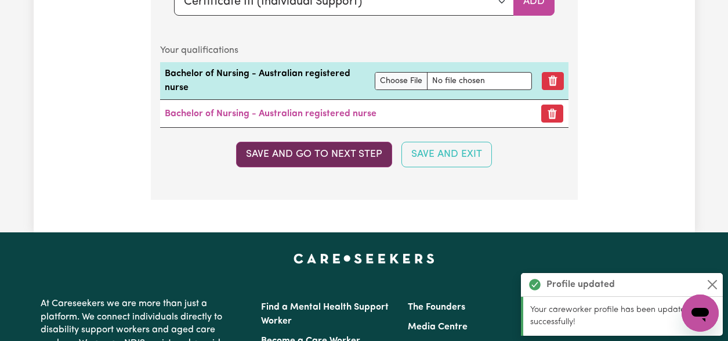
click at [321, 167] on button "Save and go to next step" at bounding box center [314, 155] width 156 height 26
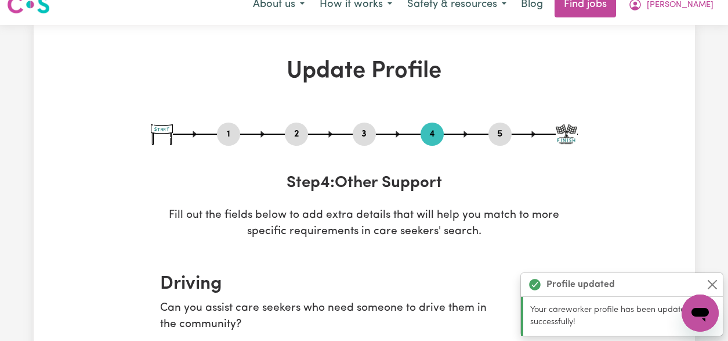
scroll to position [0, 0]
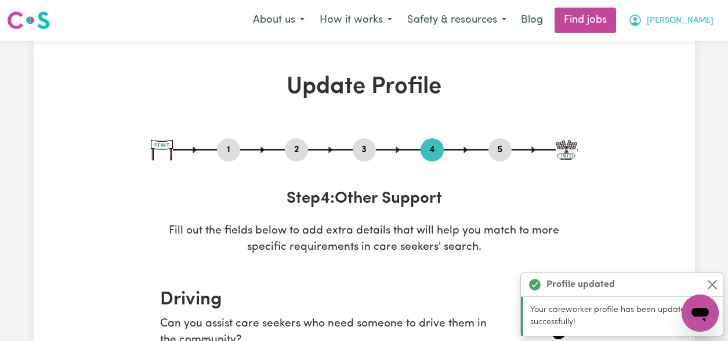
click at [709, 27] on span "leo" at bounding box center [680, 21] width 67 height 13
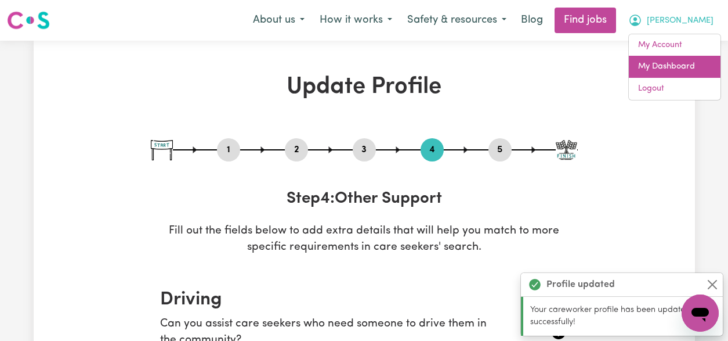
click at [679, 59] on link "My Dashboard" at bounding box center [675, 67] width 92 height 22
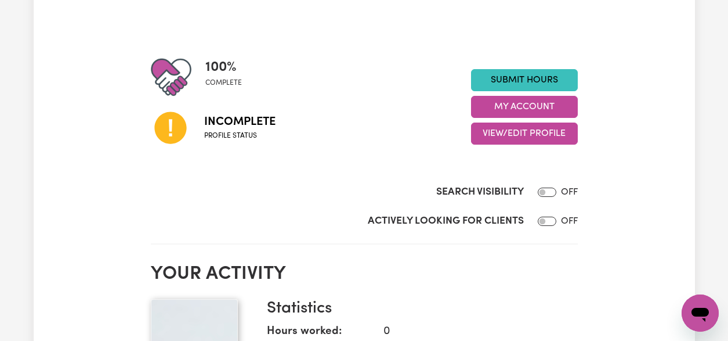
scroll to position [19, 0]
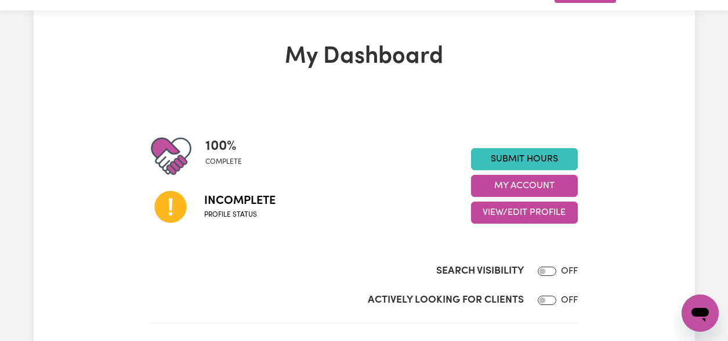
scroll to position [30, 0]
click at [516, 183] on button "My Account" at bounding box center [524, 186] width 107 height 22
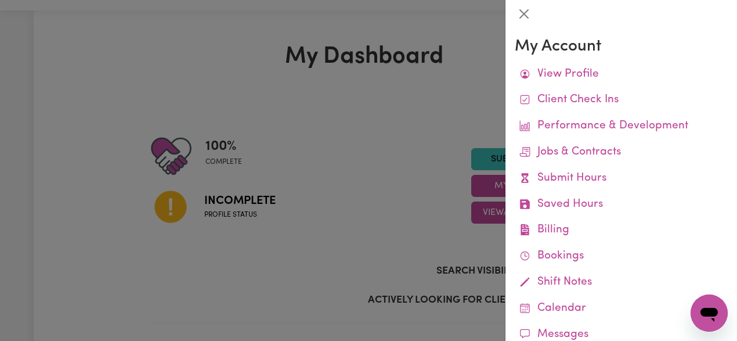
drag, startPoint x: 349, startPoint y: 202, endPoint x: 410, endPoint y: 183, distance: 63.5
click at [350, 202] on div at bounding box center [368, 170] width 737 height 341
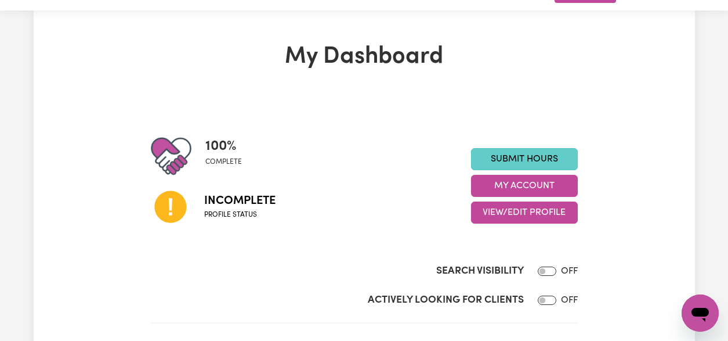
click at [515, 163] on link "Submit Hours" at bounding box center [524, 159] width 107 height 22
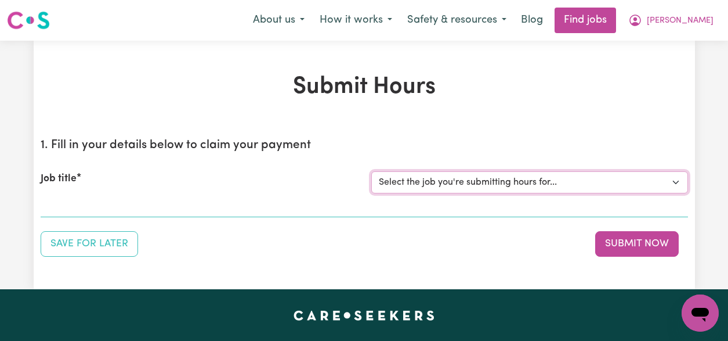
click at [474, 181] on select "Select the job you're submitting hours for..." at bounding box center [529, 182] width 317 height 22
click at [676, 182] on select "Select the job you're submitting hours for..." at bounding box center [529, 182] width 317 height 22
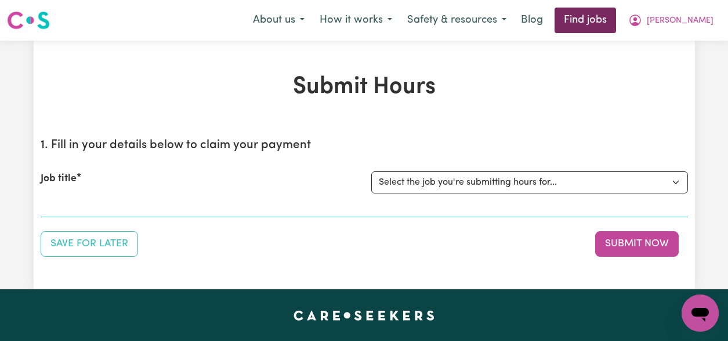
click at [616, 26] on link "Find jobs" at bounding box center [585, 21] width 61 height 26
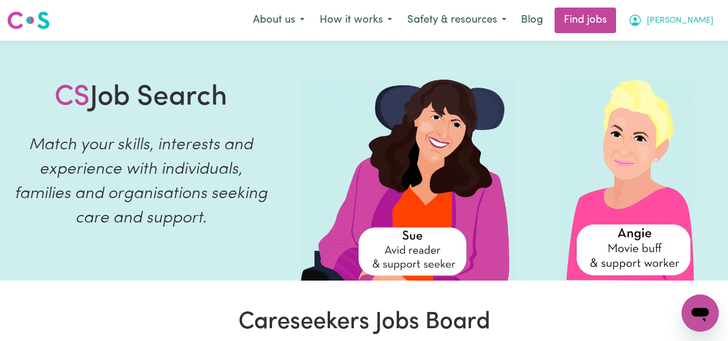
click at [712, 19] on button "leo" at bounding box center [671, 20] width 100 height 24
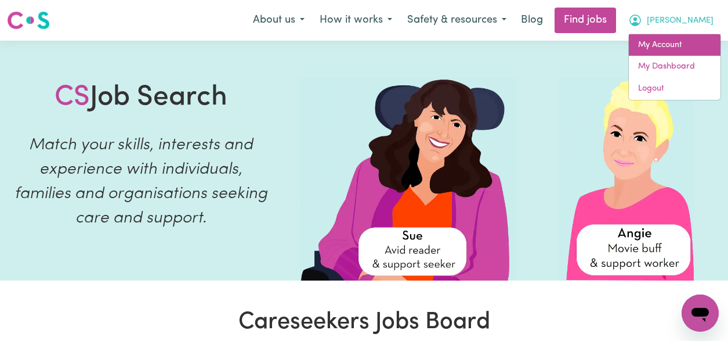
click at [688, 41] on link "My Account" at bounding box center [675, 45] width 92 height 22
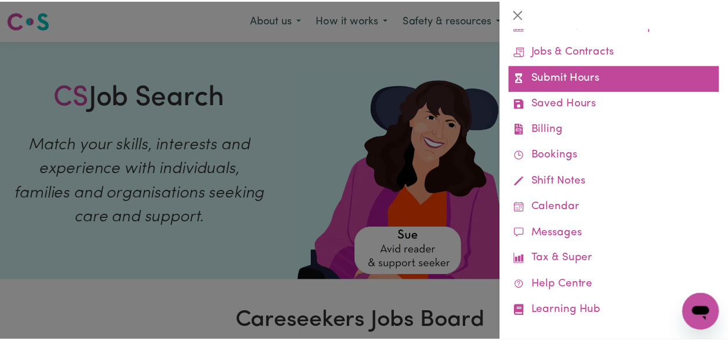
scroll to position [113, 0]
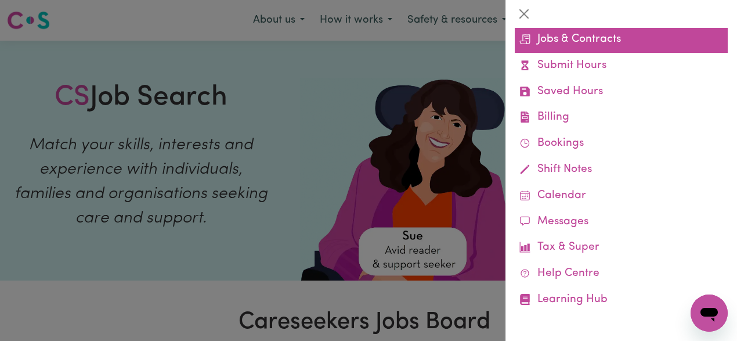
click at [573, 44] on link "Jobs & Contracts" at bounding box center [621, 40] width 213 height 26
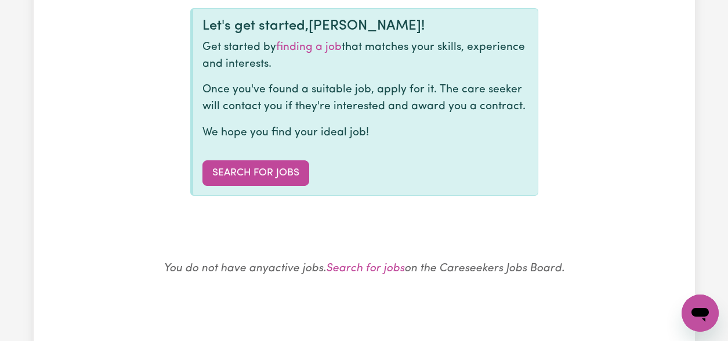
scroll to position [125, 0]
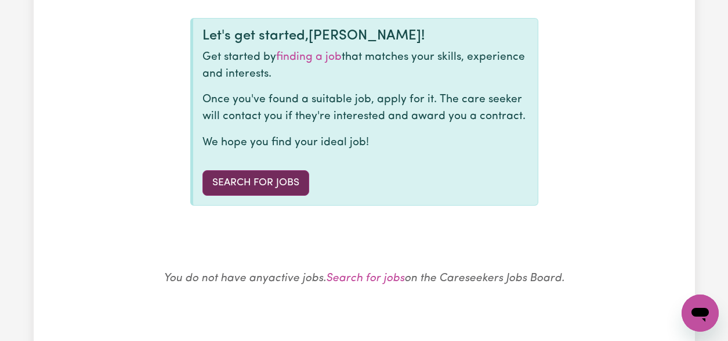
click at [288, 189] on link "Search for Jobs" at bounding box center [255, 183] width 107 height 26
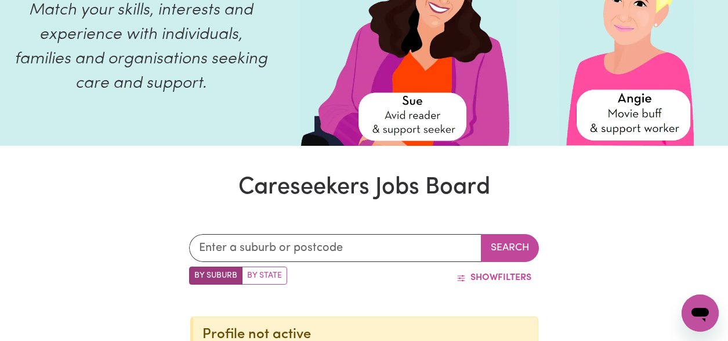
scroll to position [244, 0]
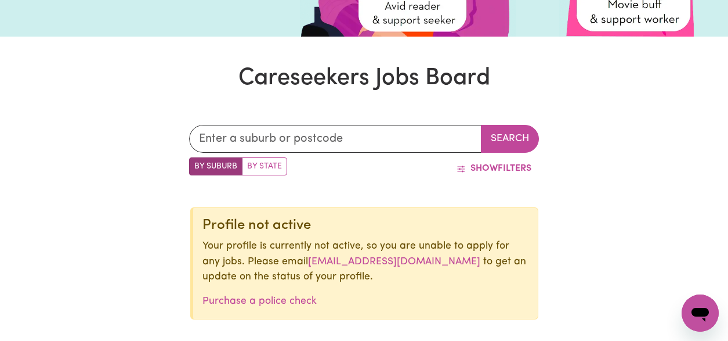
drag, startPoint x: 705, startPoint y: 313, endPoint x: 1377, endPoint y: 605, distance: 733.0
click at [705, 313] on icon "Open messaging window" at bounding box center [700, 314] width 17 height 14
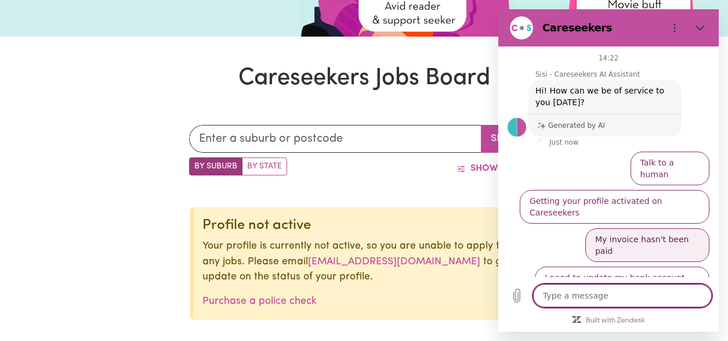
scroll to position [6, 0]
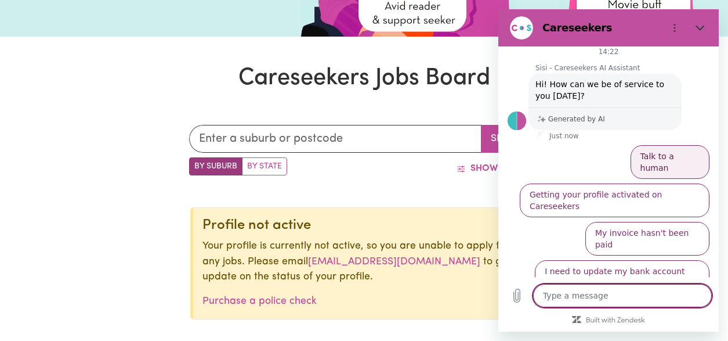
click at [661, 158] on button "Talk to a human" at bounding box center [670, 162] width 79 height 34
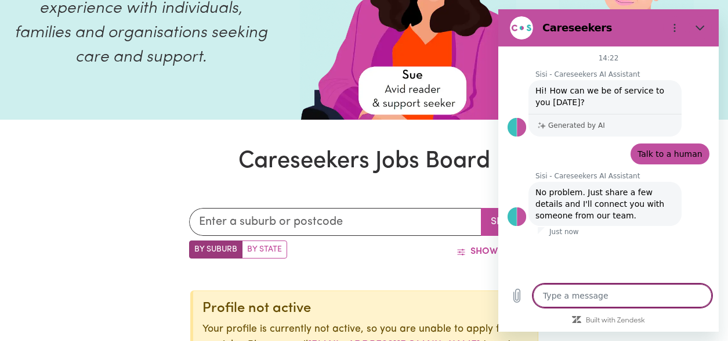
scroll to position [218, 0]
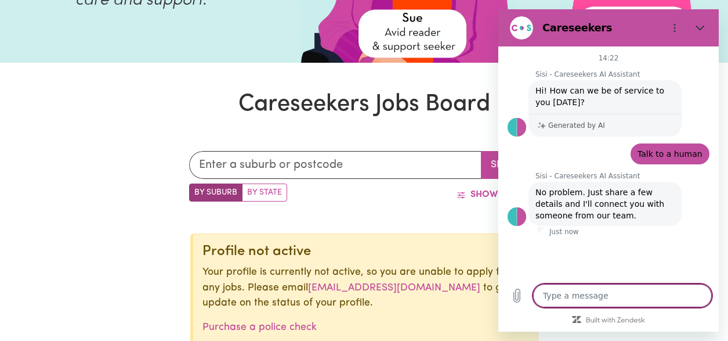
type textarea "x"
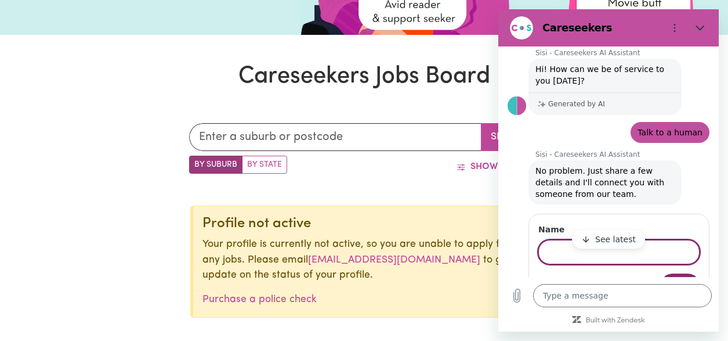
scroll to position [248, 0]
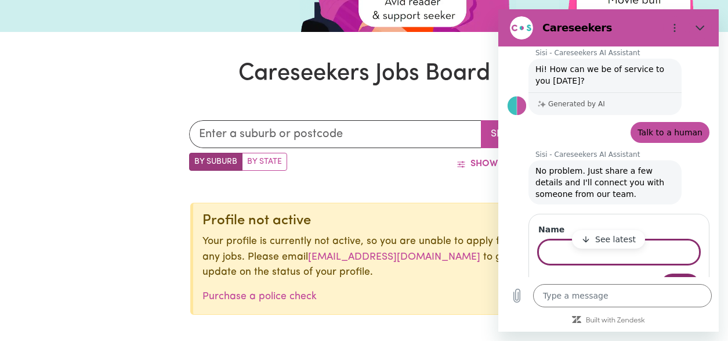
click at [571, 254] on input "Name" at bounding box center [618, 252] width 161 height 24
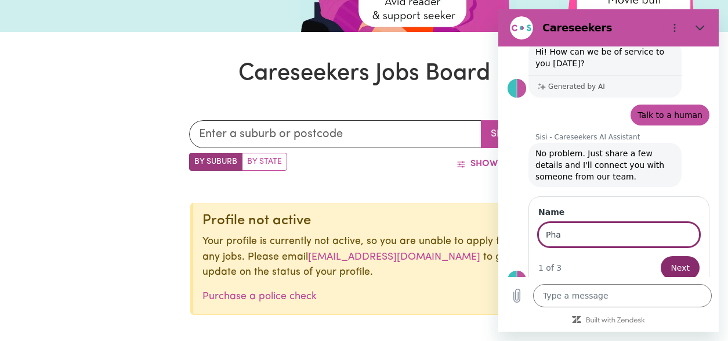
scroll to position [52, 0]
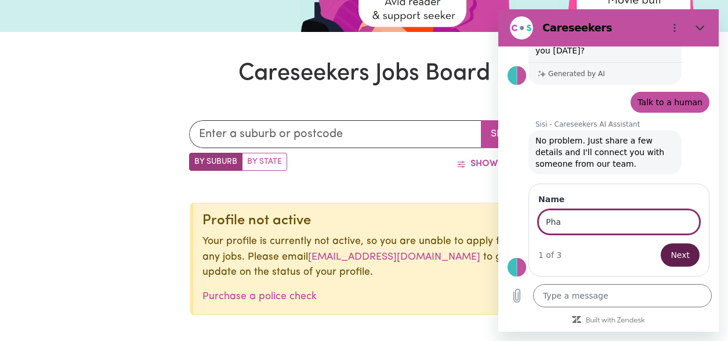
click at [677, 252] on span "Next" at bounding box center [680, 255] width 19 height 14
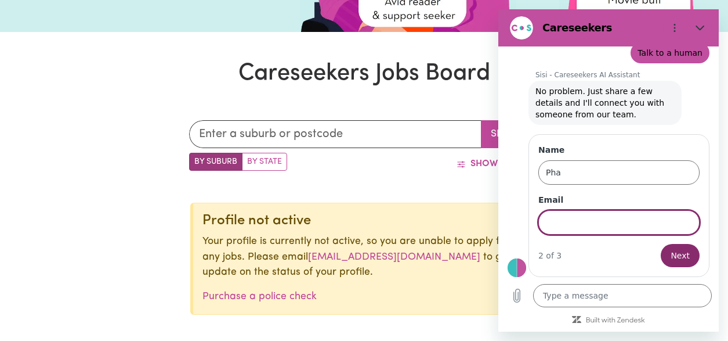
scroll to position [102, 0]
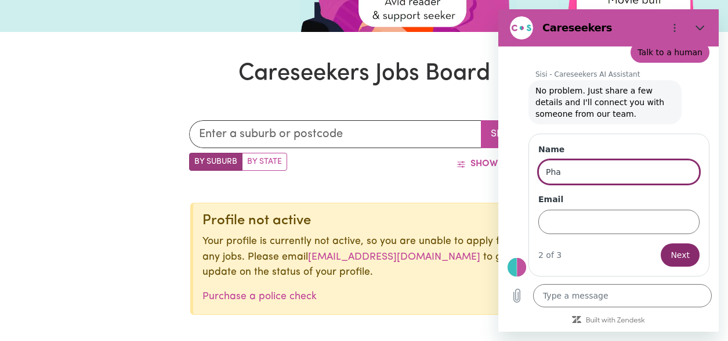
click at [589, 172] on input "Pha" at bounding box center [618, 172] width 161 height 24
type input "Pham"
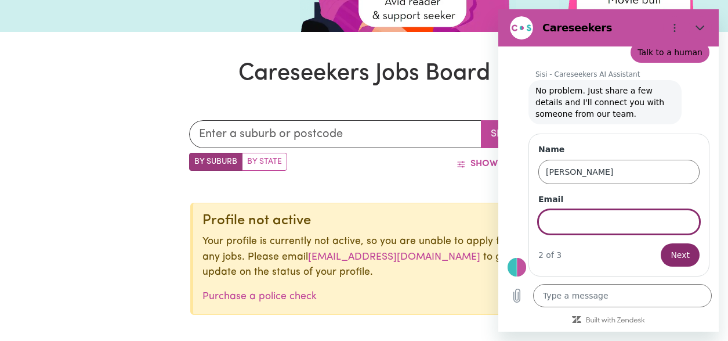
click at [580, 221] on input "Email" at bounding box center [618, 221] width 161 height 24
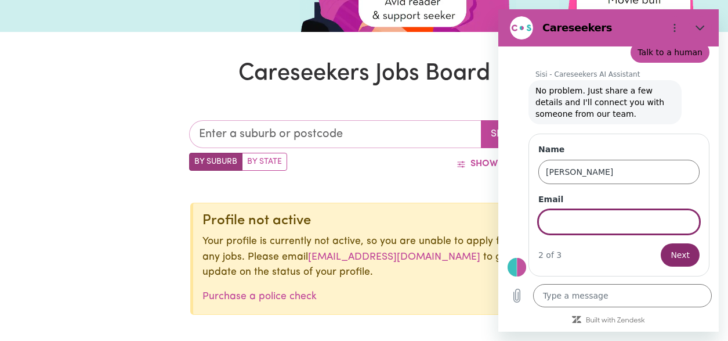
type input "wollongong"
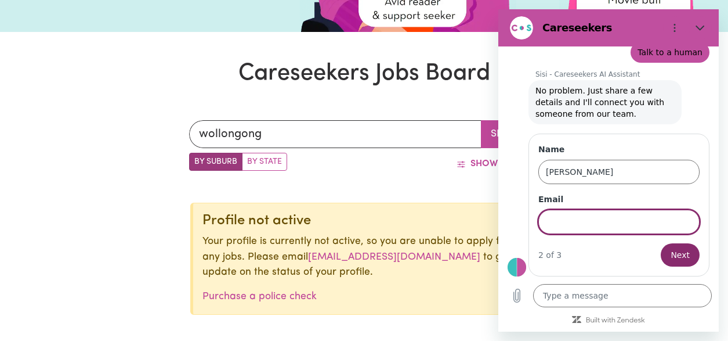
type input "leo04021993@gmail.com"
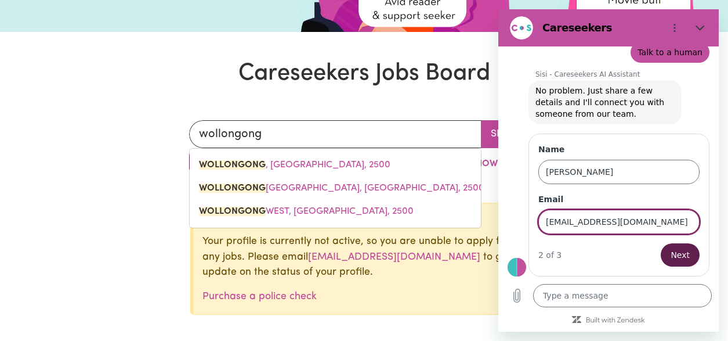
click at [681, 262] on button "Next" at bounding box center [680, 254] width 39 height 23
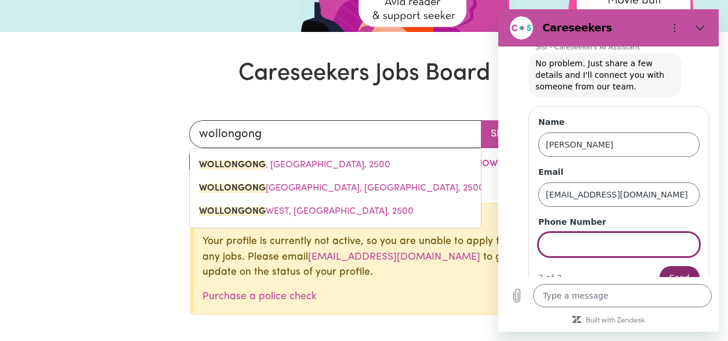
scroll to position [151, 0]
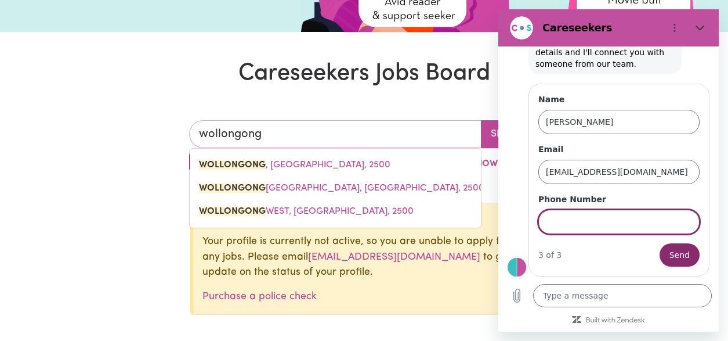
type input "wollongong, New South Wales, 2500"
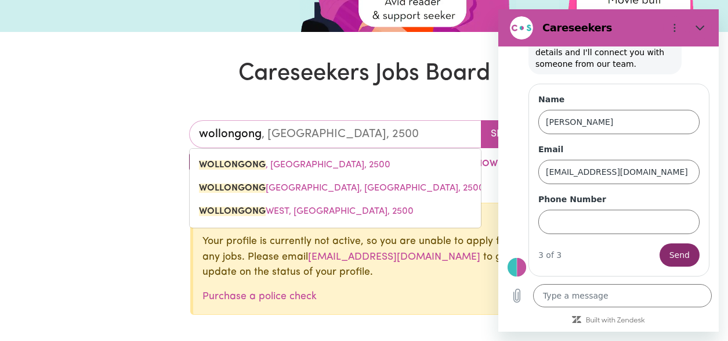
drag, startPoint x: 336, startPoint y: 142, endPoint x: 193, endPoint y: 133, distance: 143.6
click at [193, 133] on input "wollongong" at bounding box center [335, 134] width 293 height 28
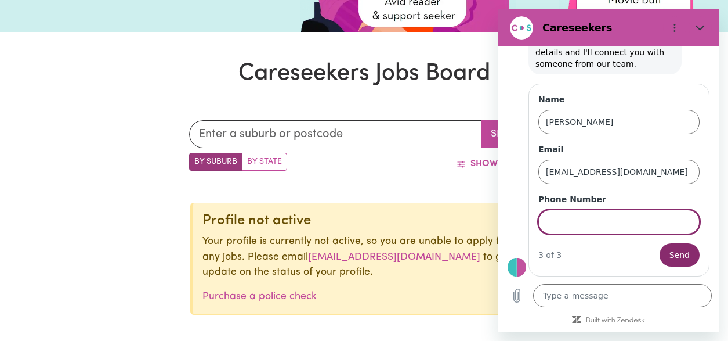
click at [569, 213] on input "Phone Number" at bounding box center [618, 221] width 161 height 24
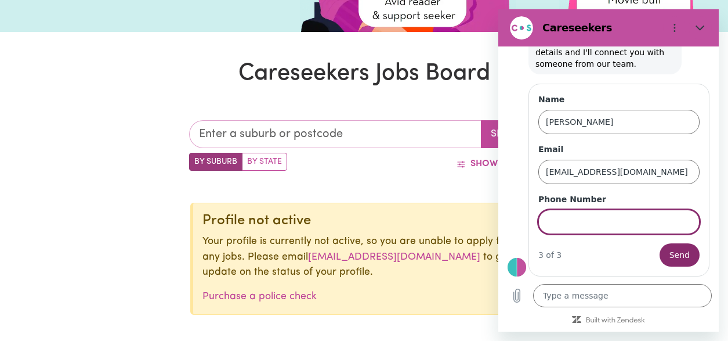
type input "wollongong"
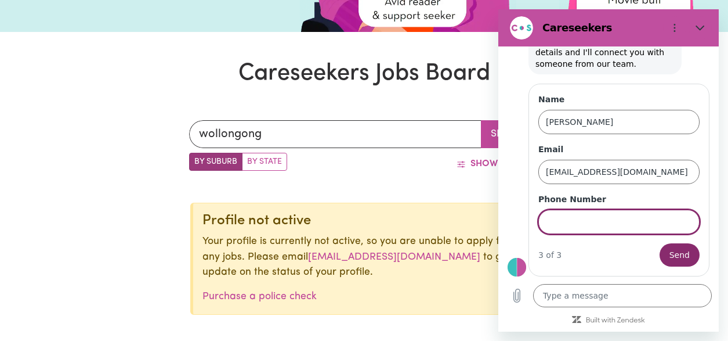
type input "0426800276"
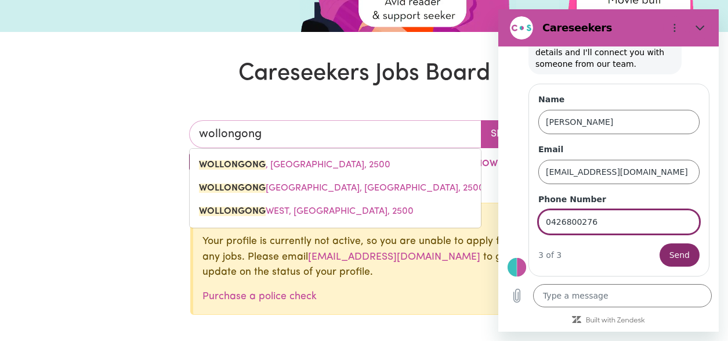
type input "wollongong, New South Wales, 2500"
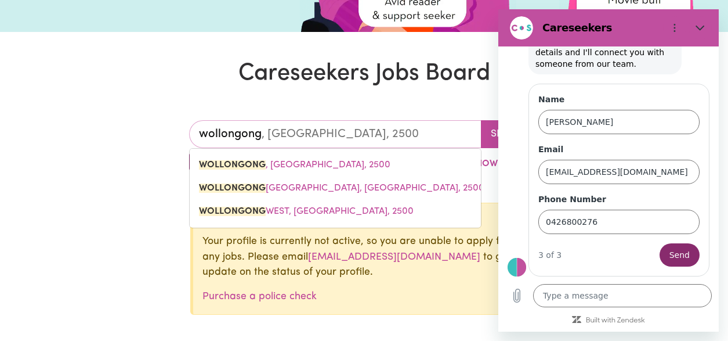
drag, startPoint x: 279, startPoint y: 137, endPoint x: 165, endPoint y: 128, distance: 114.1
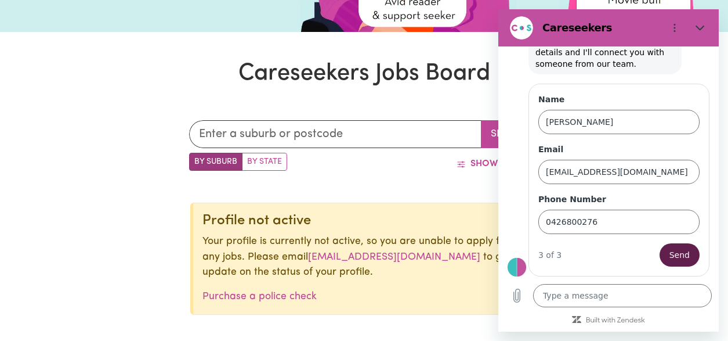
click at [677, 256] on span "Send" at bounding box center [680, 255] width 20 height 14
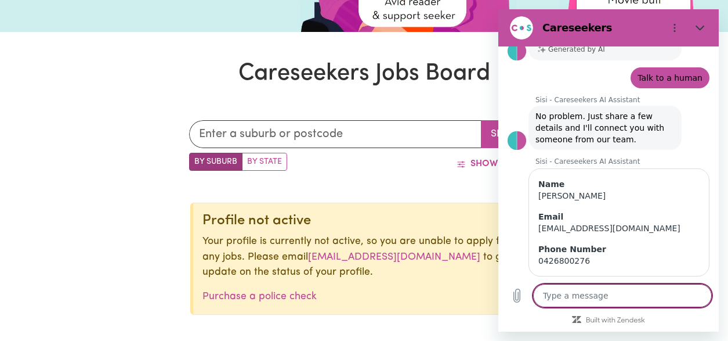
scroll to position [102, 0]
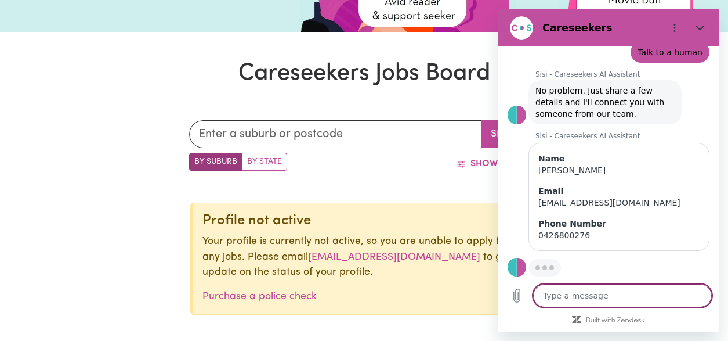
click at [611, 291] on textarea at bounding box center [622, 295] width 179 height 23
type textarea "x"
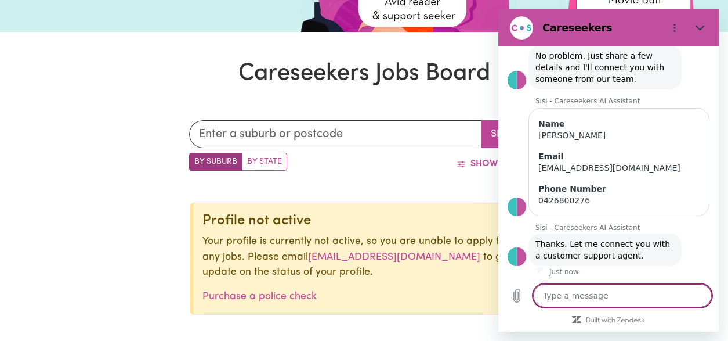
scroll to position [139, 0]
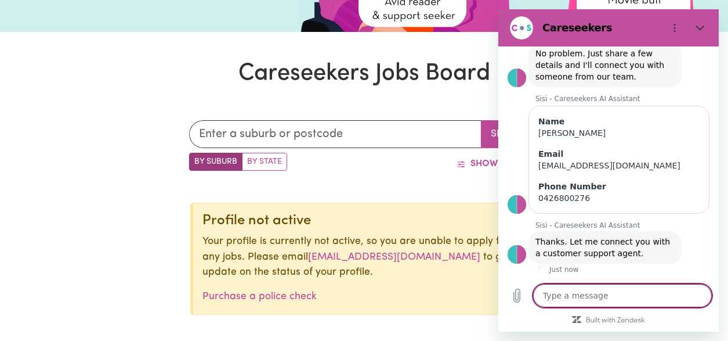
click at [613, 295] on textarea at bounding box center [622, 295] width 179 height 23
type textarea "H"
type textarea "x"
type textarea "Ho"
type textarea "x"
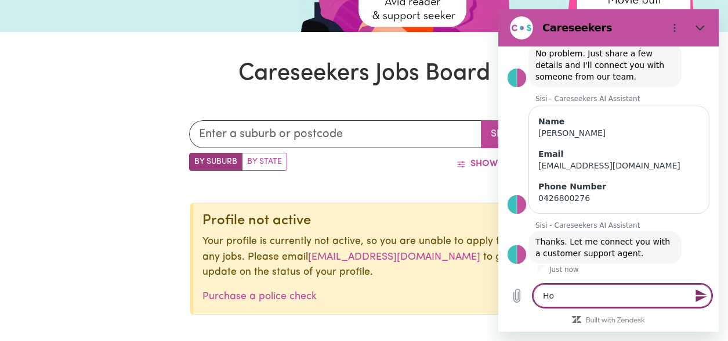
type textarea "How"
type textarea "x"
type textarea "How"
type textarea "x"
type textarea "How l"
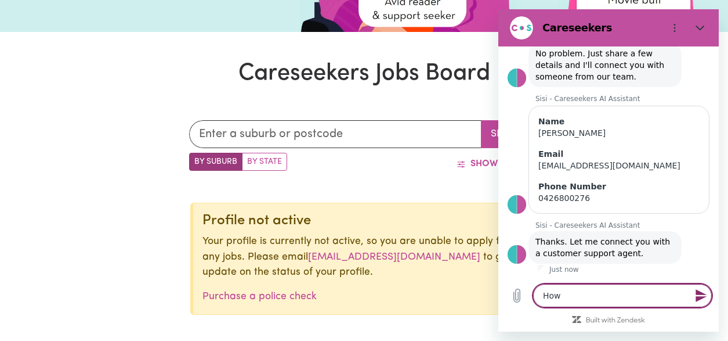
type textarea "x"
type textarea "How lo"
type textarea "x"
type textarea "How lon"
type textarea "x"
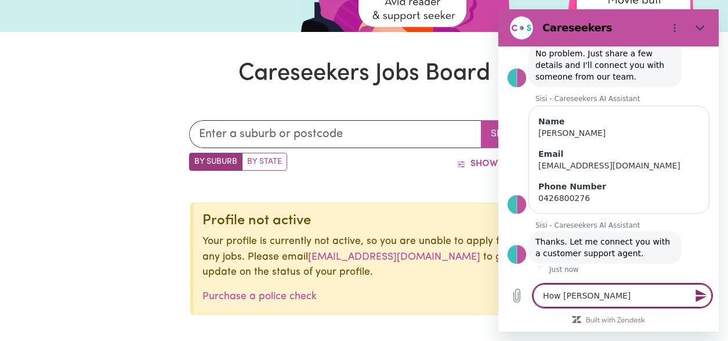
type textarea "How long"
type textarea "x"
type textarea "How long"
type textarea "x"
type textarea "How long s"
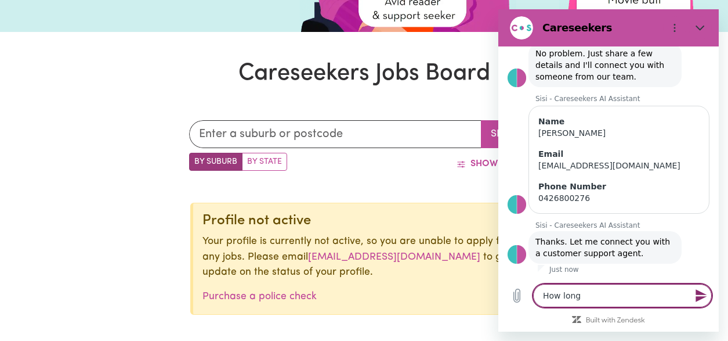
type textarea "x"
type textarea "How long sh"
type textarea "x"
type textarea "How long sho"
type textarea "x"
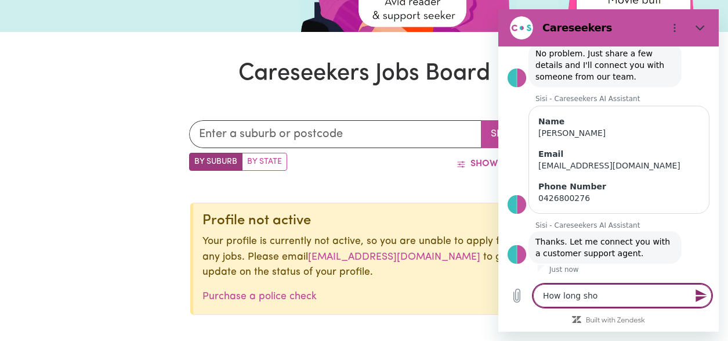
type textarea "How long shou"
type textarea "x"
type textarea "How long shoul"
type textarea "x"
type textarea "How long should"
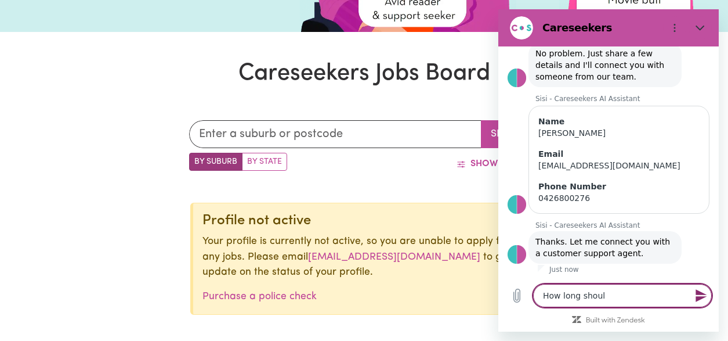
type textarea "x"
type textarea "How long should"
type textarea "x"
type textarea "How long should i"
type textarea "x"
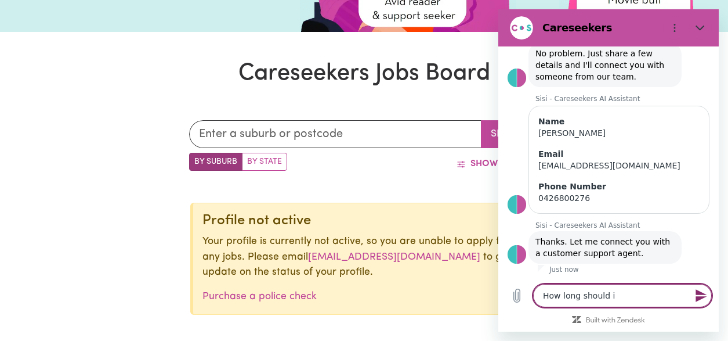
type textarea "How long should i"
type textarea "x"
type textarea "How long should i w"
type textarea "x"
type textarea "How long should i wa"
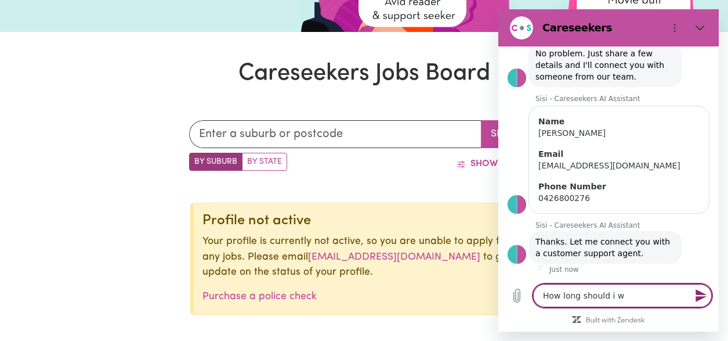
type textarea "x"
type textarea "How long should i wai"
type textarea "x"
type textarea "How long should i wait"
type textarea "x"
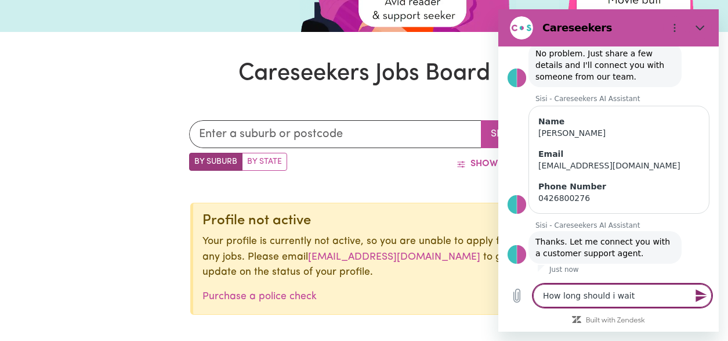
type textarea "How long should i wait"
type textarea "x"
type textarea "How long should i wait t"
type textarea "x"
type textarea "How long should i wait to"
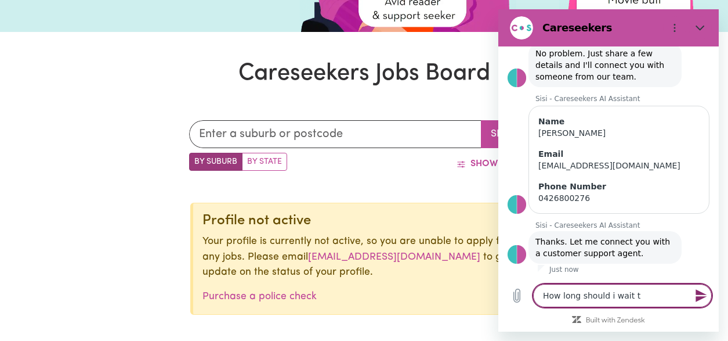
type textarea "x"
type textarea "How long should i wait to"
type textarea "x"
type textarea "How long should i wait to b"
type textarea "x"
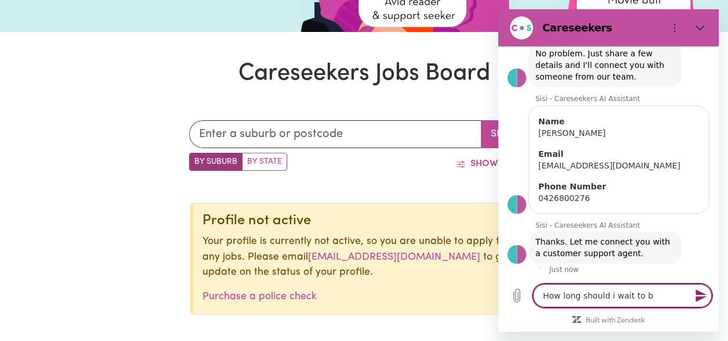
type textarea "How long should i wait to be"
type textarea "x"
type textarea "How long should i wait to be"
type textarea "x"
type textarea "How long should i wait to be a"
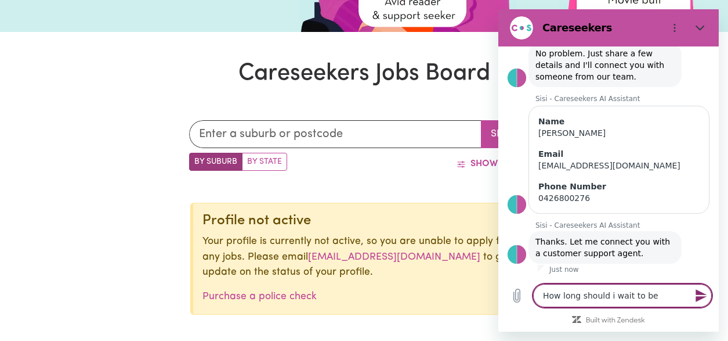
type textarea "x"
type textarea "How long should i wait to be ap"
type textarea "x"
type textarea "How long should i wait to be app"
type textarea "x"
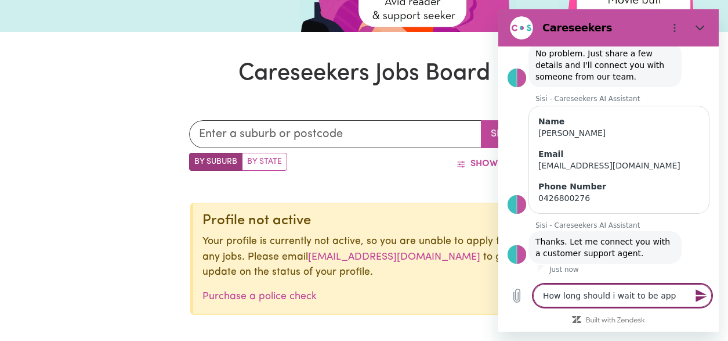
type textarea "How long should i wait to be appr"
type textarea "x"
type textarea "How long should i wait to be appro"
type textarea "x"
type textarea "How long should i wait to be approv"
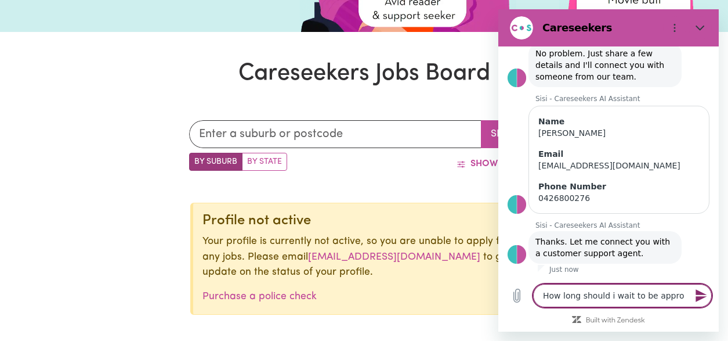
type textarea "x"
type textarea "How long should i wait to be approva"
type textarea "x"
type textarea "How long should i wait to be approval"
type textarea "x"
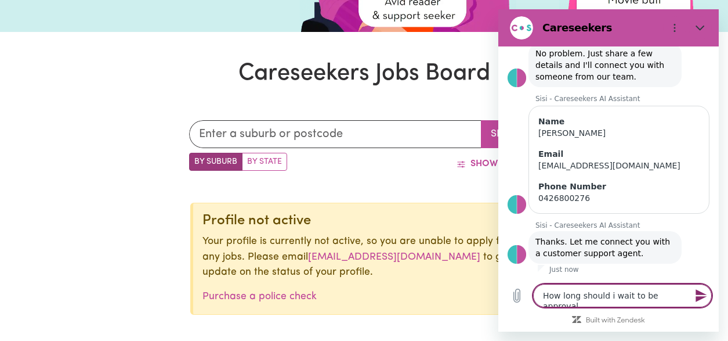
type textarea "How long should i wait to be approva"
type textarea "x"
type textarea "How long should i wait to be approvae"
type textarea "x"
type textarea "How long should i wait to be approvaed"
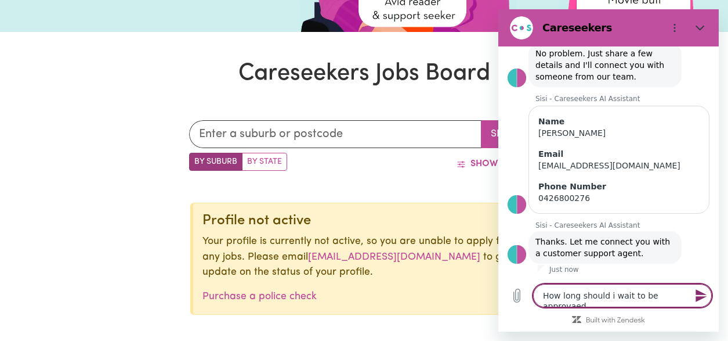
type textarea "x"
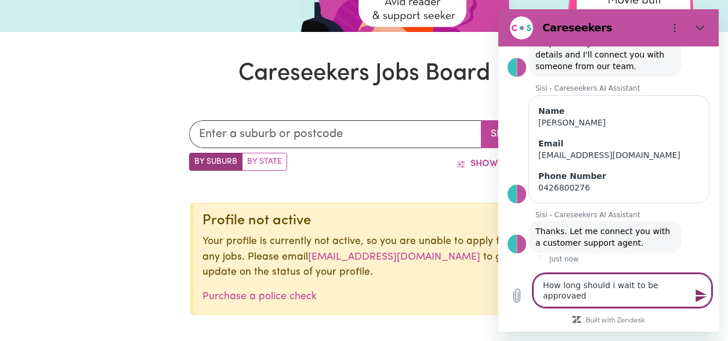
type textarea "How long should i wait to be approvae"
type textarea "x"
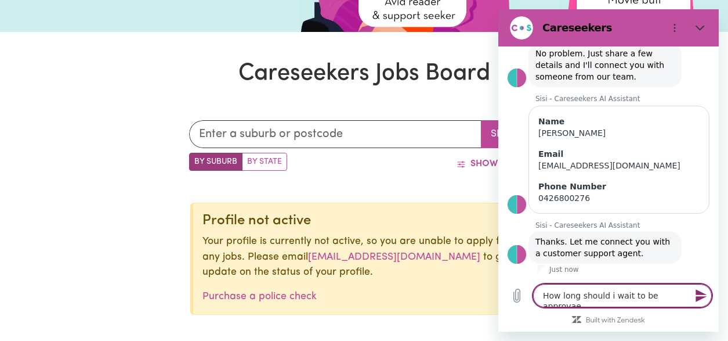
type textarea "How long should i wait to be approva"
type textarea "x"
type textarea "How long should i wait to be approvae"
type textarea "x"
type textarea "How long should i wait to be approva"
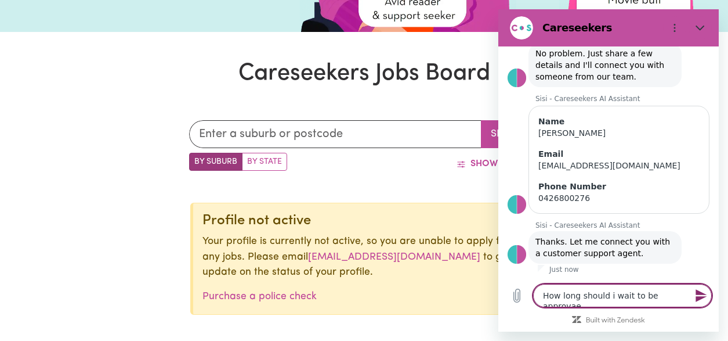
type textarea "x"
type textarea "How long should i wait to be approv"
type textarea "x"
type textarea "How long should i wait to be approve"
type textarea "x"
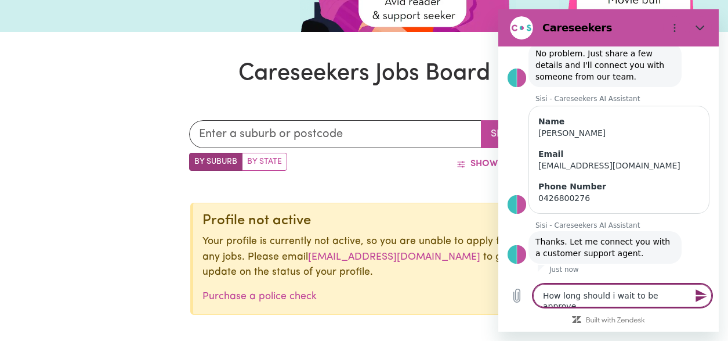
type textarea "How long should i wait to be approved"
type textarea "x"
type textarea "How long should i wait to be approved"
type textarea "x"
type textarea "How long should i wait to be approved b"
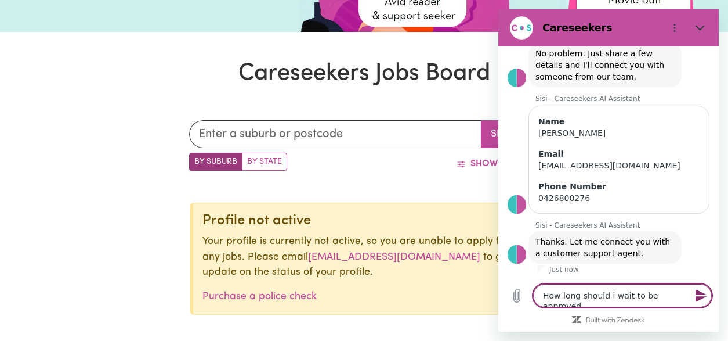
type textarea "x"
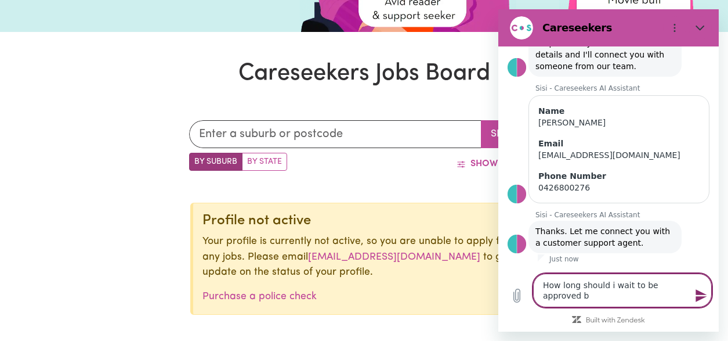
type textarea "How long should i wait to be approved"
type textarea "x"
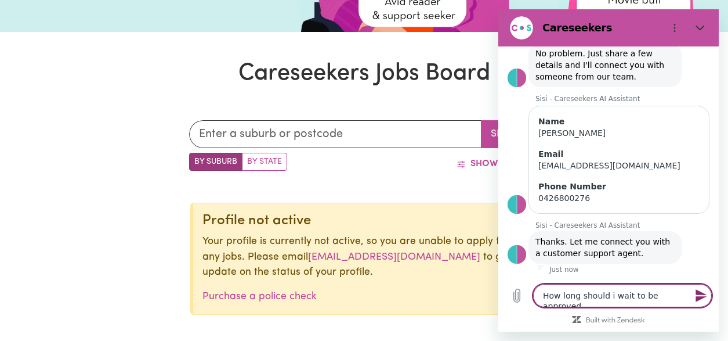
type textarea "How long should i wait to be approved t"
type textarea "x"
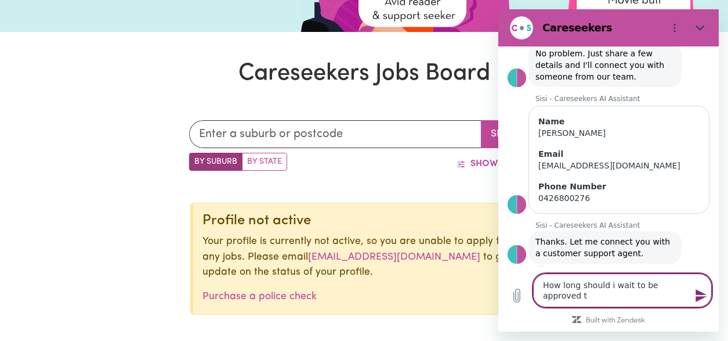
scroll to position [149, 0]
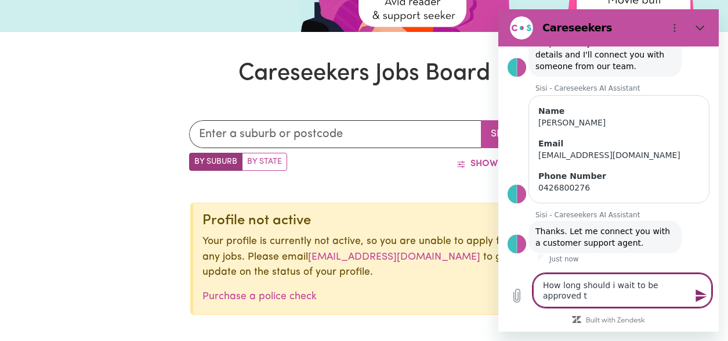
type textarea "How long should i wait to be approved to"
type textarea "x"
type textarea "How long should i wait to be approved to"
type textarea "x"
type textarea "How long should i wait to be approved to s"
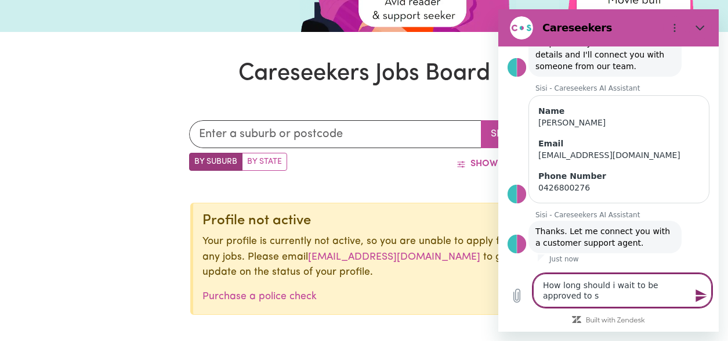
type textarea "x"
type textarea "How long should i wait to be approved to st"
type textarea "x"
type textarea "How long should i wait to be approved to sta"
type textarea "x"
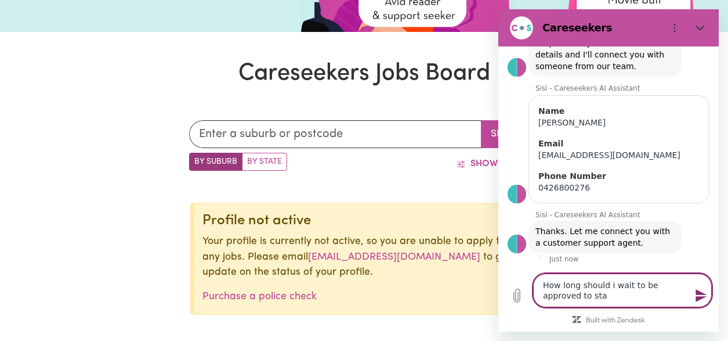
type textarea "How long should i wait to be approved to star"
type textarea "x"
type textarea "How long should i wait to be approved to start"
type textarea "x"
type textarea "How long should i wait to be approved to start"
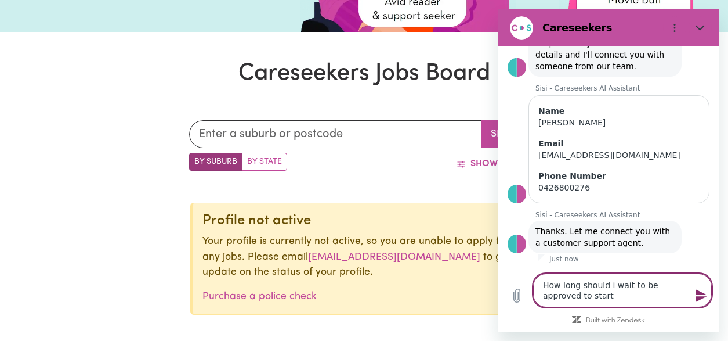
type textarea "x"
type textarea "How long should i wait to be approved to start a"
type textarea "x"
type textarea "How long should i wait to be approved to start ap"
type textarea "x"
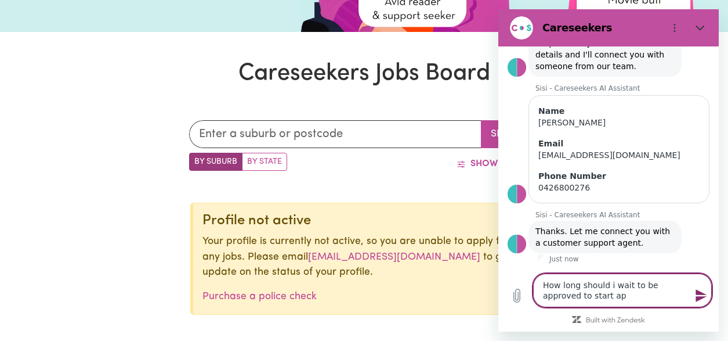
type textarea "How long should i wait to be approved to start apl"
type textarea "x"
type textarea "How long should i wait to be approved to start apll"
type textarea "x"
type textarea "How long should i wait to be approved to start apl"
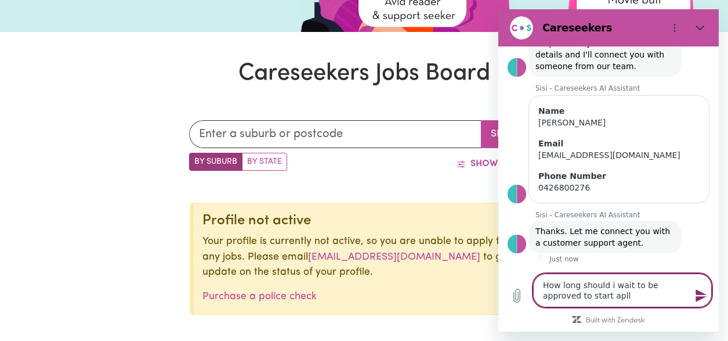
type textarea "x"
type textarea "How long should i wait to be approved to start ap"
type textarea "x"
type textarea "How long should i wait to be approved to start app"
type textarea "x"
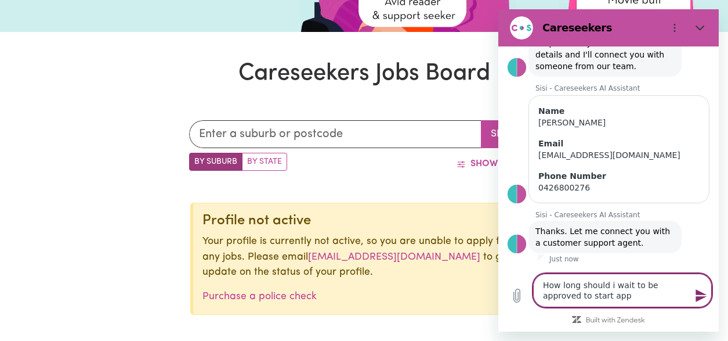
type textarea "How long should i wait to be approved to start appl"
type textarea "x"
type textarea "How long should i wait to be approved to start apply"
type textarea "x"
type textarea "How long should i wait to be approved to start applyn"
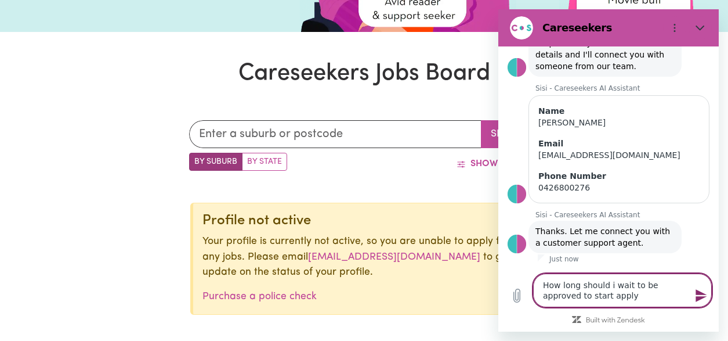
type textarea "x"
type textarea "How long should i wait to be approved to start apply"
type textarea "x"
type textarea "How long should i wait to be approved to start appl"
type textarea "x"
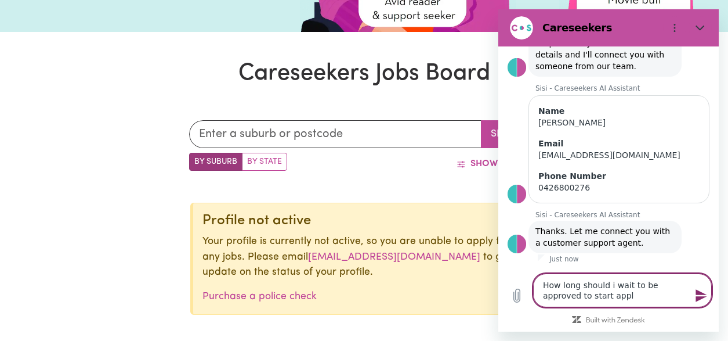
type textarea "How long should i wait to be approved to start appli"
type textarea "x"
type textarea "How long should i wait to be approved to start applin"
type textarea "x"
type textarea "How long should i wait to be approved to start appling"
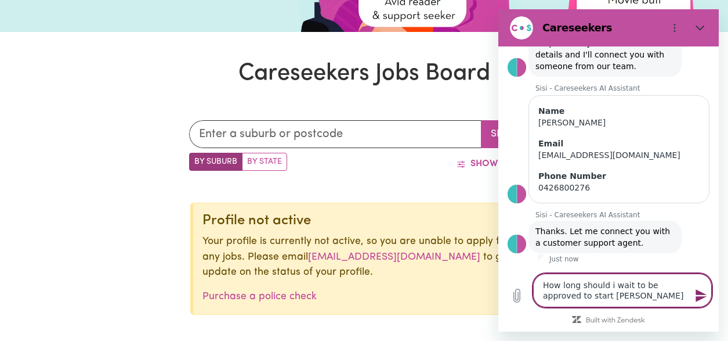
type textarea "x"
type textarea "How long should i wait to be approved to start appling"
type textarea "x"
type textarea "How long should i wait to be approved to start appling j"
type textarea "x"
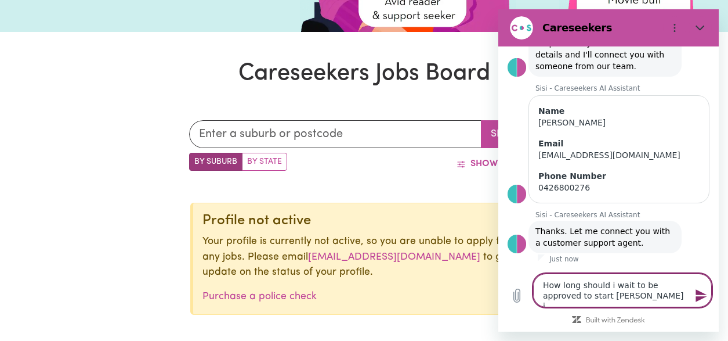
type textarea "How long should i wait to be approved to start appling jo"
type textarea "x"
type textarea "How long should i wait to be approved to start appling job"
type textarea "x"
type textarea "How long should i wait to be approved to start appling job"
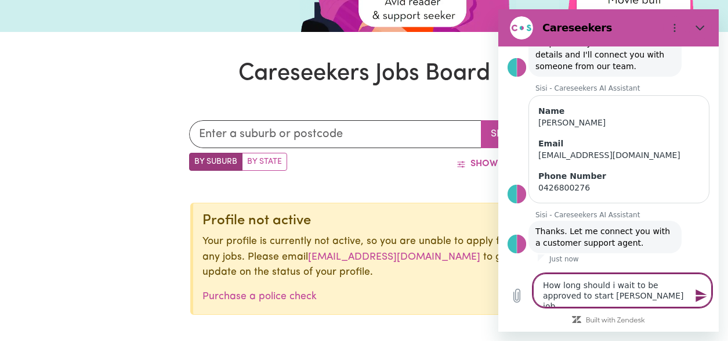
type textarea "x"
type textarea "How long should i wait to be approved to start appling job ?"
type textarea "x"
type textarea "How long should i wait to be approved to start appling job"
type textarea "x"
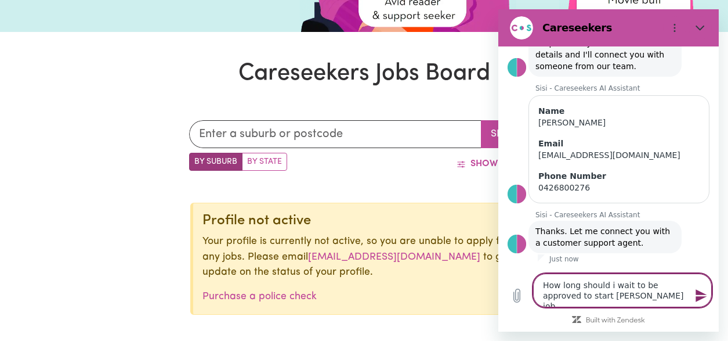
type textarea "How long should i wait to be approved to start appling job"
type textarea "x"
type textarea "How long should i wait to be approved to start appling jobs"
type textarea "x"
type textarea "How long should i wait to be approved to start appling jobs"
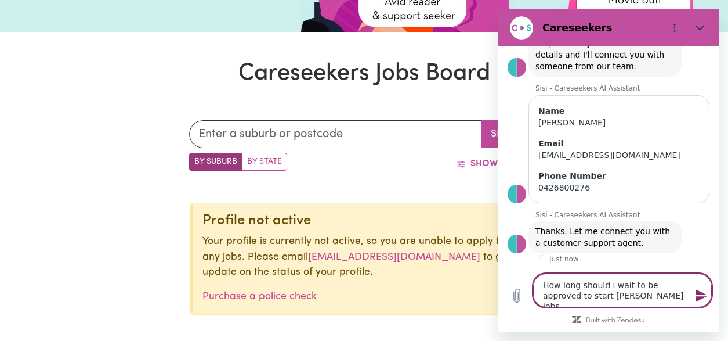
type textarea "x"
type textarea "How long should i wait to be approved to start appling jobs ?"
type textarea "x"
type textarea "How long should i wait to be approved to start appling jobs ?"
type textarea "x"
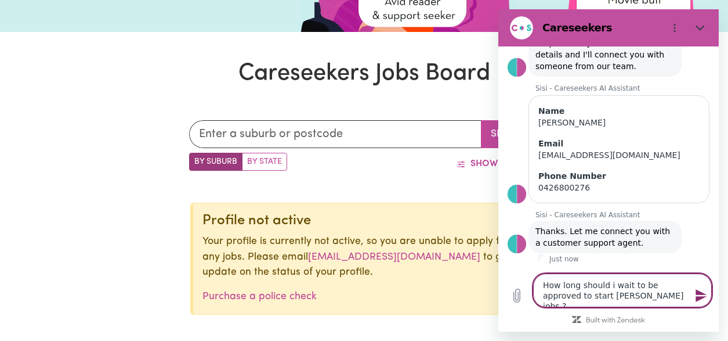
type textarea "How long should i wait to be approved to start appling jobs ?"
click at [697, 298] on icon "Send message" at bounding box center [701, 295] width 11 height 13
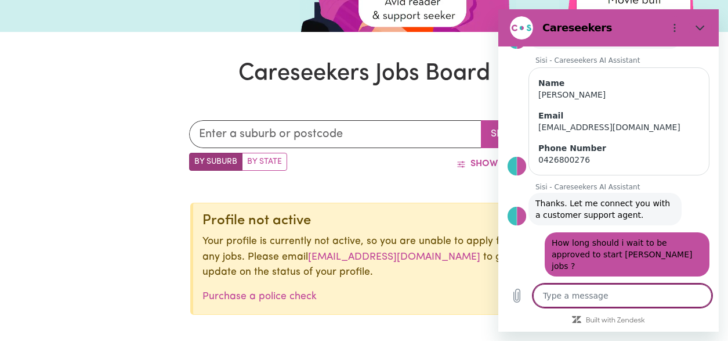
scroll to position [178, 0]
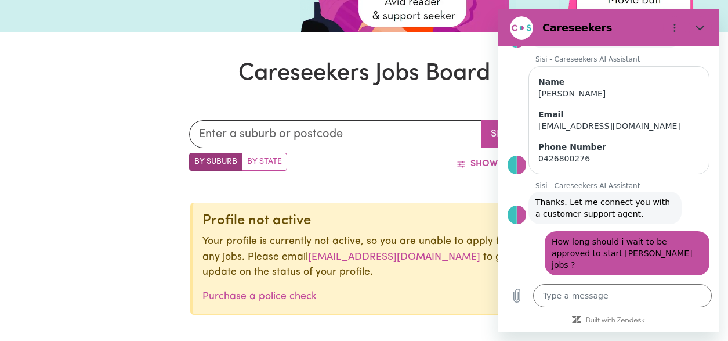
type textarea "x"
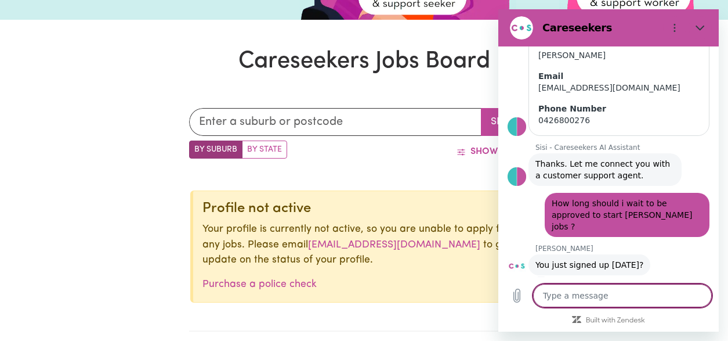
scroll to position [263, 0]
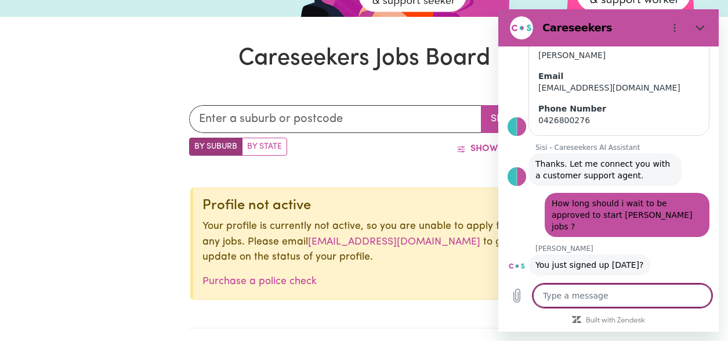
click at [635, 291] on textarea at bounding box center [622, 295] width 179 height 23
type textarea "y"
type textarea "x"
type textarea "ye"
type textarea "x"
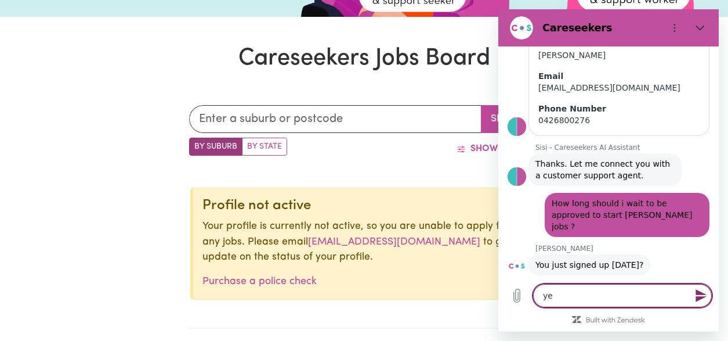
type textarea "yep"
type textarea "x"
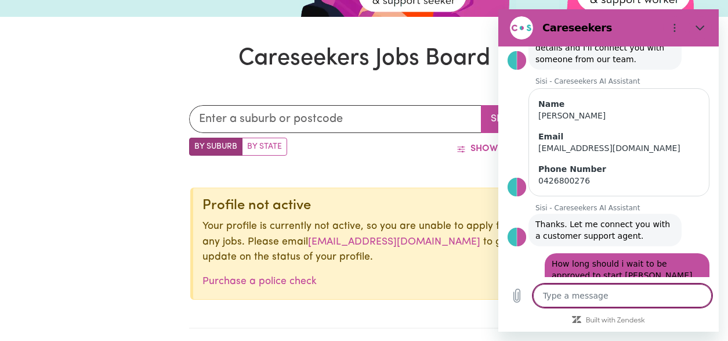
scroll to position [244, 0]
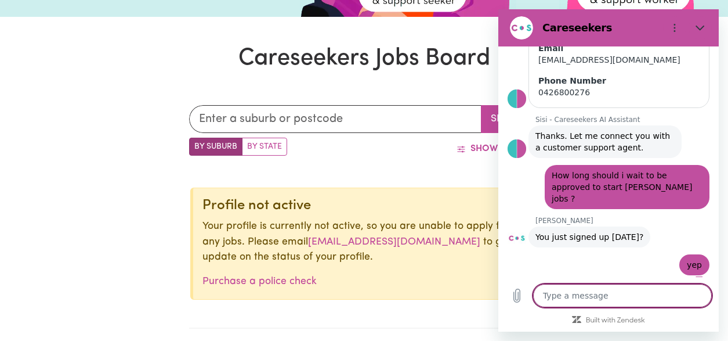
click at [631, 299] on textarea at bounding box center [622, 295] width 179 height 23
